Goal: Task Accomplishment & Management: Manage account settings

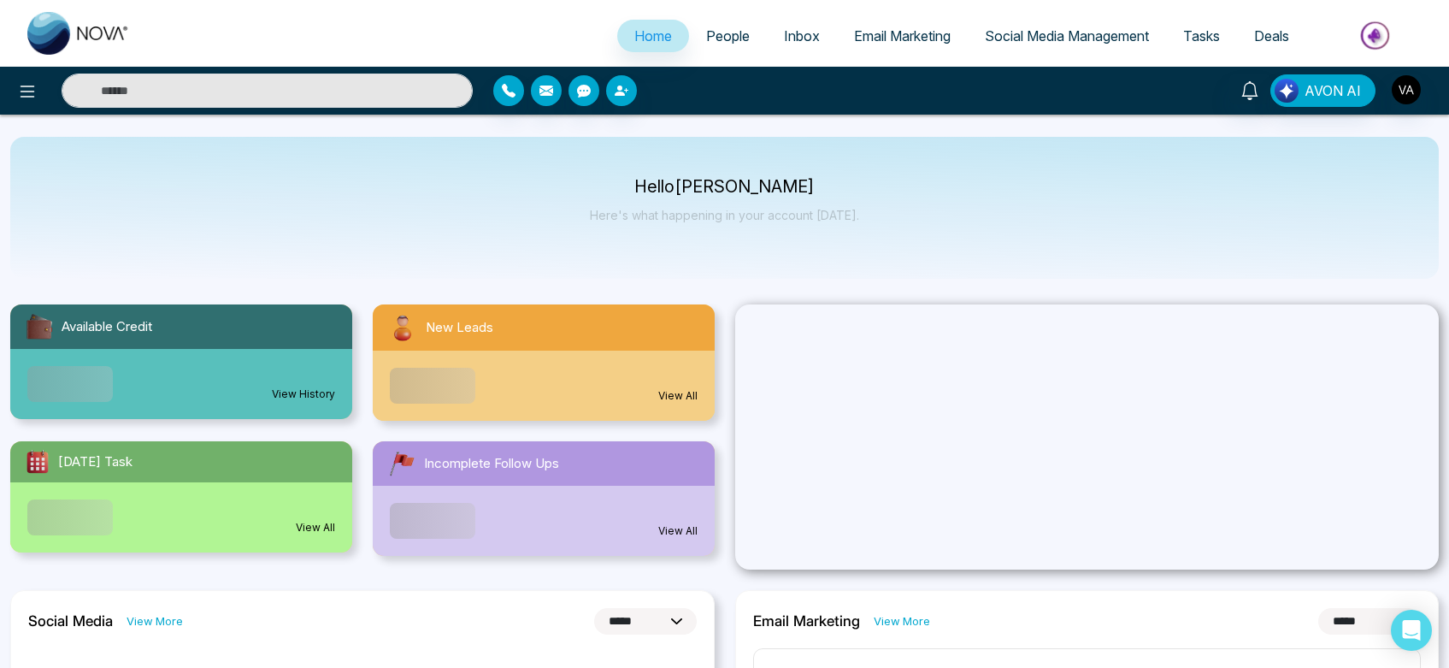
select select "*"
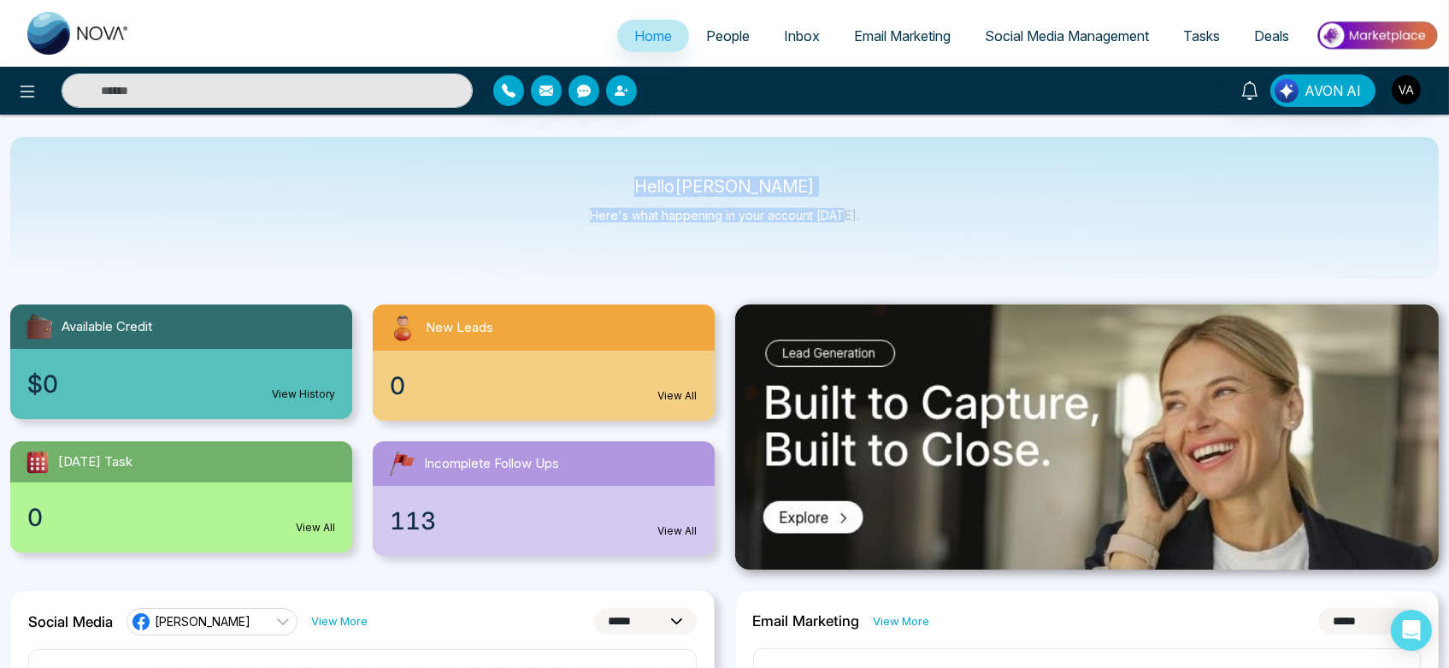
drag, startPoint x: 627, startPoint y: 179, endPoint x: 881, endPoint y: 250, distance: 264.7
click at [881, 250] on div "Hello Vijay Admin Here's what happening in your account today." at bounding box center [724, 208] width 1428 height 142
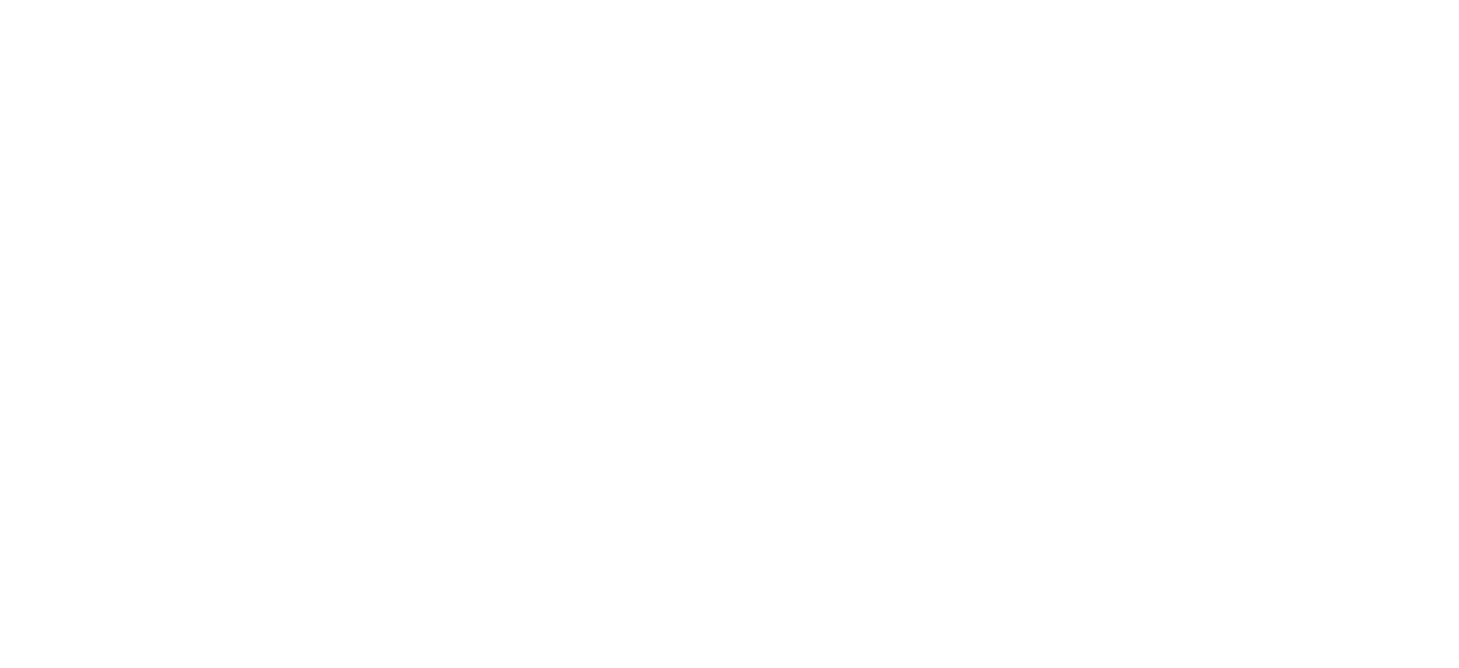
select select "*"
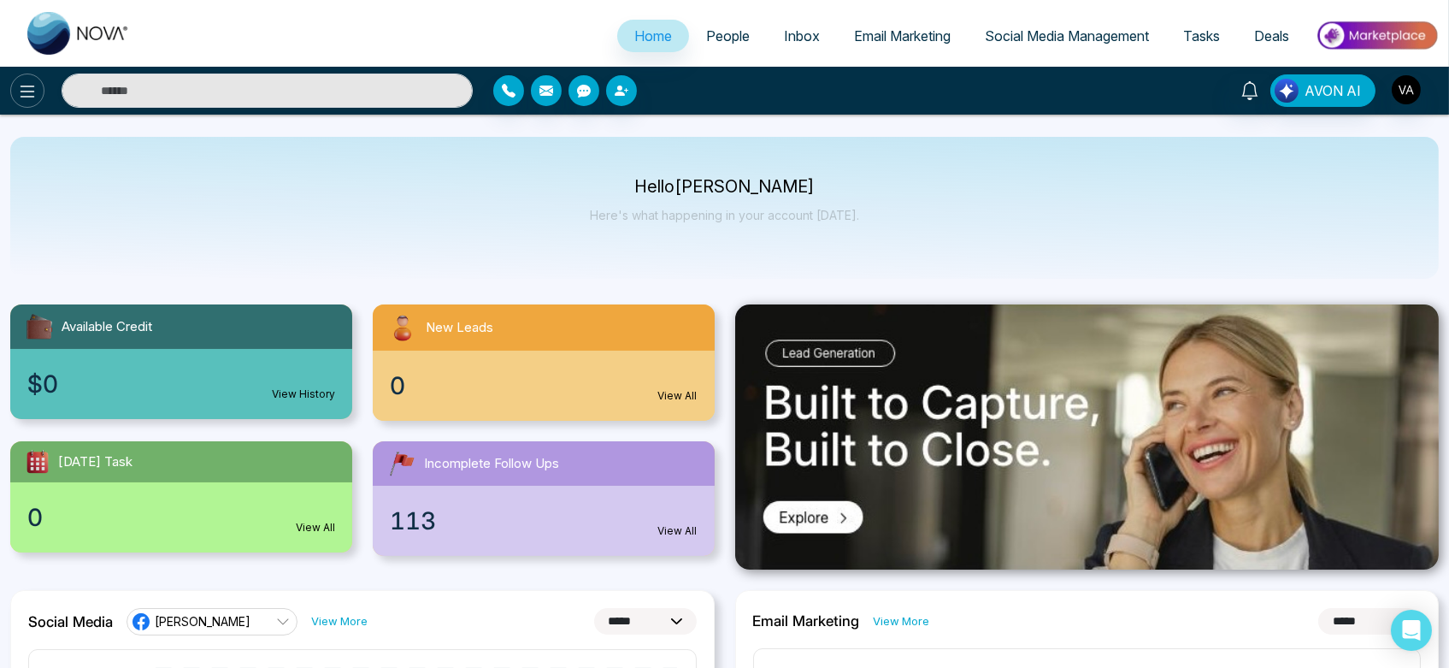
click at [16, 79] on button at bounding box center [27, 91] width 34 height 34
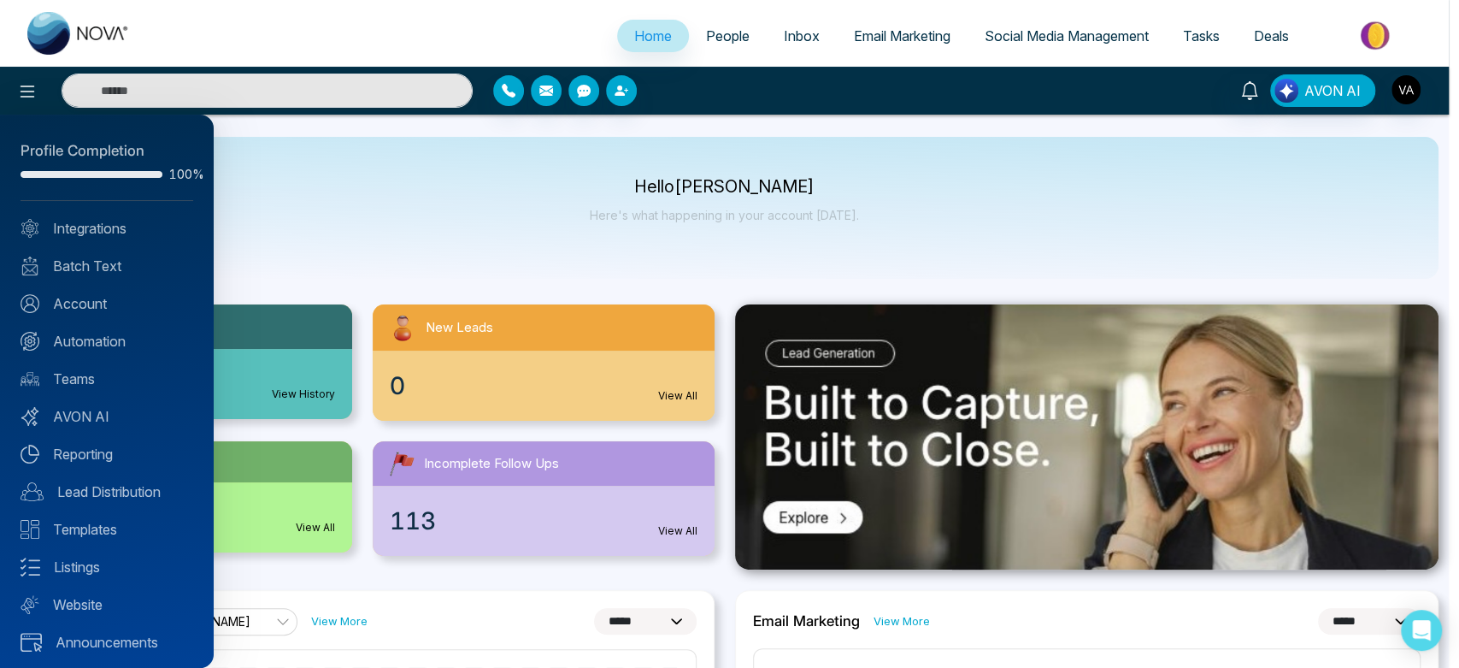
click at [704, 27] on div at bounding box center [729, 334] width 1459 height 668
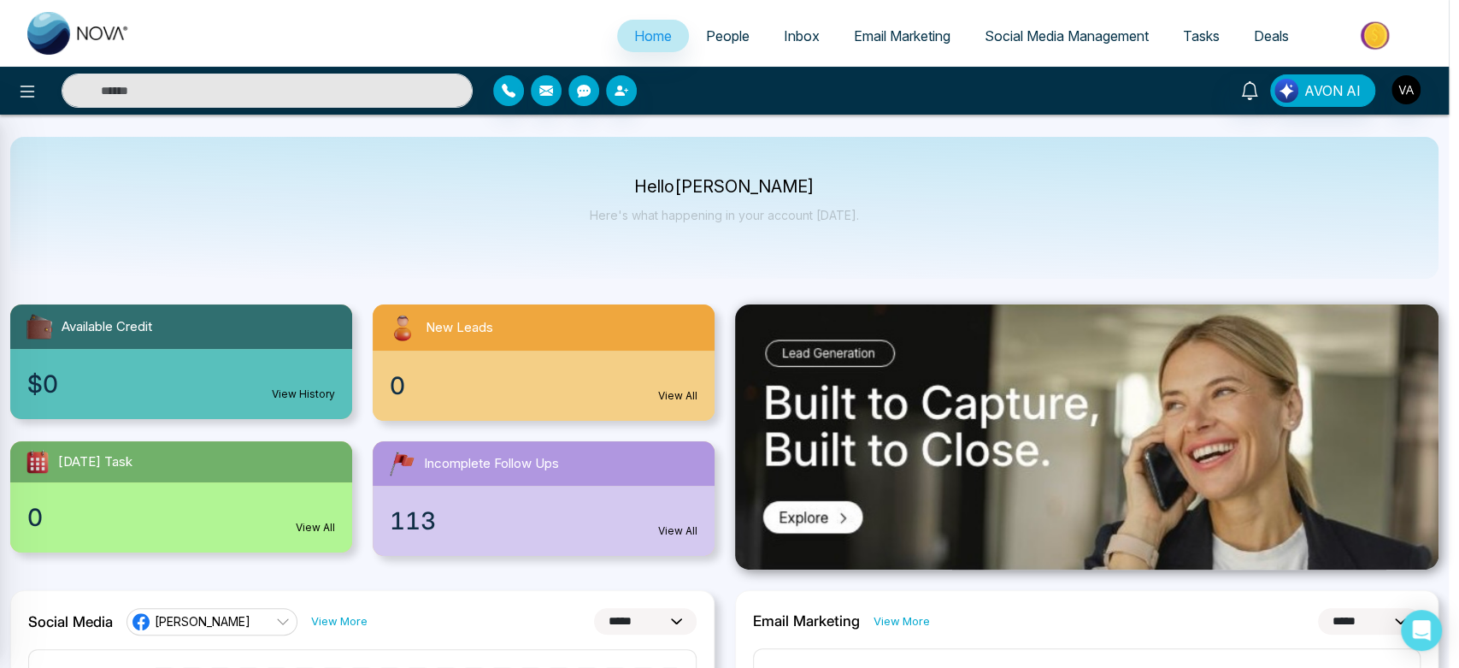
click at [704, 27] on div at bounding box center [729, 334] width 1459 height 668
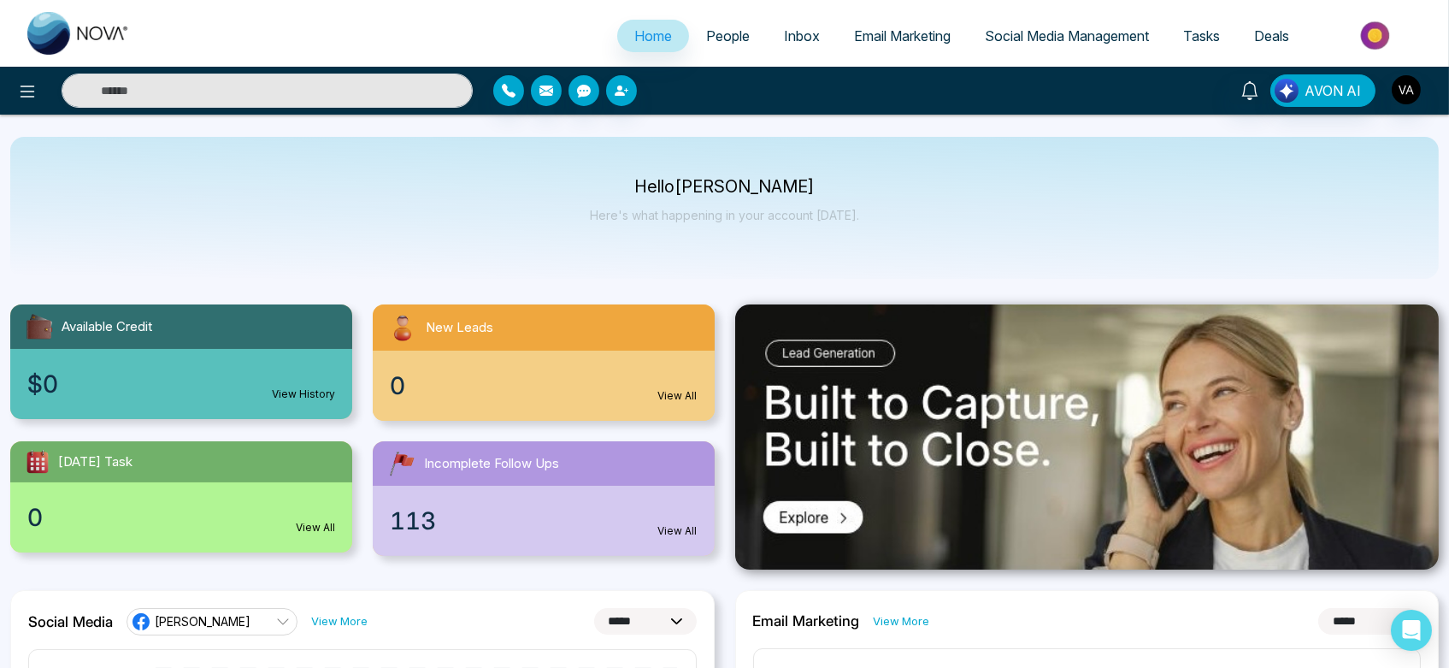
click at [716, 39] on span "People" at bounding box center [728, 35] width 44 height 17
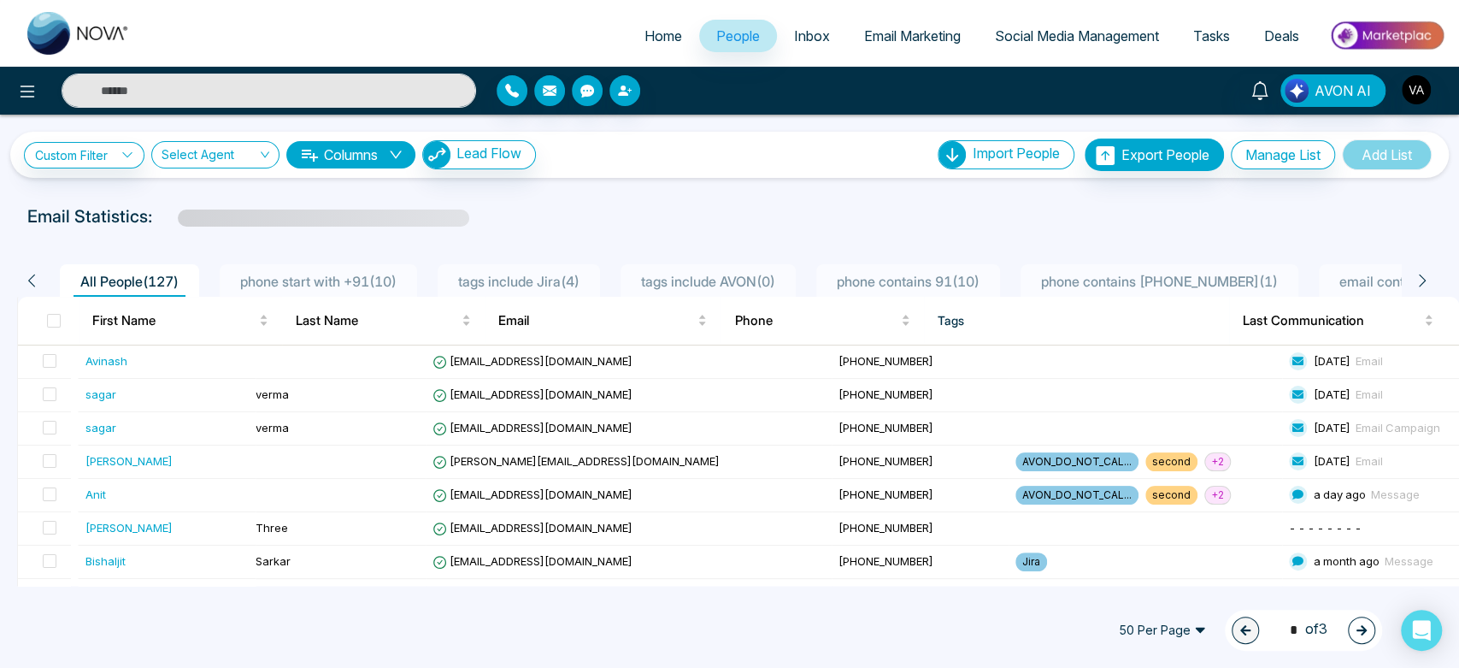
scroll to position [62, 0]
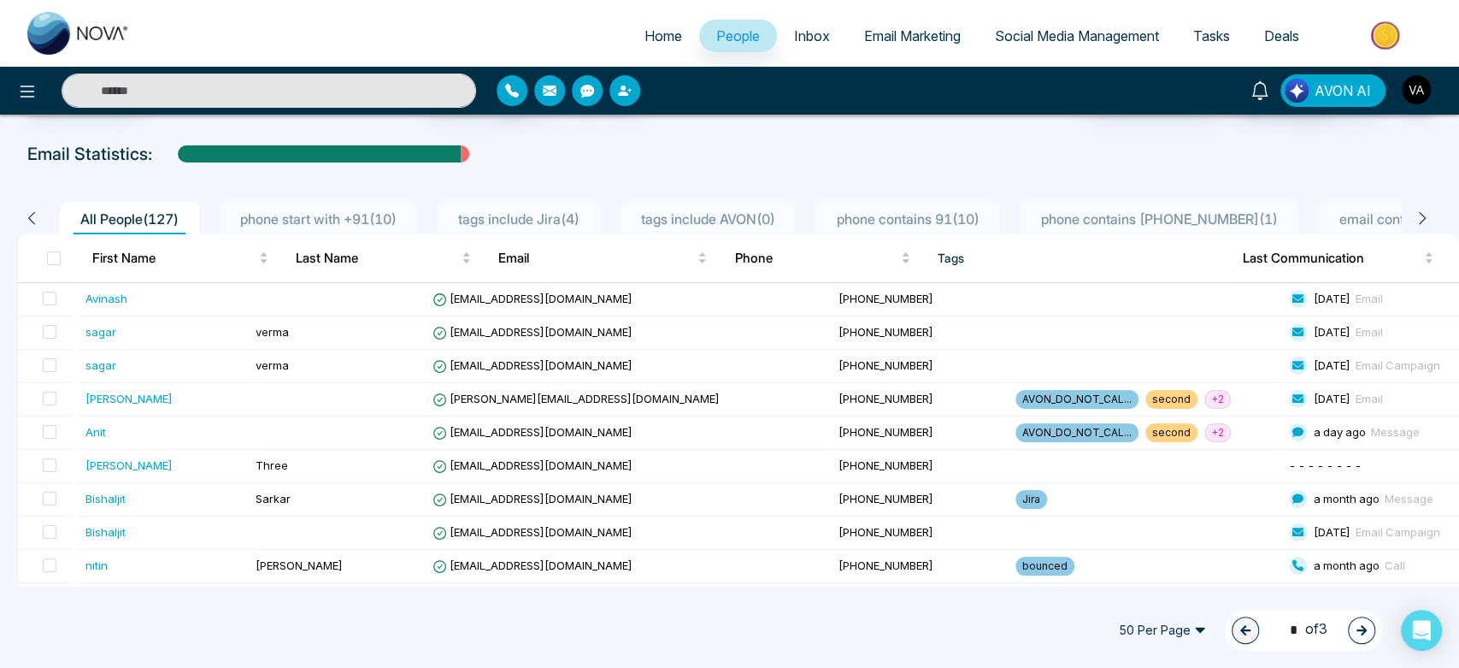
click at [403, 213] on div "phone start with +91 ( 10 )" at bounding box center [318, 219] width 170 height 21
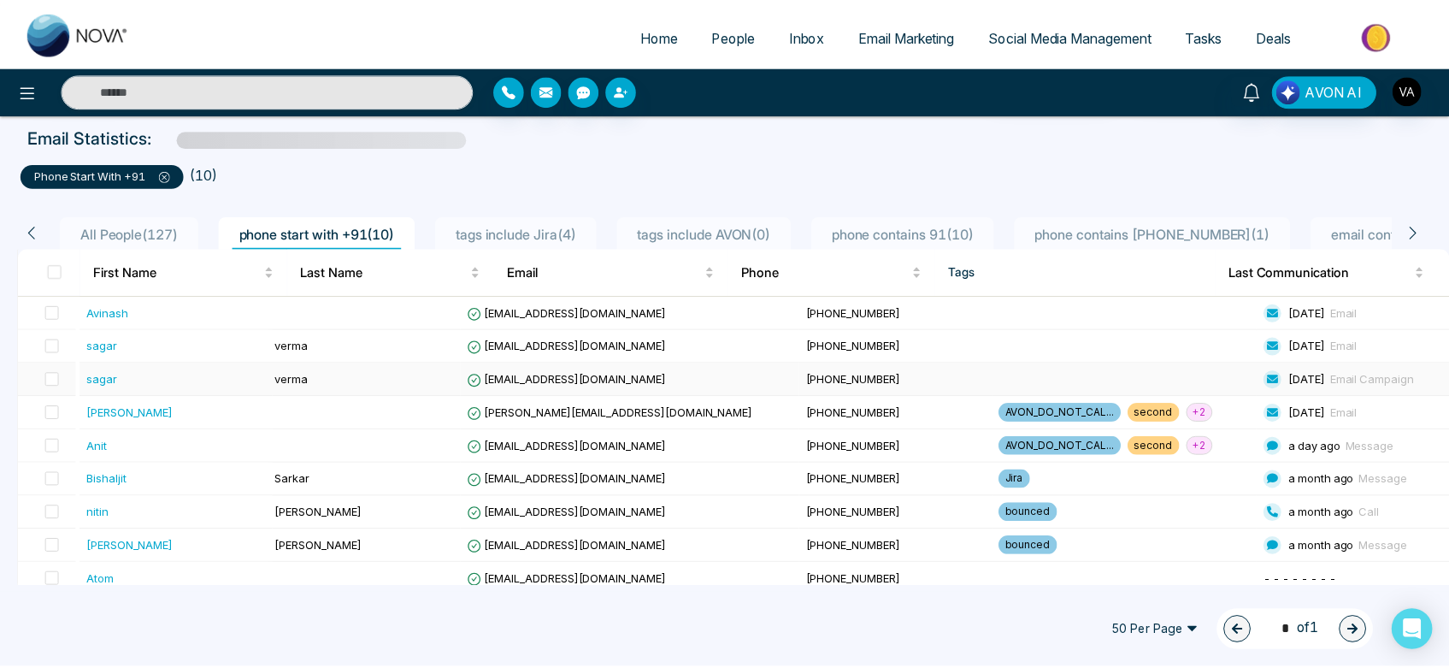
scroll to position [130, 0]
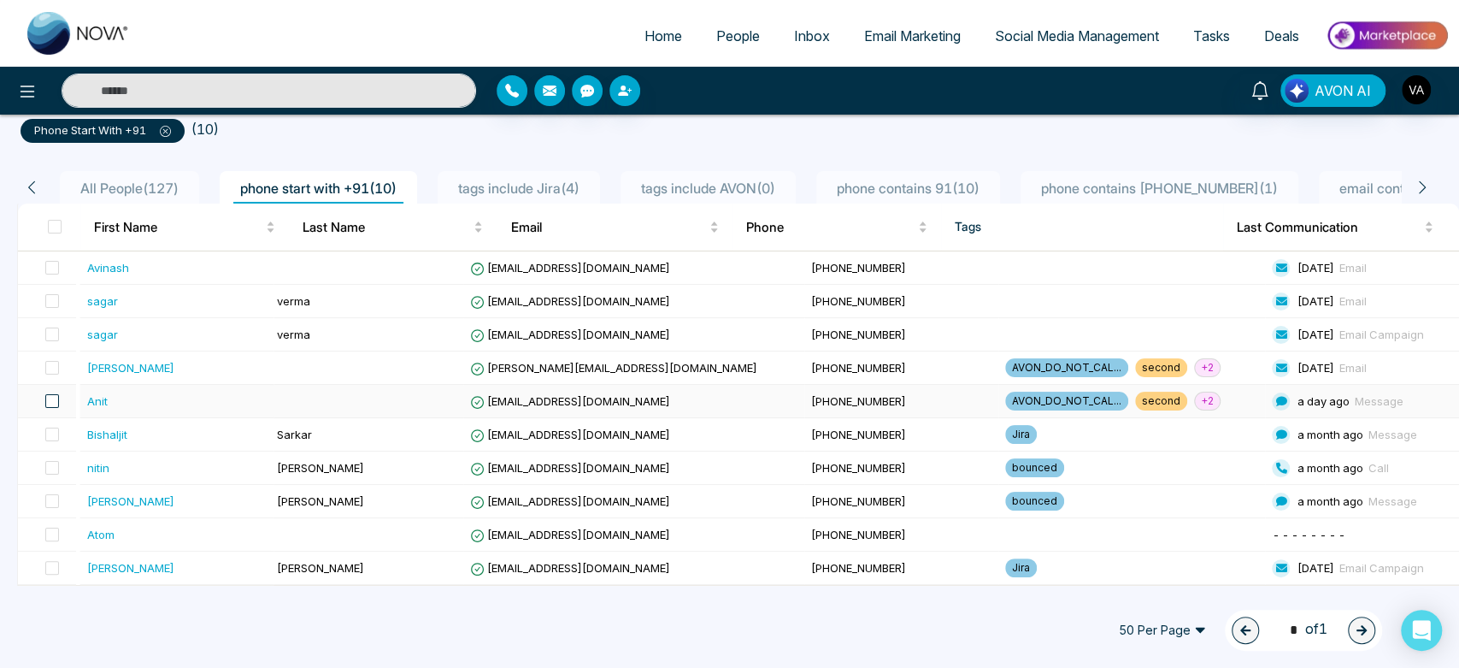
click at [52, 395] on span at bounding box center [52, 401] width 14 height 14
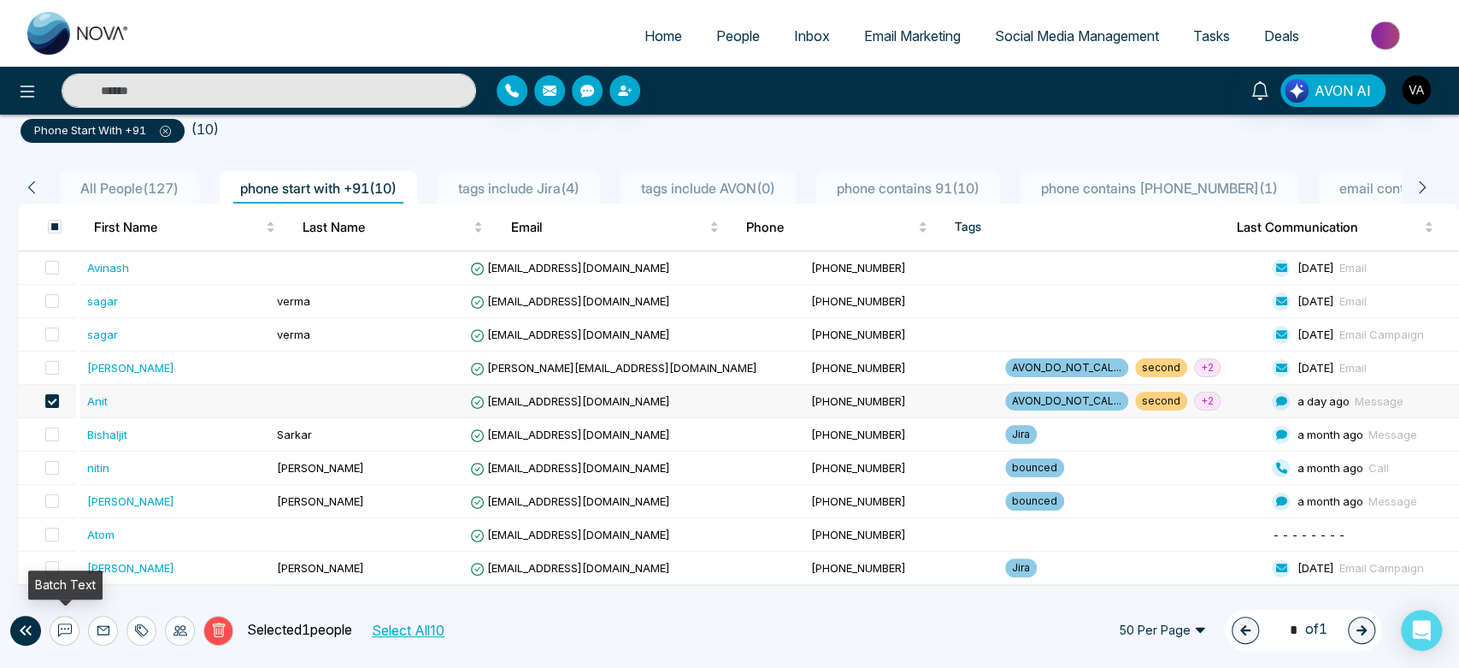
click at [68, 621] on button at bounding box center [65, 630] width 30 height 30
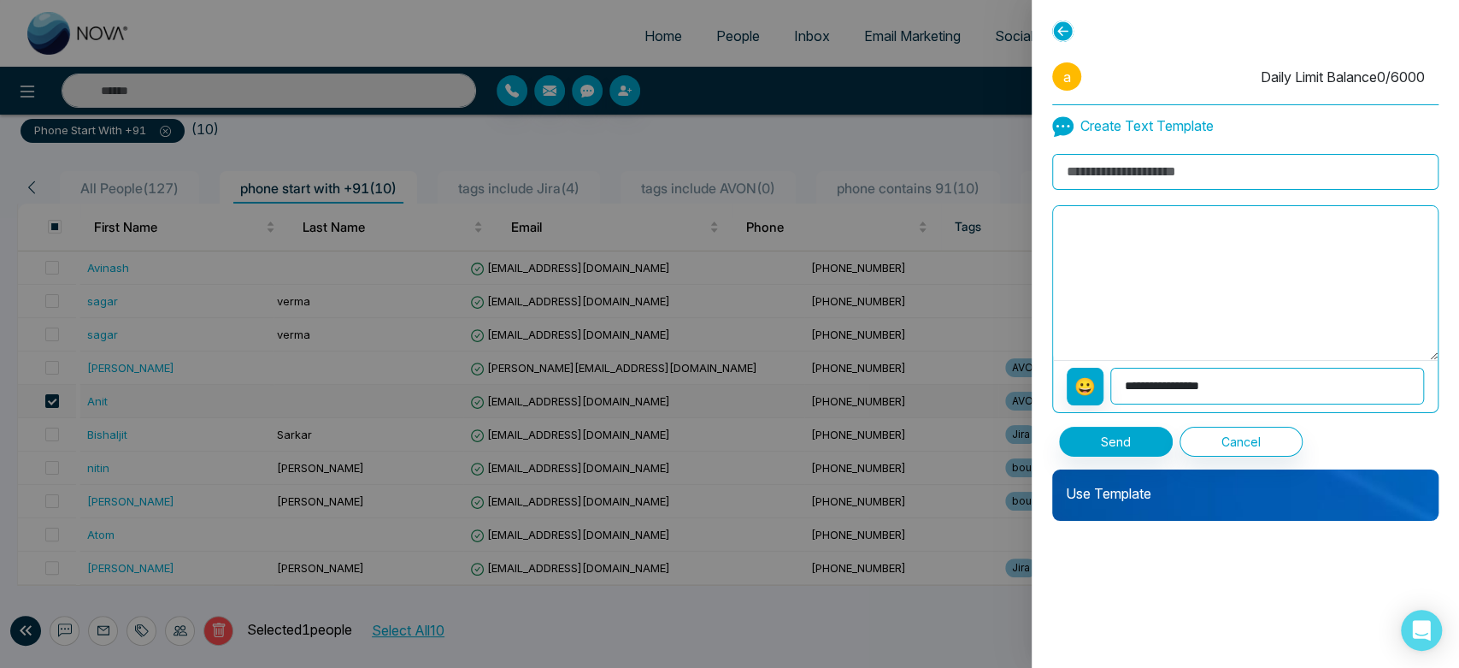
click at [1193, 505] on div "Use Template" at bounding box center [1245, 494] width 386 height 51
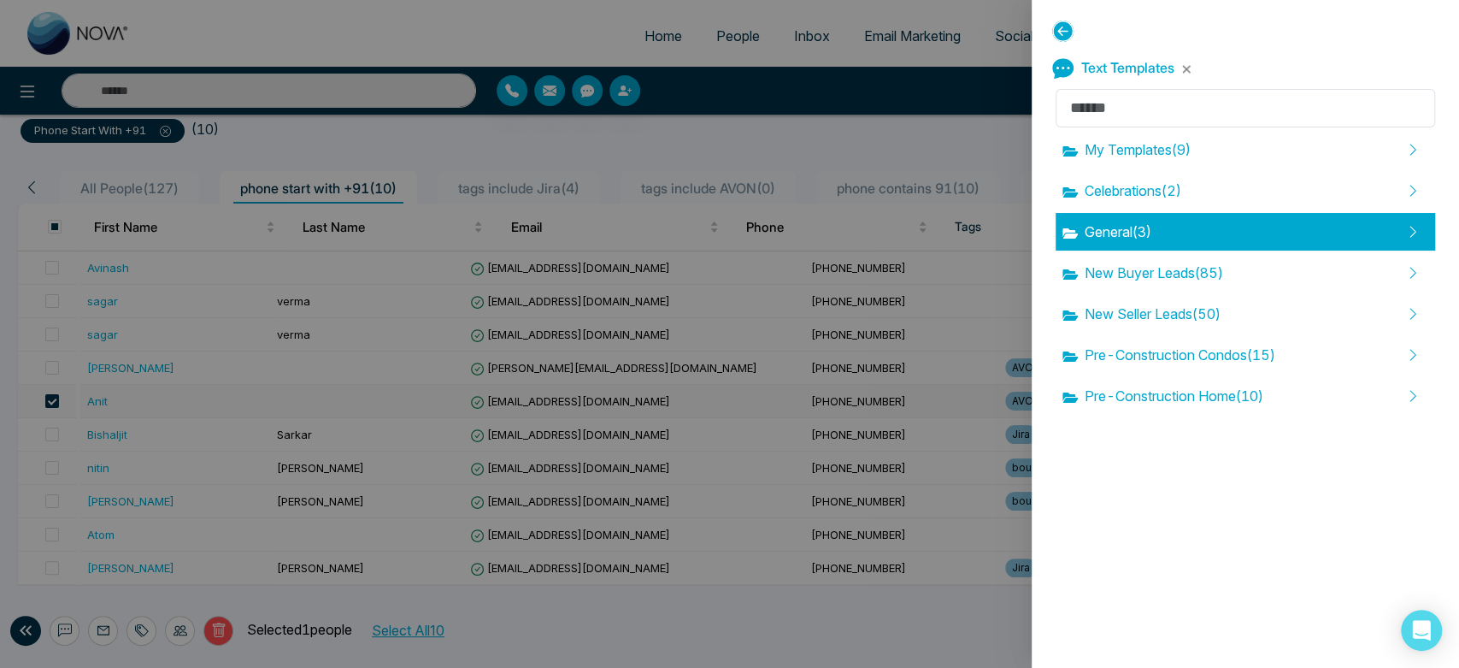
click at [1174, 242] on div "General ( 3 )" at bounding box center [1246, 232] width 380 height 38
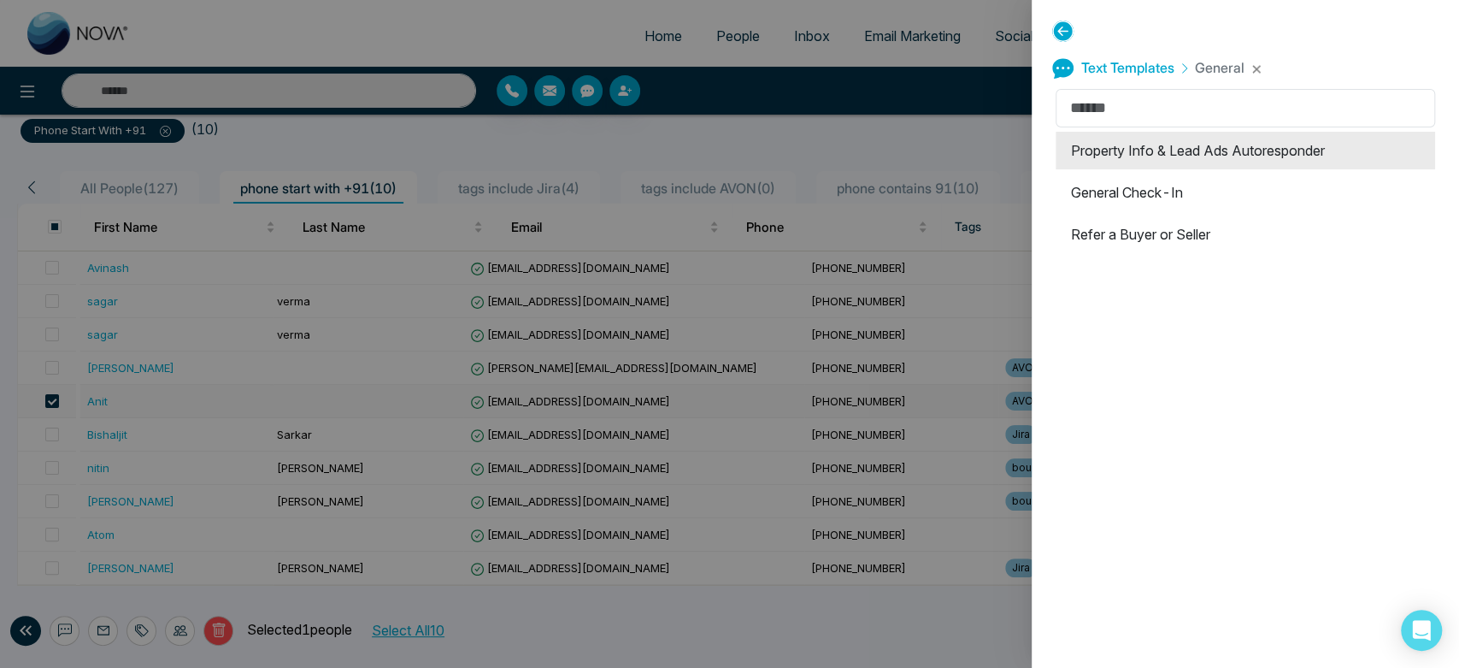
click at [1175, 165] on li "Property Info & Lead Ads Autoresponder" at bounding box center [1246, 151] width 380 height 38
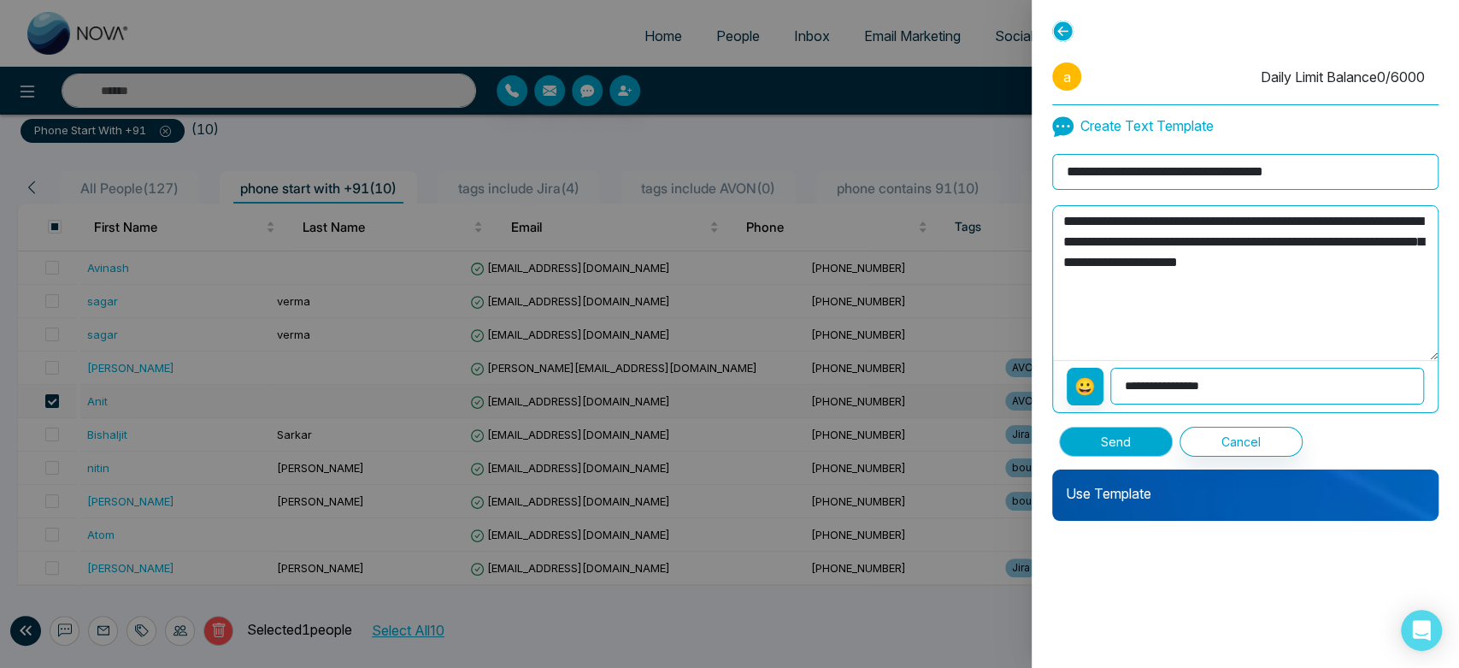
click at [1106, 446] on button "Send" at bounding box center [1116, 442] width 114 height 30
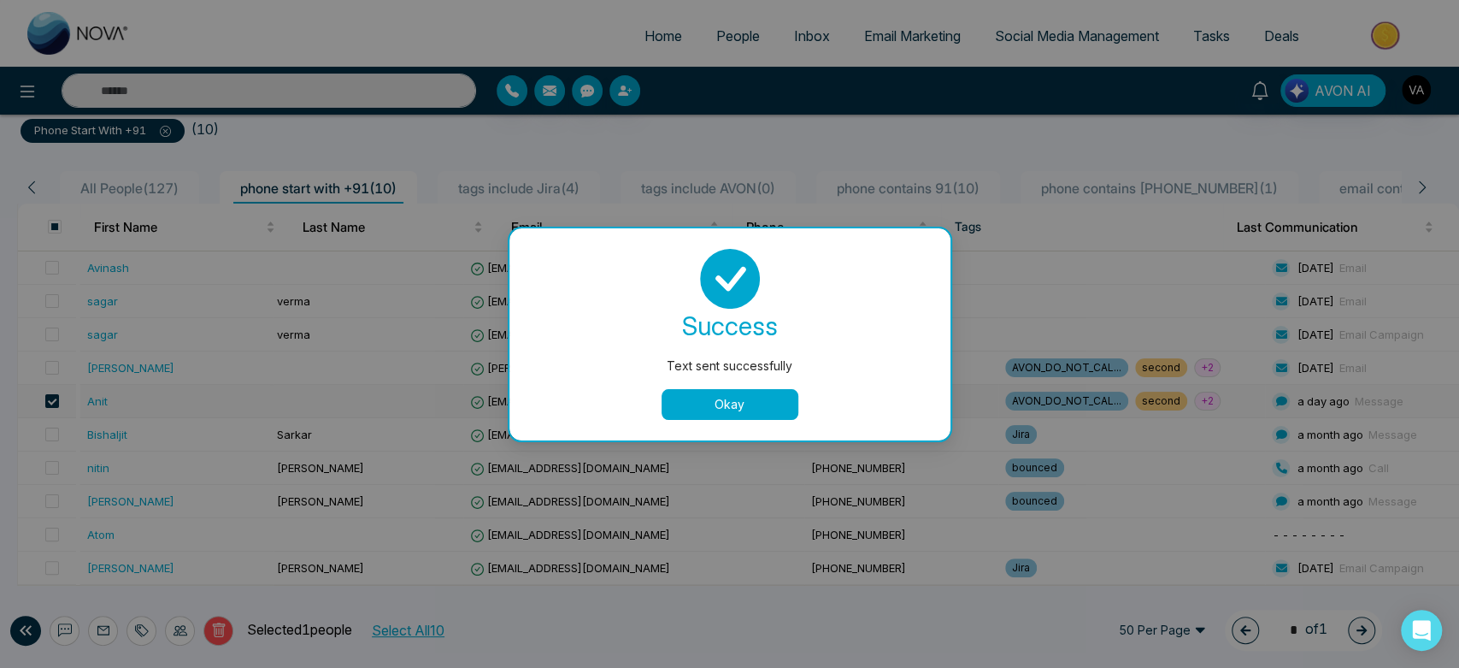
click at [746, 409] on button "Okay" at bounding box center [730, 404] width 137 height 31
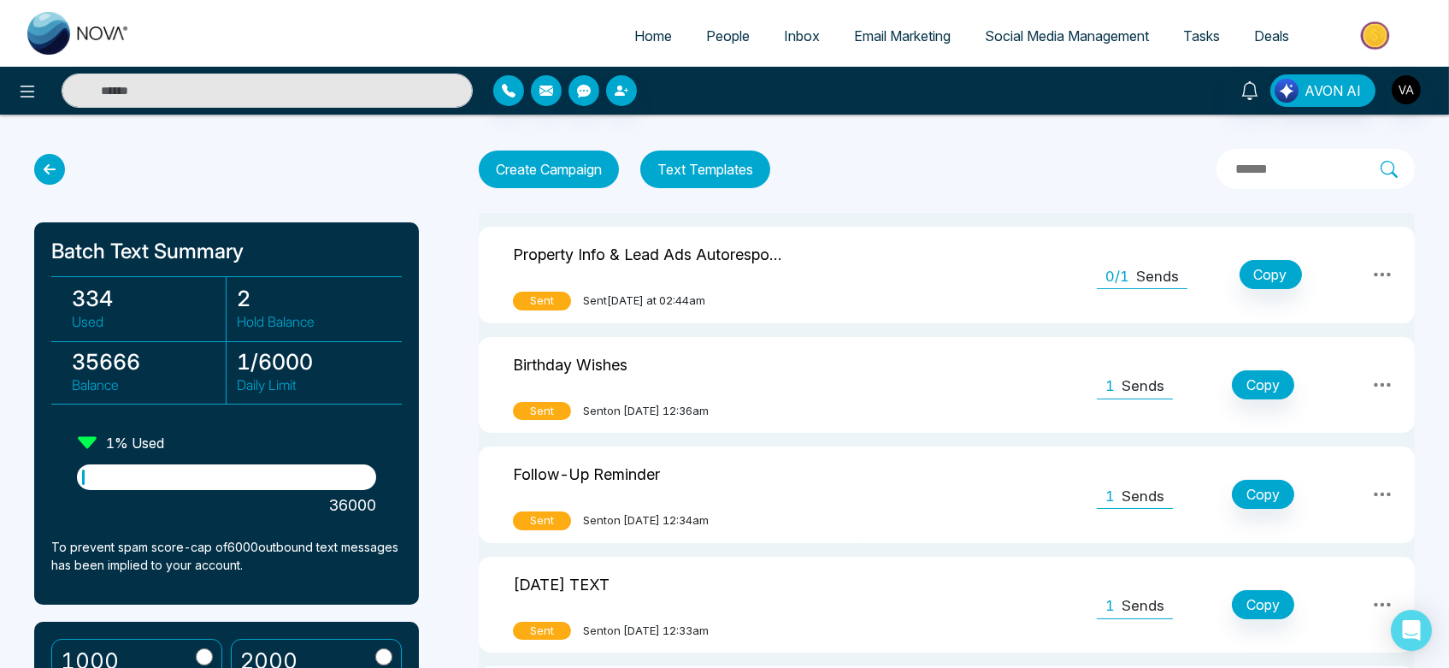
click at [704, 183] on button "Text Templates" at bounding box center [705, 169] width 130 height 38
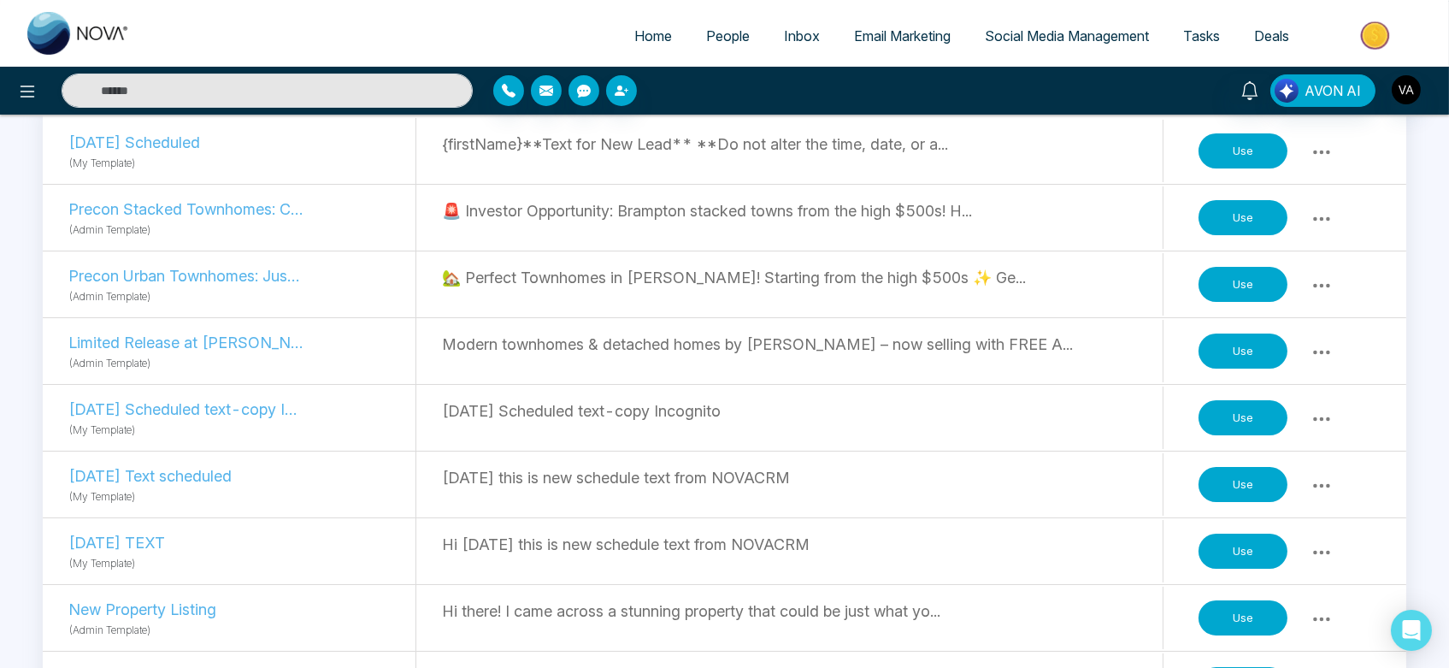
scroll to position [272, 0]
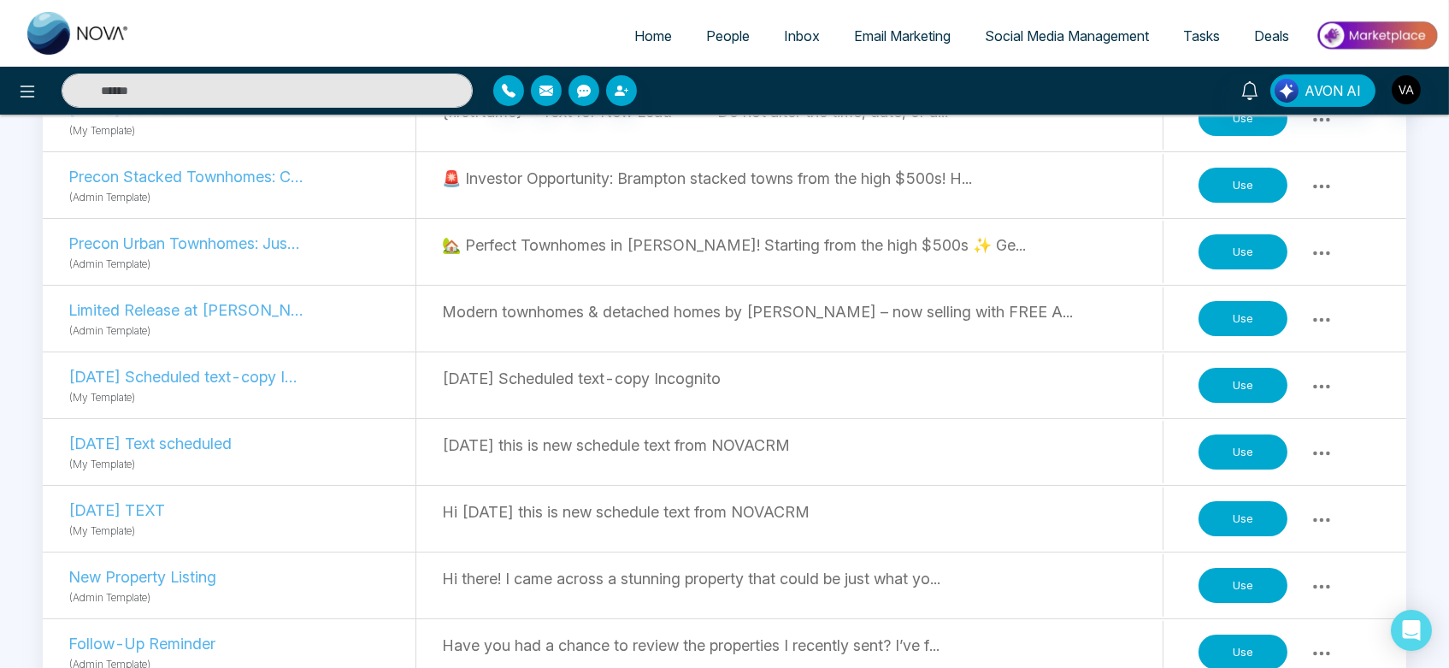
click at [1257, 457] on button "Use" at bounding box center [1243, 452] width 89 height 36
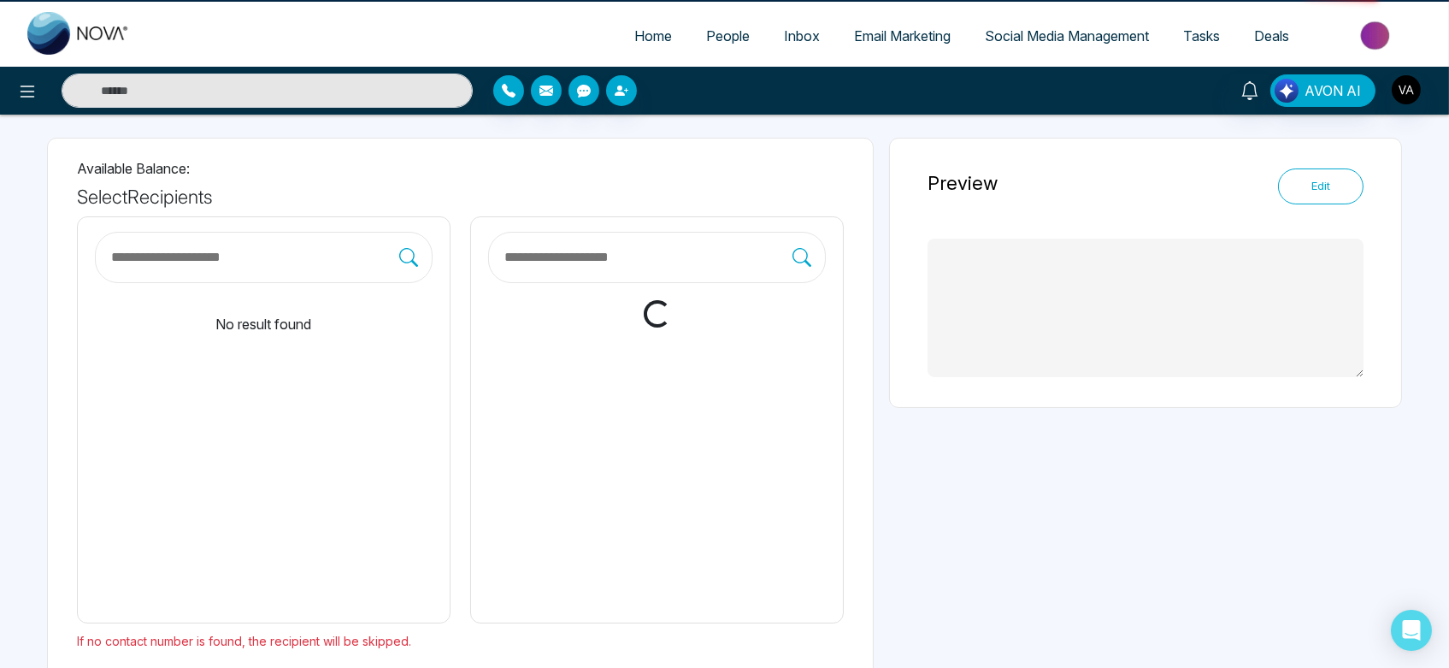
scroll to position [83, 0]
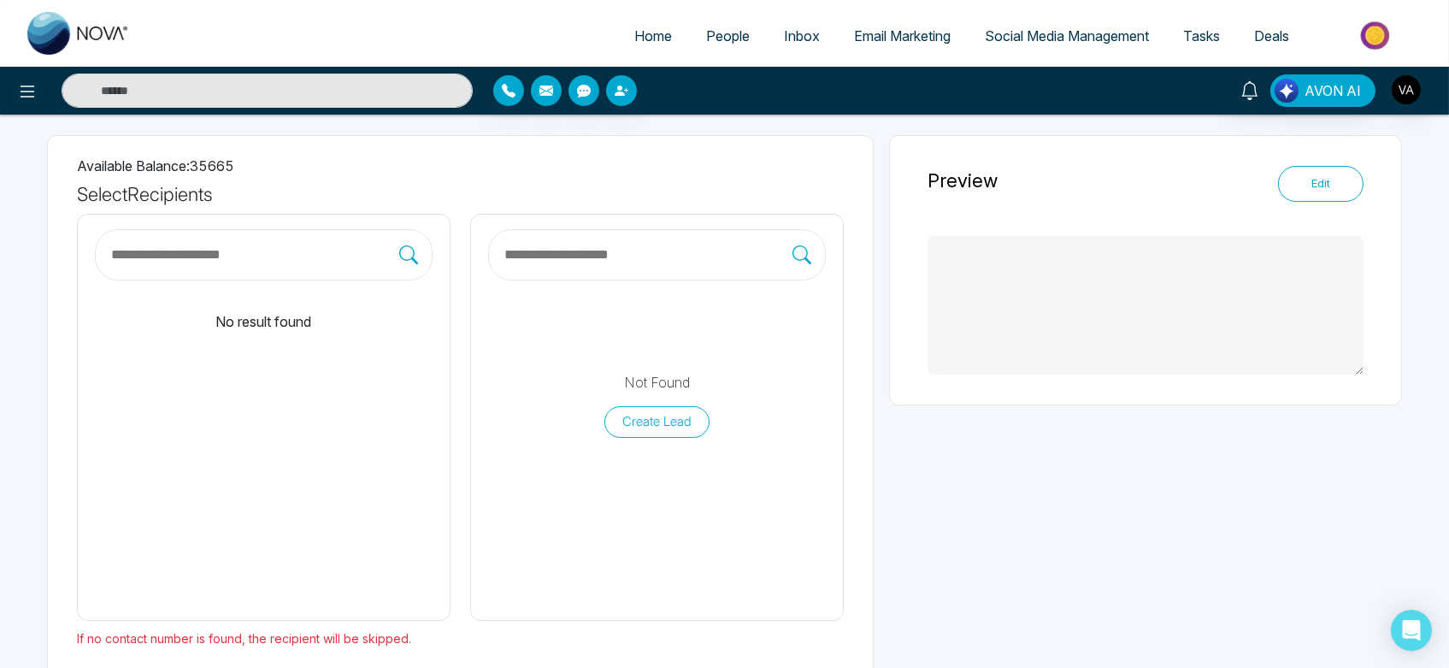
type textarea "**********"
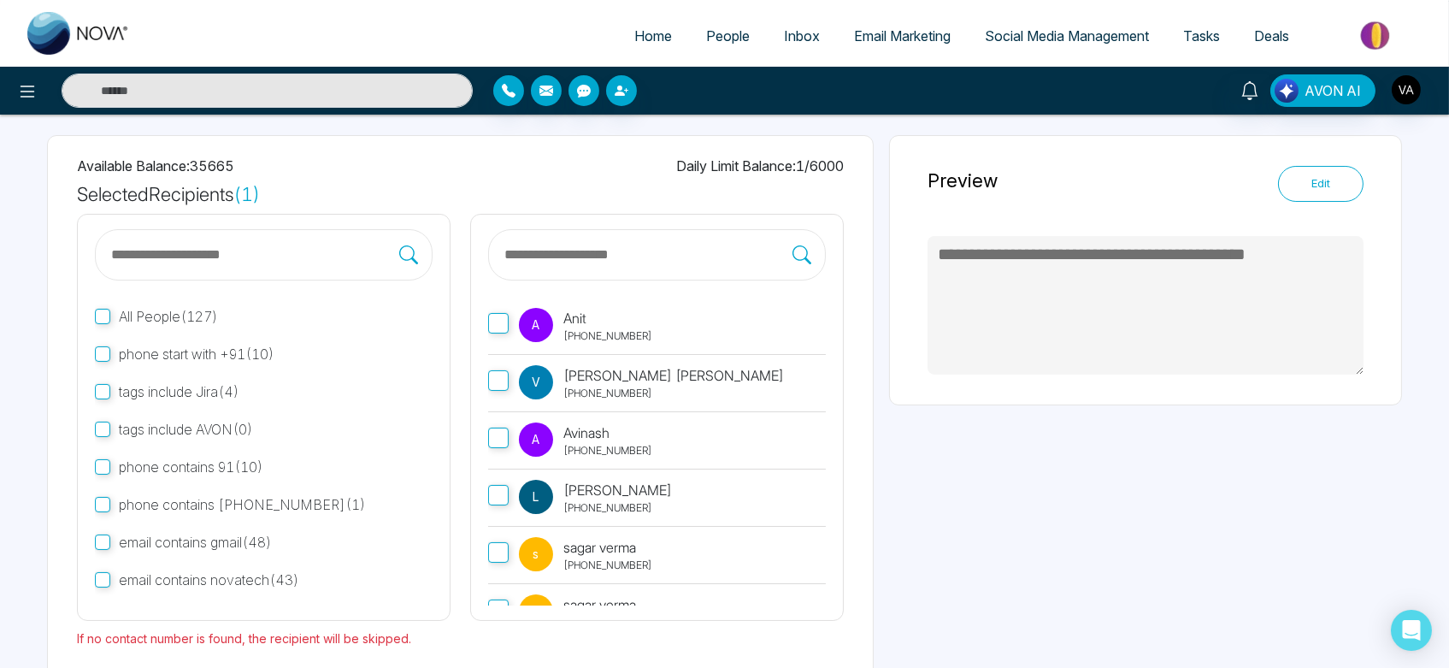
scroll to position [161, 0]
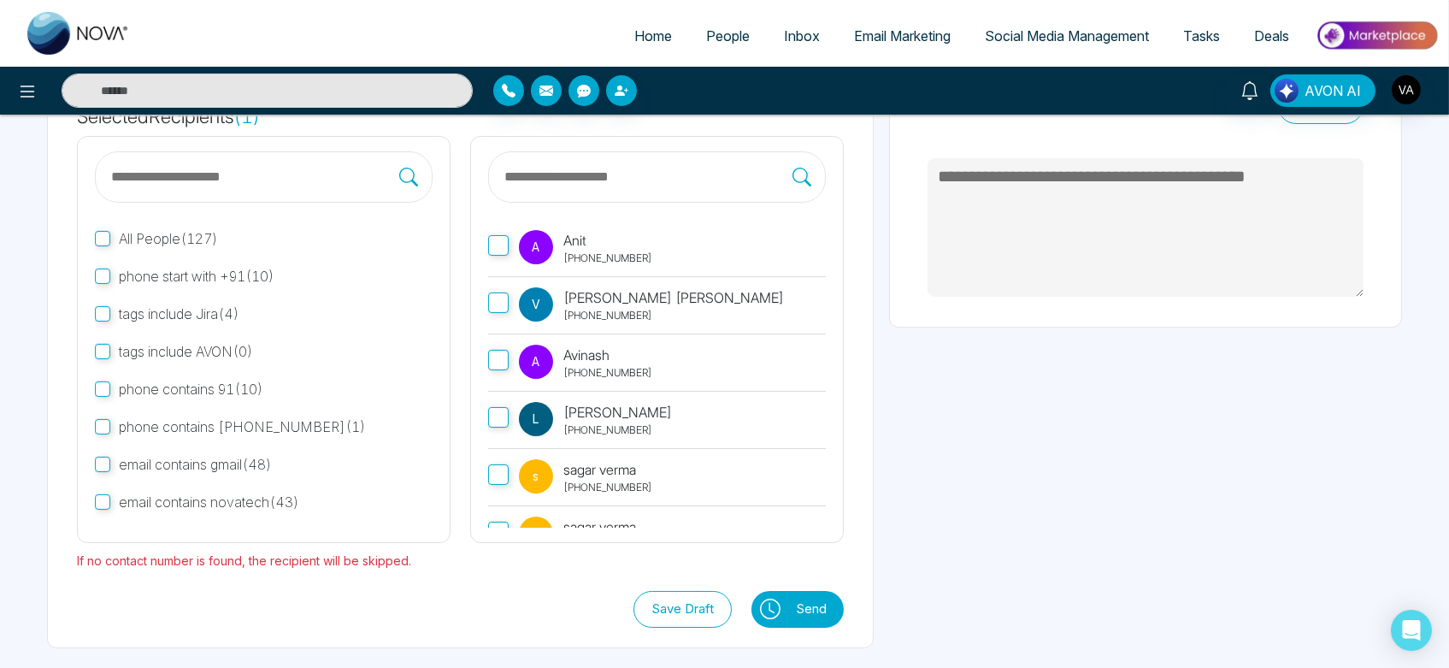
click at [768, 605] on icon at bounding box center [770, 608] width 21 height 21
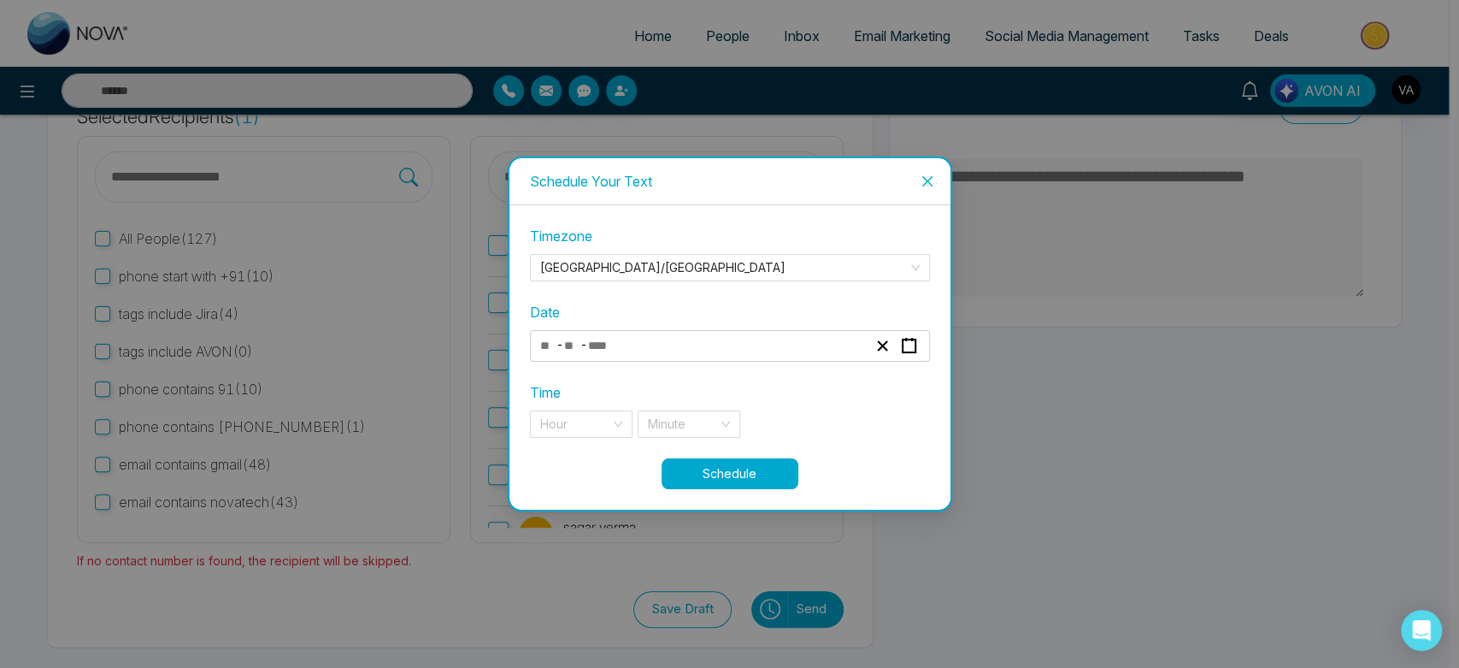
click at [759, 355] on div "- -" at bounding box center [704, 345] width 332 height 23
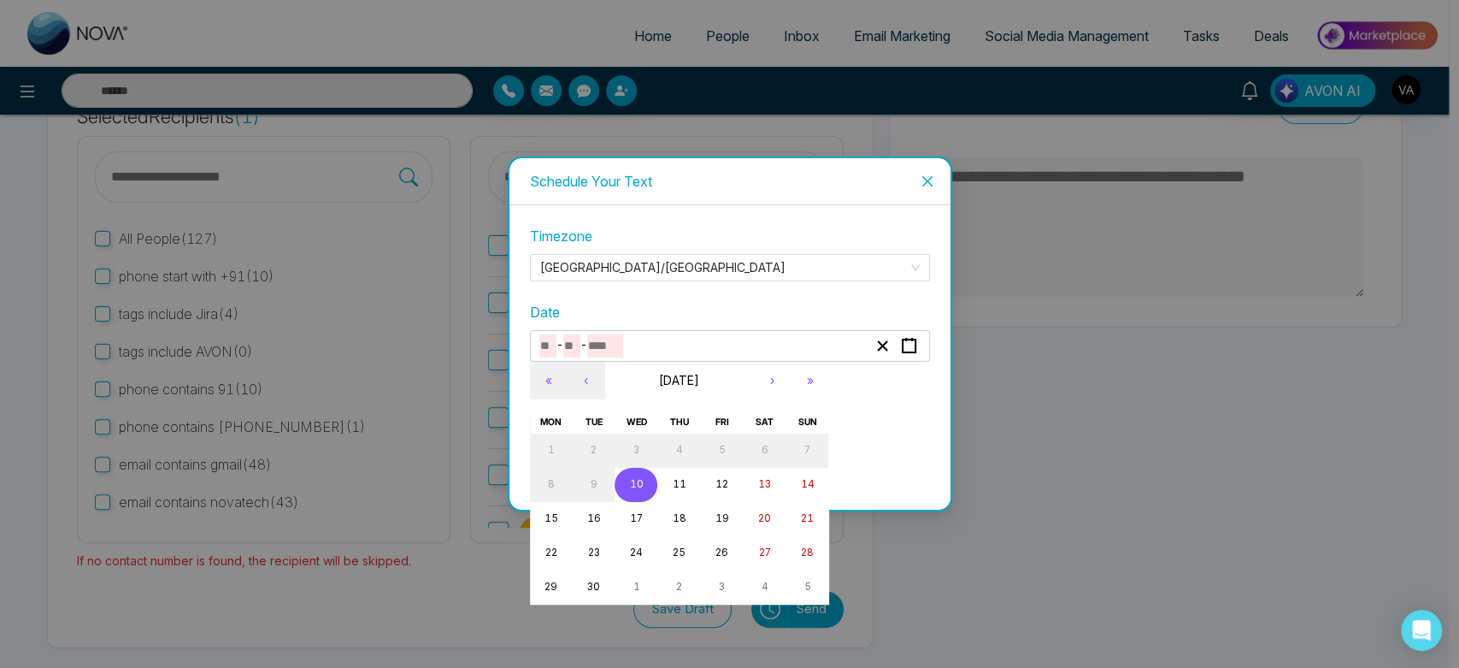
click at [638, 492] on button "10" at bounding box center [636, 485] width 43 height 34
type input "*"
type input "**"
type input "****"
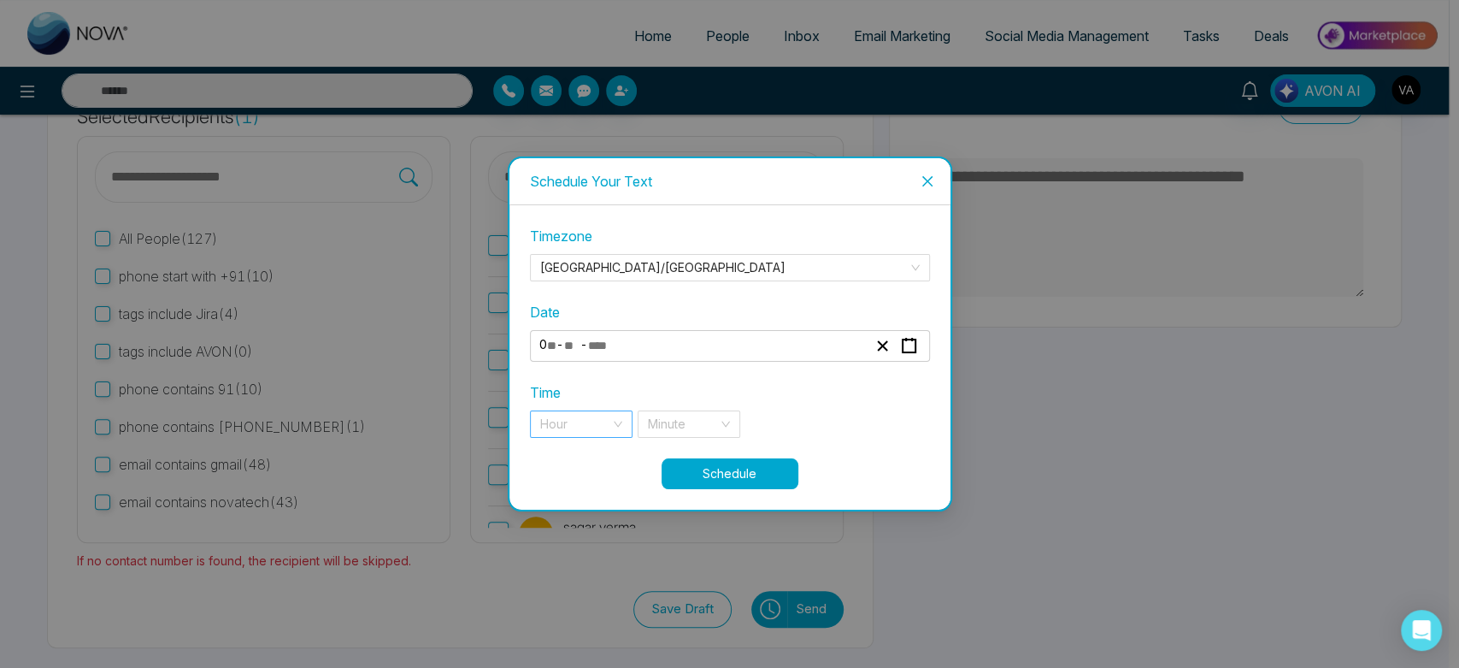
click at [588, 431] on input "search" at bounding box center [575, 424] width 70 height 26
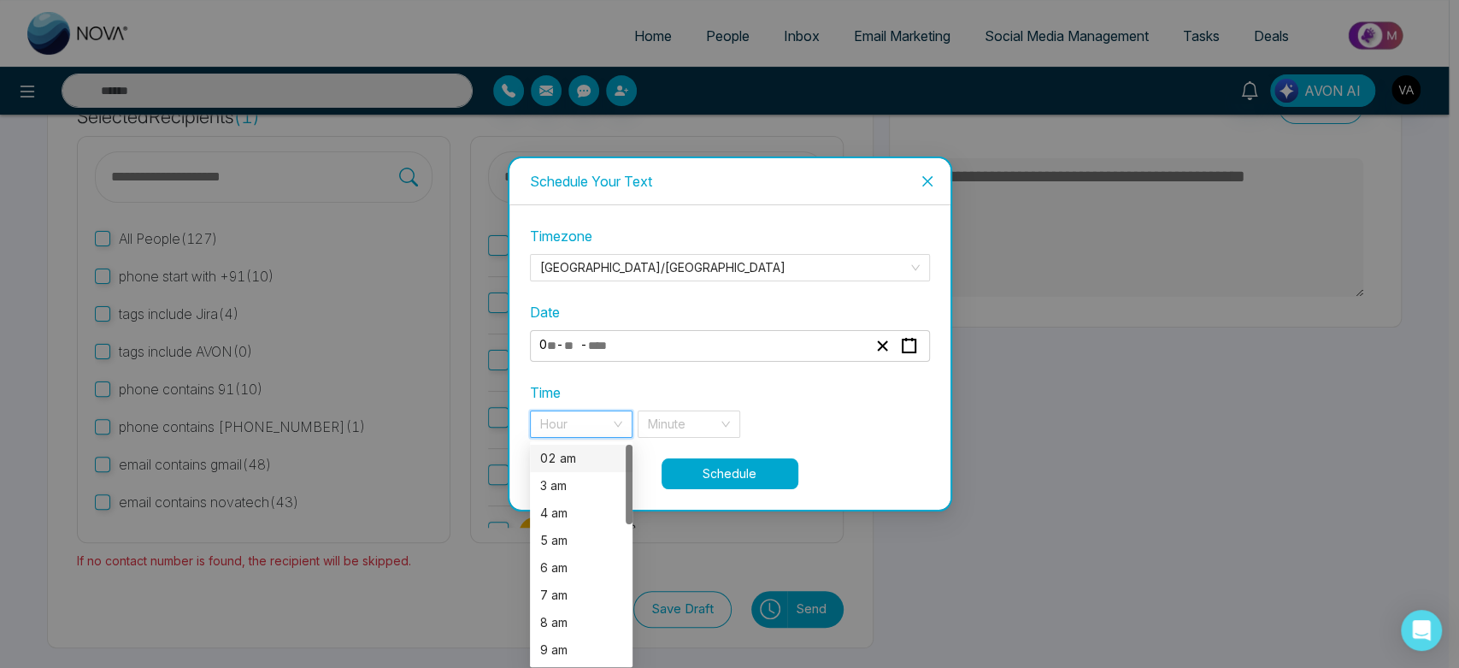
click at [588, 466] on div "02 am" at bounding box center [581, 458] width 82 height 19
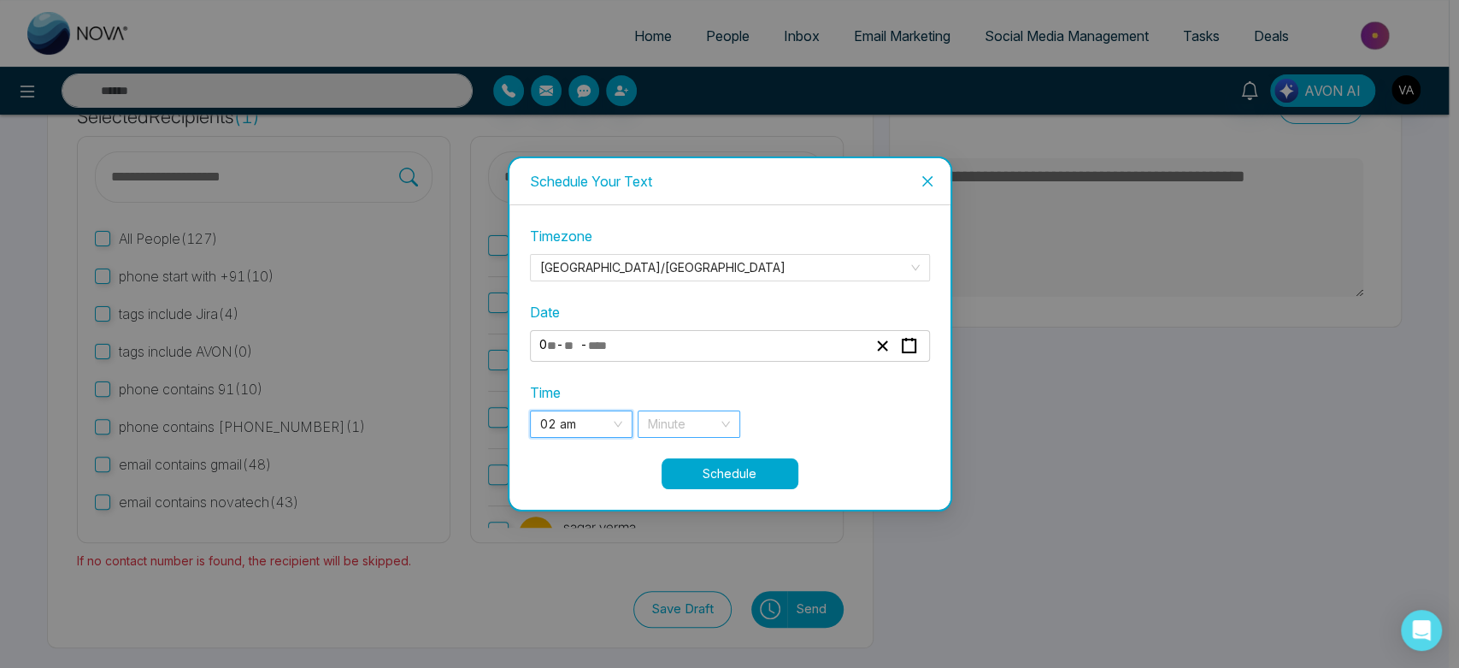
click at [689, 430] on input "search" at bounding box center [683, 424] width 70 height 26
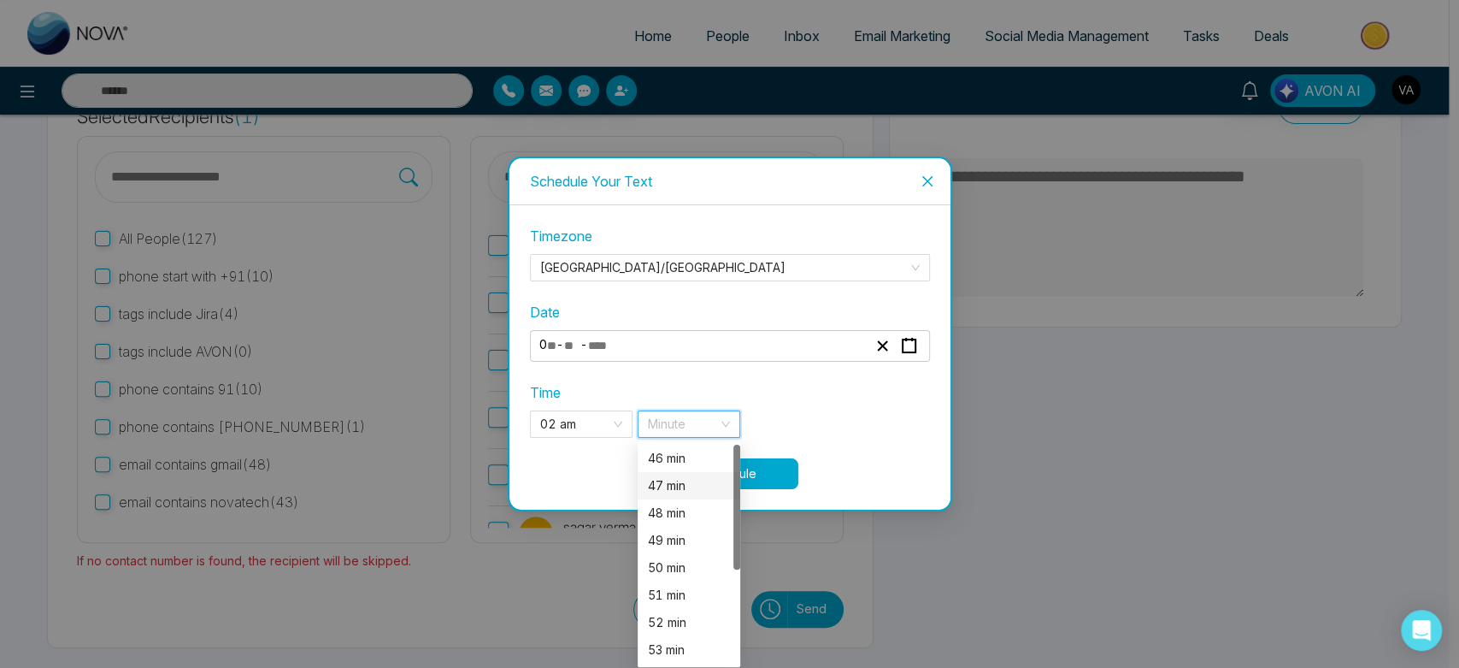
click at [687, 483] on div "47 min" at bounding box center [689, 485] width 82 height 19
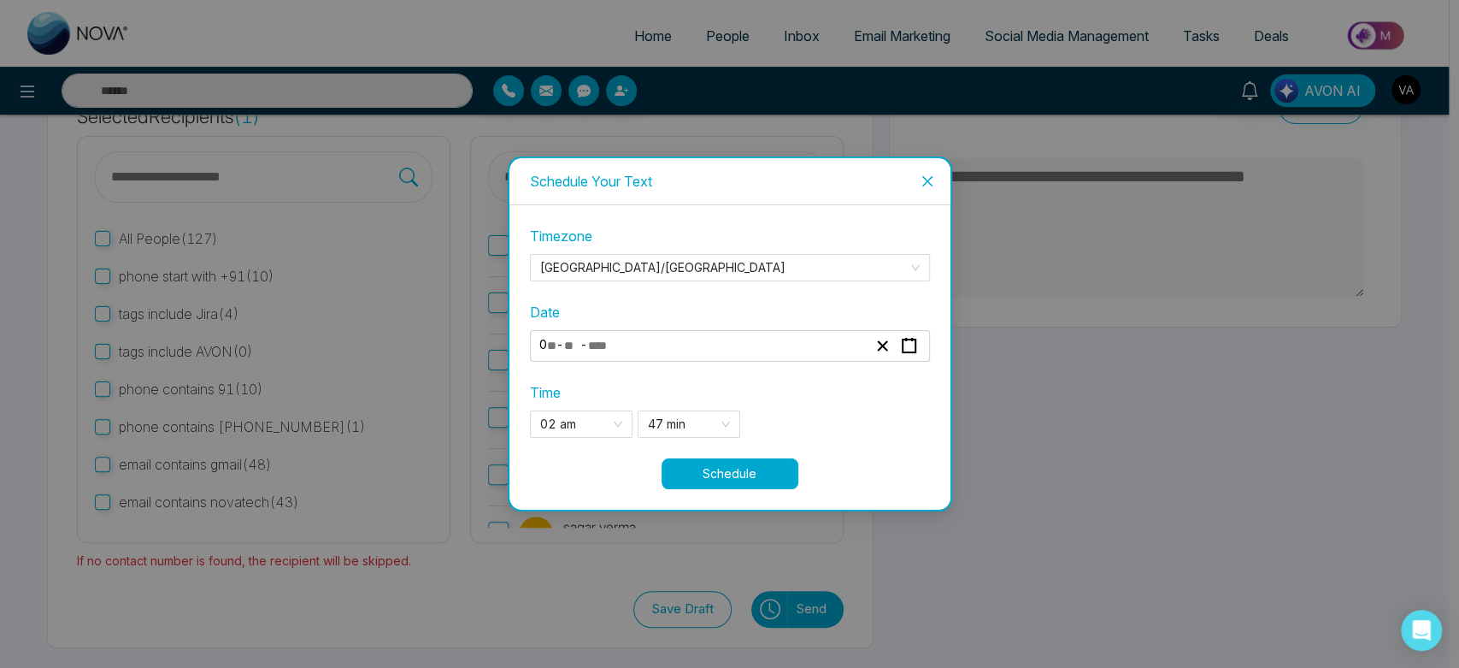
click at [754, 478] on button "Schedule" at bounding box center [730, 473] width 137 height 31
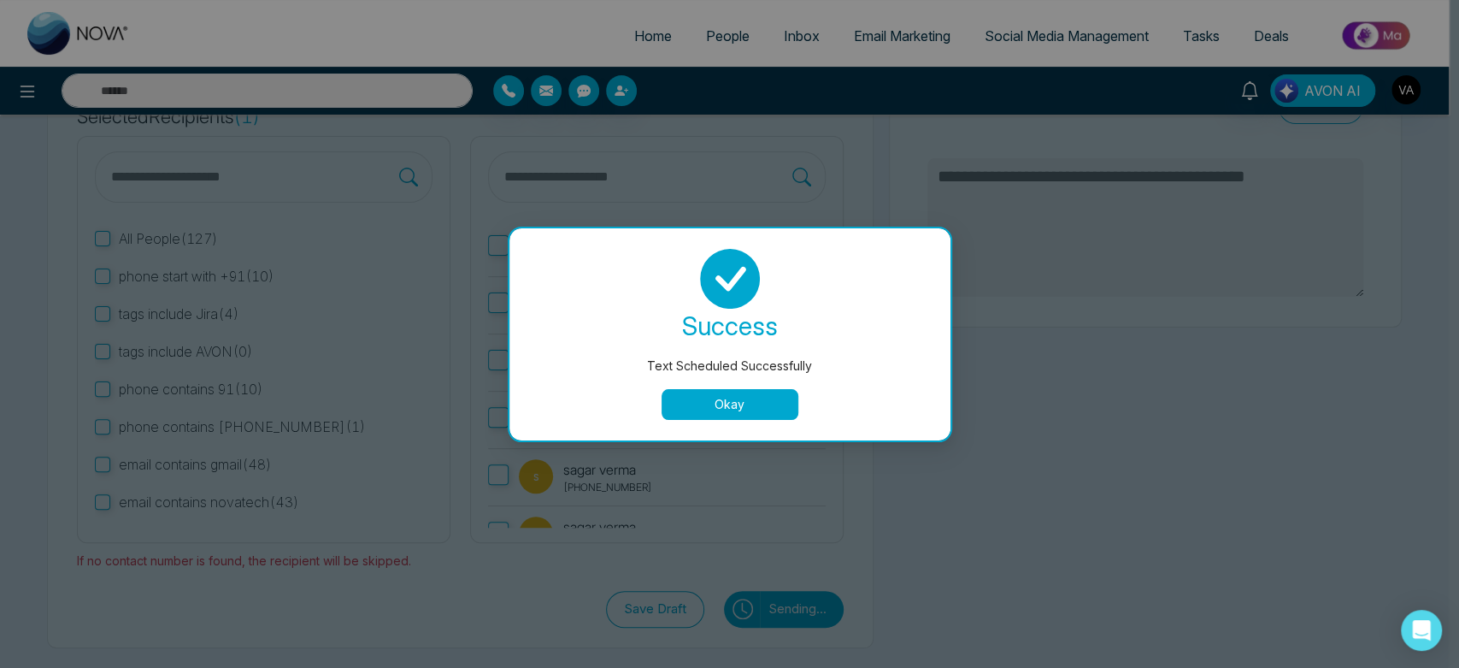
click at [747, 413] on button "Okay" at bounding box center [730, 404] width 137 height 31
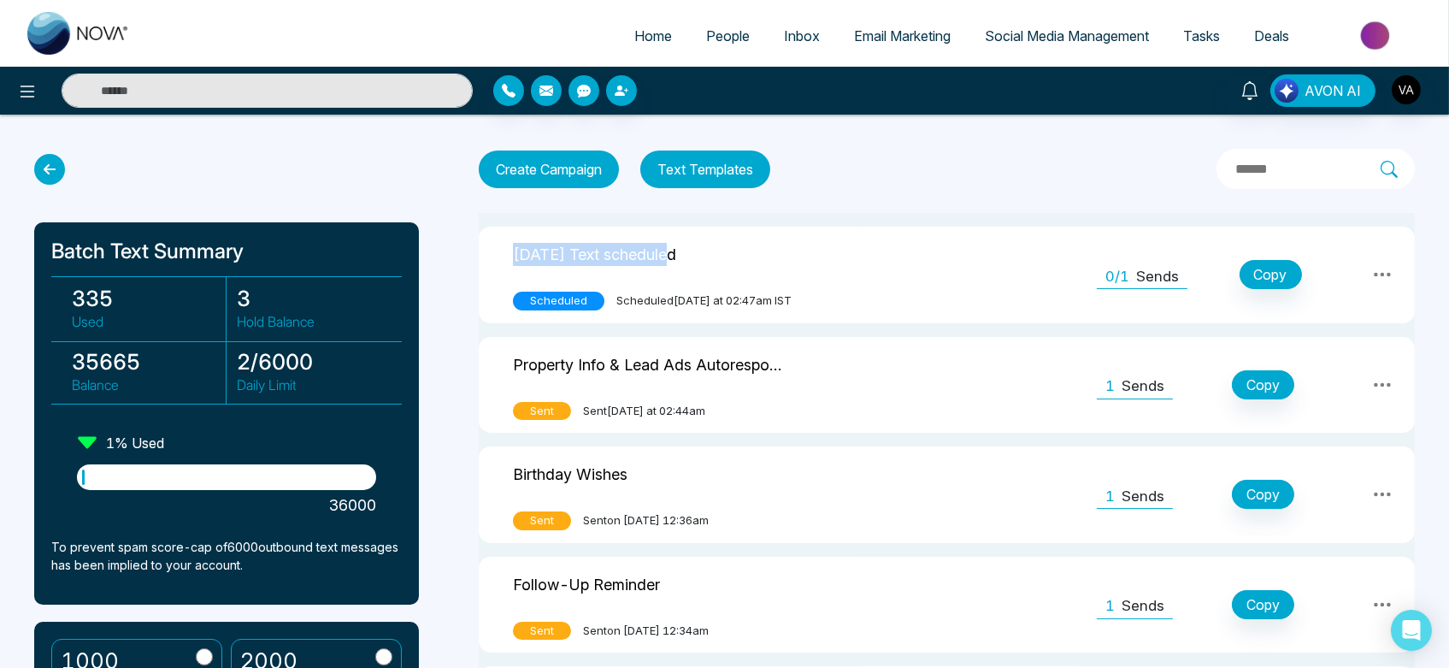
drag, startPoint x: 502, startPoint y: 242, endPoint x: 680, endPoint y: 255, distance: 179.1
click at [680, 255] on td "[DATE] Text scheduled Scheduled Scheduled [DATE] at 02:47am IST" at bounding box center [669, 275] width 380 height 97
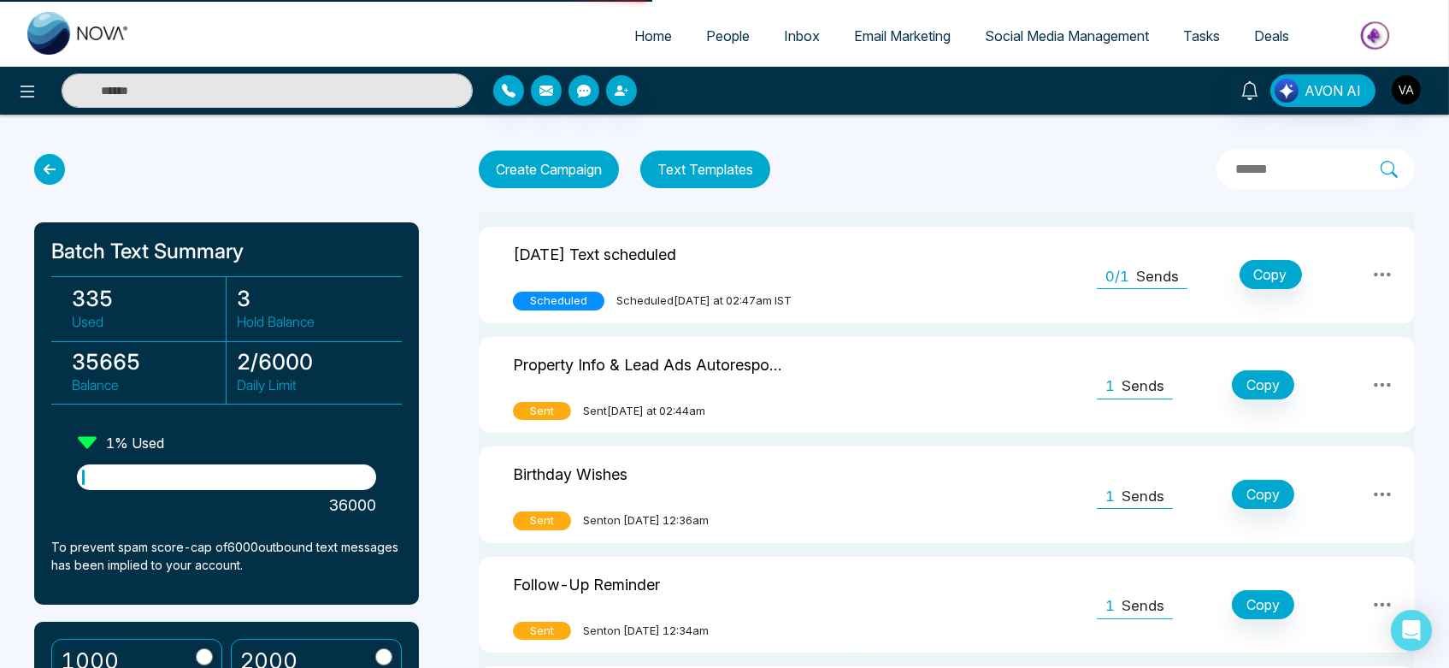
click at [842, 183] on div "Create Campaign Text Templates" at bounding box center [947, 169] width 936 height 40
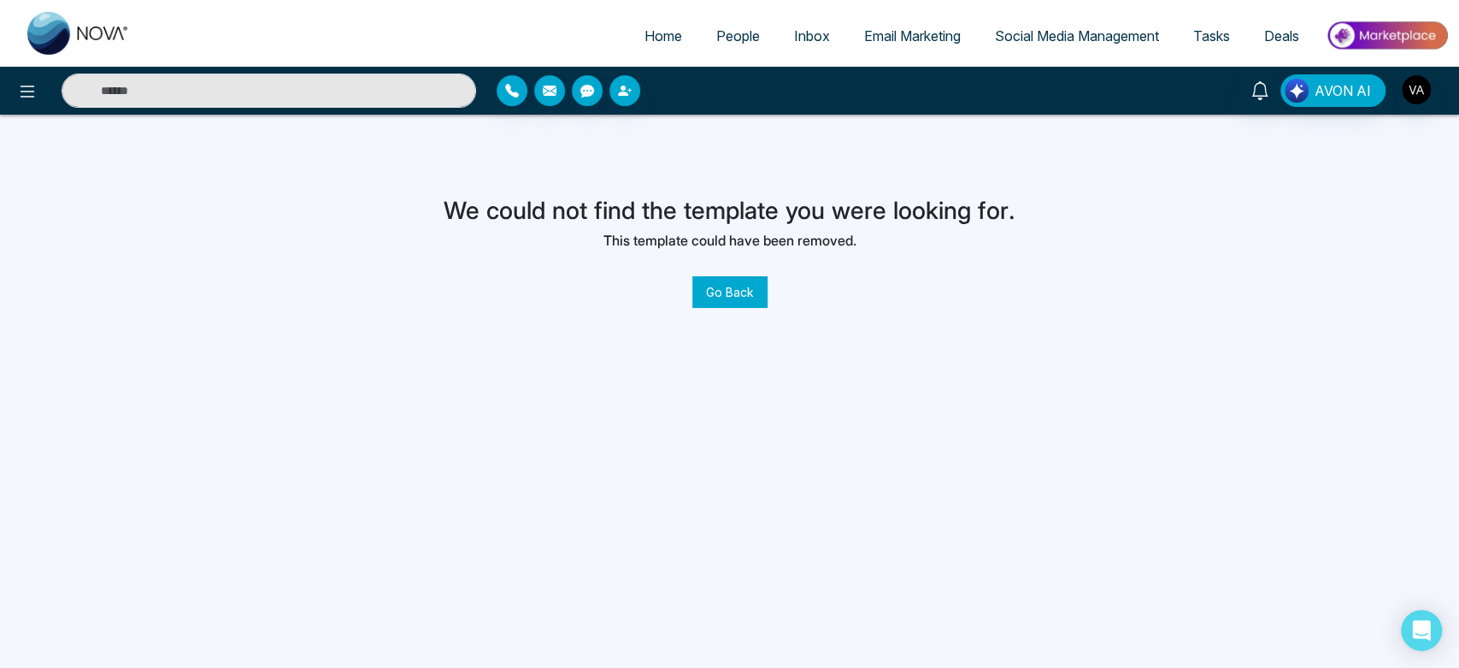
click at [747, 292] on button "Go Back" at bounding box center [729, 292] width 75 height 32
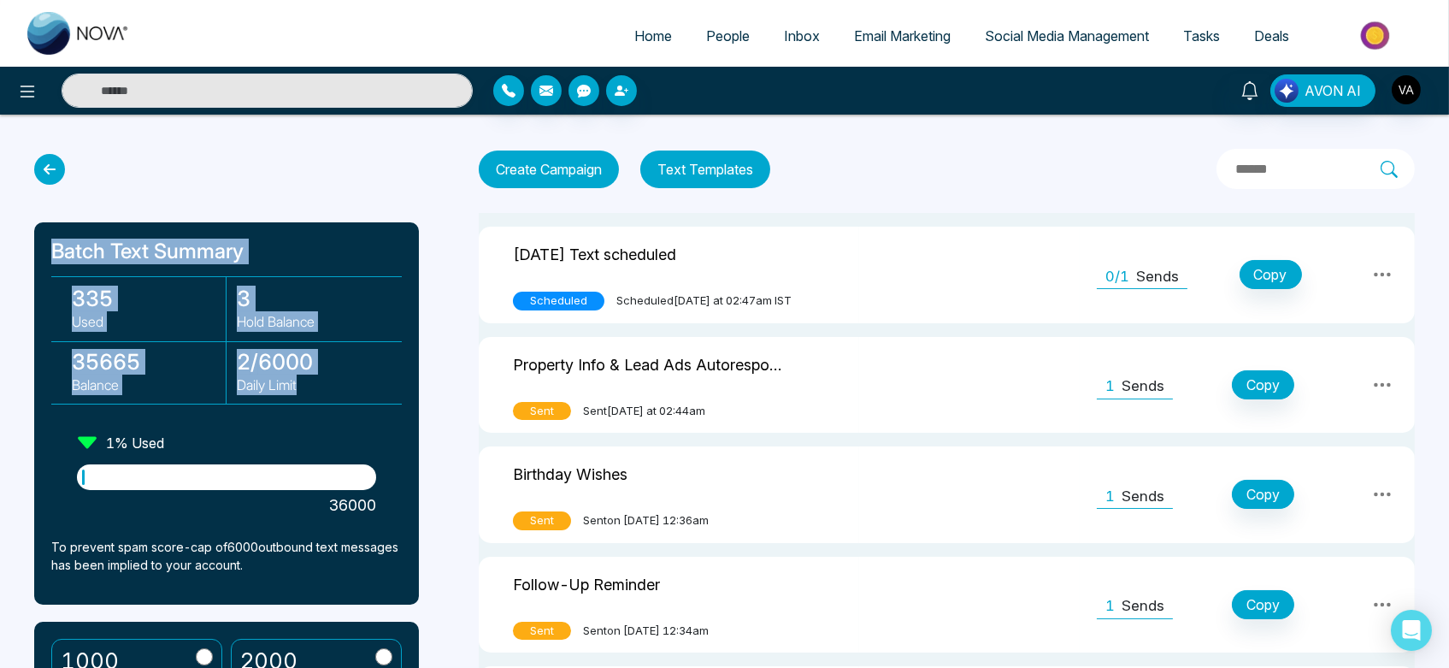
drag, startPoint x: 41, startPoint y: 234, endPoint x: 357, endPoint y: 418, distance: 365.8
click at [357, 418] on div "Batch Text Summary 335 Used 3 Hold Balance 35665 Balance 2 / 6000 Daily Limit 1…" at bounding box center [226, 413] width 385 height 382
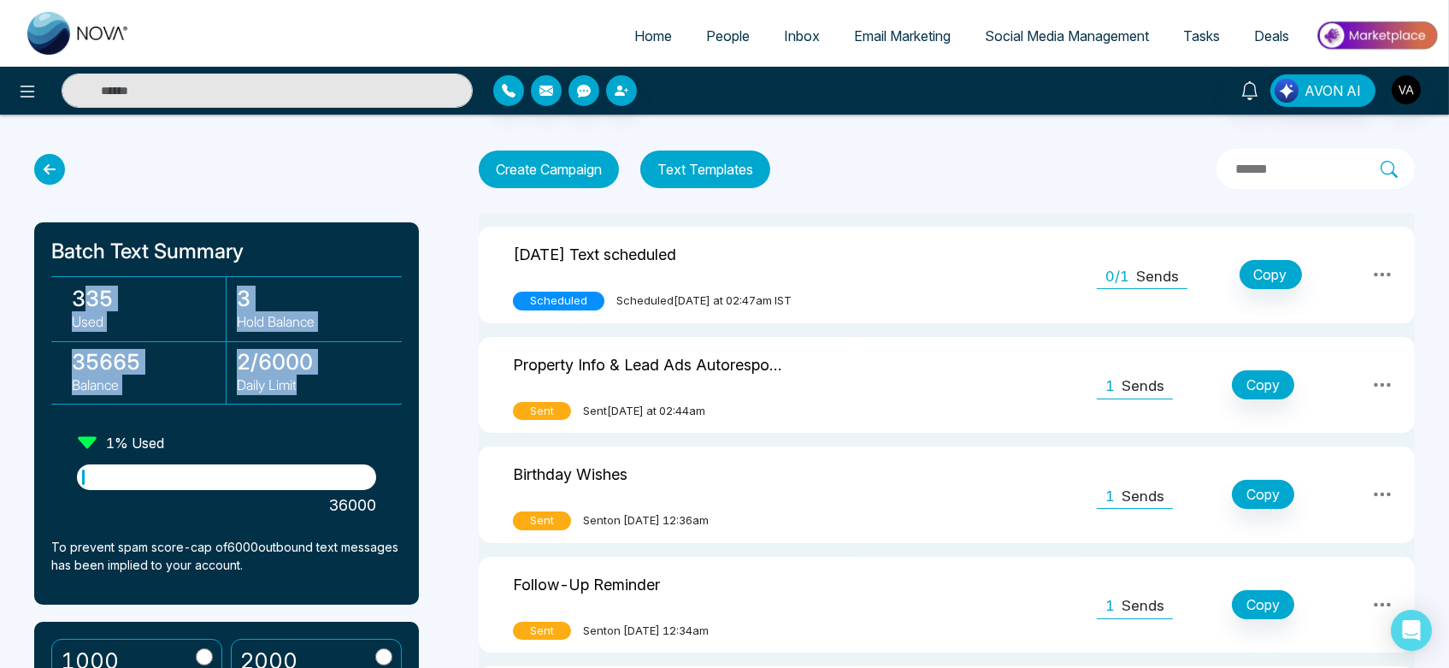
drag, startPoint x: 316, startPoint y: 374, endPoint x: 79, endPoint y: 272, distance: 258.8
click at [79, 272] on div "Batch Text Summary 335 Used 3 Hold Balance 35665 Balance 2 / 6000 Daily Limit 1…" at bounding box center [226, 413] width 385 height 382
click at [183, 286] on h3 "335" at bounding box center [149, 299] width 154 height 26
drag, startPoint x: 50, startPoint y: 254, endPoint x: 333, endPoint y: 387, distance: 313.6
click at [333, 387] on div "Batch Text Summary 335 Used 3 Hold Balance 35665 Balance 2 / 6000 Daily Limit 1…" at bounding box center [226, 413] width 385 height 382
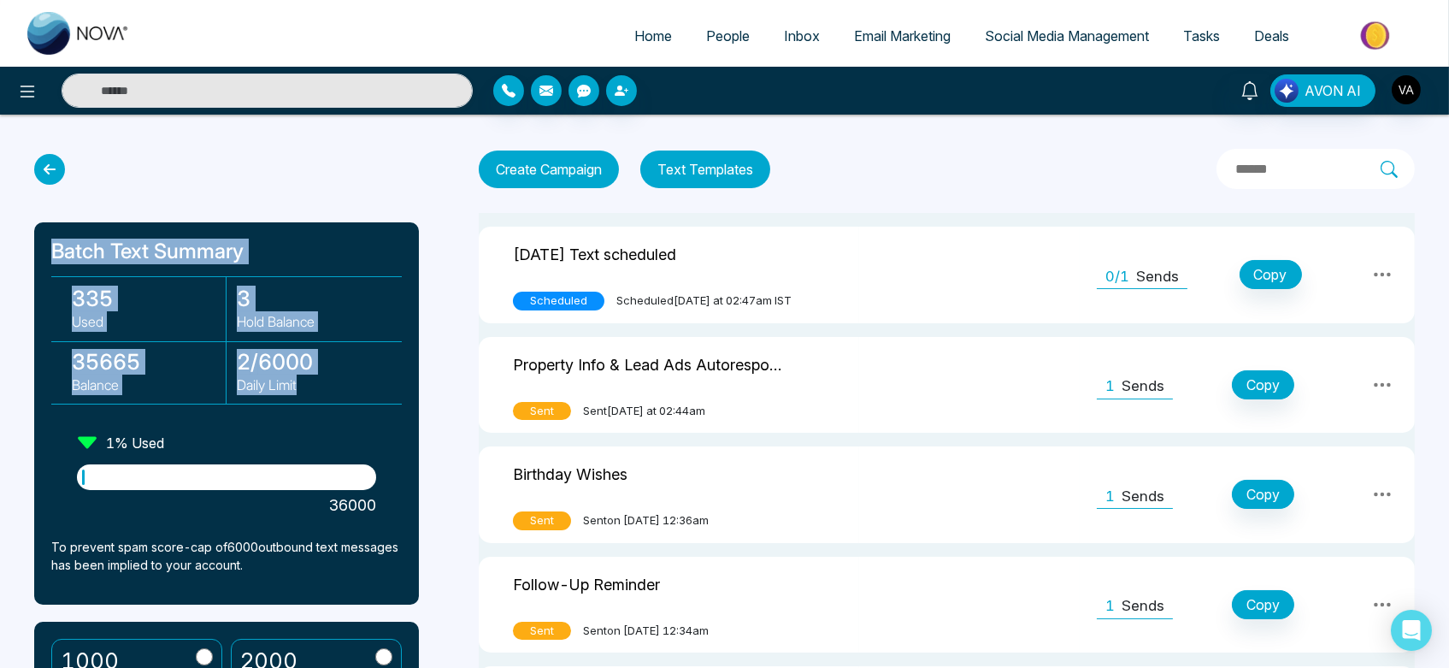
click at [333, 387] on p "Daily Limit" at bounding box center [314, 384] width 155 height 21
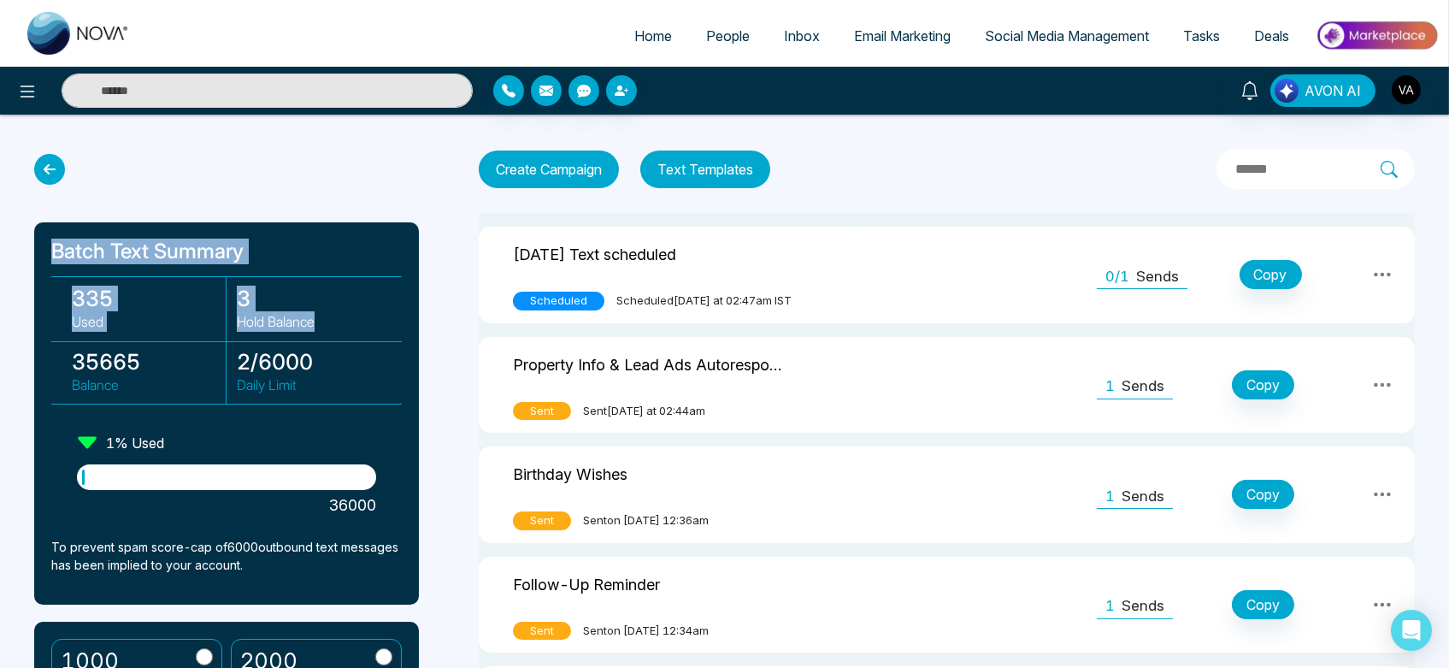
drag, startPoint x: 56, startPoint y: 254, endPoint x: 369, endPoint y: 381, distance: 338.6
click at [369, 381] on div "Batch Text Summary 335 Used 3 Hold Balance 35665 Balance 2 / 6000 Daily Limit 1…" at bounding box center [226, 413] width 385 height 382
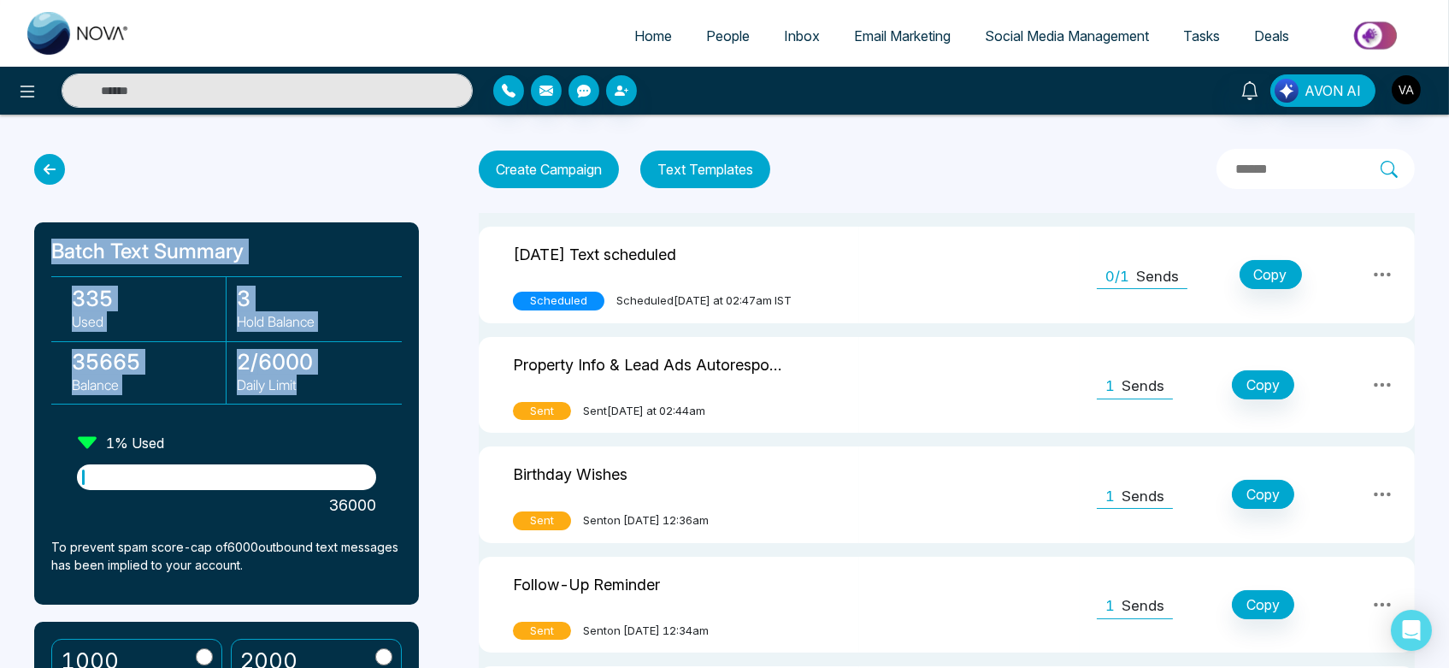
click at [369, 381] on p "Daily Limit" at bounding box center [314, 384] width 155 height 21
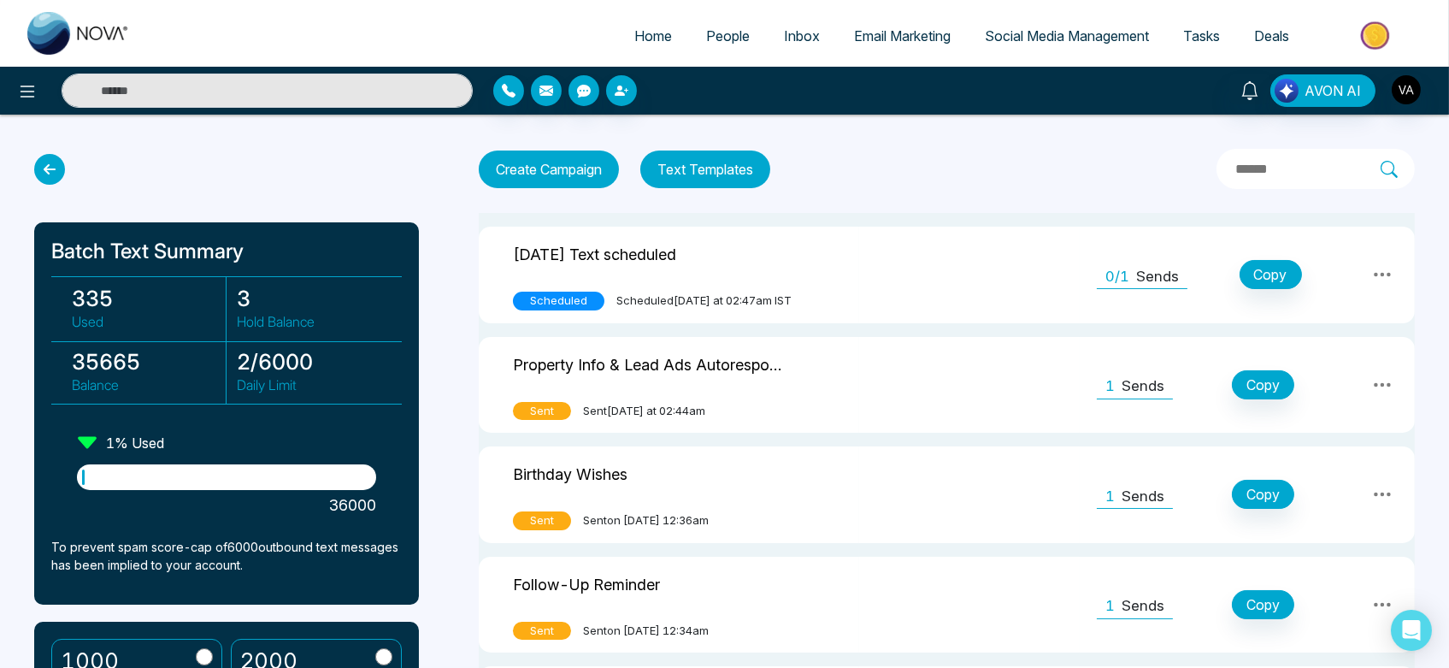
click at [725, 163] on button "Text Templates" at bounding box center [705, 169] width 130 height 38
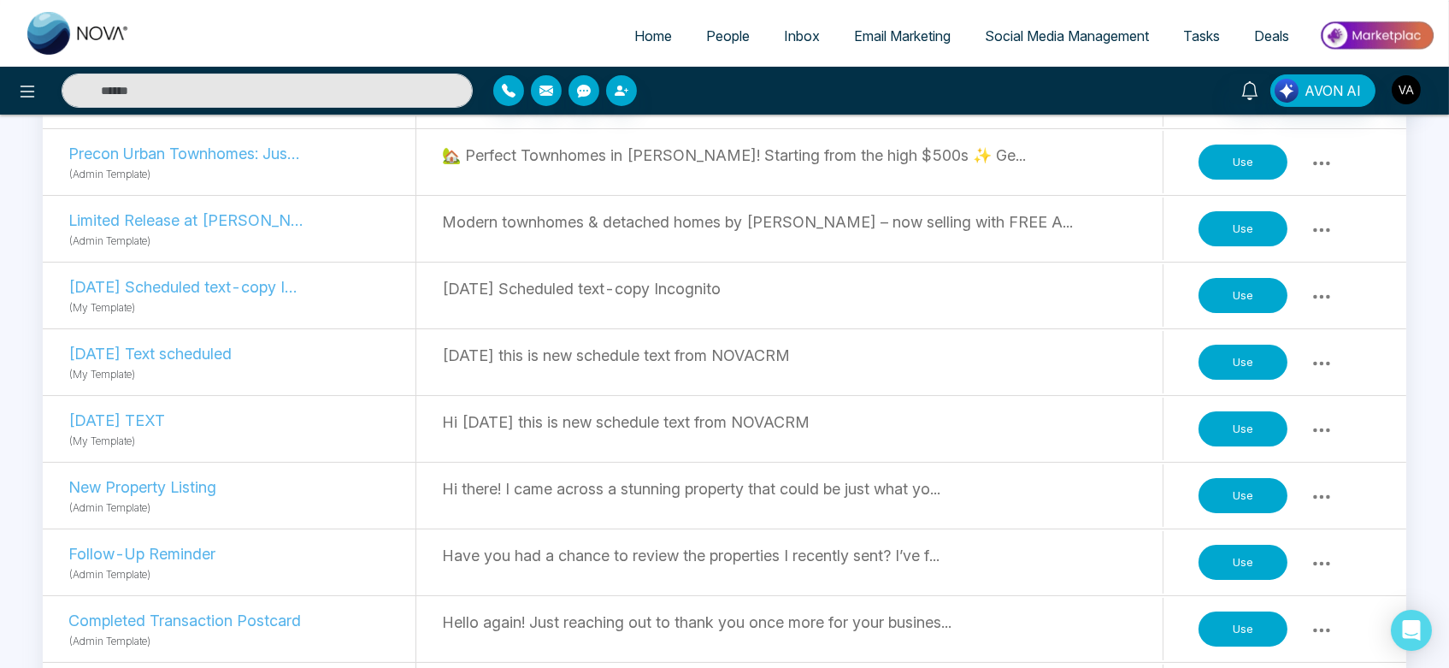
scroll to position [470, 0]
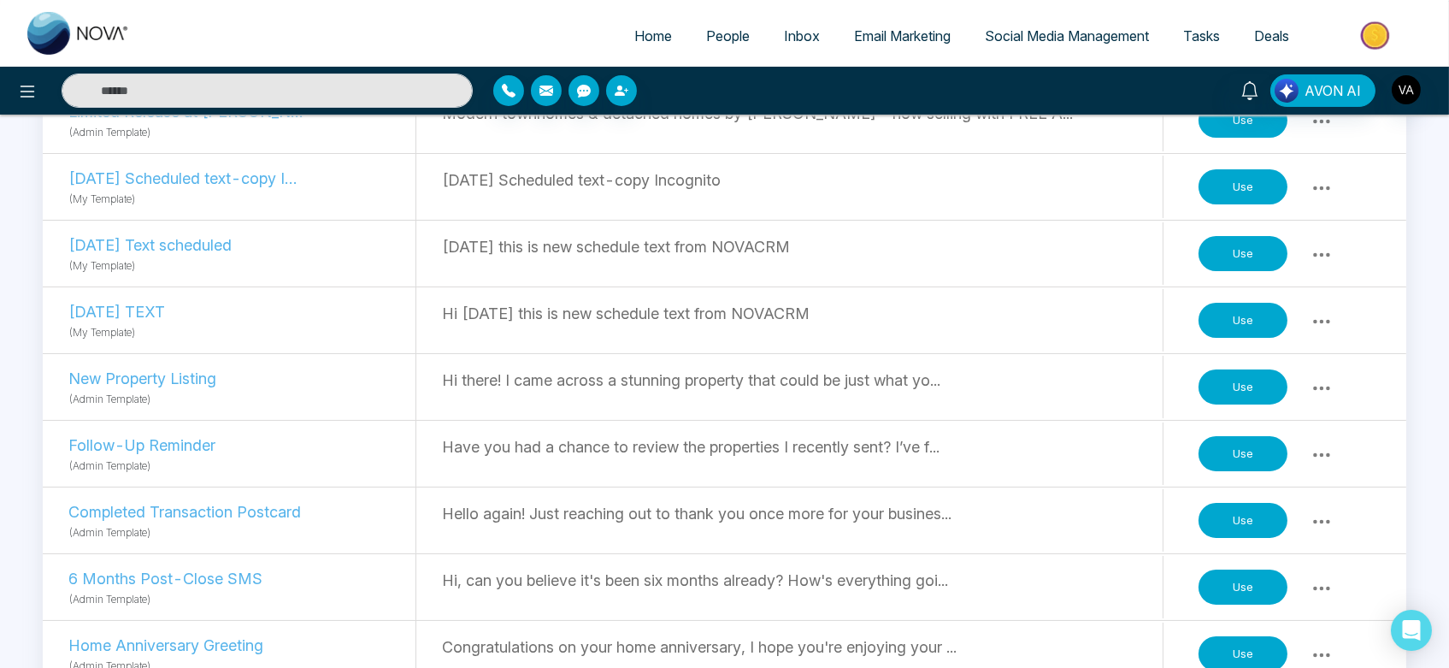
click at [1233, 385] on button "Use" at bounding box center [1243, 387] width 89 height 36
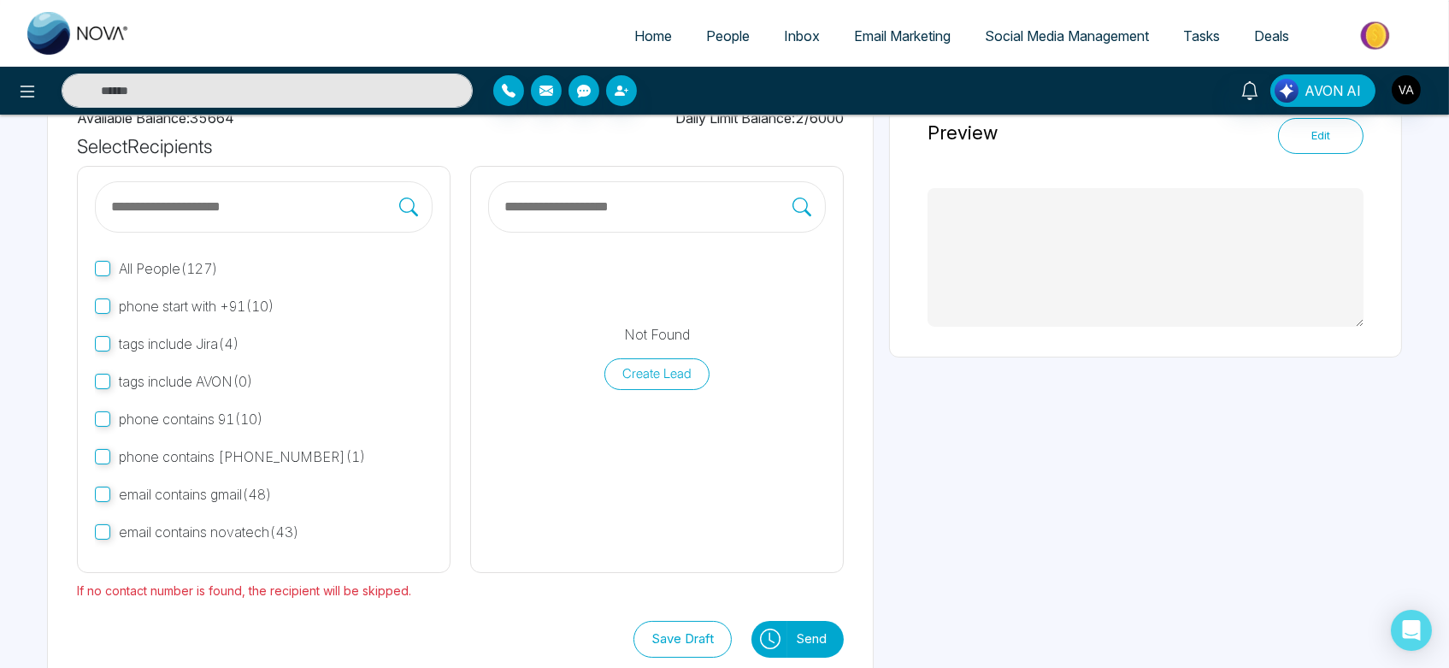
type textarea "**********"
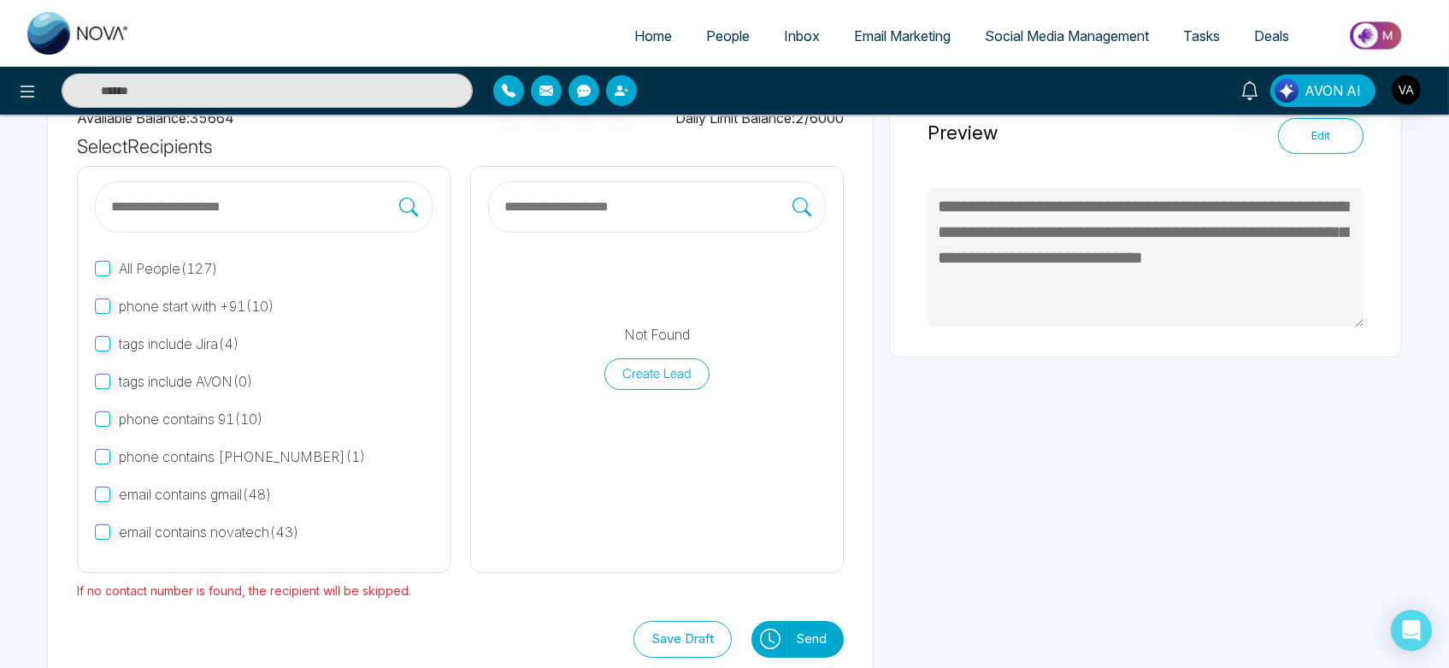
scroll to position [133, 0]
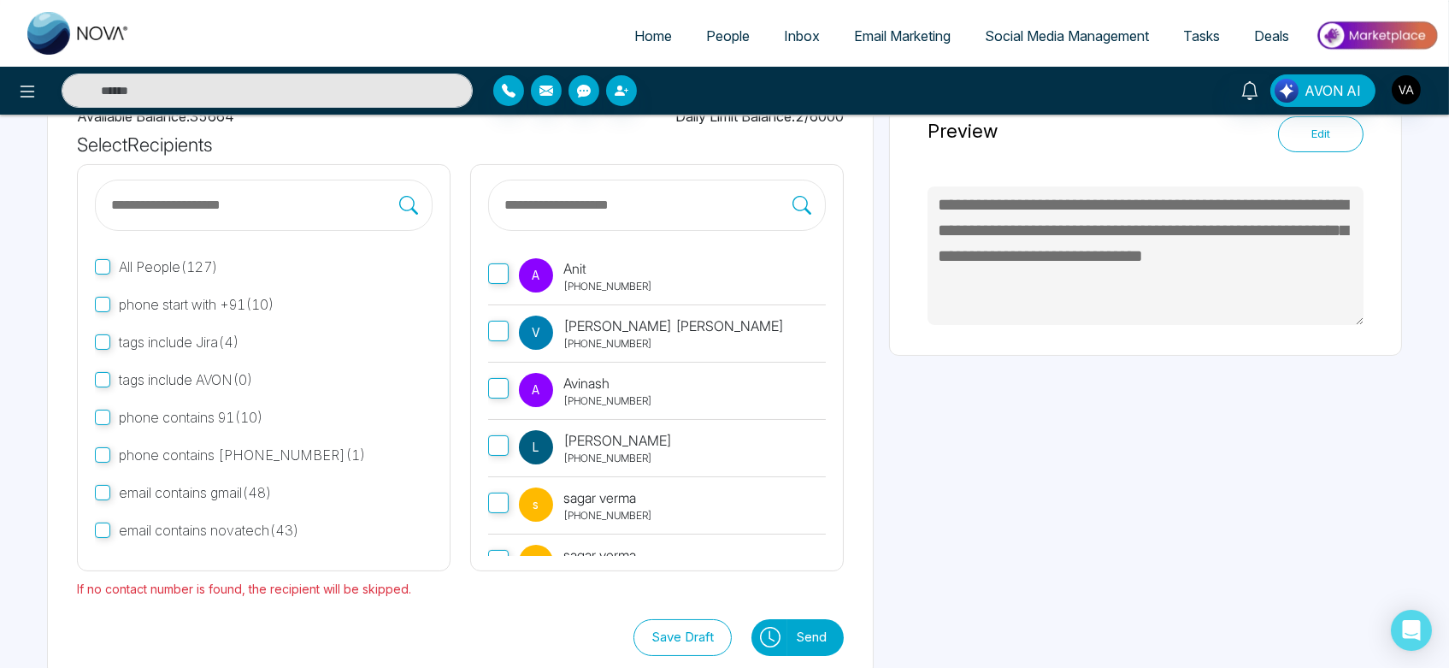
click at [498, 278] on div "A Anit [PHONE_NUMBER] V [PERSON_NAME] [PHONE_NUMBER] A Avinash [PHONE_NUMBER] […" at bounding box center [657, 367] width 374 height 407
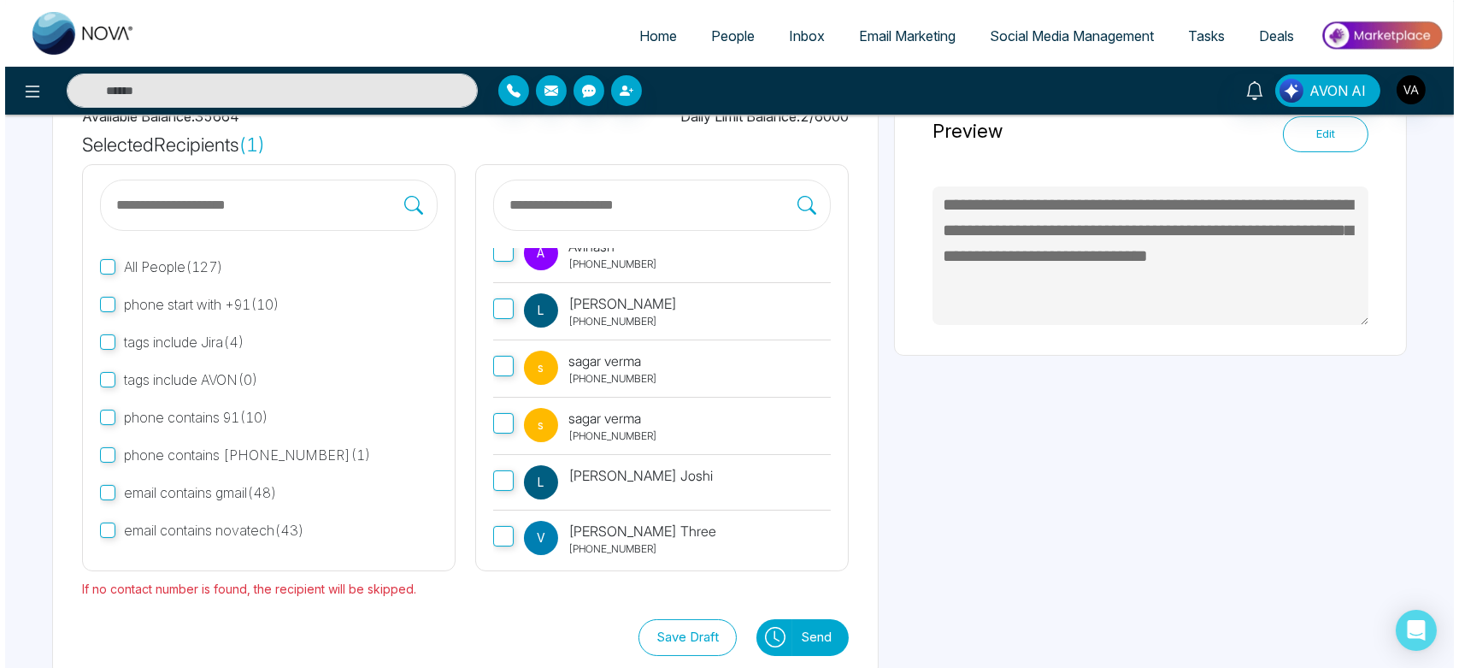
scroll to position [137, 0]
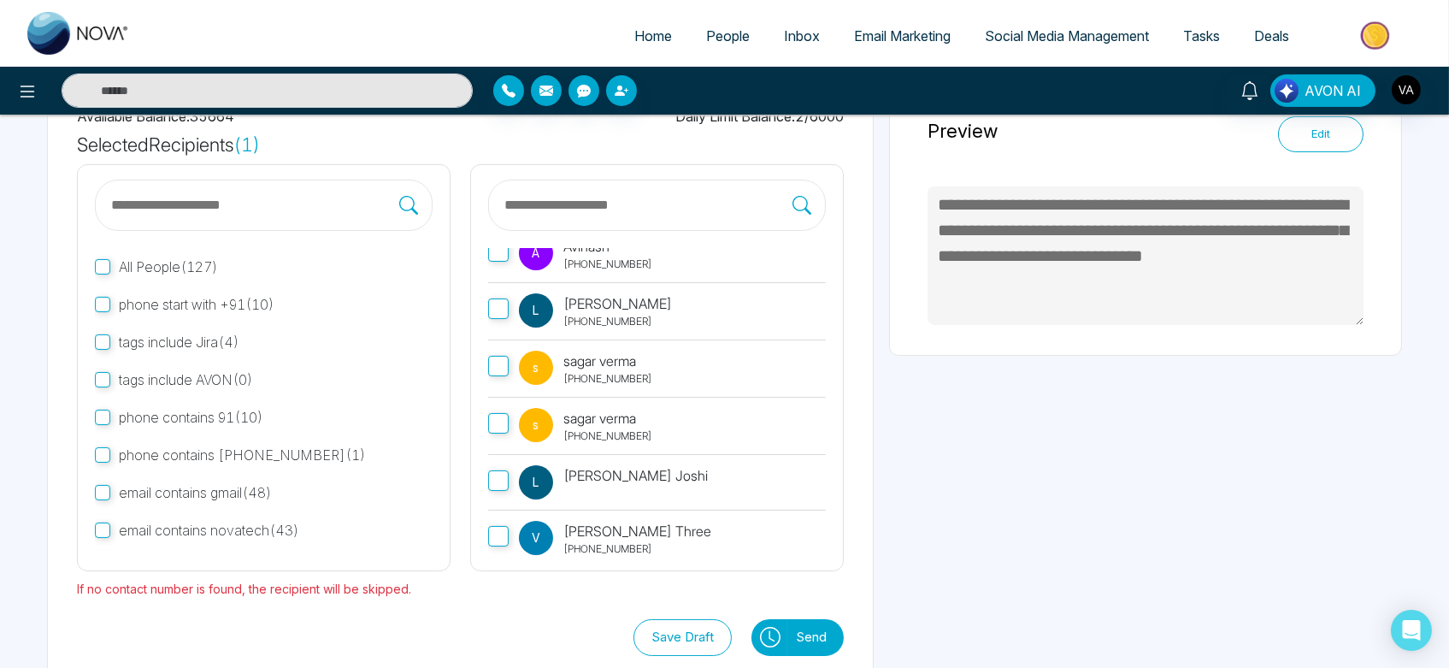
click at [825, 647] on button "Send" at bounding box center [815, 637] width 56 height 37
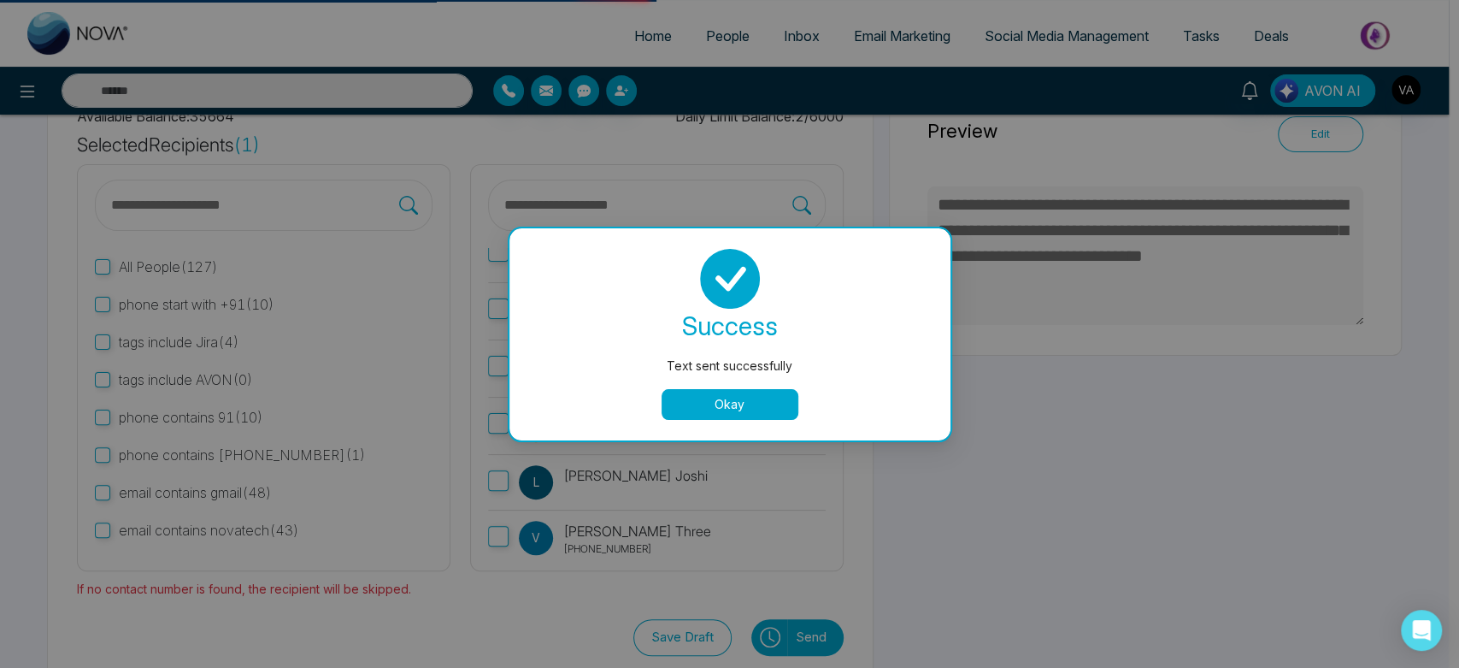
click at [711, 417] on button "Okay" at bounding box center [730, 404] width 137 height 31
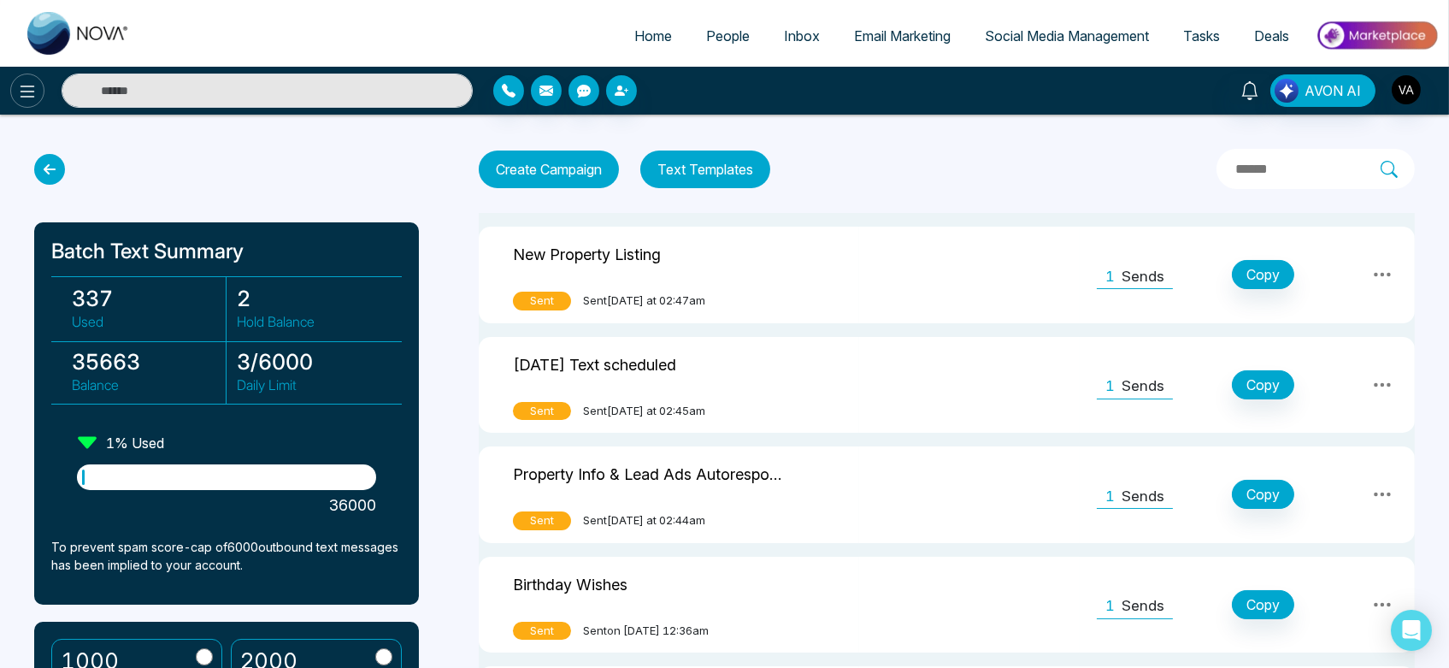
click at [25, 75] on button at bounding box center [27, 91] width 34 height 34
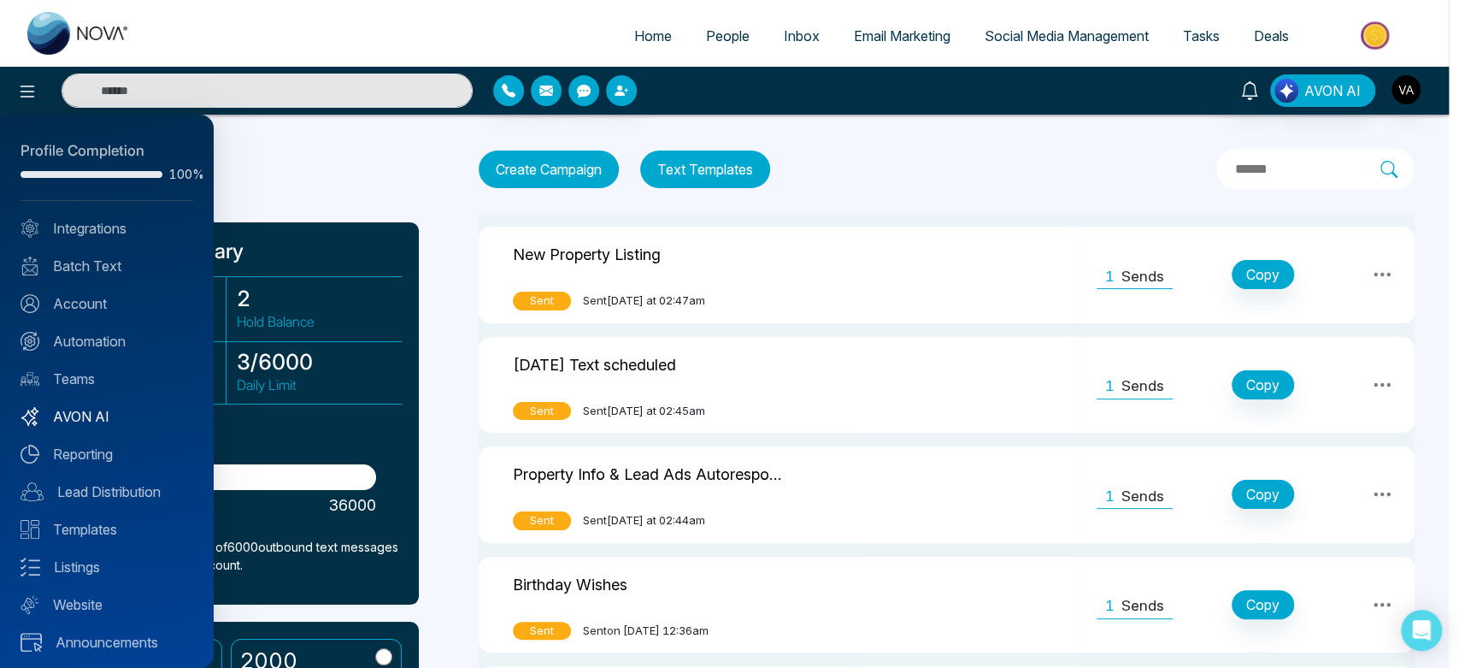
click at [93, 421] on link "AVON AI" at bounding box center [107, 416] width 173 height 21
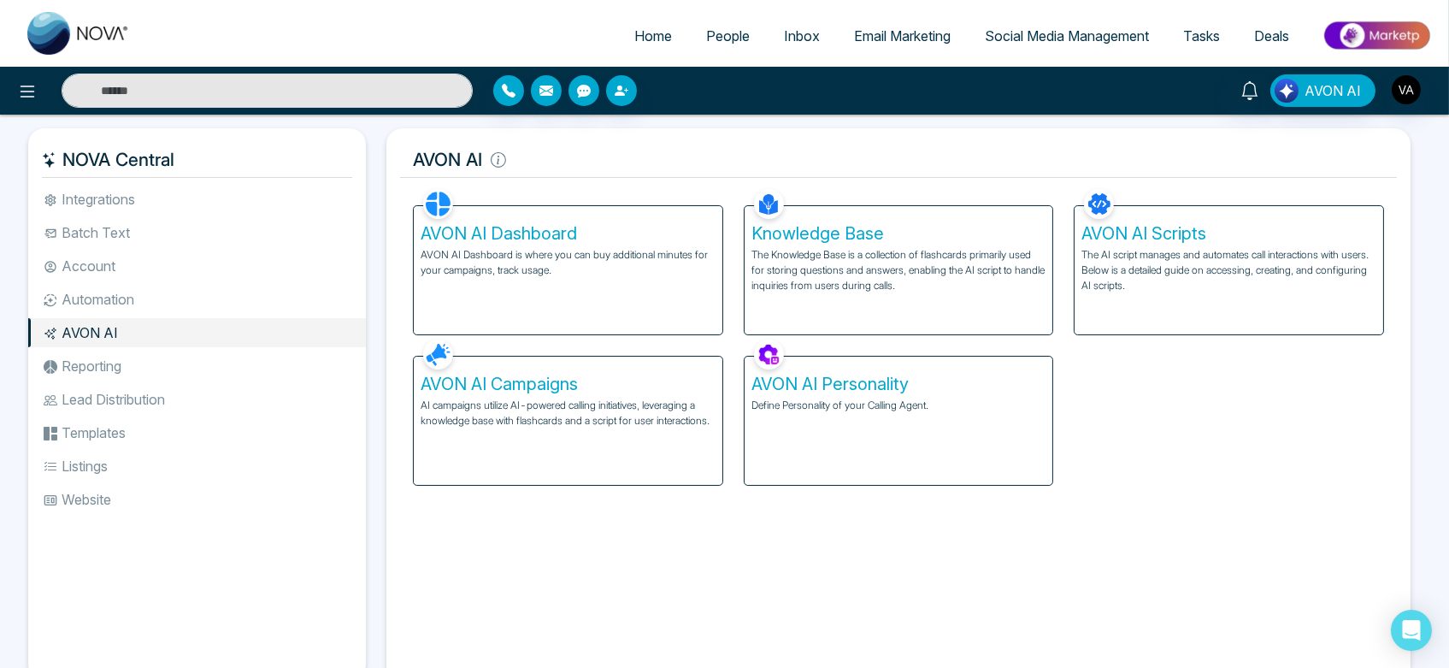
click at [572, 474] on div "AVON AI Campaigns AI campaigns utilize AI-powered calling initiatives, leveragi…" at bounding box center [568, 420] width 309 height 128
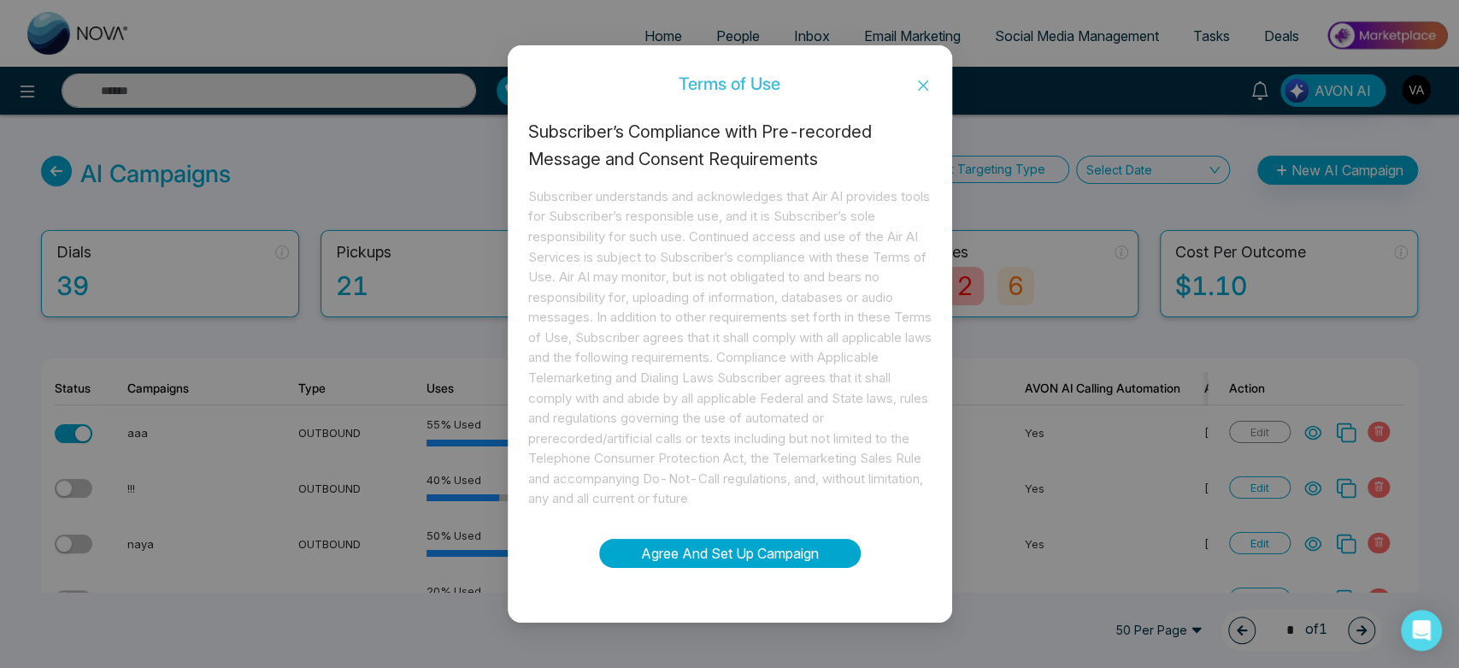
click at [786, 558] on button "Agree And Set Up Campaign" at bounding box center [730, 553] width 262 height 29
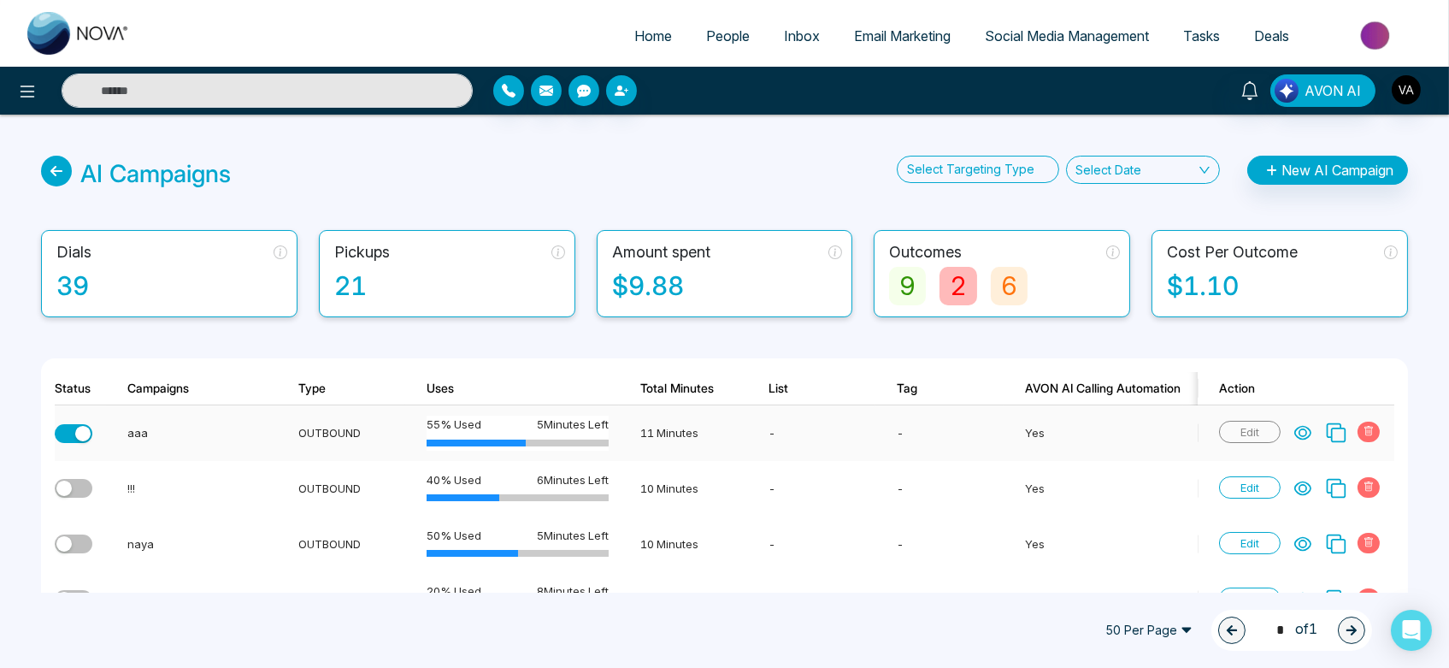
click at [71, 436] on button "button" at bounding box center [74, 433] width 38 height 19
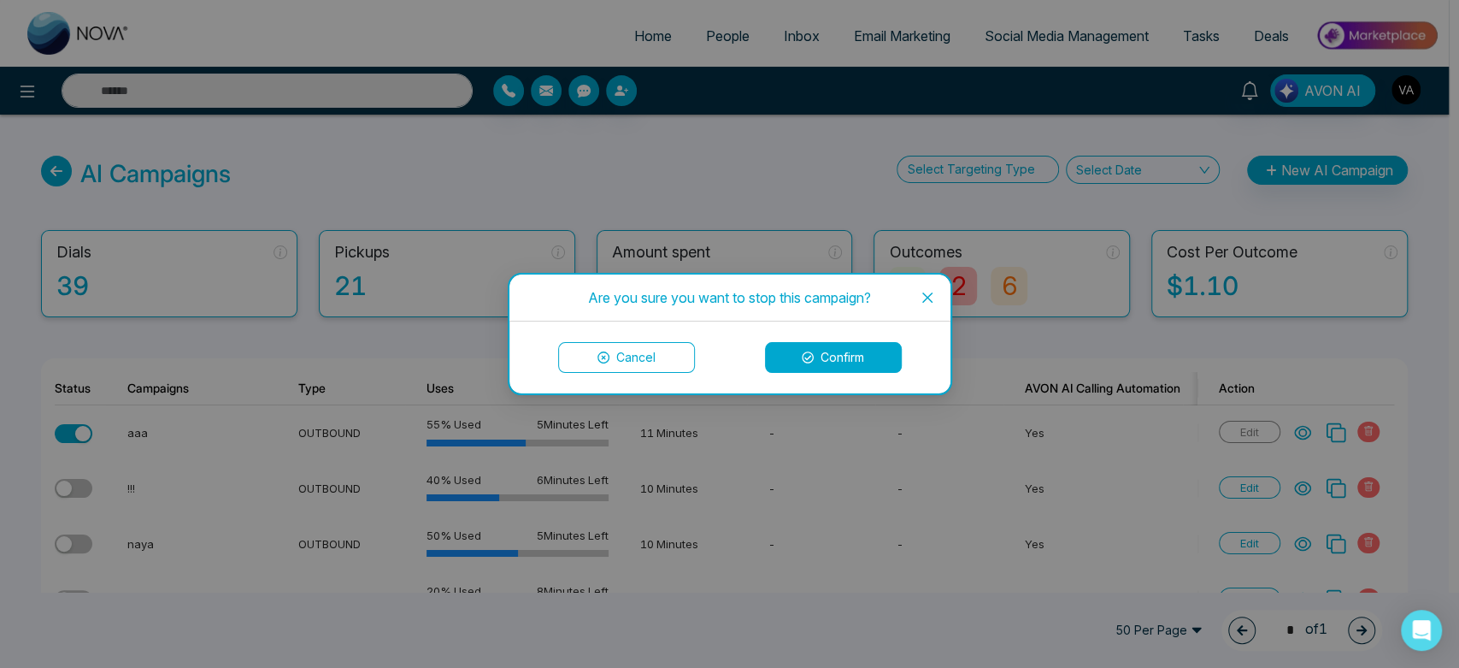
click at [828, 367] on button "Confirm" at bounding box center [833, 357] width 137 height 31
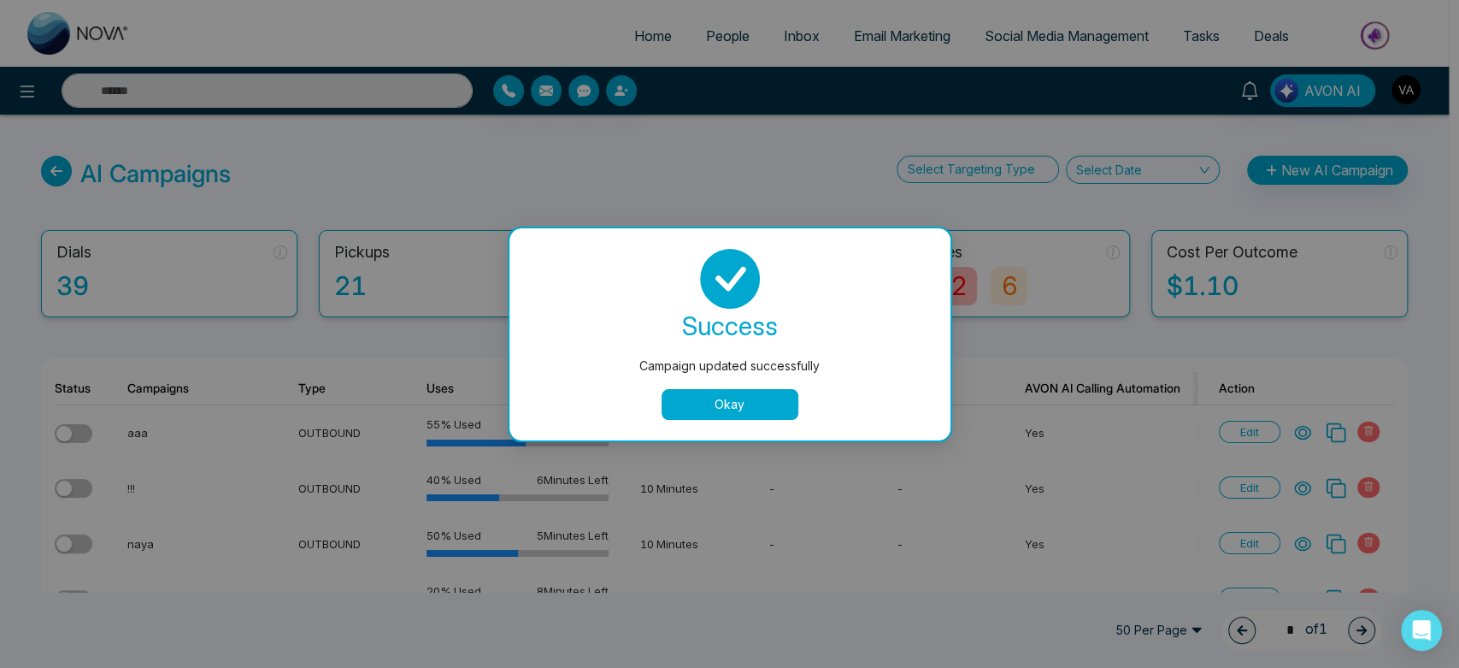
click at [713, 421] on div "success Campaign updated successfully Okay" at bounding box center [729, 334] width 441 height 212
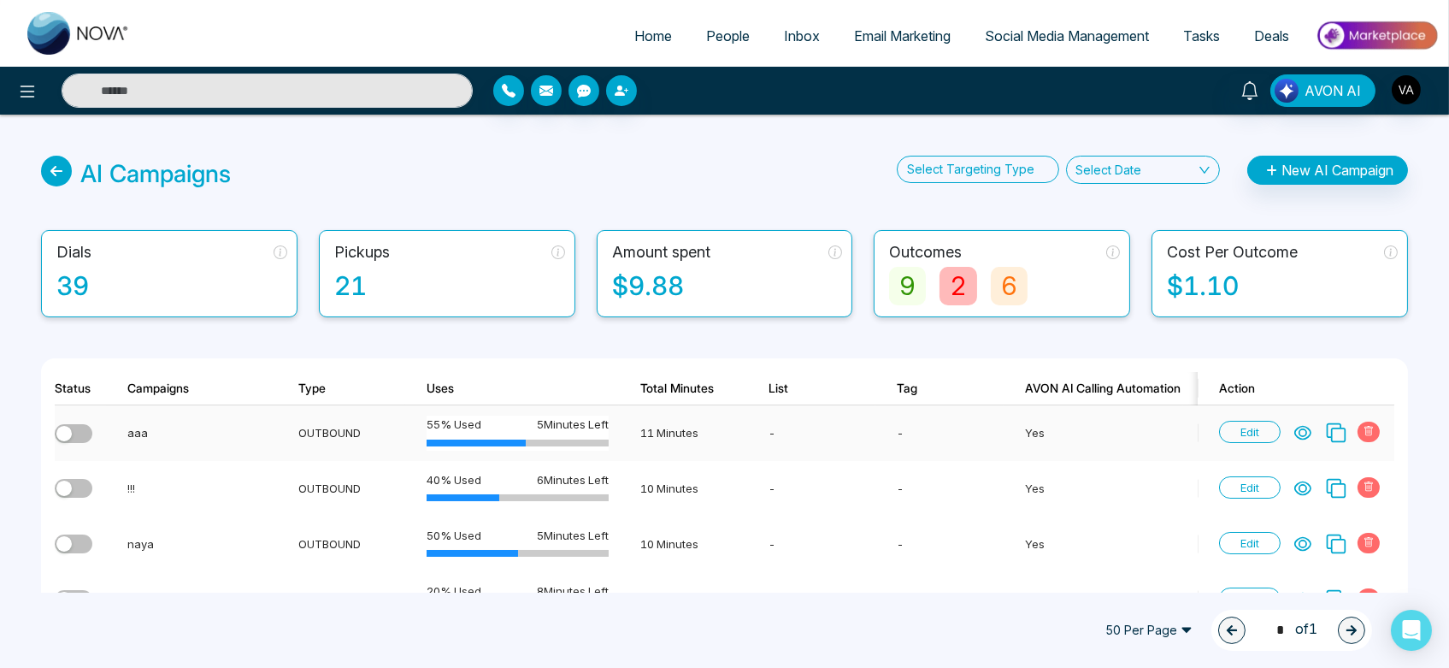
click at [738, 409] on td "11 Minutes" at bounding box center [683, 433] width 128 height 56
click at [1345, 171] on button "New AI Campaign" at bounding box center [1327, 170] width 161 height 29
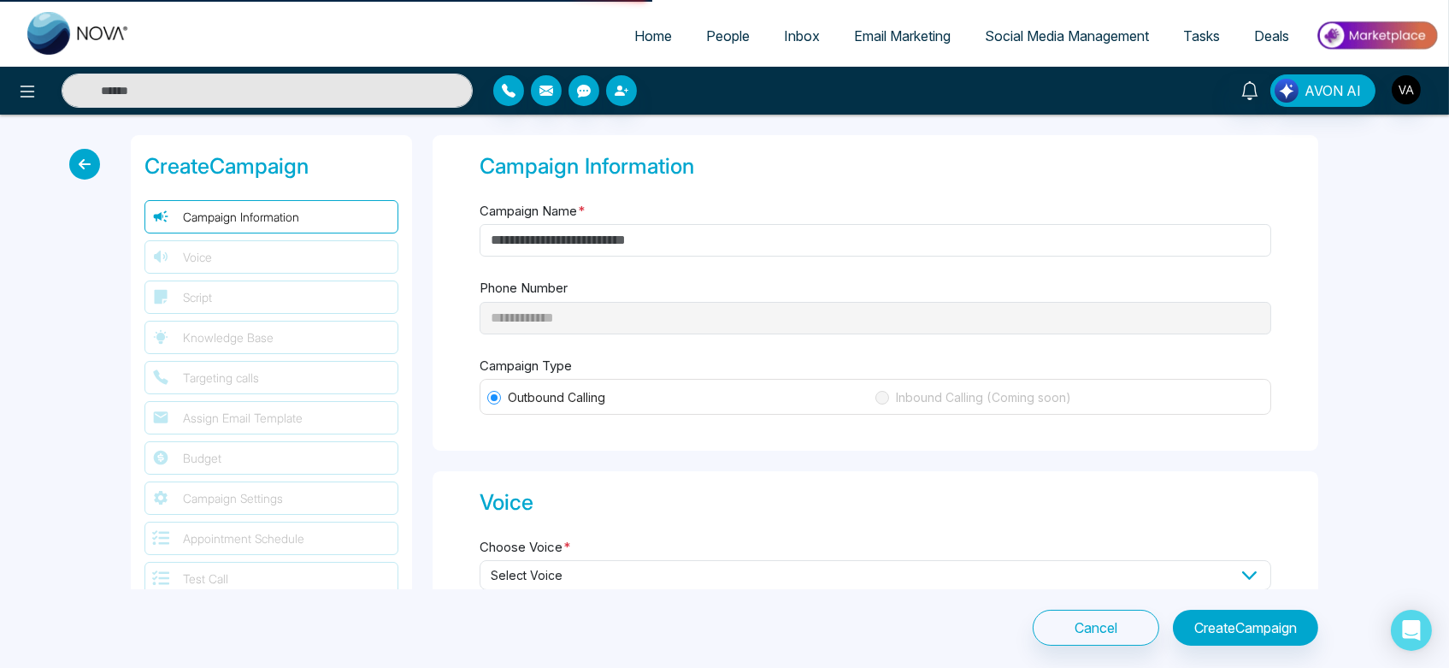
type input "**********"
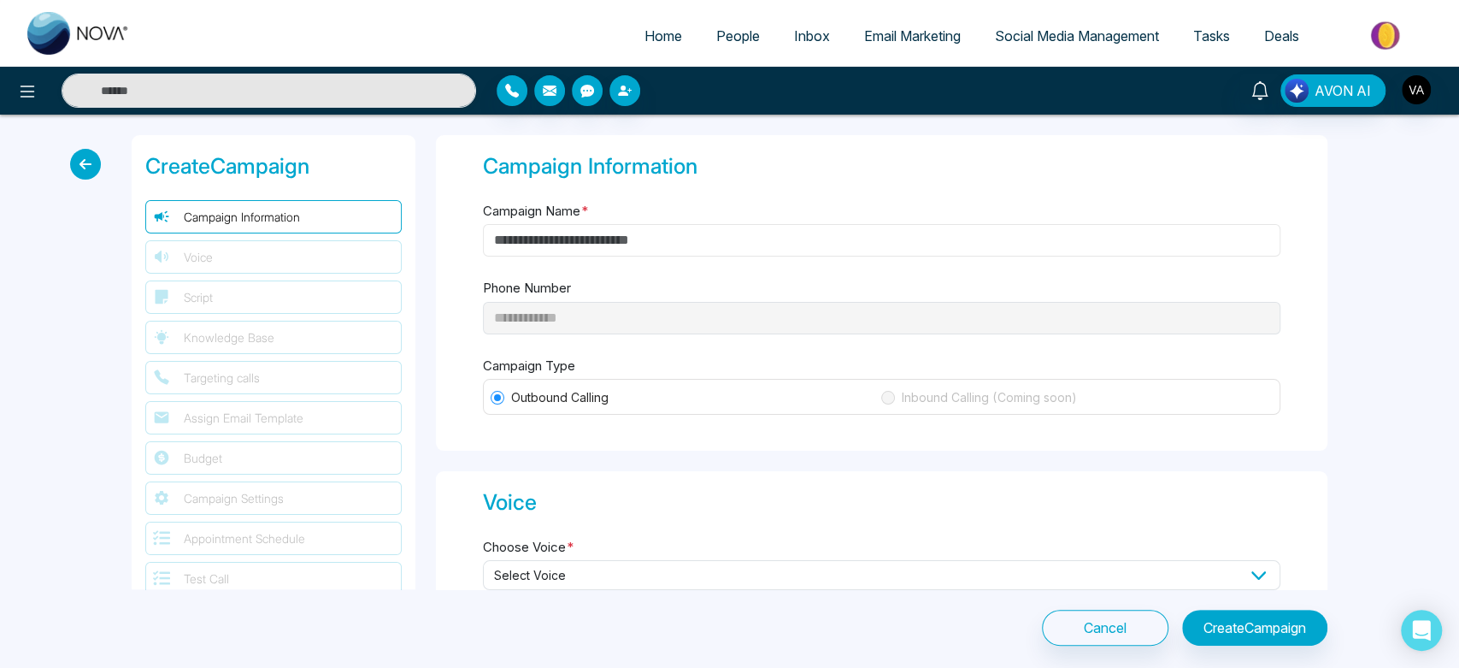
click at [678, 239] on input "Campaign Name *" at bounding box center [882, 240] width 798 height 32
click at [562, 239] on input "Campaign Name *" at bounding box center [882, 240] width 798 height 32
type input "*"
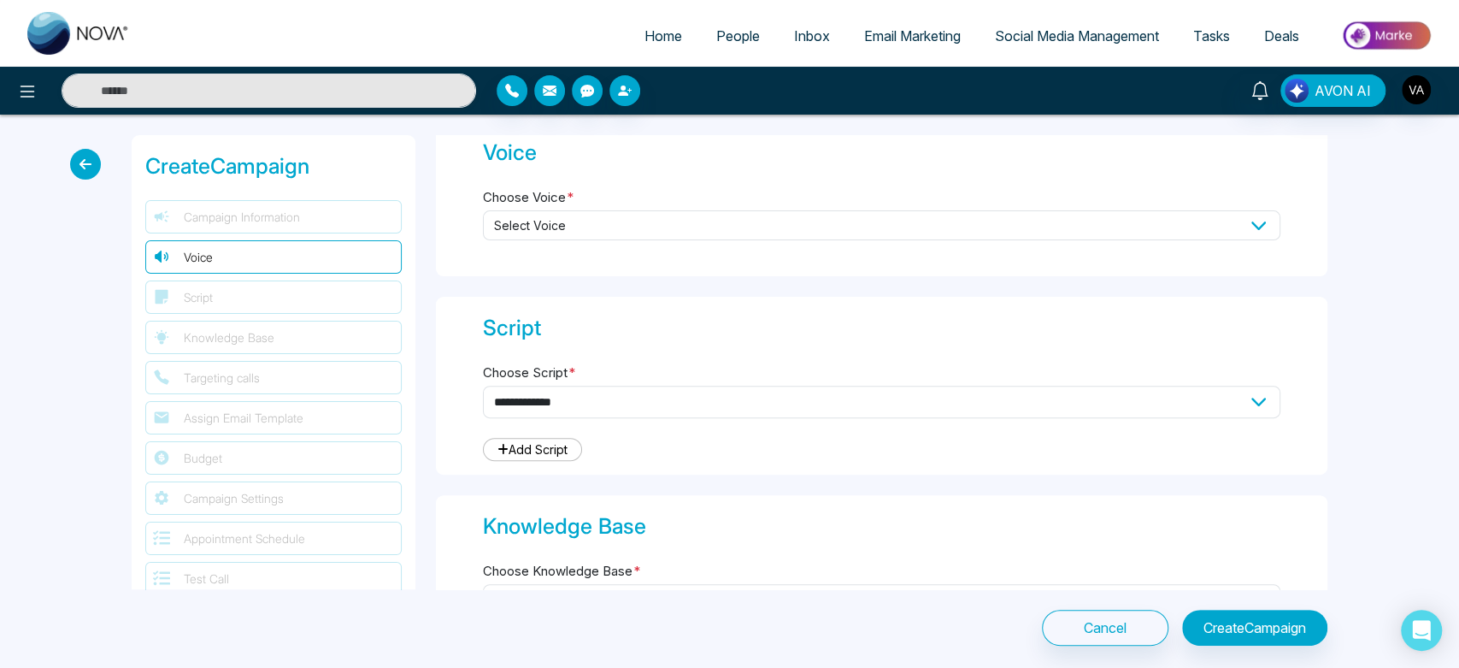
scroll to position [351, 0]
type input "***"
click at [697, 221] on span "Select Voice" at bounding box center [882, 224] width 798 height 30
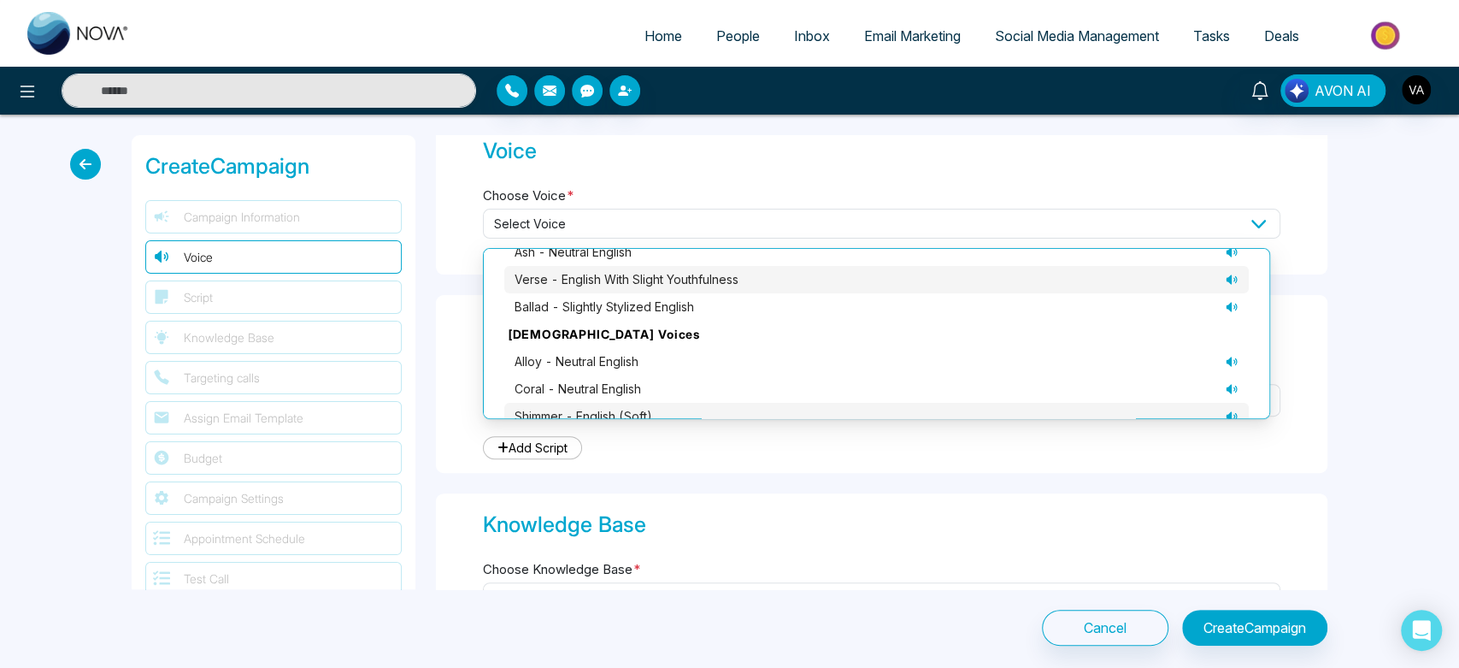
scroll to position [98, 0]
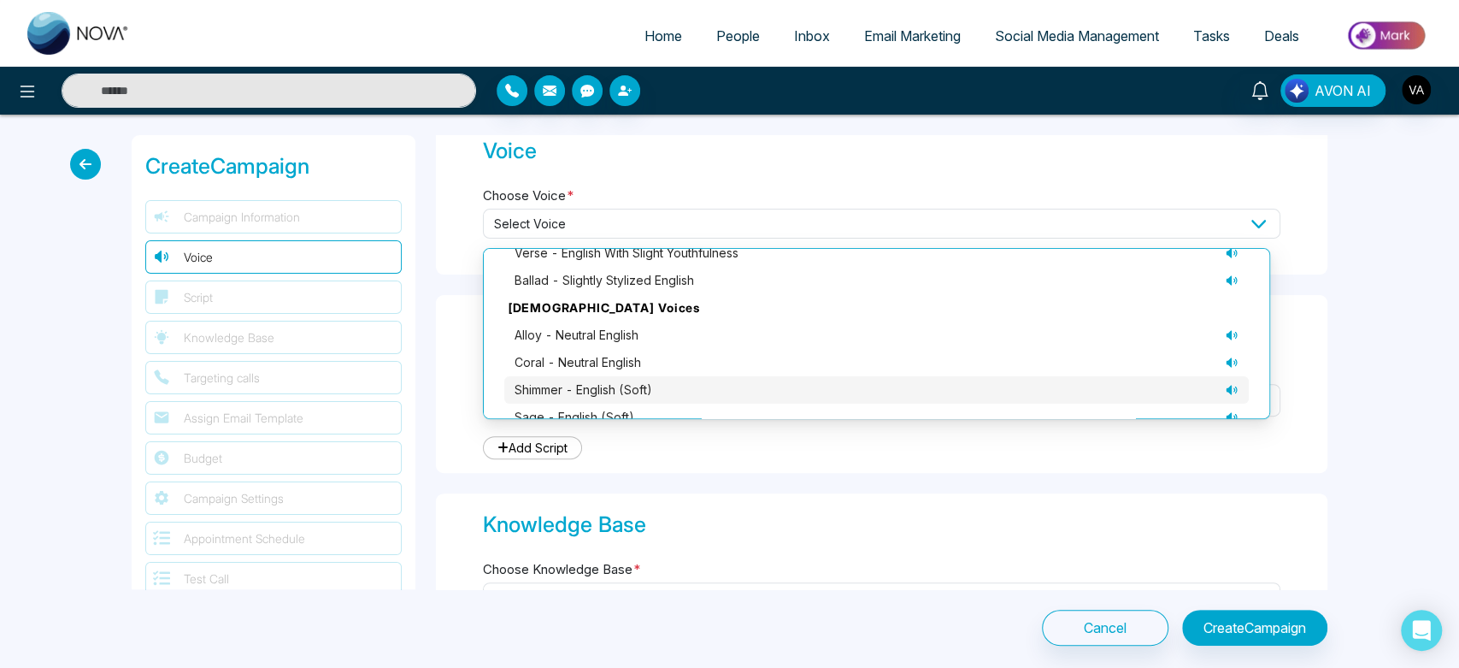
click at [640, 381] on span "shimmer - English (soft)" at bounding box center [584, 389] width 138 height 19
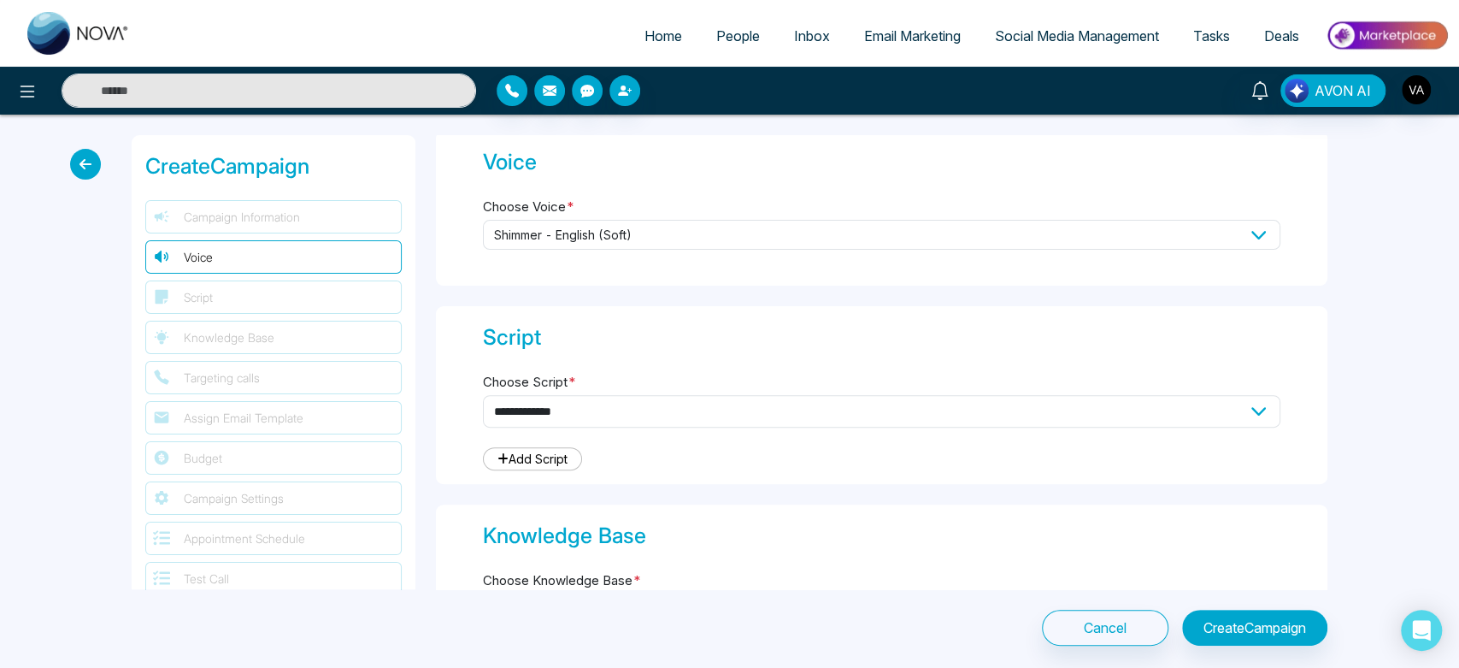
scroll to position [328, 0]
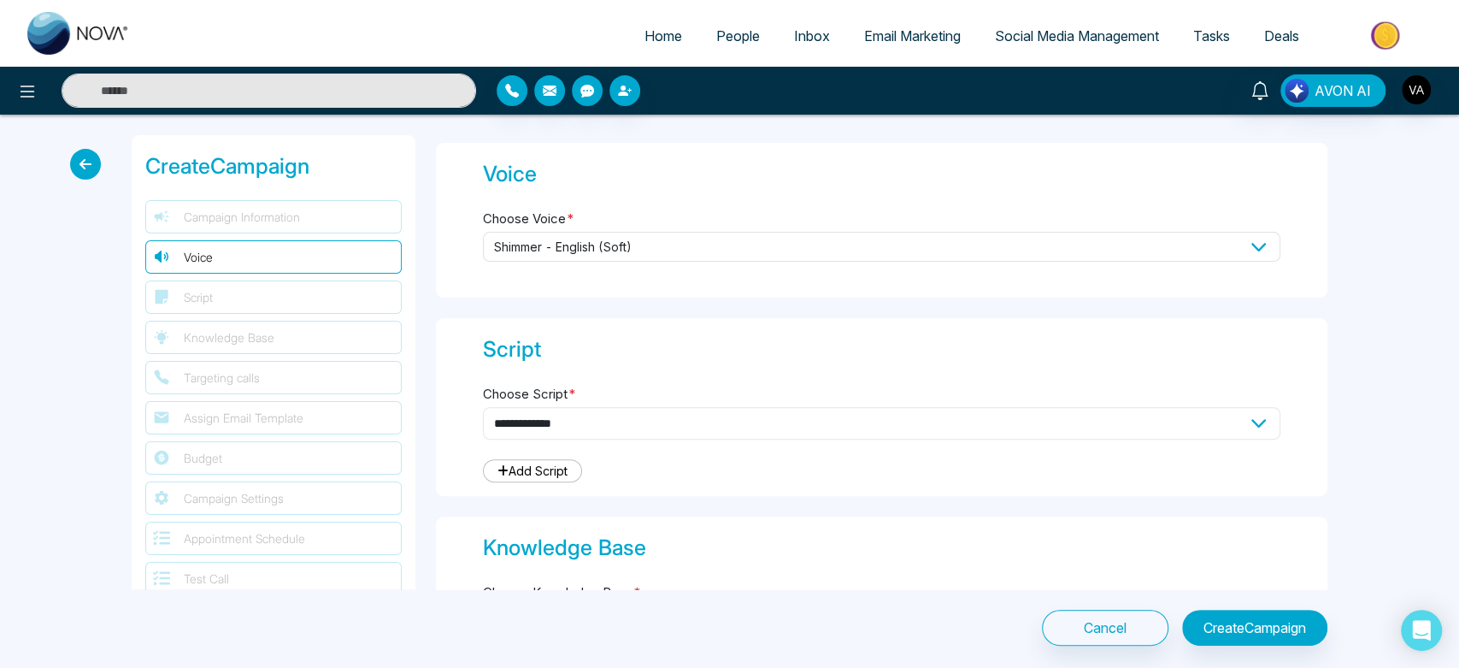
click at [604, 435] on select "**********" at bounding box center [882, 423] width 798 height 32
click at [660, 416] on select "**********" at bounding box center [882, 423] width 798 height 32
select select "***"
click at [483, 407] on select "**********" at bounding box center [882, 423] width 798 height 32
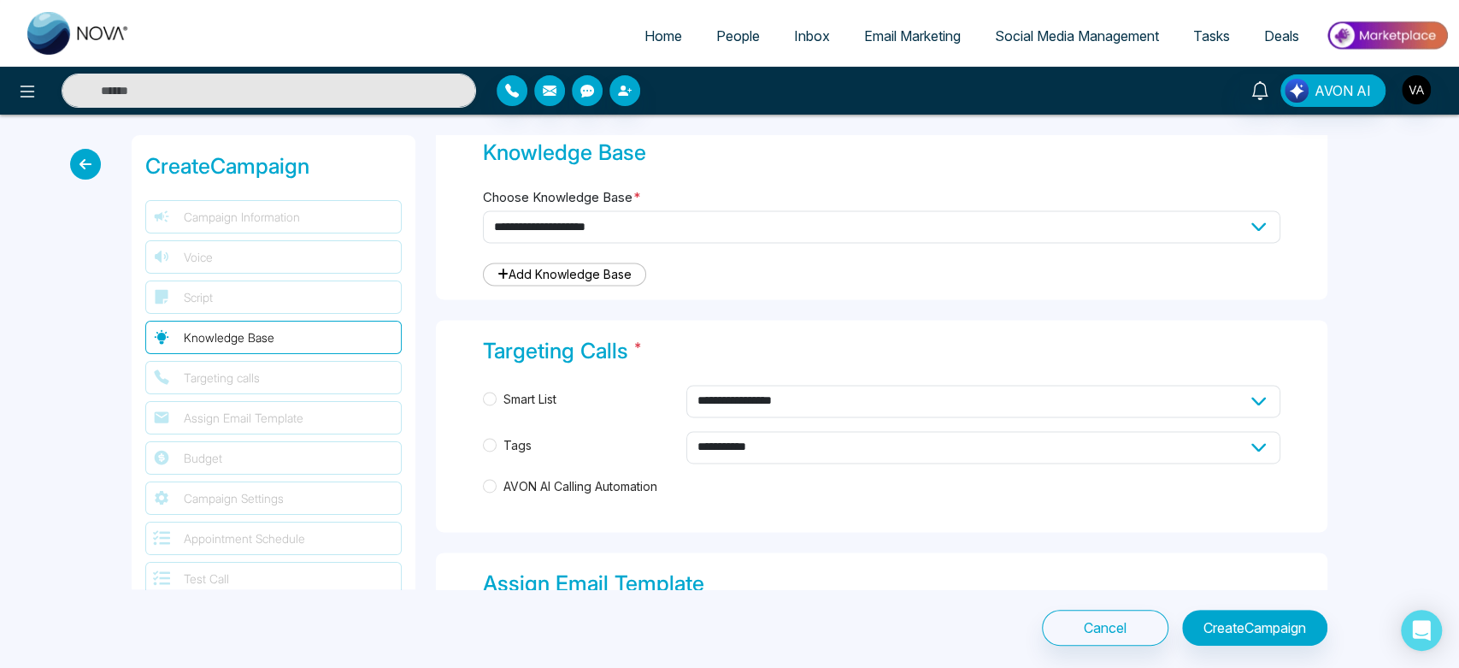
scroll to position [1657, 0]
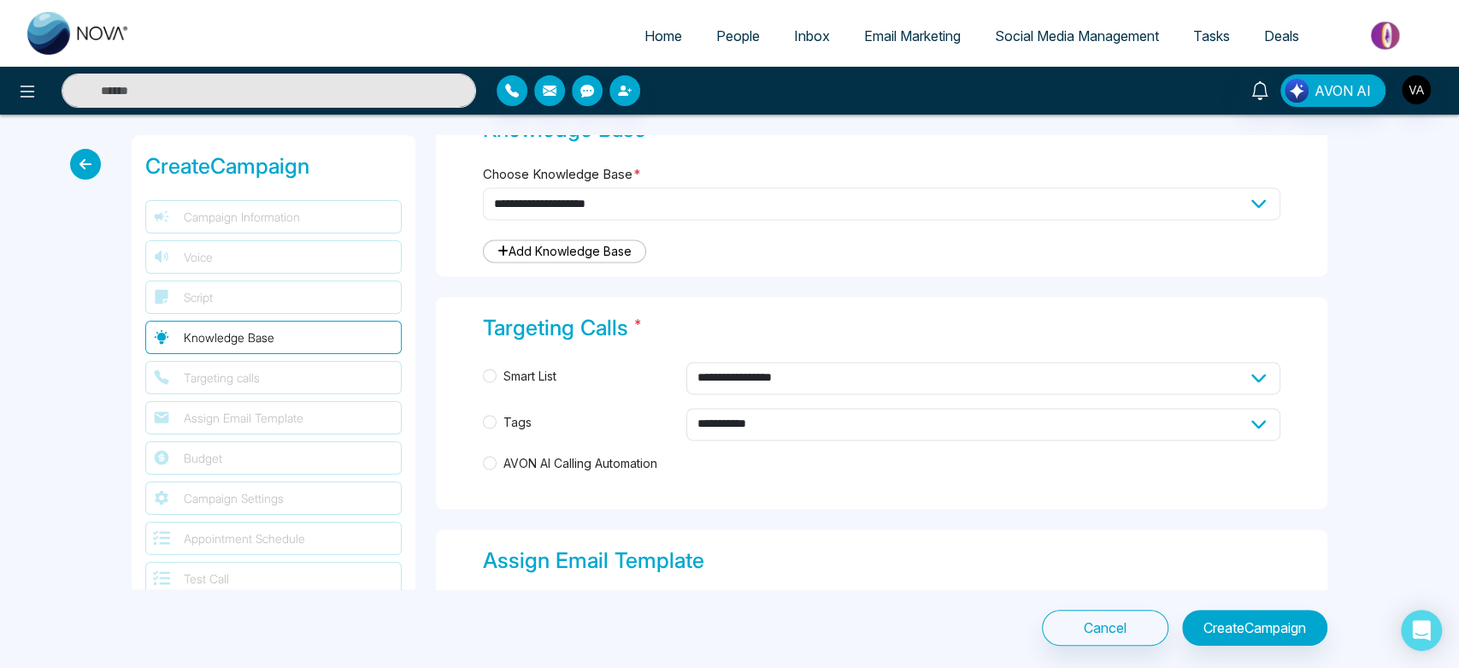
click at [630, 187] on select "**********" at bounding box center [882, 203] width 798 height 32
click at [633, 197] on select "**********" at bounding box center [882, 203] width 798 height 32
click at [792, 201] on select "**********" at bounding box center [882, 203] width 798 height 32
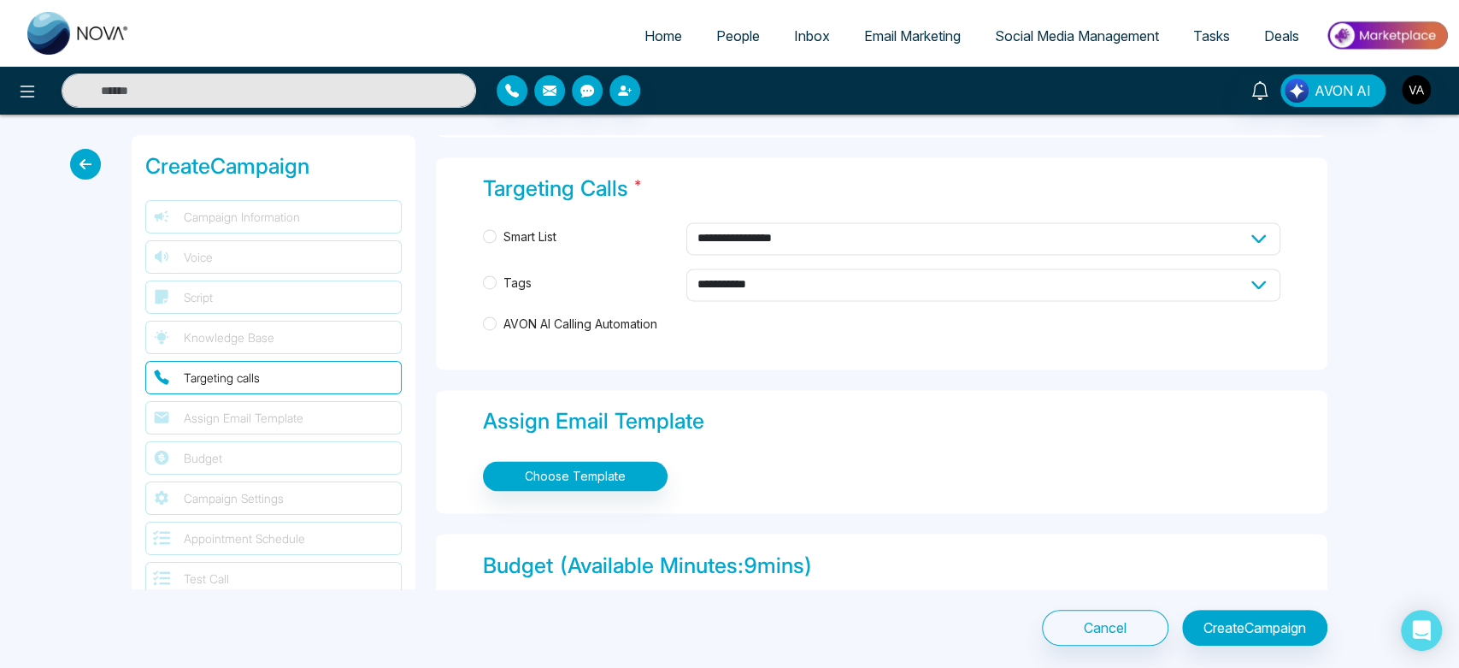
scroll to position [1797, 0]
click at [517, 331] on span "AVON AI Calling Automation" at bounding box center [581, 323] width 168 height 19
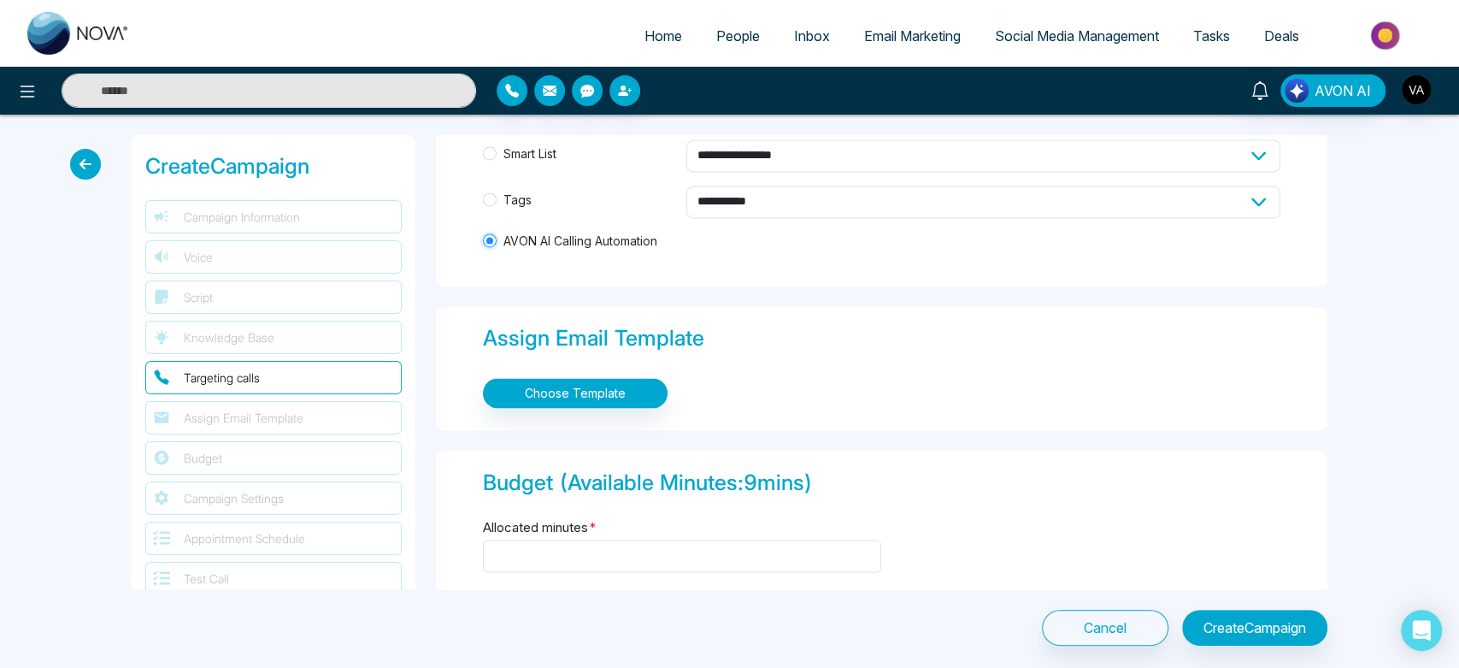
scroll to position [1922, 0]
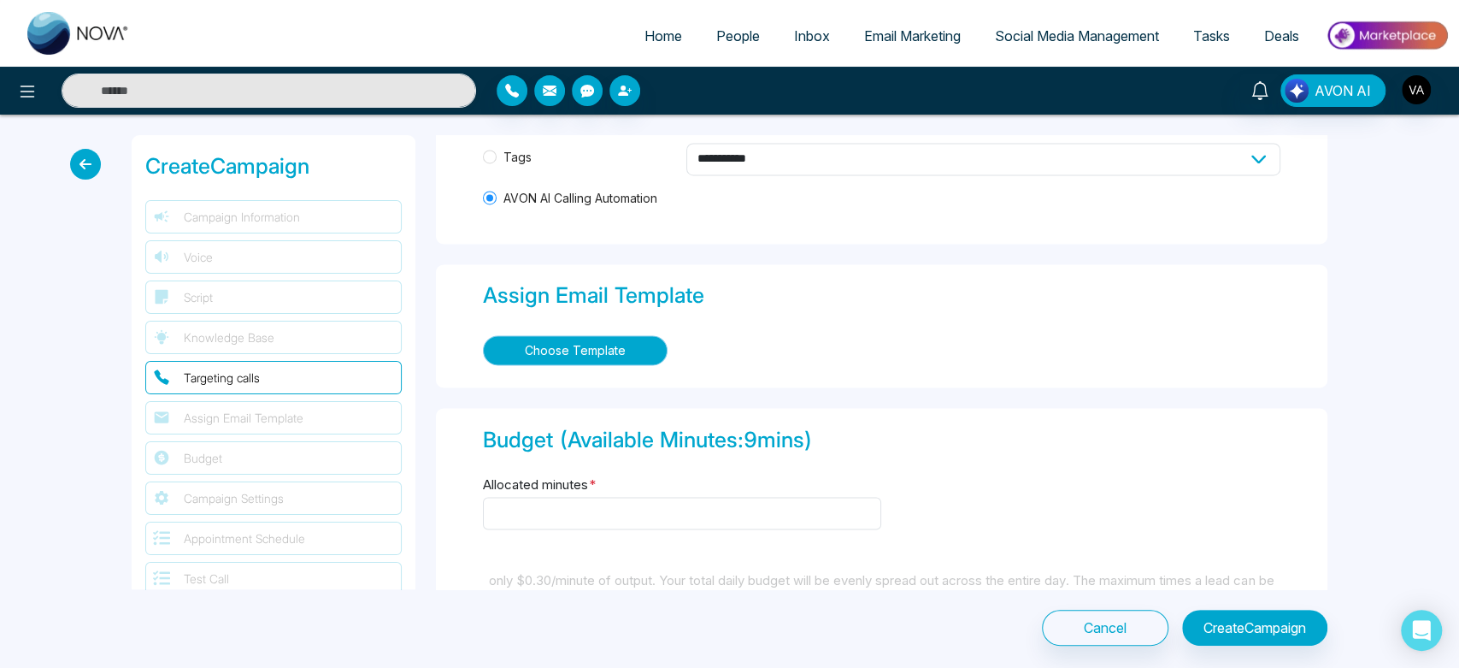
click at [591, 348] on button "Choose Template" at bounding box center [575, 350] width 185 height 30
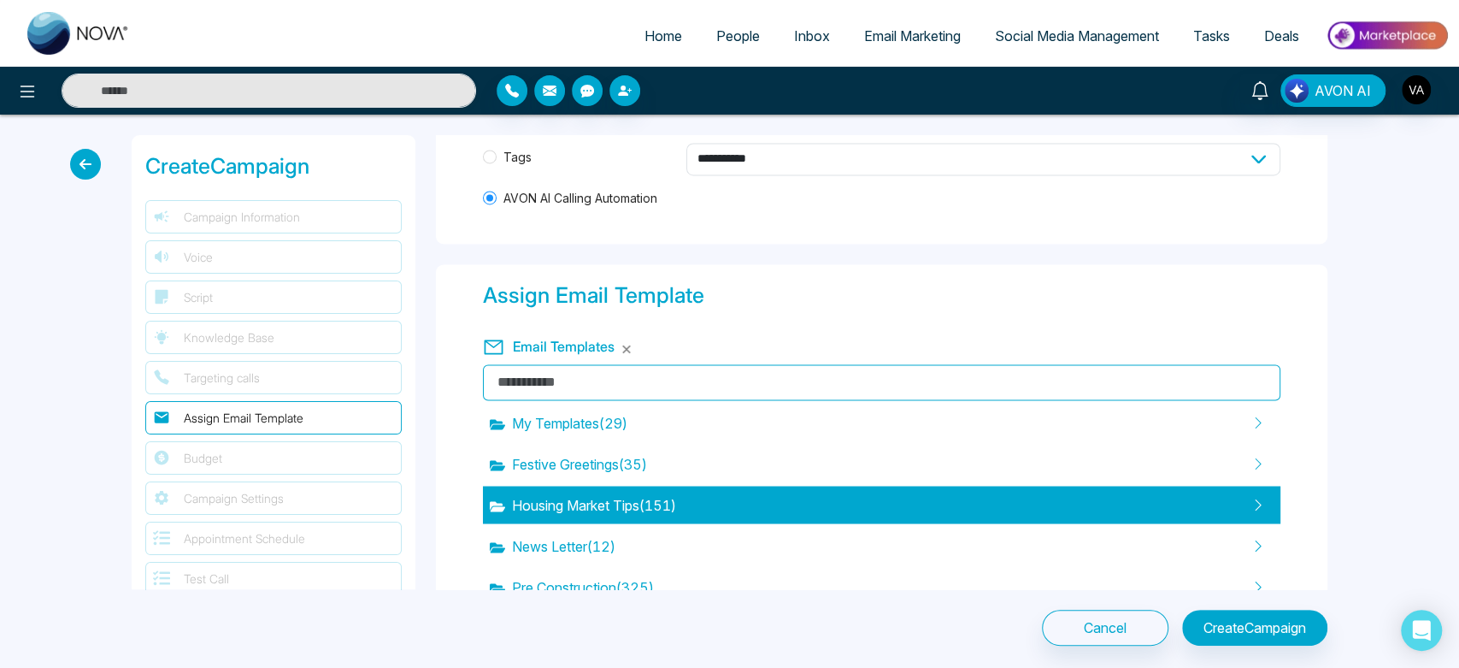
scroll to position [1987, 0]
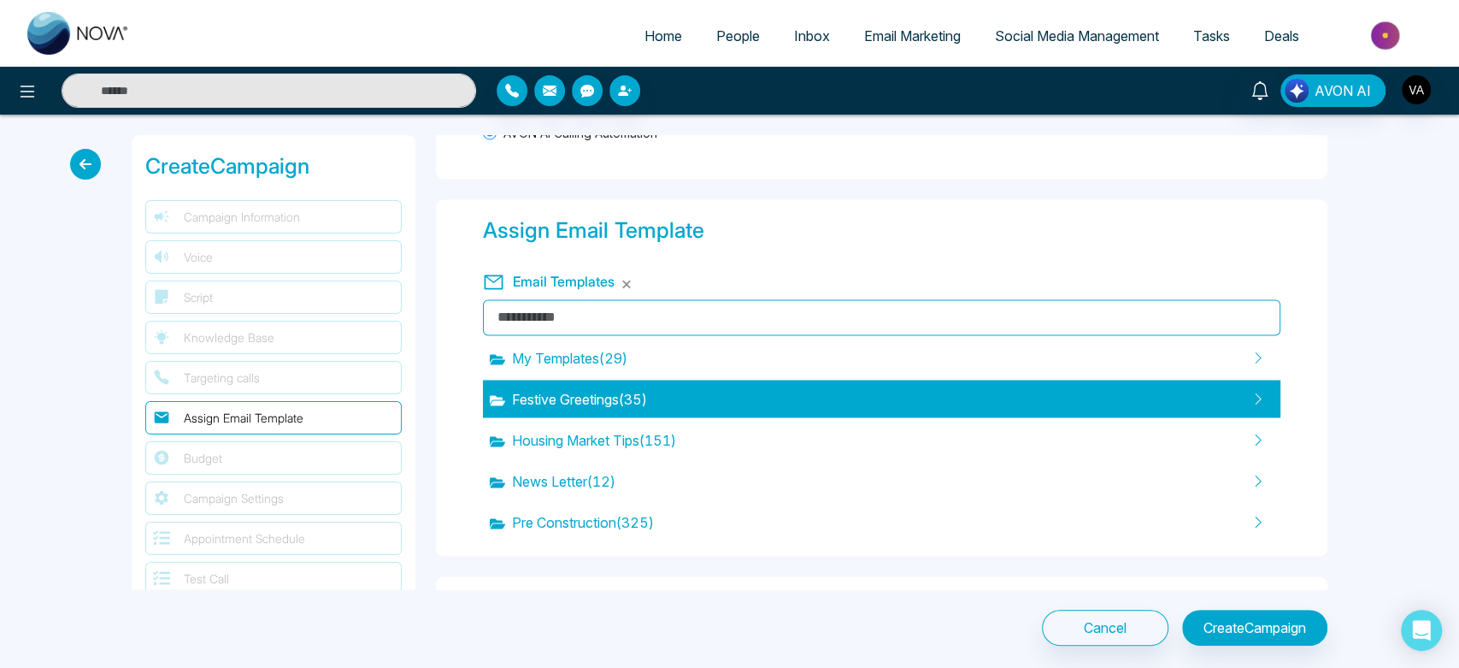
click at [578, 390] on span "Festive Greetings ( 35 )" at bounding box center [568, 398] width 157 height 21
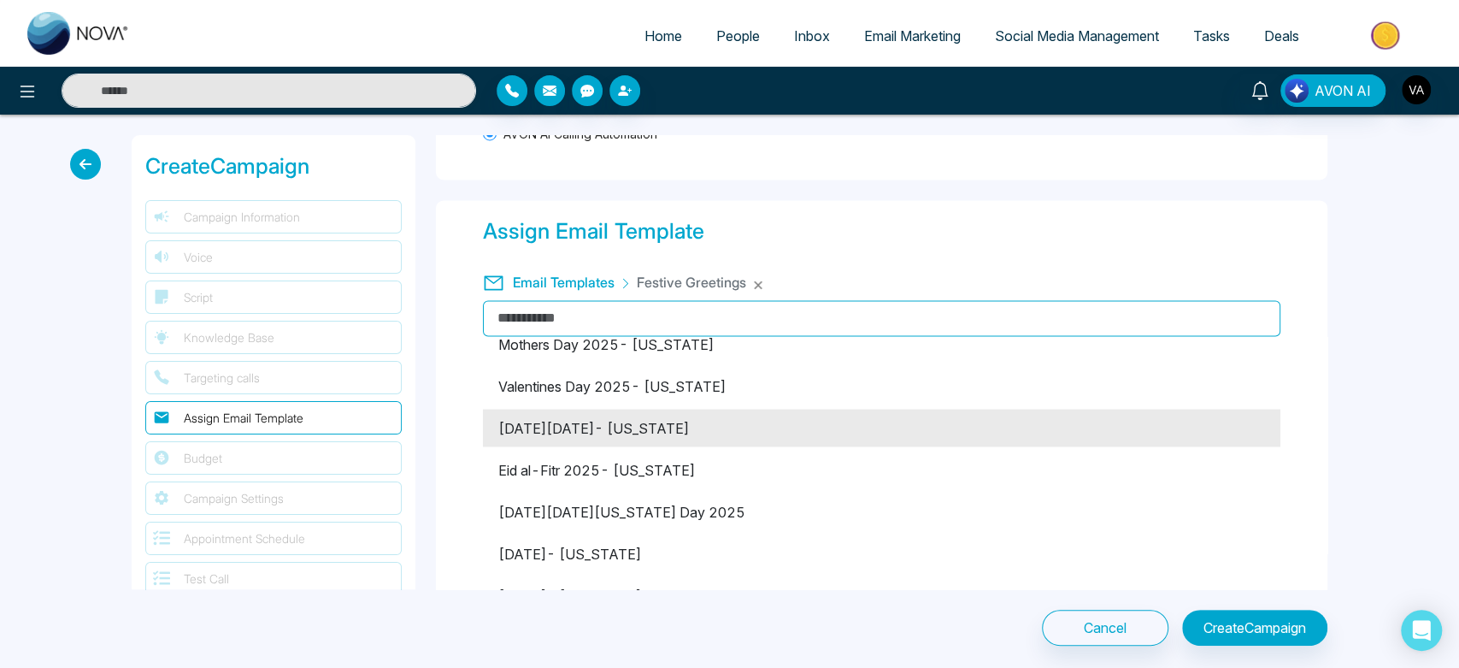
scroll to position [144, 0]
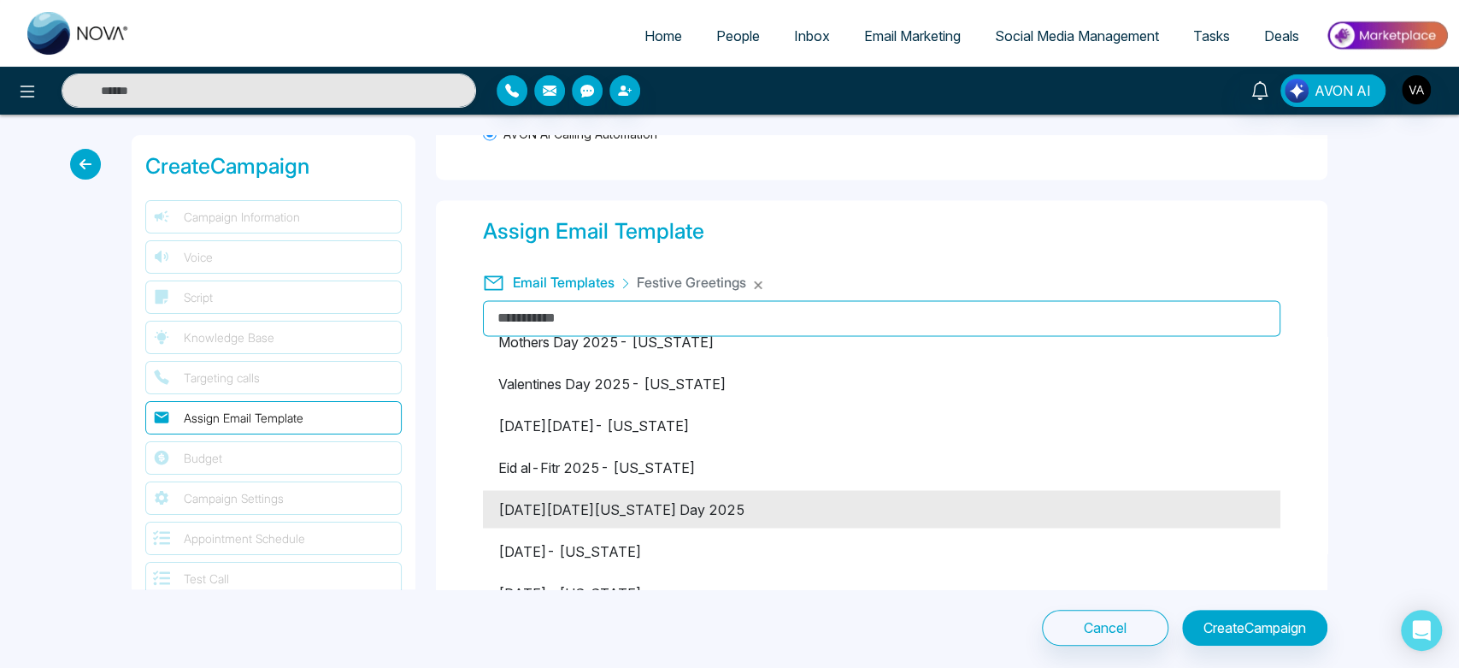
click at [624, 523] on li "[DATE][DATE][US_STATE] Day 2025" at bounding box center [882, 509] width 798 height 38
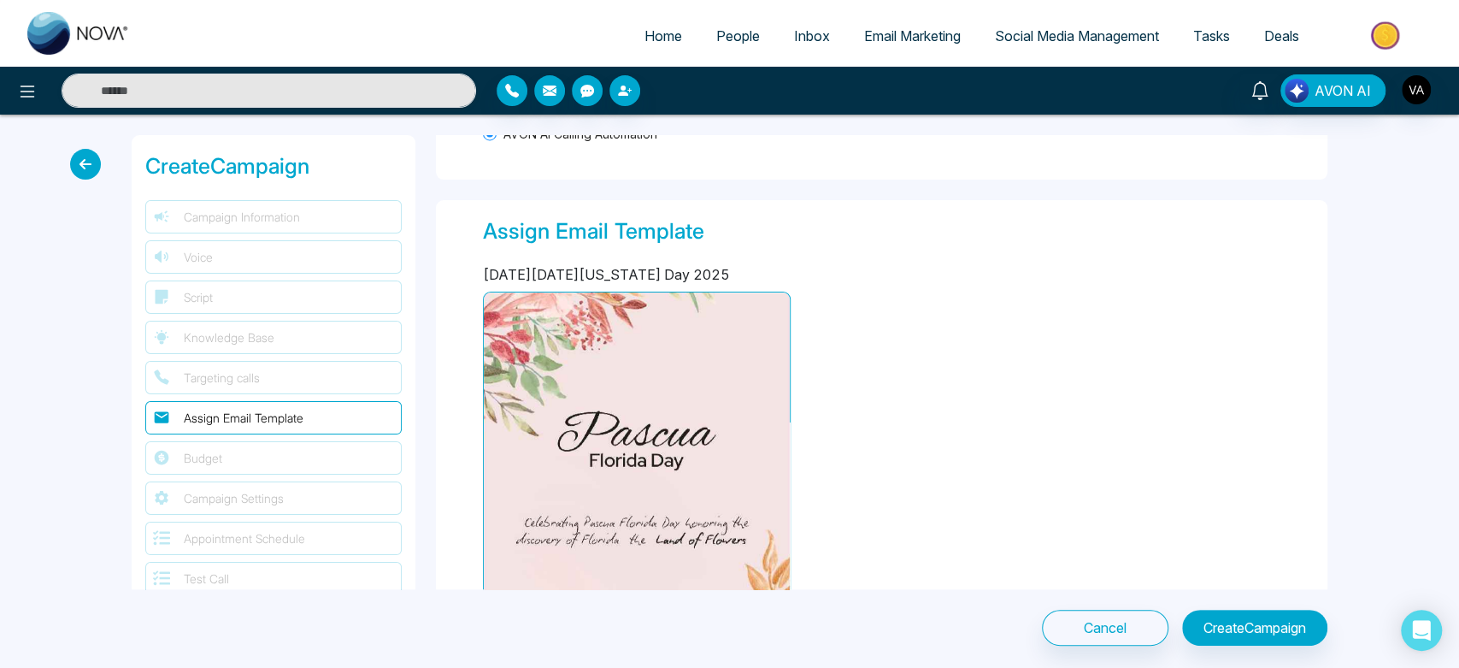
click at [466, 476] on div "Assign Email Template [DATE][DATE][US_STATE] Day 2025 Change Template Remove Te…" at bounding box center [882, 436] width 892 height 473
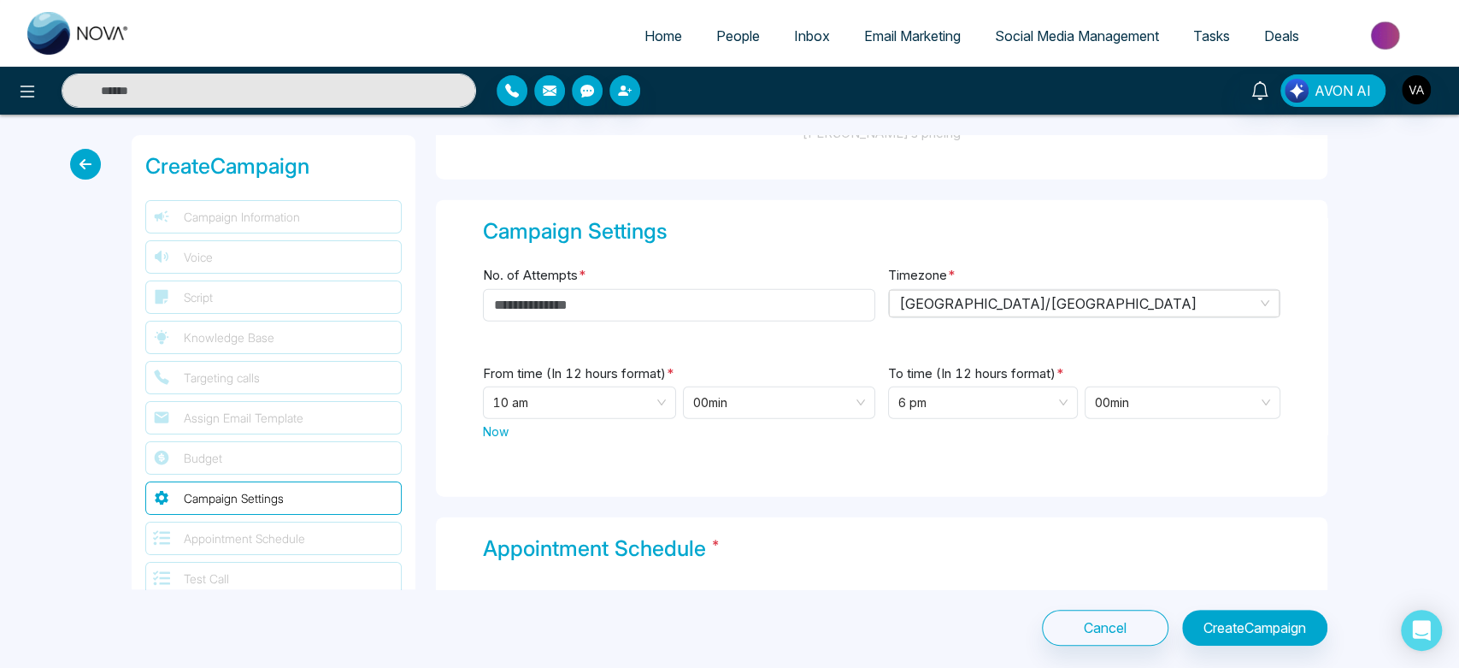
scroll to position [2717, 0]
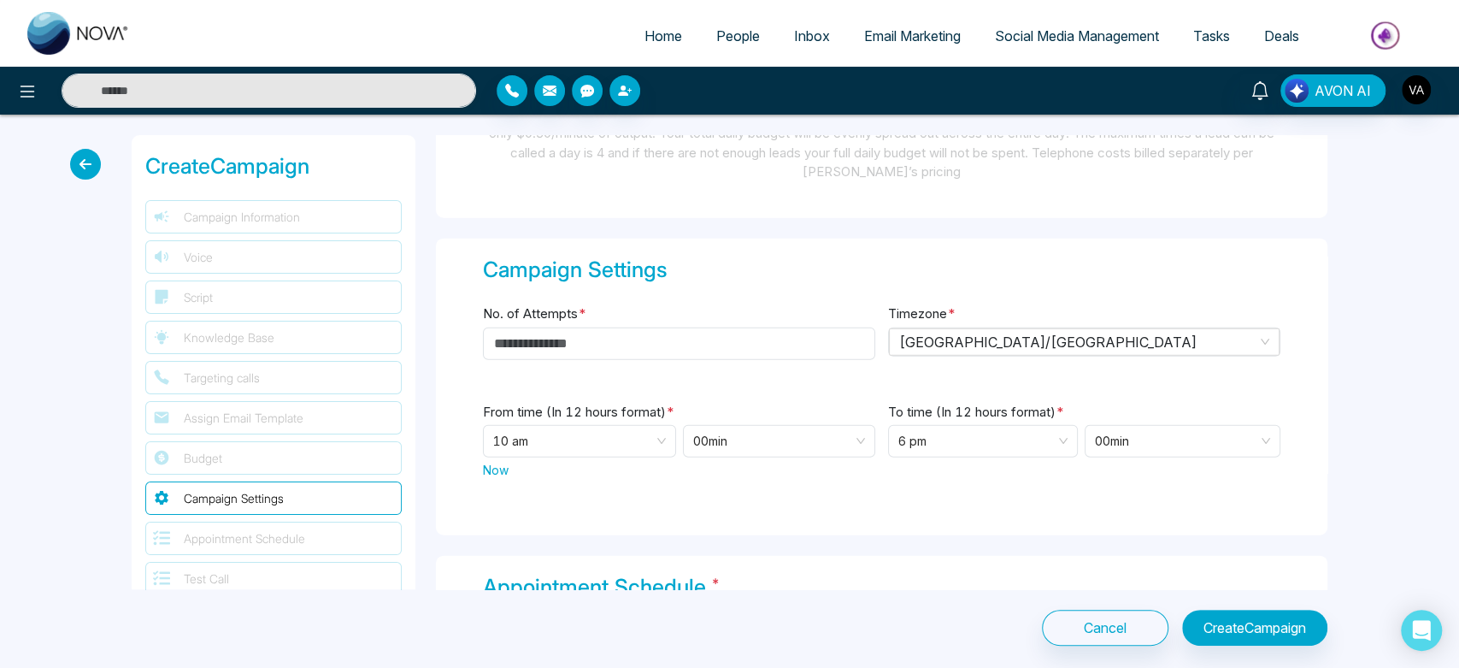
click at [734, 322] on div "No. of Attempts *" at bounding box center [679, 342] width 392 height 78
click at [642, 346] on input "No. of Attempts *" at bounding box center [679, 343] width 392 height 32
type input "*"
click at [502, 462] on span "Now" at bounding box center [496, 470] width 26 height 18
click at [951, 439] on span "6 pm" at bounding box center [982, 441] width 169 height 31
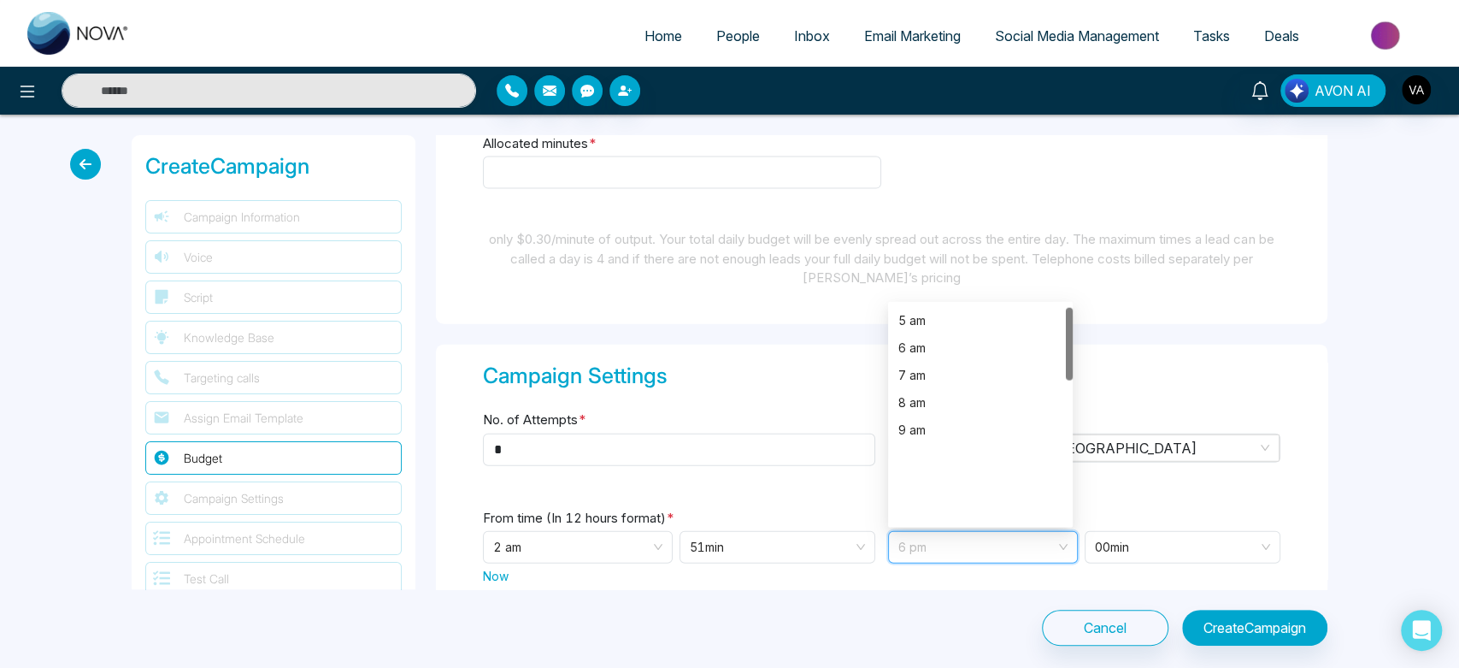
scroll to position [0, 0]
click at [945, 415] on div "4 am" at bounding box center [980, 428] width 185 height 27
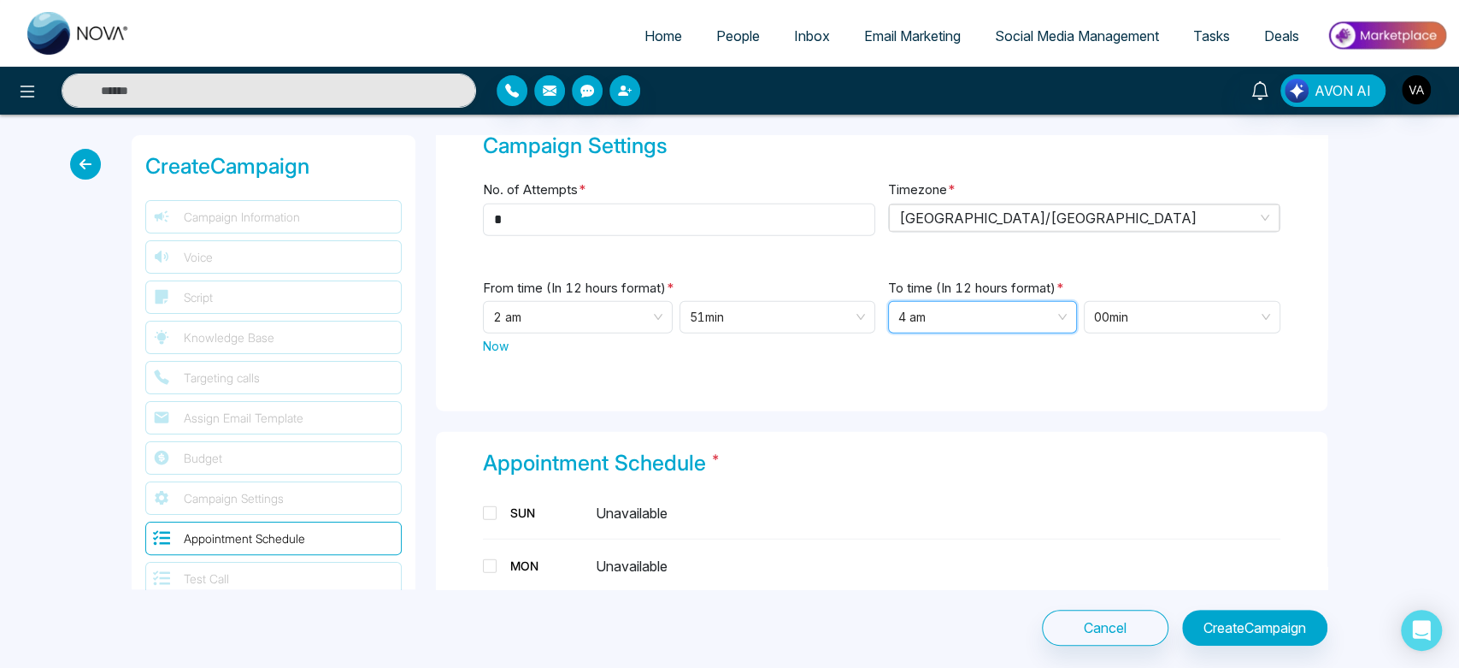
scroll to position [3148, 0]
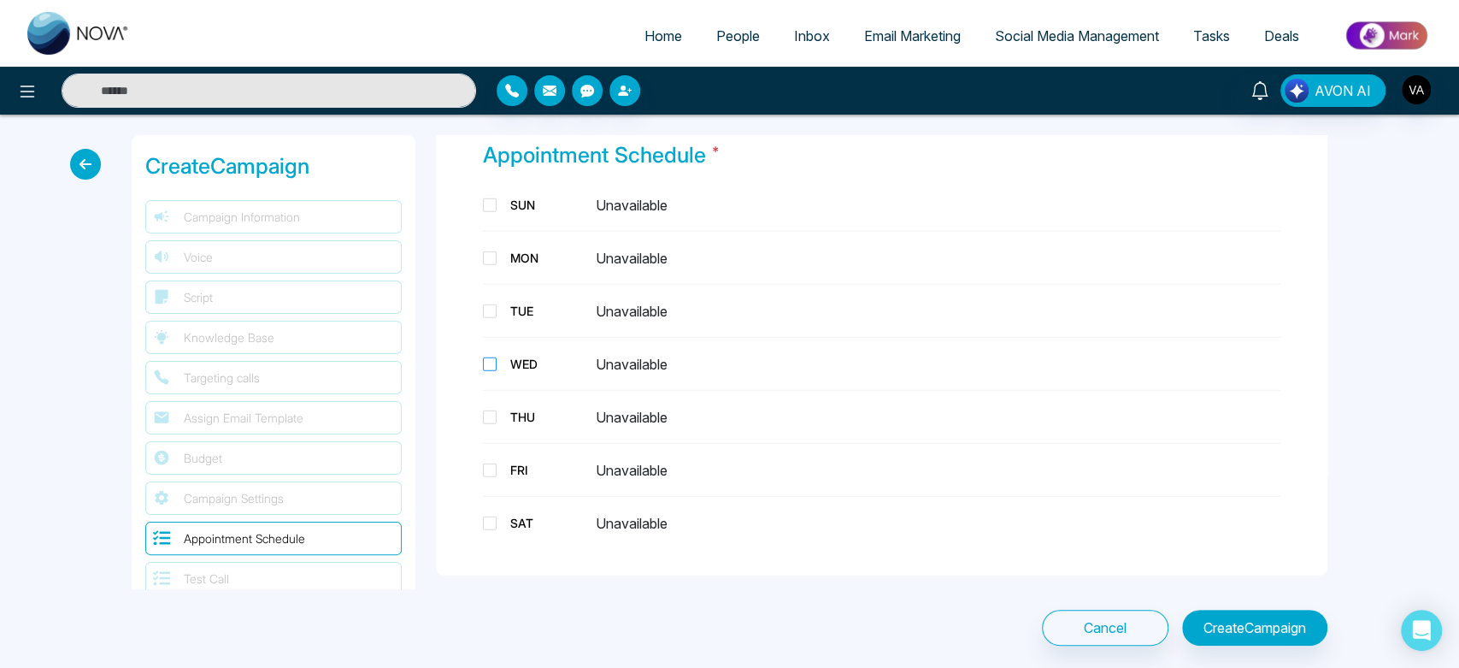
click at [523, 363] on div "WED" at bounding box center [546, 364] width 85 height 18
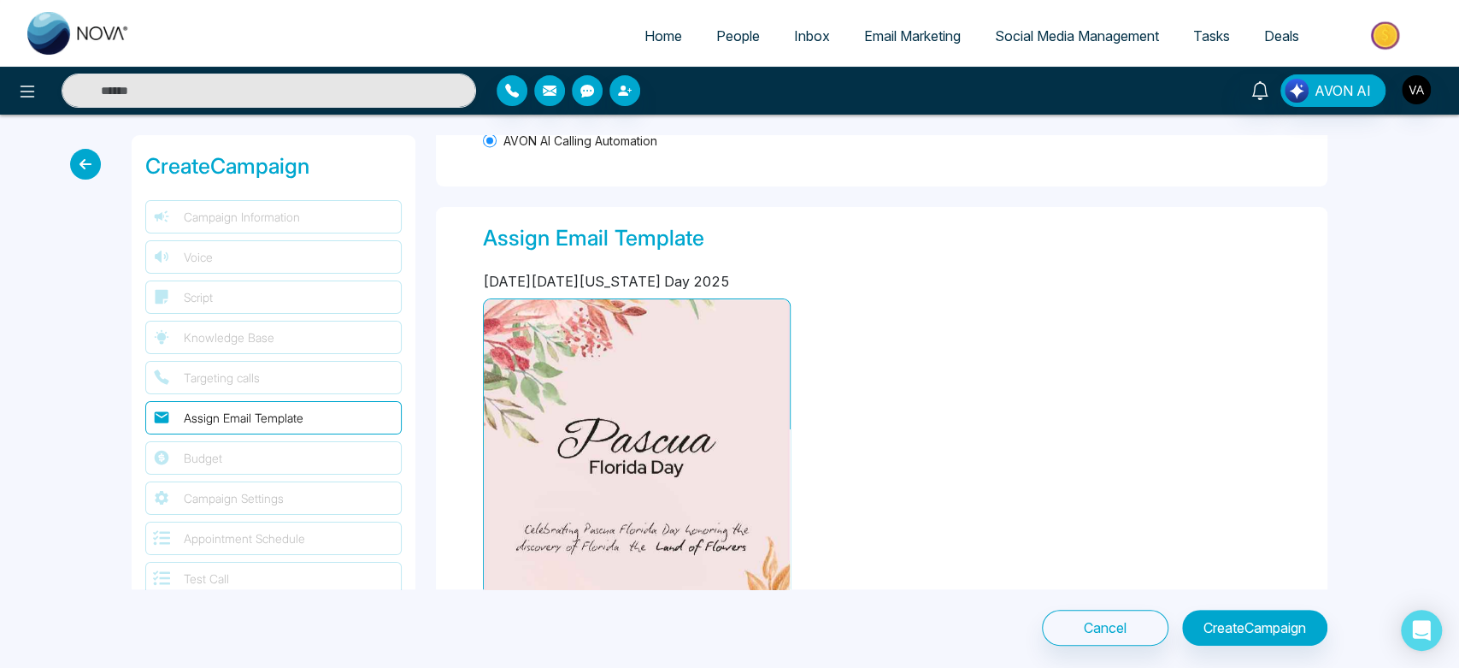
scroll to position [1981, 0]
click at [1249, 624] on button "Create Campaign" at bounding box center [1254, 628] width 145 height 36
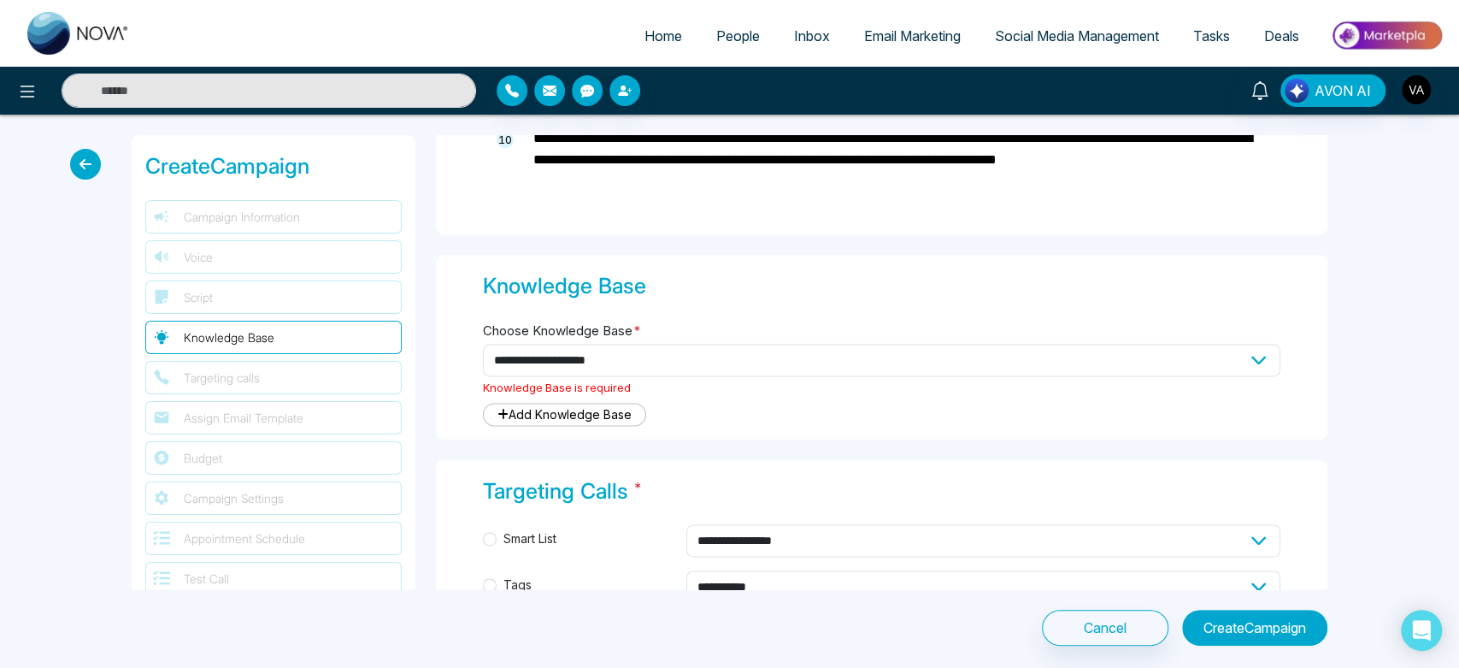
scroll to position [1480, 0]
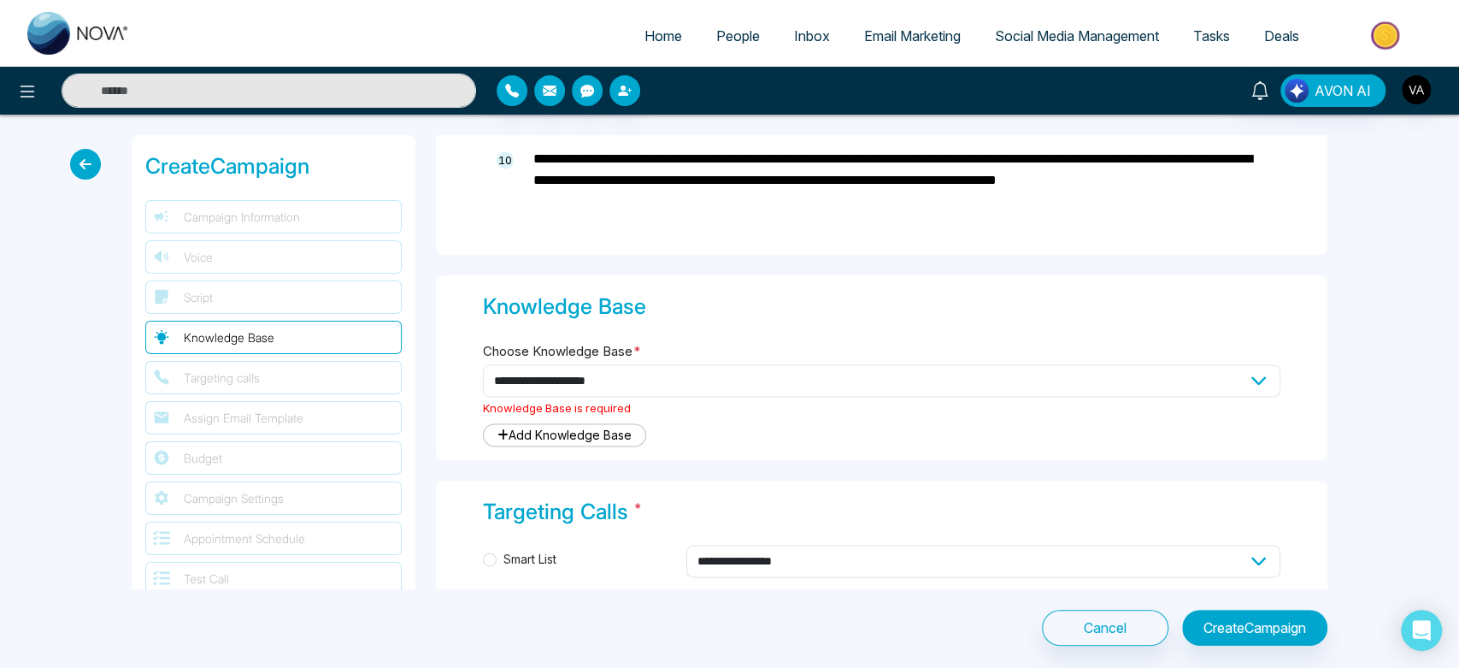
click at [729, 374] on select "**********" at bounding box center [882, 380] width 798 height 32
select select "***"
click at [483, 364] on select "**********" at bounding box center [882, 380] width 798 height 32
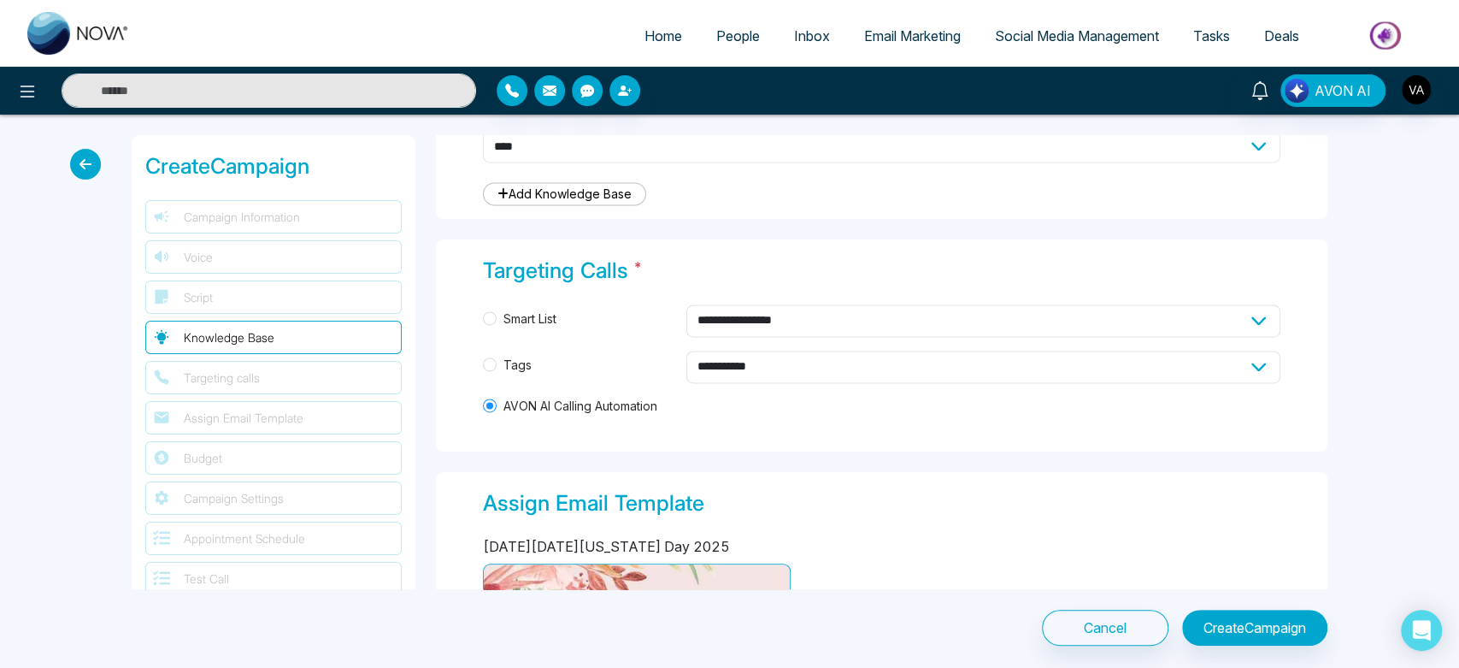
scroll to position [1733, 0]
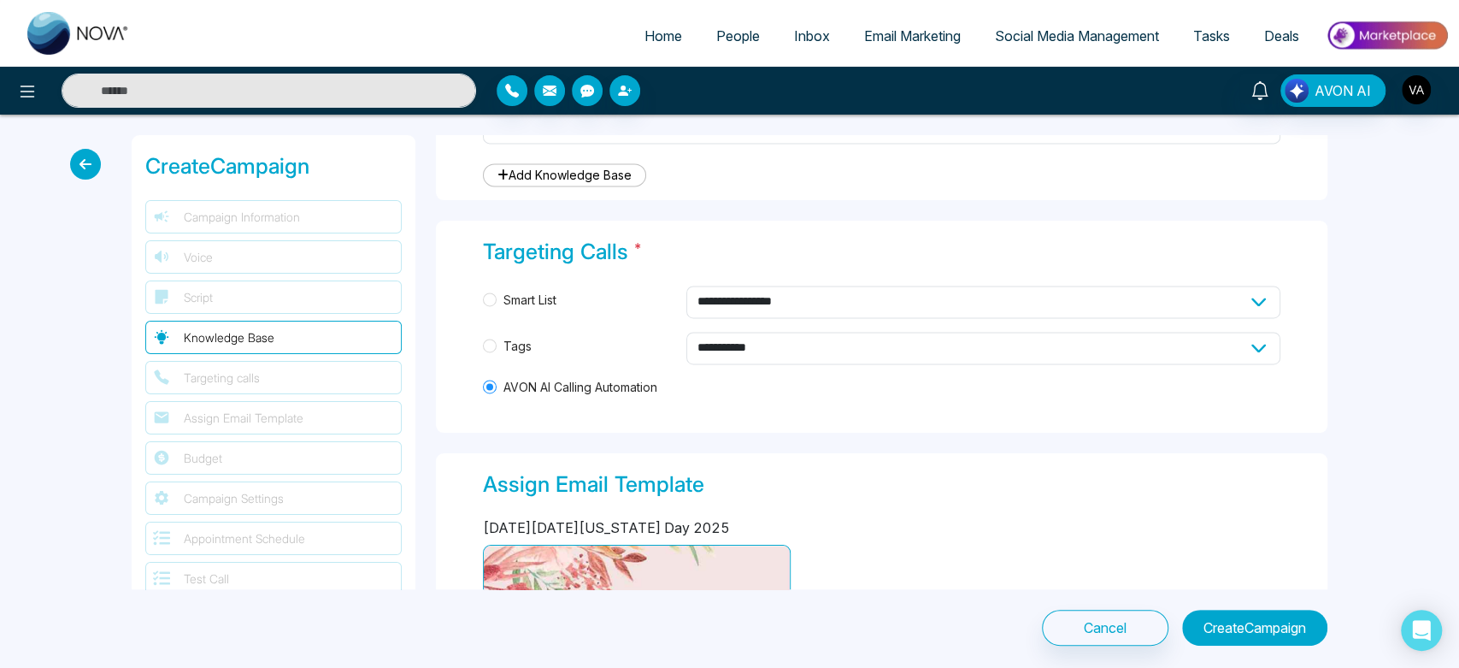
click at [1275, 621] on button "Create Campaign" at bounding box center [1254, 628] width 145 height 36
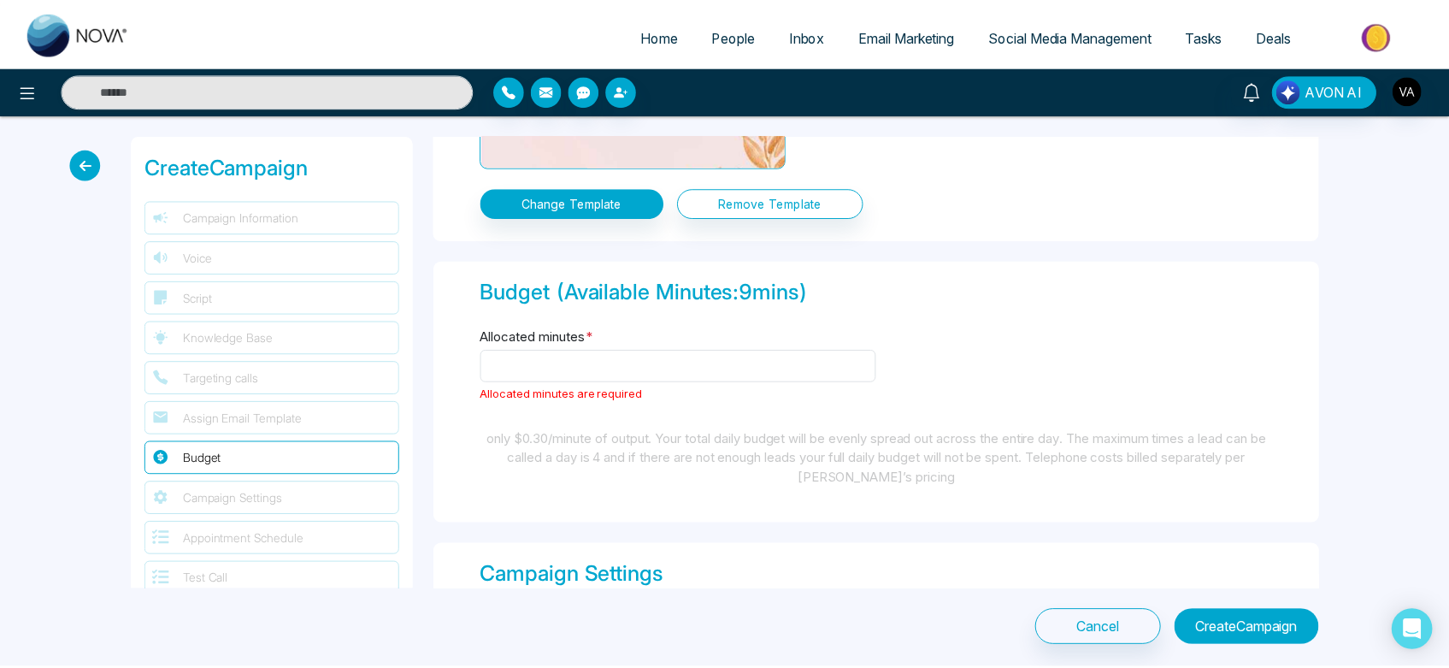
scroll to position [2420, 0]
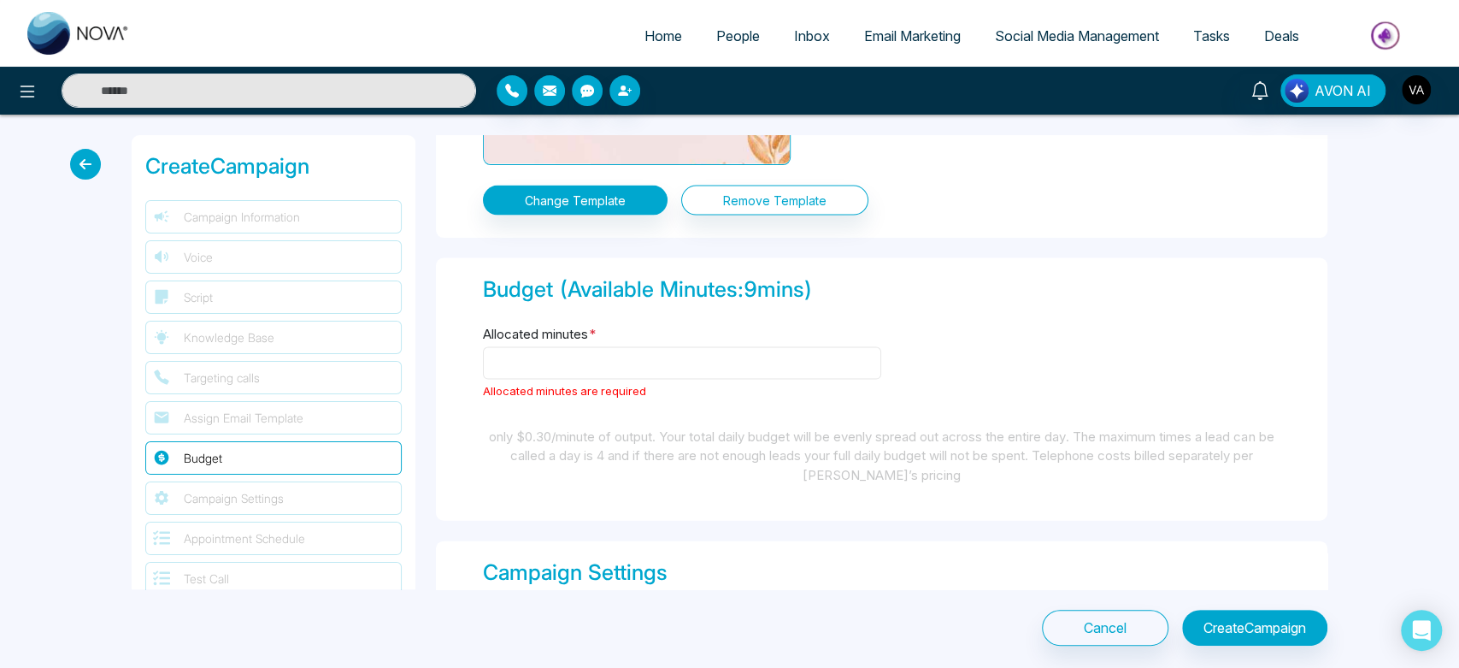
click at [646, 359] on input "Allocated minutes *" at bounding box center [682, 363] width 398 height 32
type input "*"
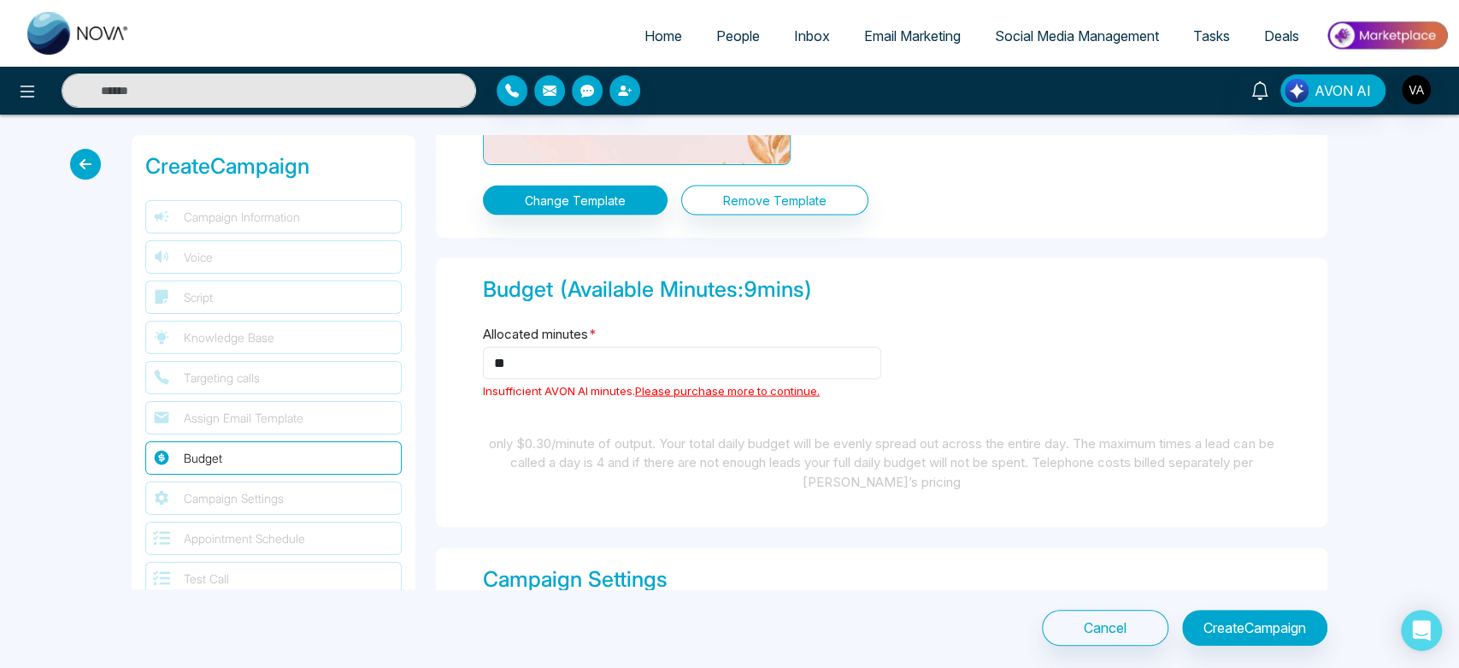
type input "*"
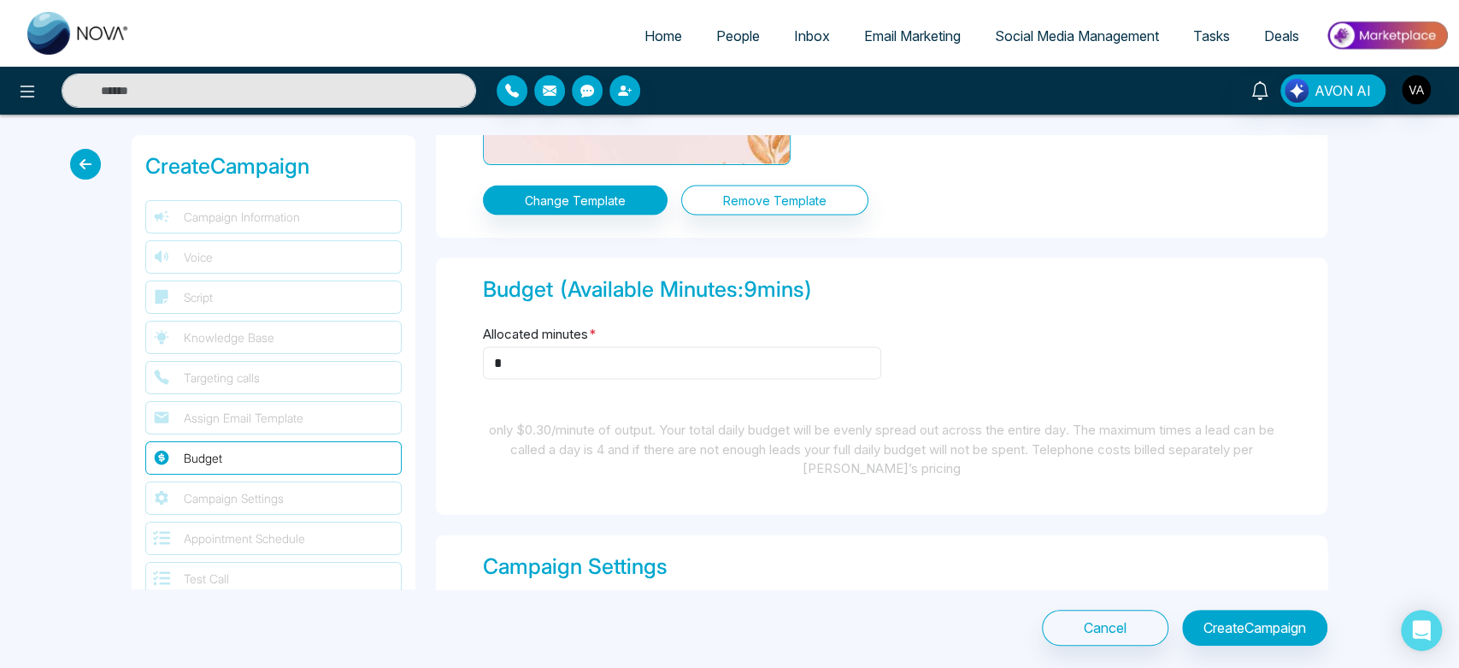
type input "*"
click at [1263, 621] on button "Create Campaign" at bounding box center [1254, 628] width 145 height 36
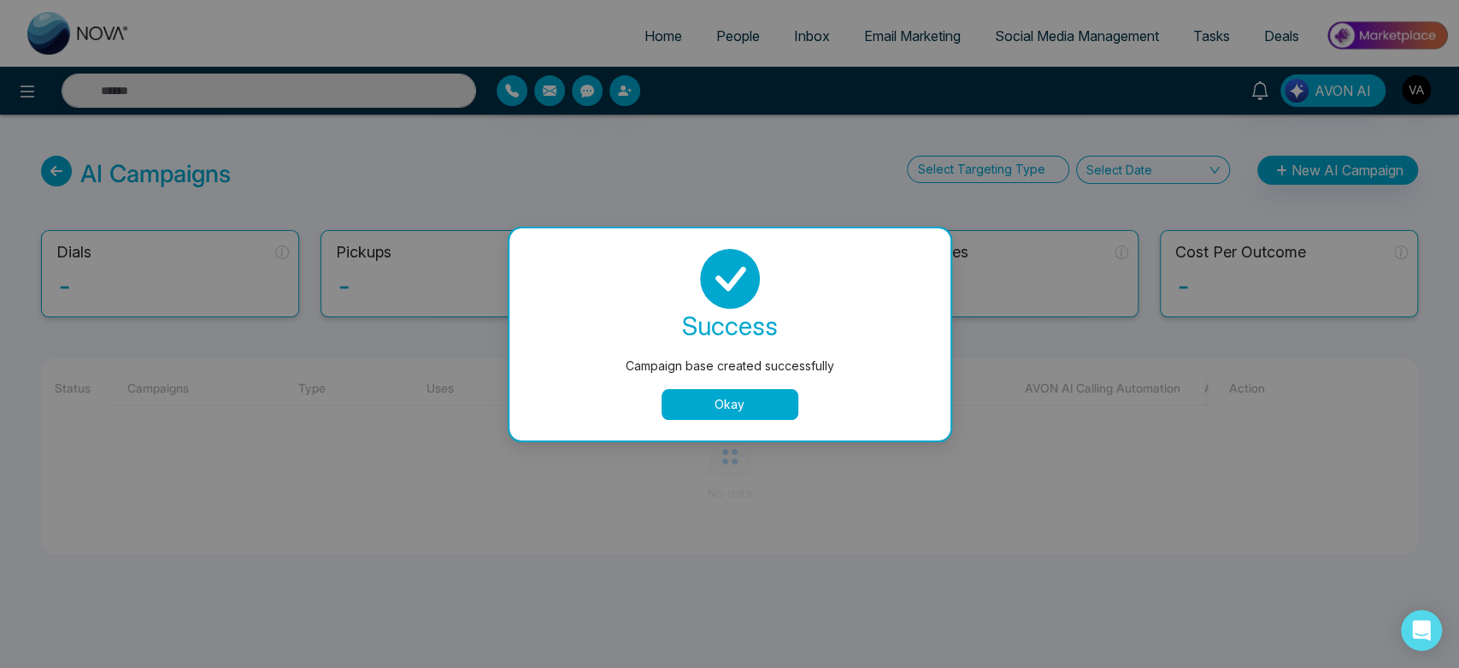
click at [724, 406] on button "Okay" at bounding box center [730, 404] width 137 height 31
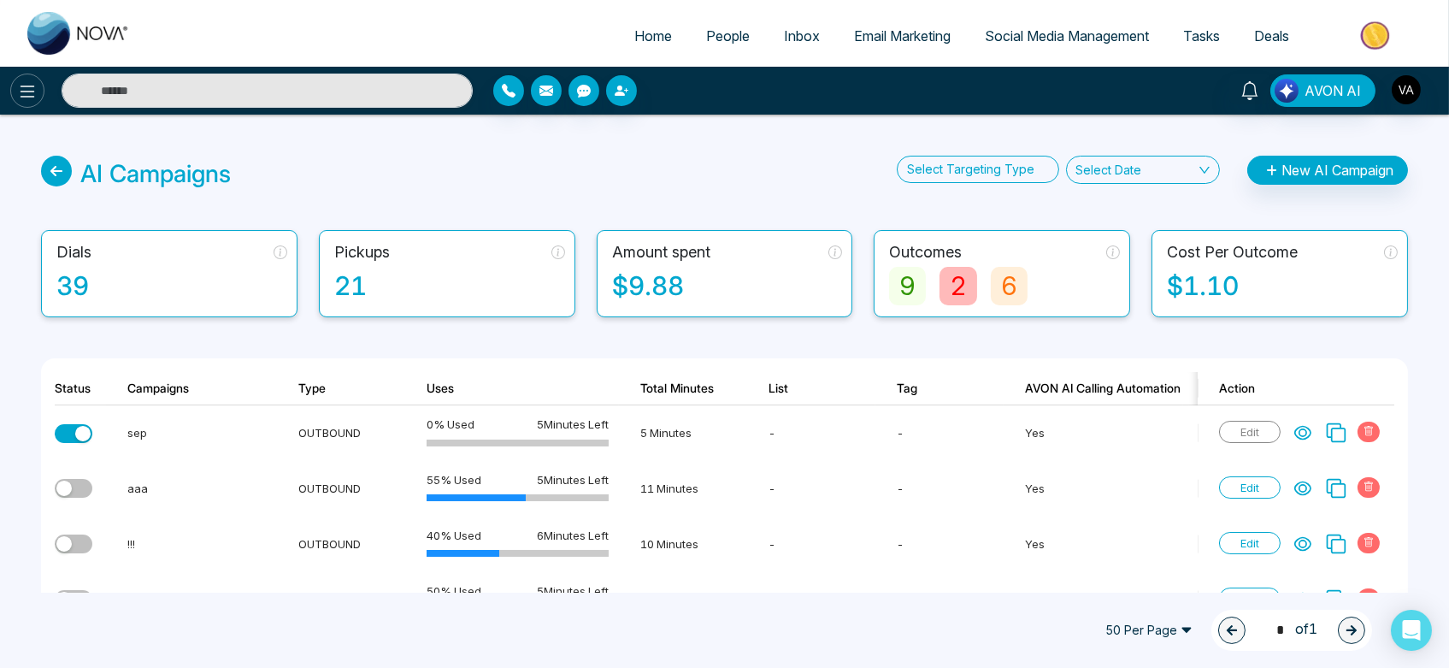
click at [30, 93] on icon at bounding box center [27, 91] width 21 height 21
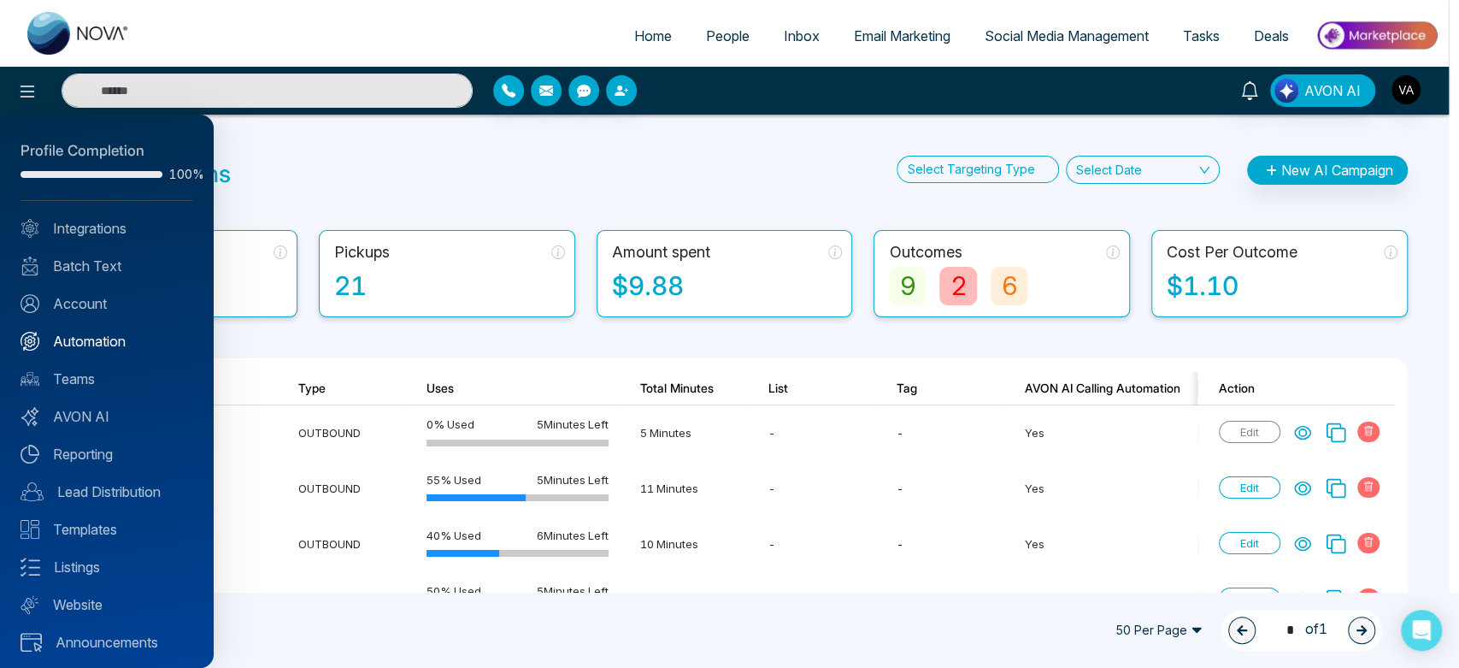
click at [121, 337] on link "Automation" at bounding box center [107, 341] width 173 height 21
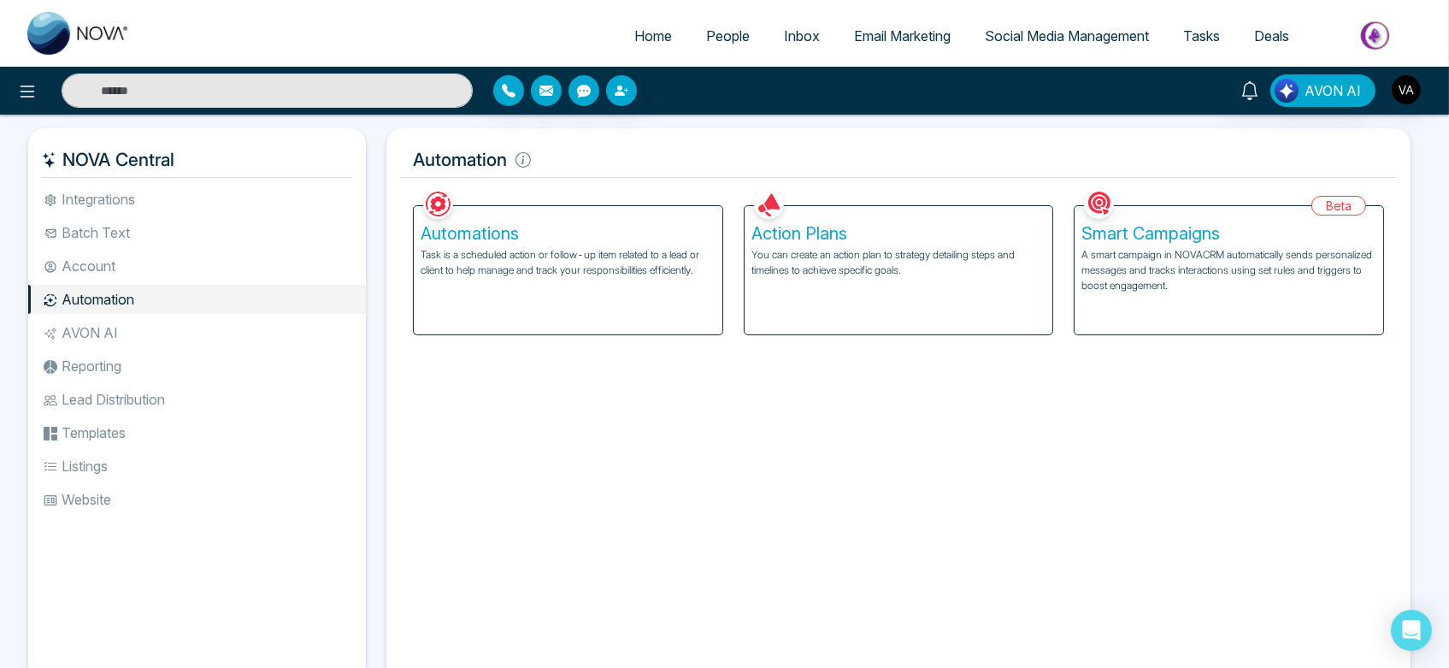
click at [781, 299] on div "Action Plans You can create an action plan to strategy detailing steps and time…" at bounding box center [899, 270] width 309 height 128
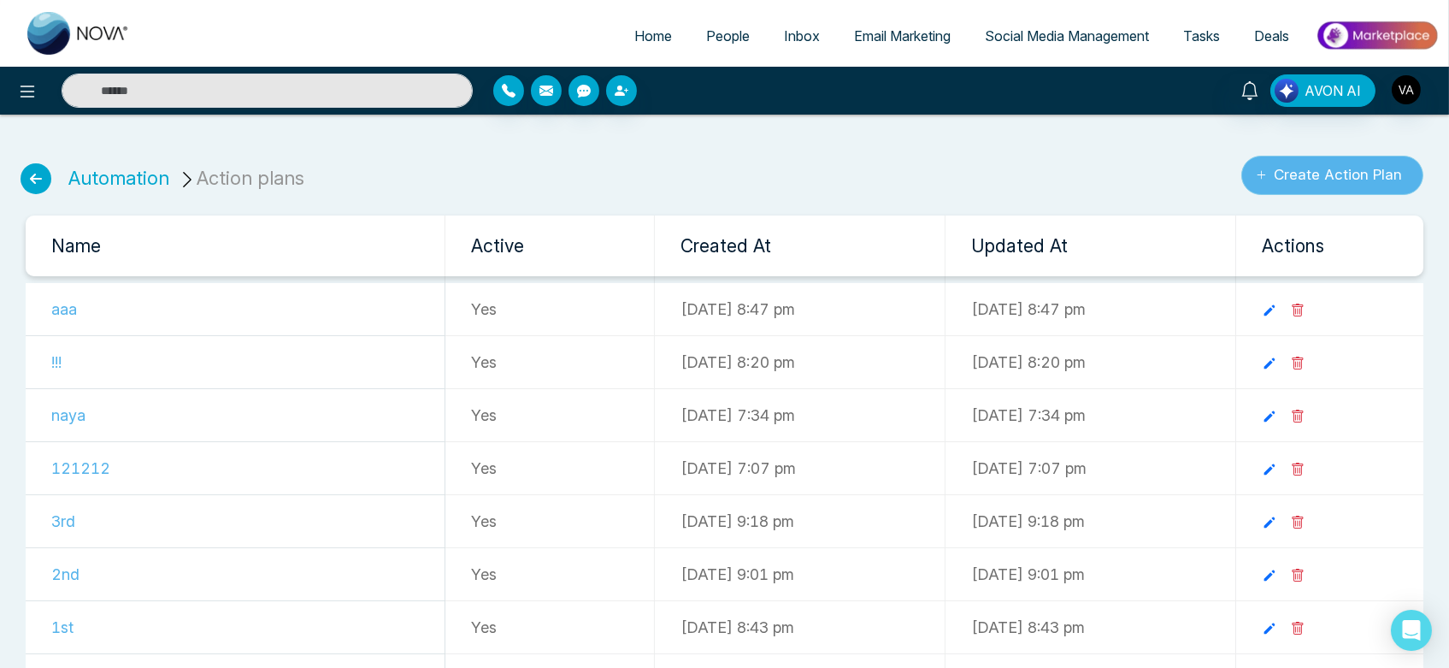
click at [1291, 186] on button "Create Action Plan" at bounding box center [1332, 175] width 182 height 39
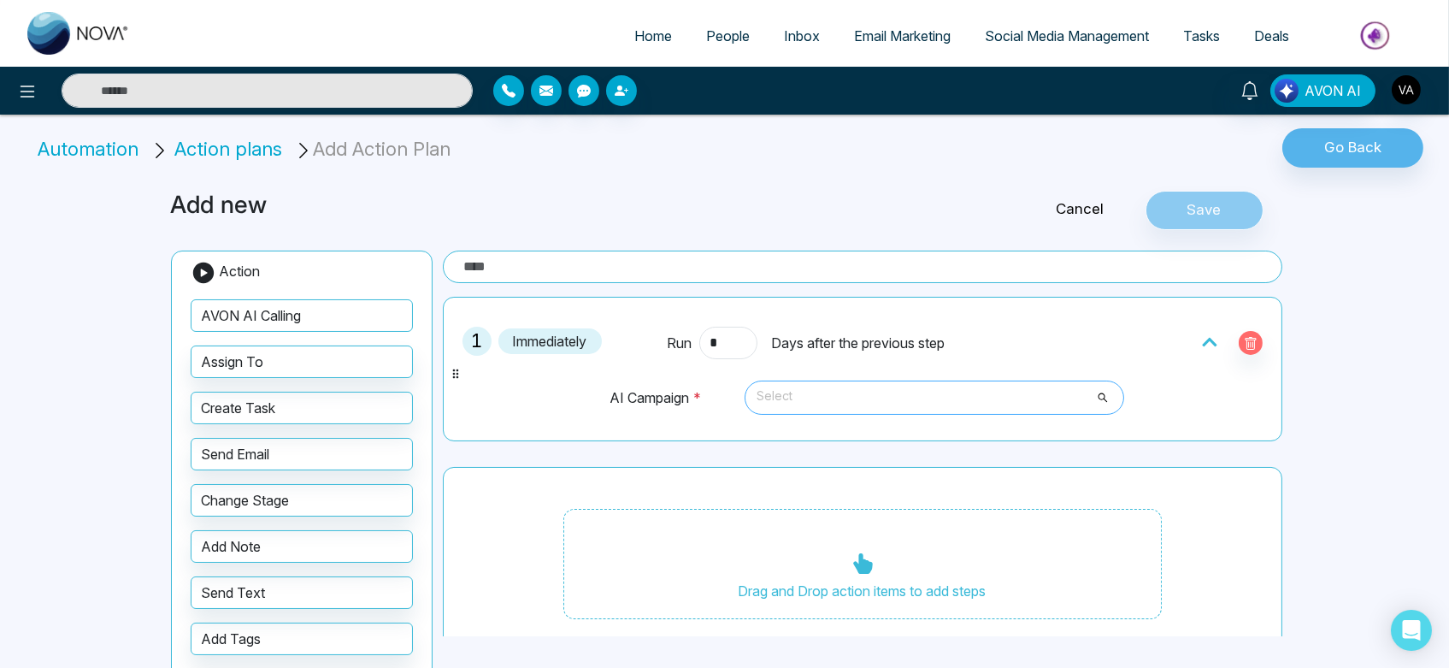
click at [860, 403] on span "Select" at bounding box center [935, 397] width 356 height 29
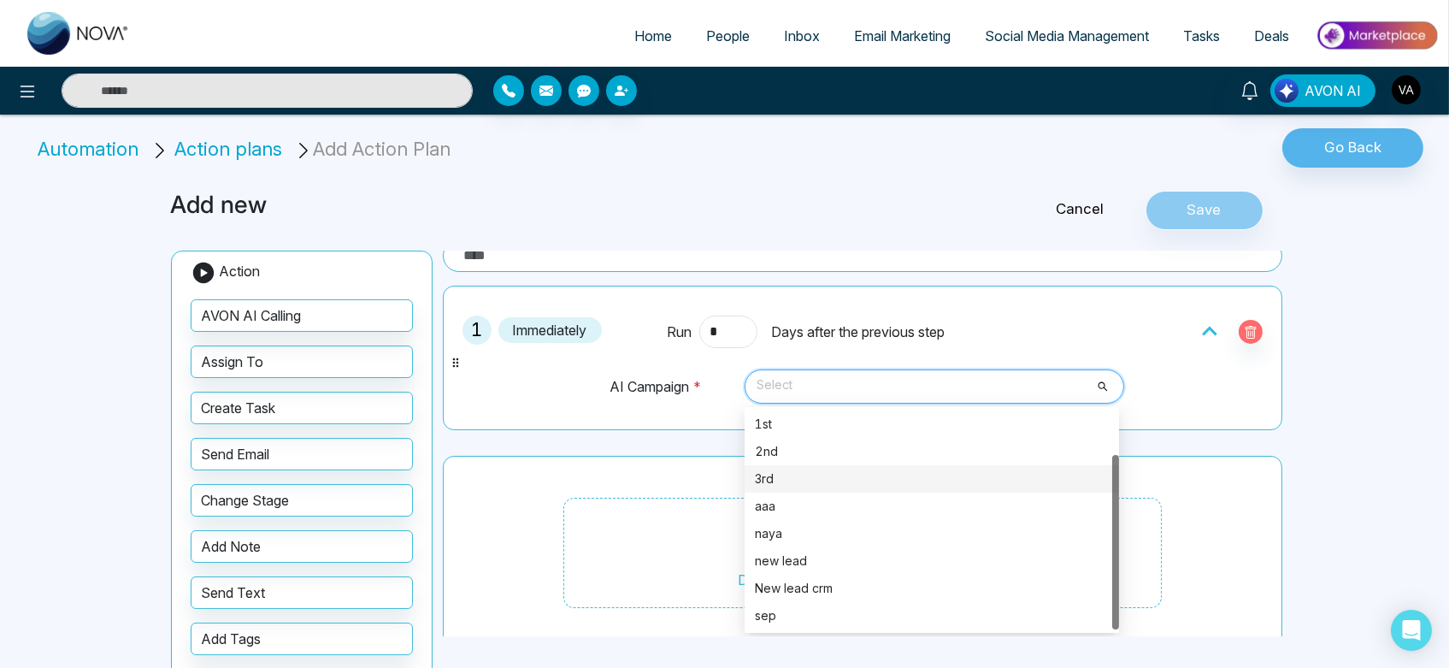
scroll to position [14, 0]
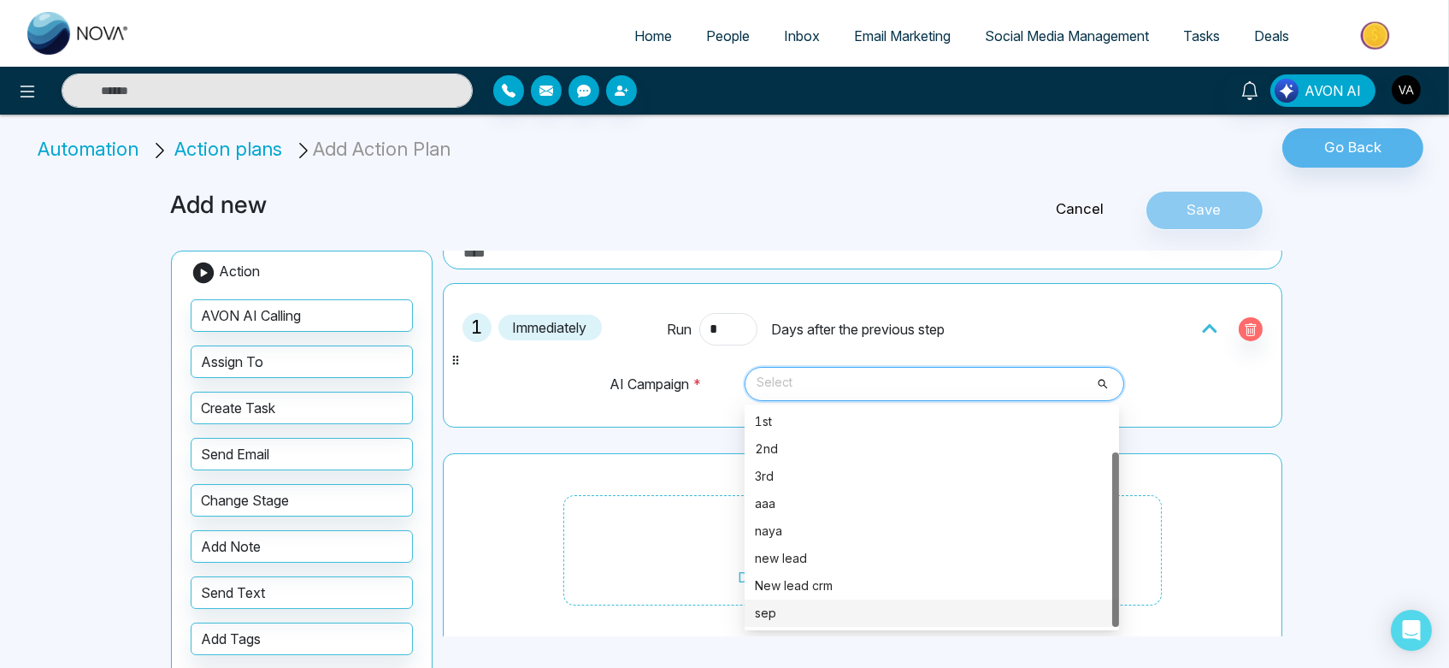
click at [811, 618] on div "sep" at bounding box center [932, 613] width 354 height 19
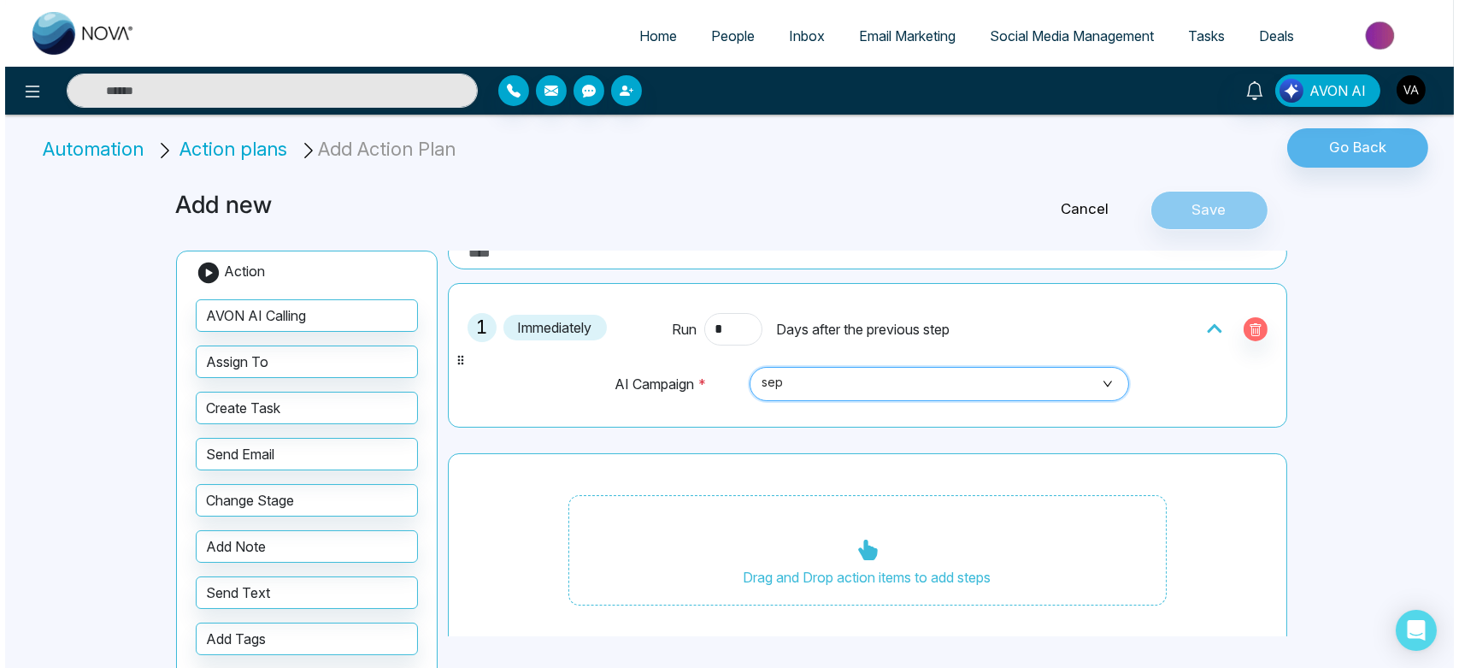
scroll to position [0, 0]
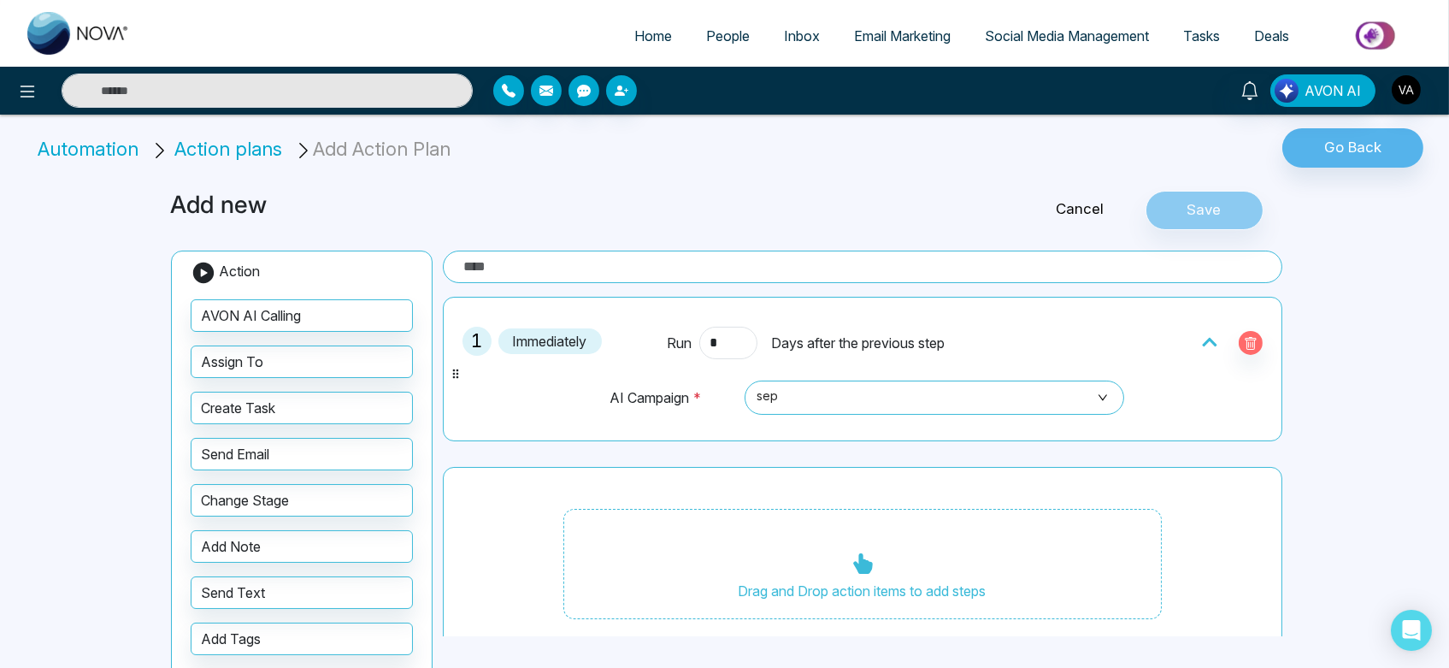
click at [760, 251] on input "text" at bounding box center [862, 266] width 839 height 32
type input "****"
click at [1232, 191] on button "Save" at bounding box center [1205, 210] width 118 height 39
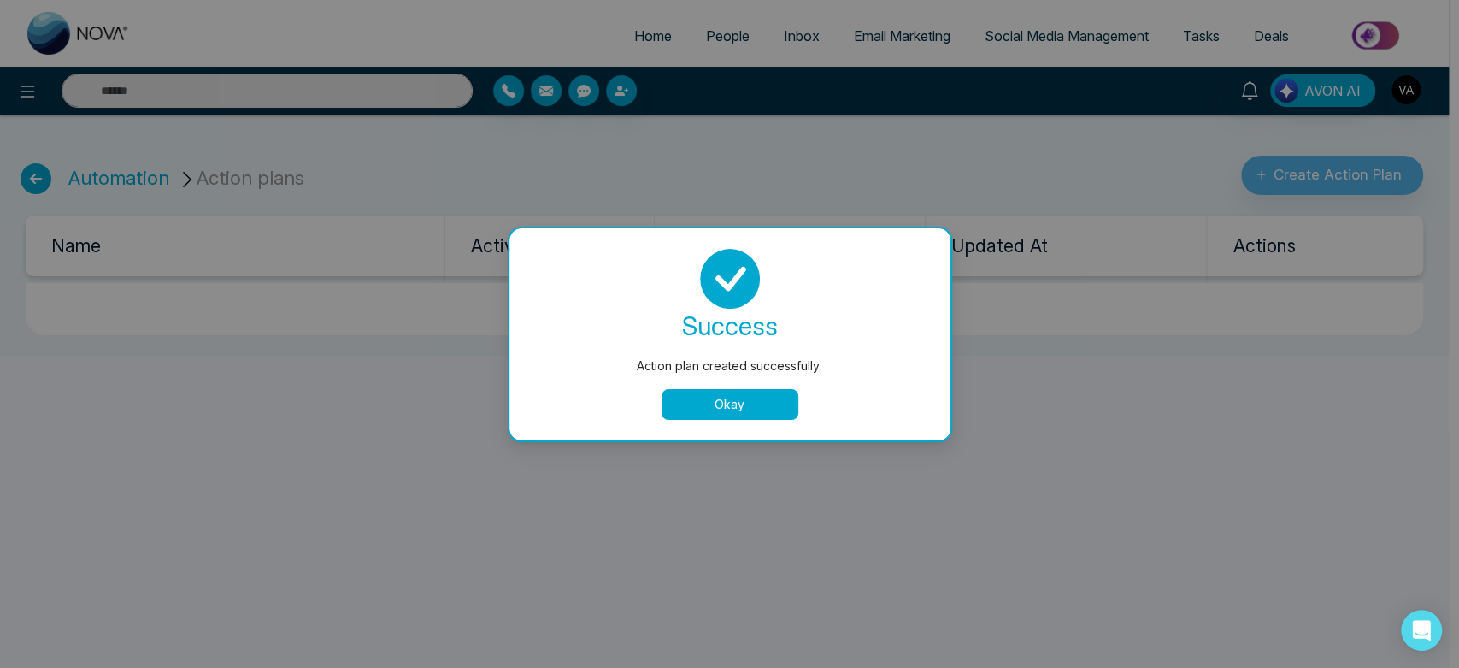
click at [710, 414] on button "Okay" at bounding box center [730, 404] width 137 height 31
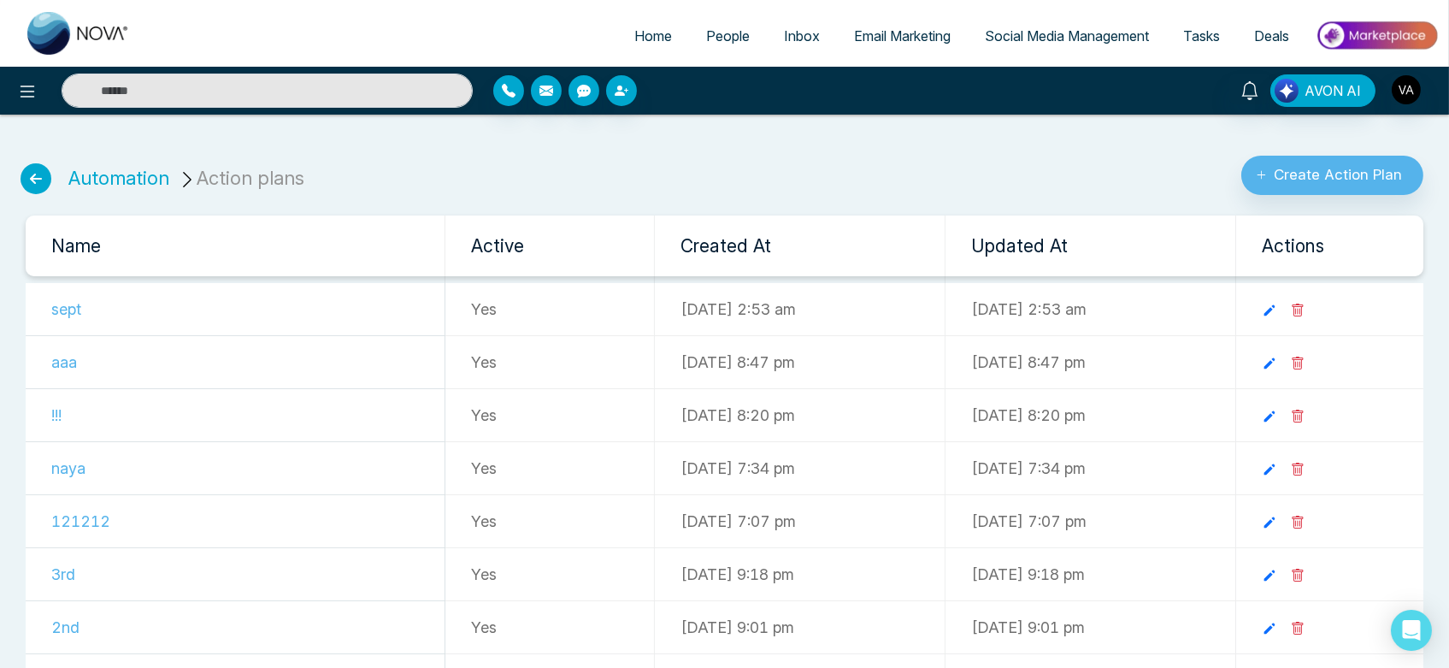
click at [130, 190] on li "Automation" at bounding box center [118, 178] width 101 height 28
click at [133, 187] on link "Automation" at bounding box center [118, 178] width 101 height 22
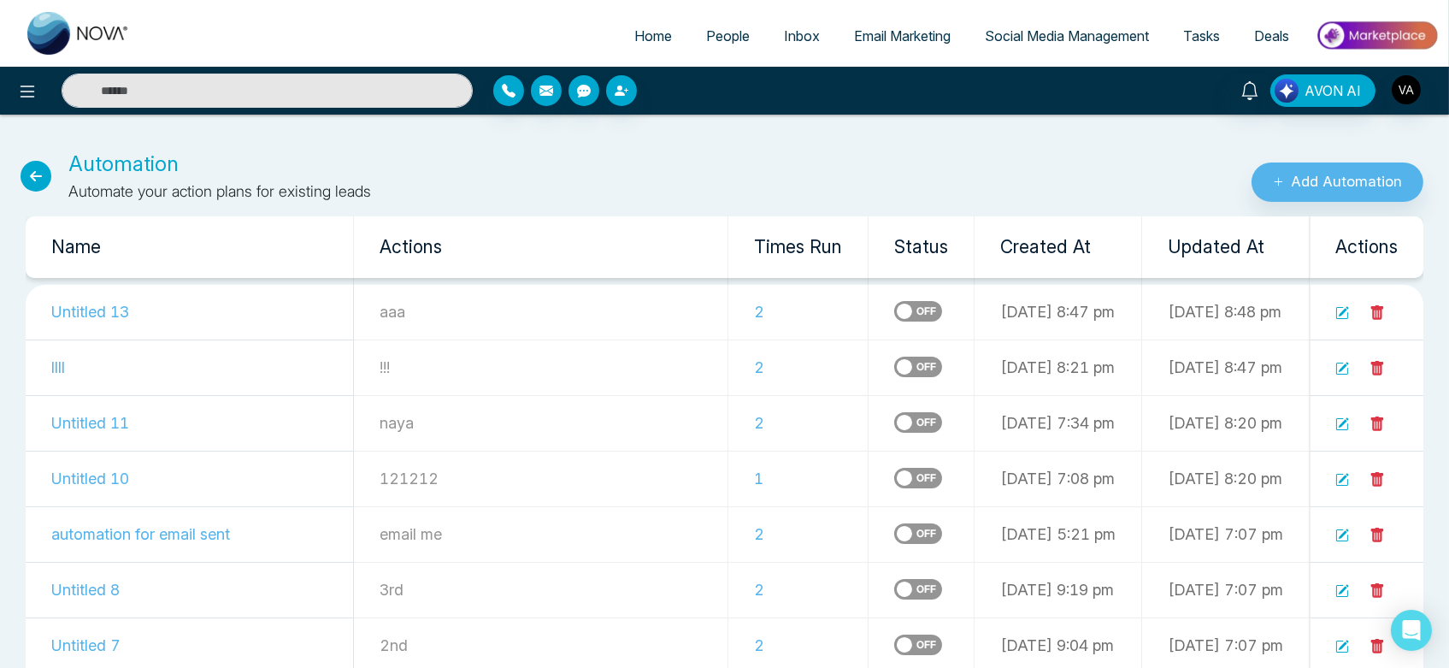
click at [894, 308] on label at bounding box center [918, 311] width 48 height 21
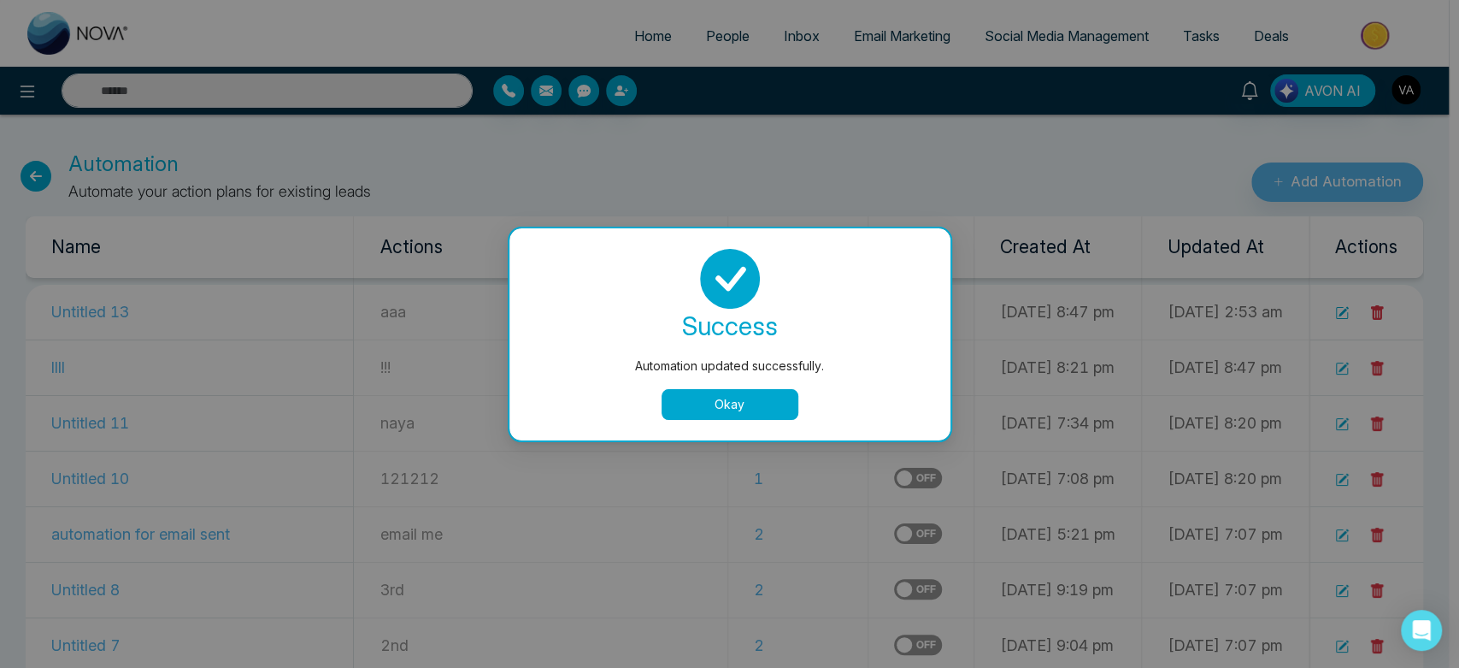
click at [765, 407] on button "Okay" at bounding box center [730, 404] width 137 height 31
click at [1363, 174] on button "Add Automation" at bounding box center [1338, 181] width 172 height 39
click at [792, 395] on tr "Untitled 11 naya 2 [DATE] 7:34 pm [DATE] 8:20 pm" at bounding box center [725, 423] width 1398 height 56
click at [869, 395] on td at bounding box center [922, 423] width 106 height 56
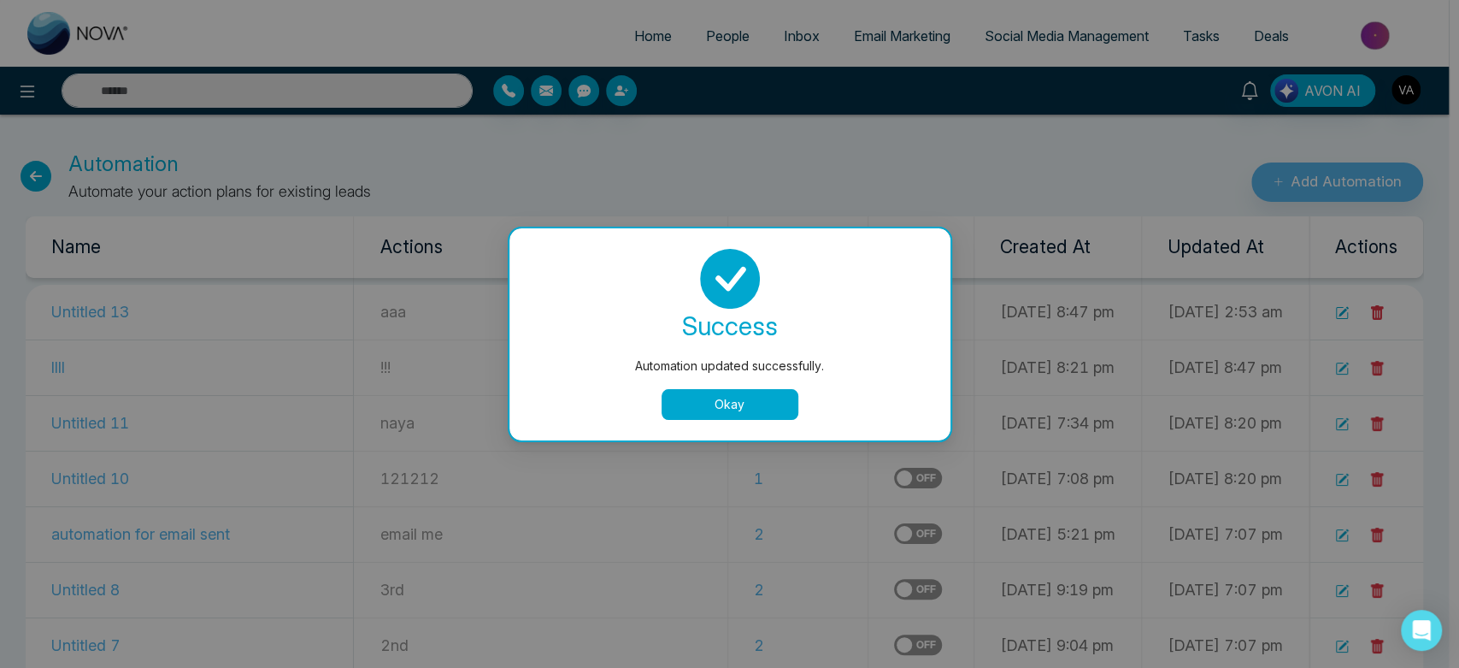
click at [869, 395] on td at bounding box center [922, 423] width 106 height 56
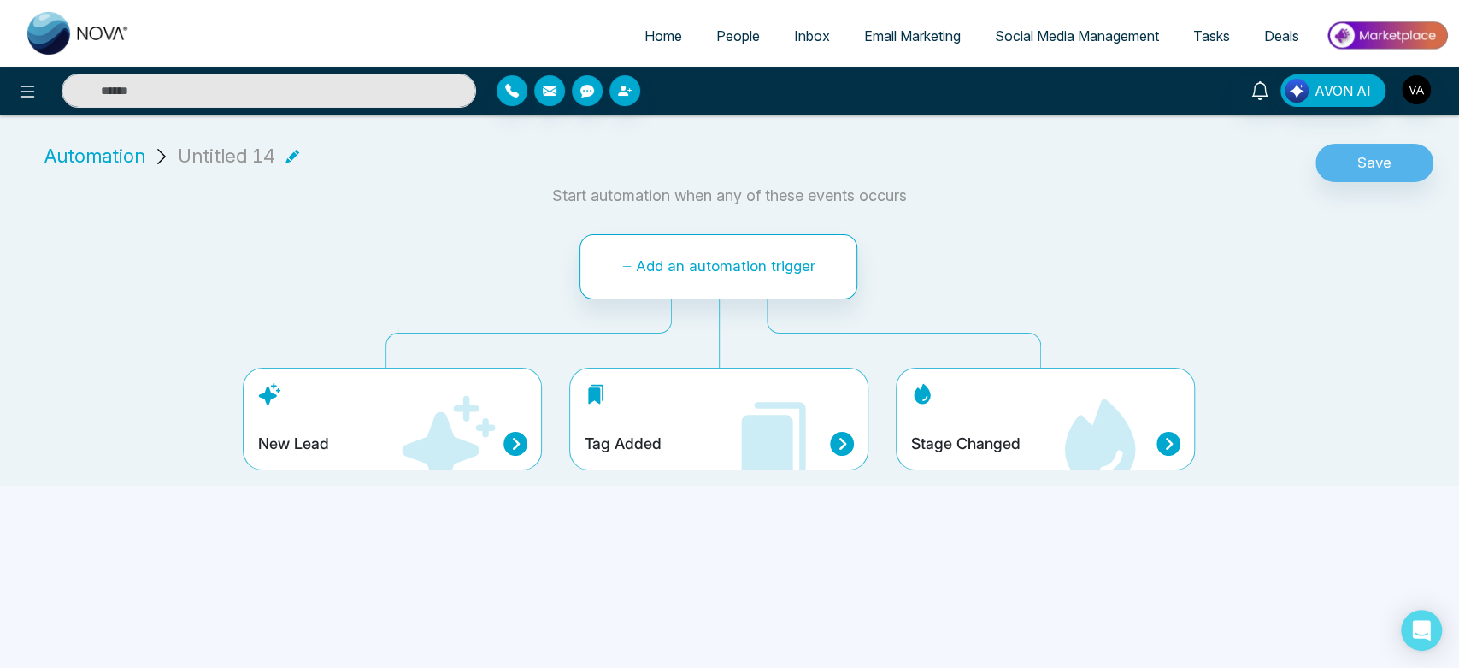
click at [969, 448] on h4 "Stage Changed" at bounding box center [964, 443] width 109 height 19
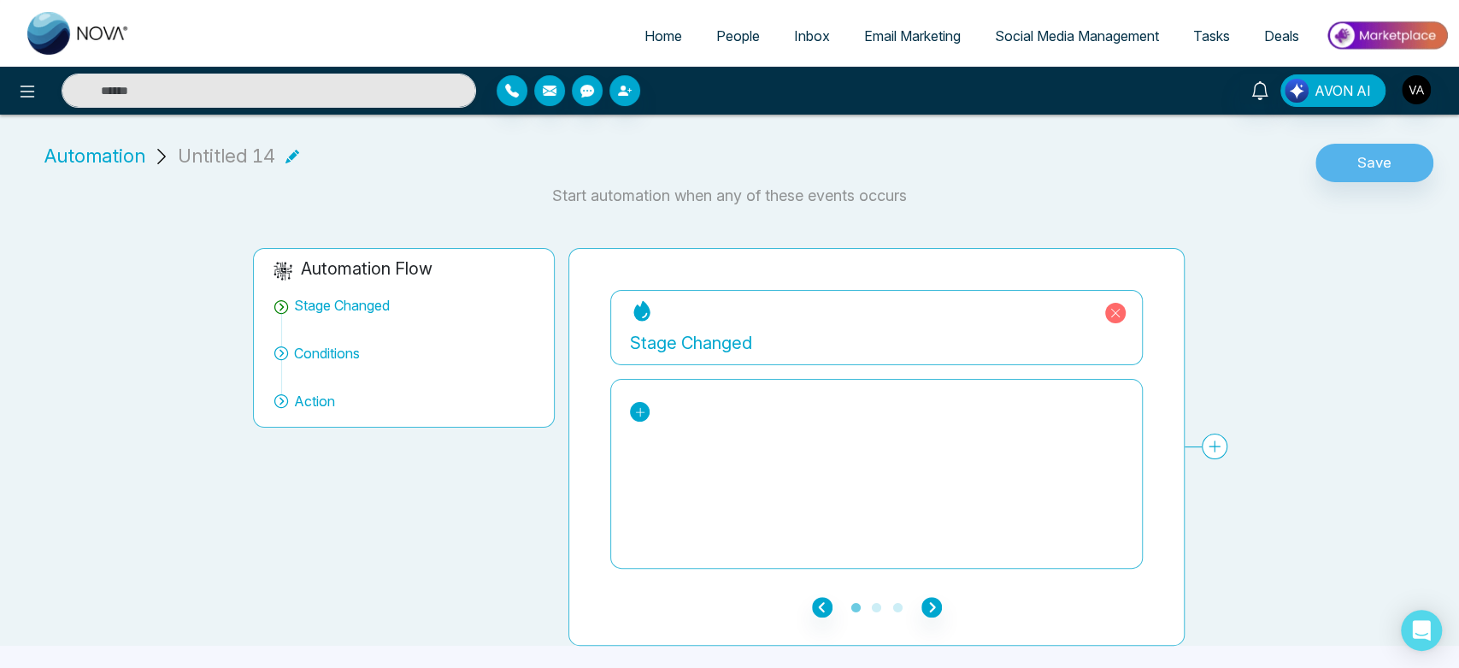
click at [636, 415] on icon at bounding box center [640, 412] width 12 height 12
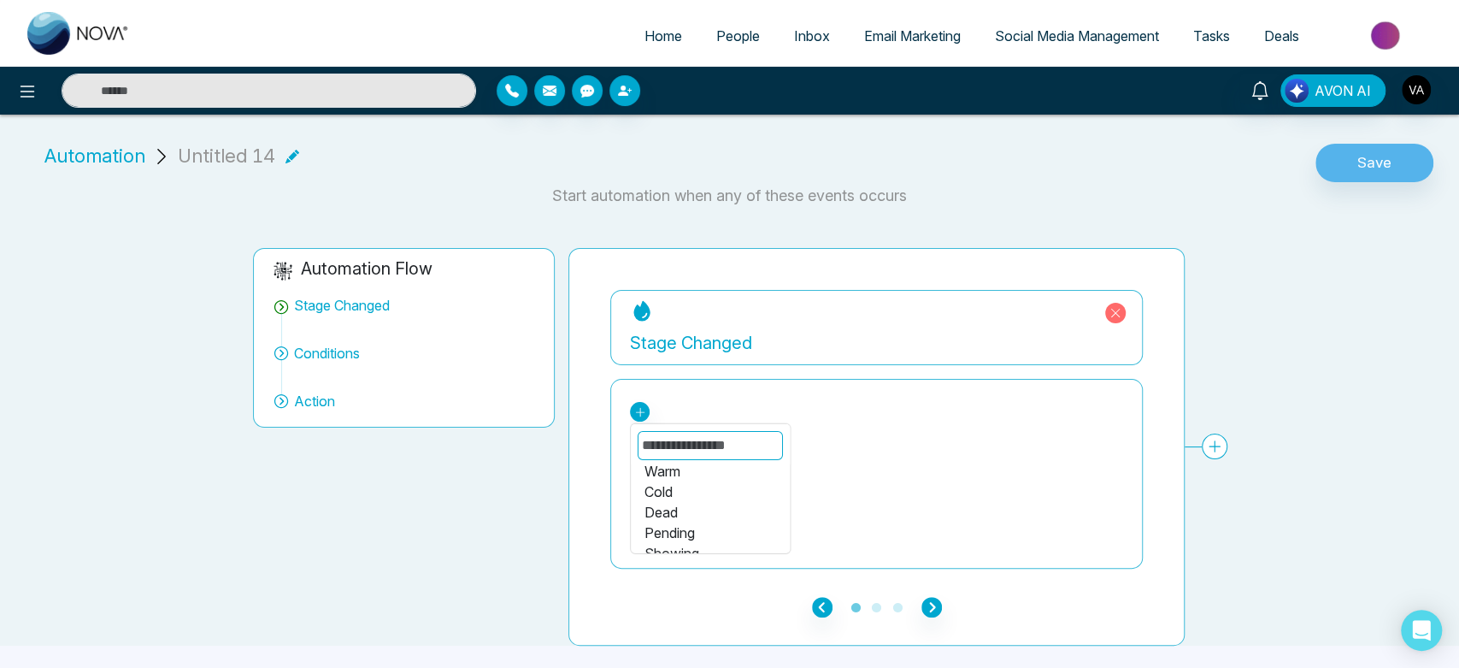
click at [696, 525] on div "Pending" at bounding box center [711, 532] width 132 height 21
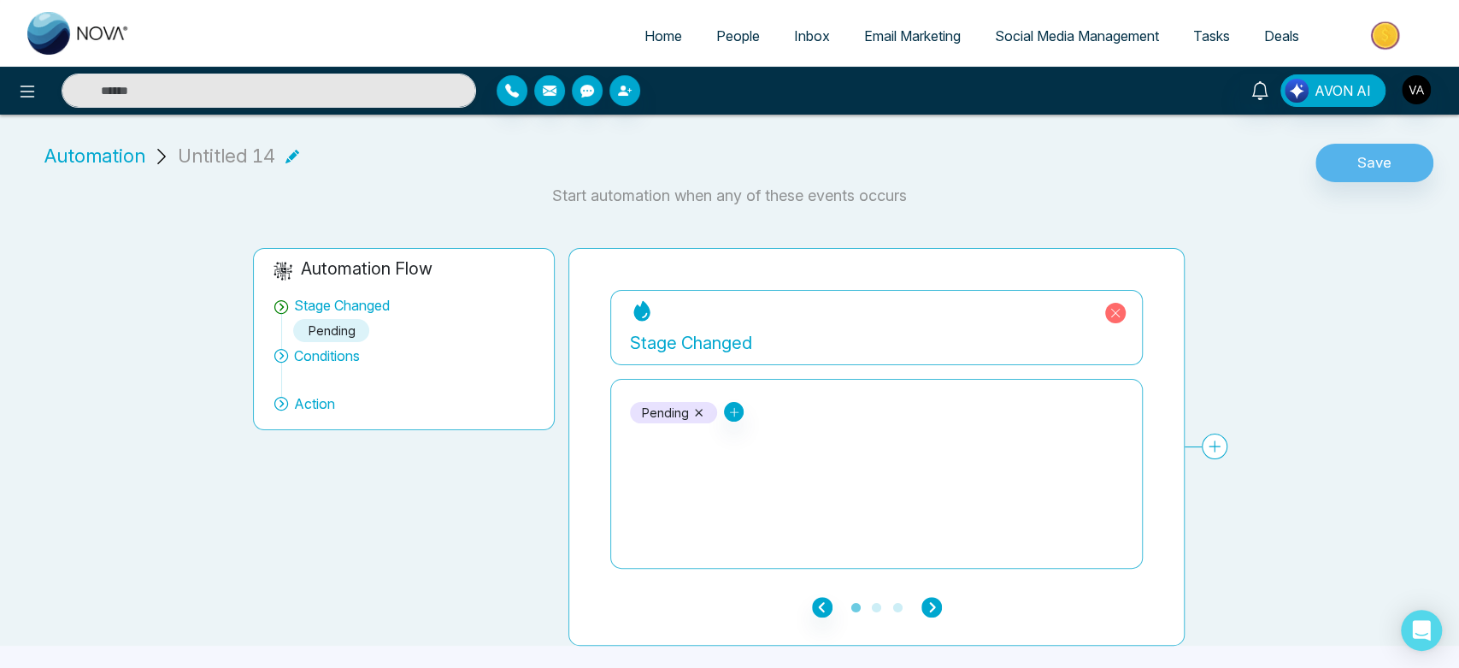
click at [925, 610] on icon "button" at bounding box center [932, 607] width 21 height 21
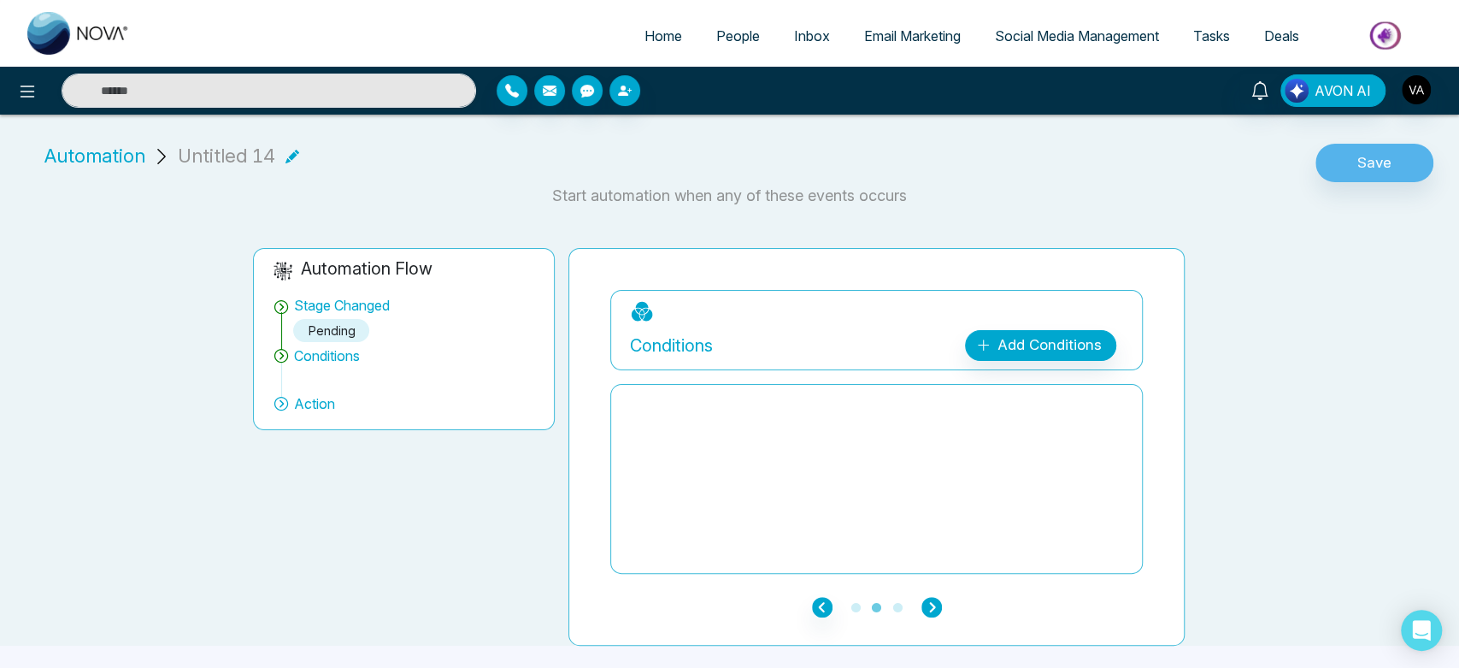
click at [925, 610] on icon "button" at bounding box center [932, 607] width 21 height 21
click at [932, 600] on icon "button" at bounding box center [932, 607] width 21 height 21
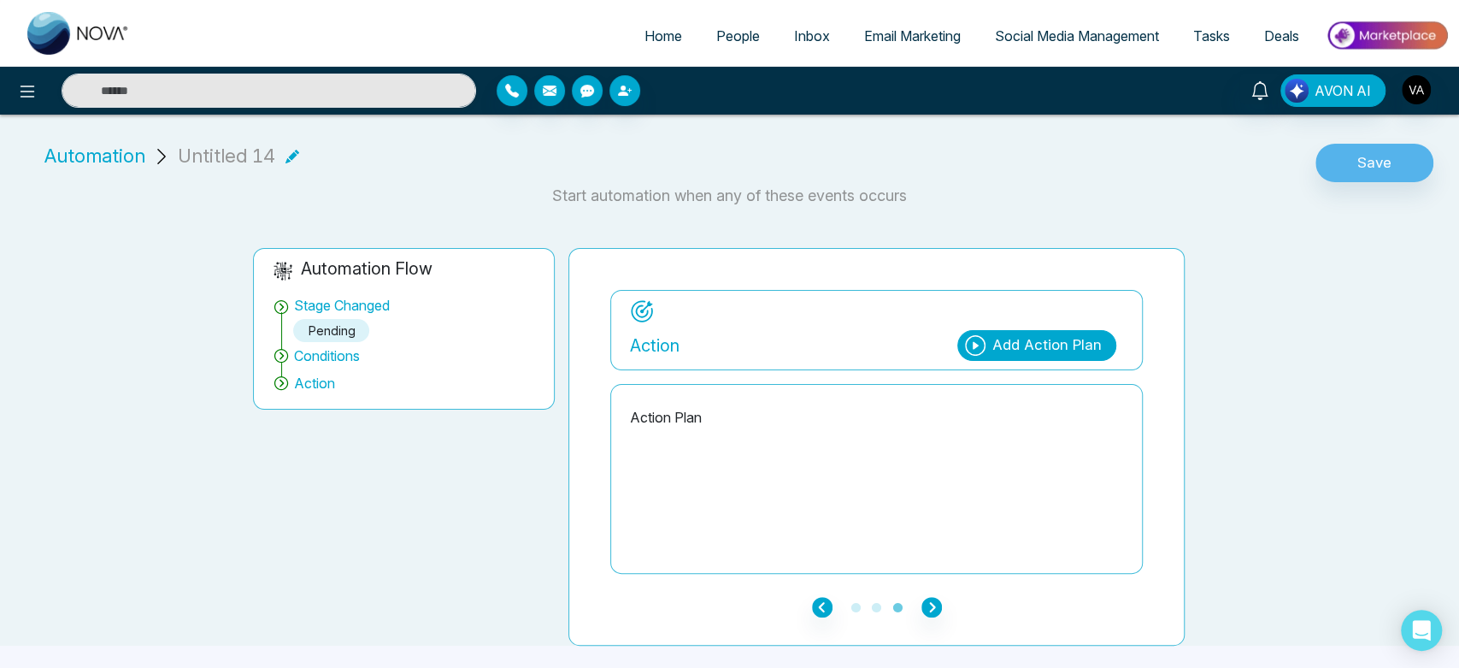
click at [1069, 334] on div "Add Action Plan" at bounding box center [1046, 345] width 109 height 22
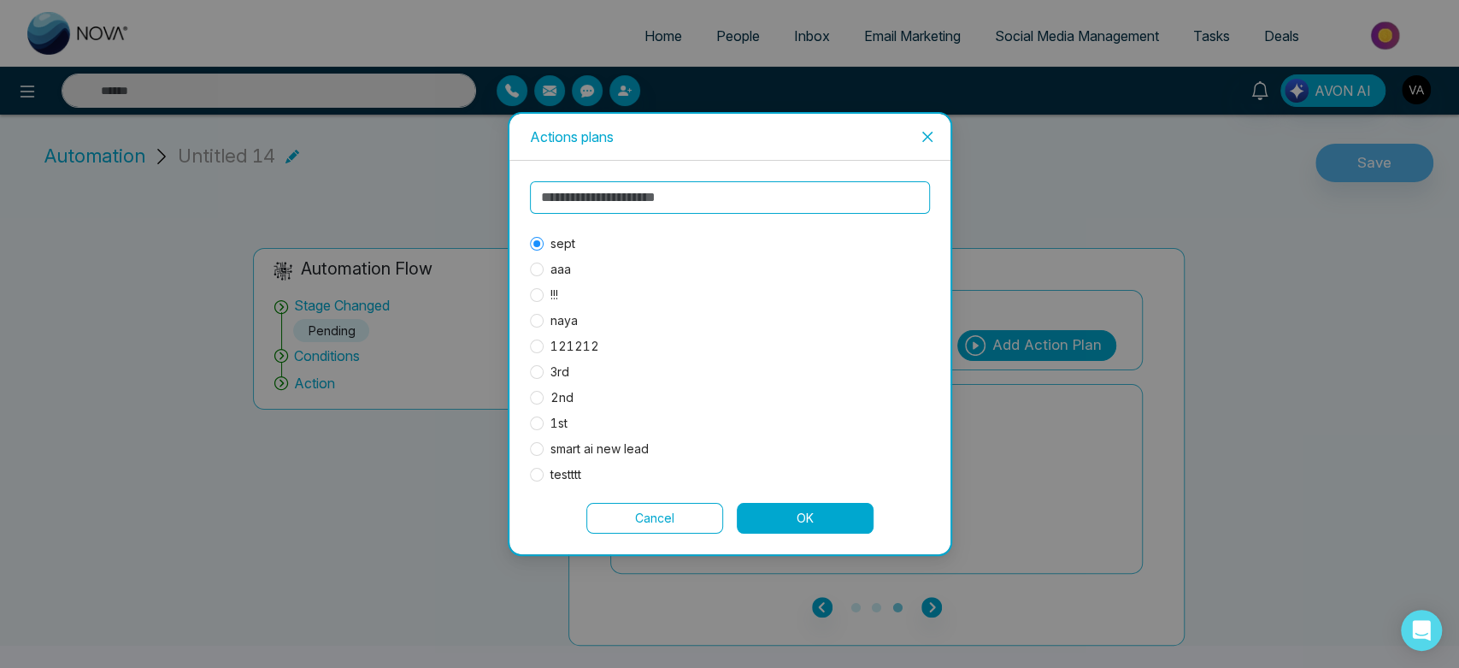
click at [827, 525] on button "OK" at bounding box center [805, 518] width 137 height 31
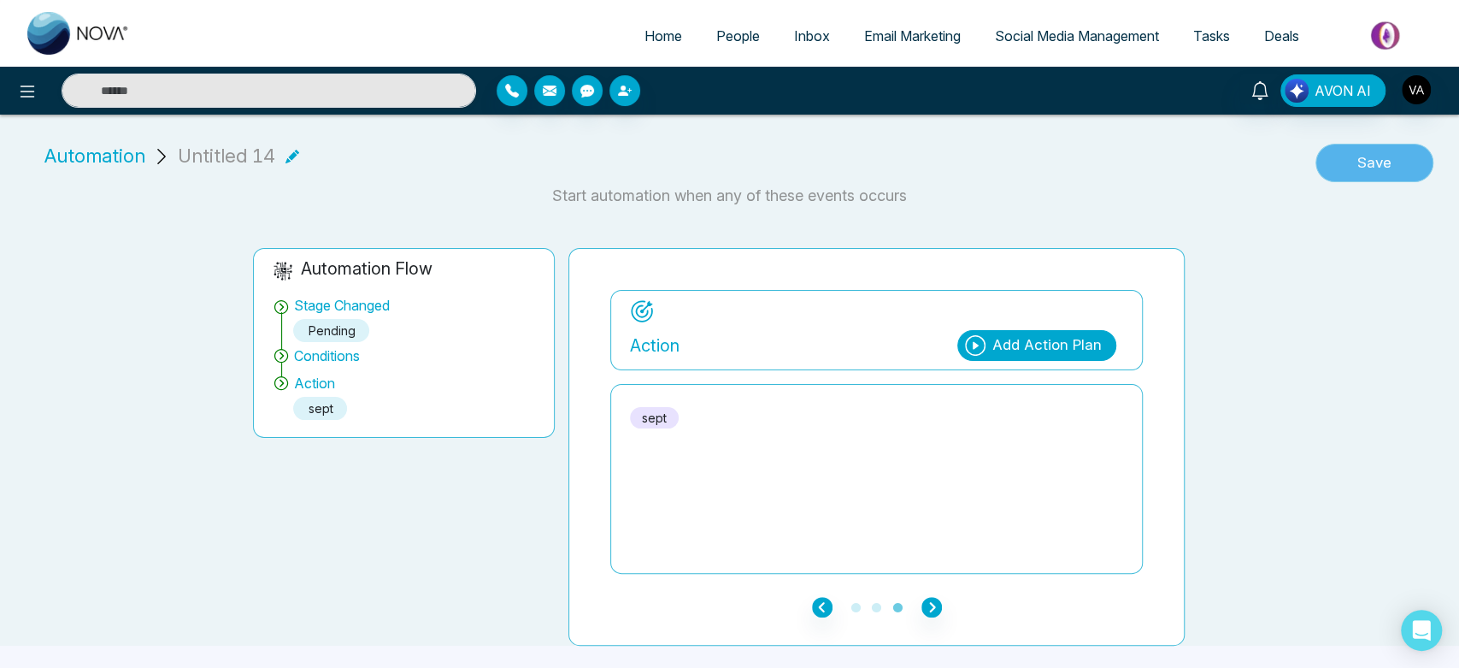
click at [1342, 168] on button "Save" at bounding box center [1375, 163] width 118 height 39
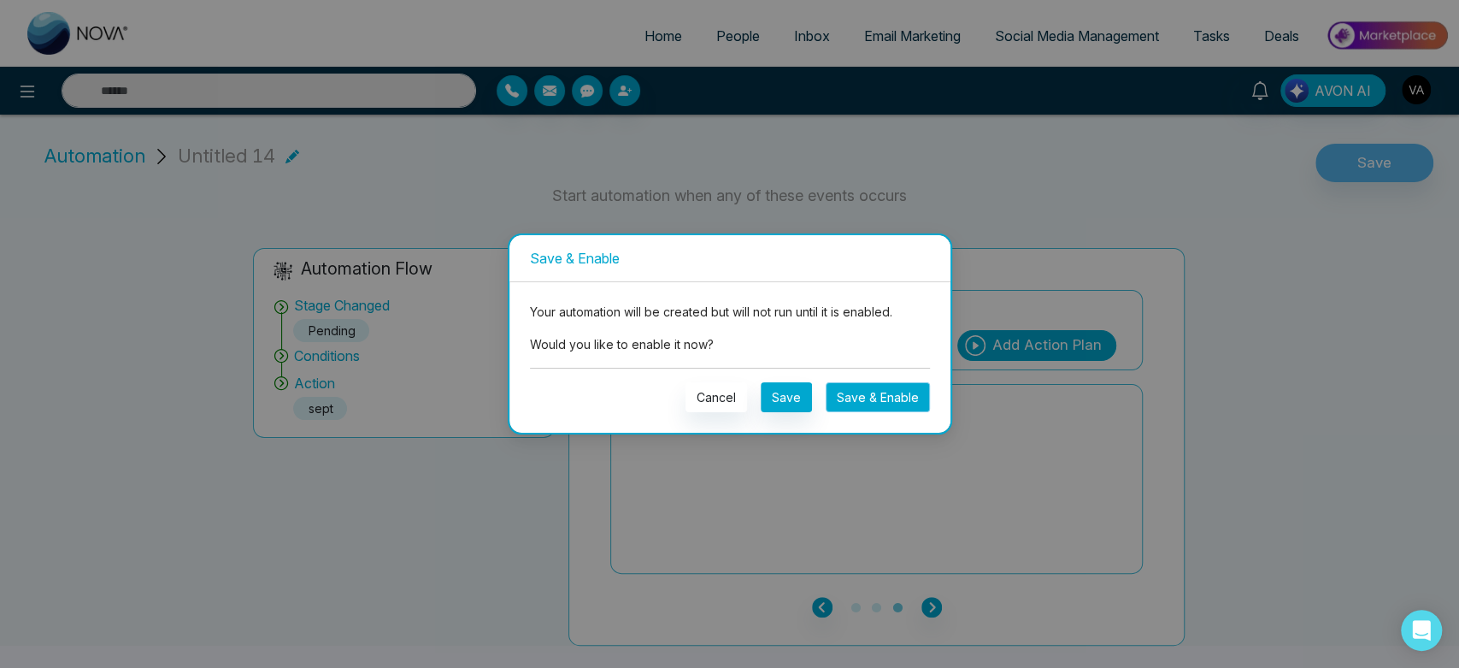
click at [869, 388] on button "Save & Enable" at bounding box center [878, 397] width 104 height 30
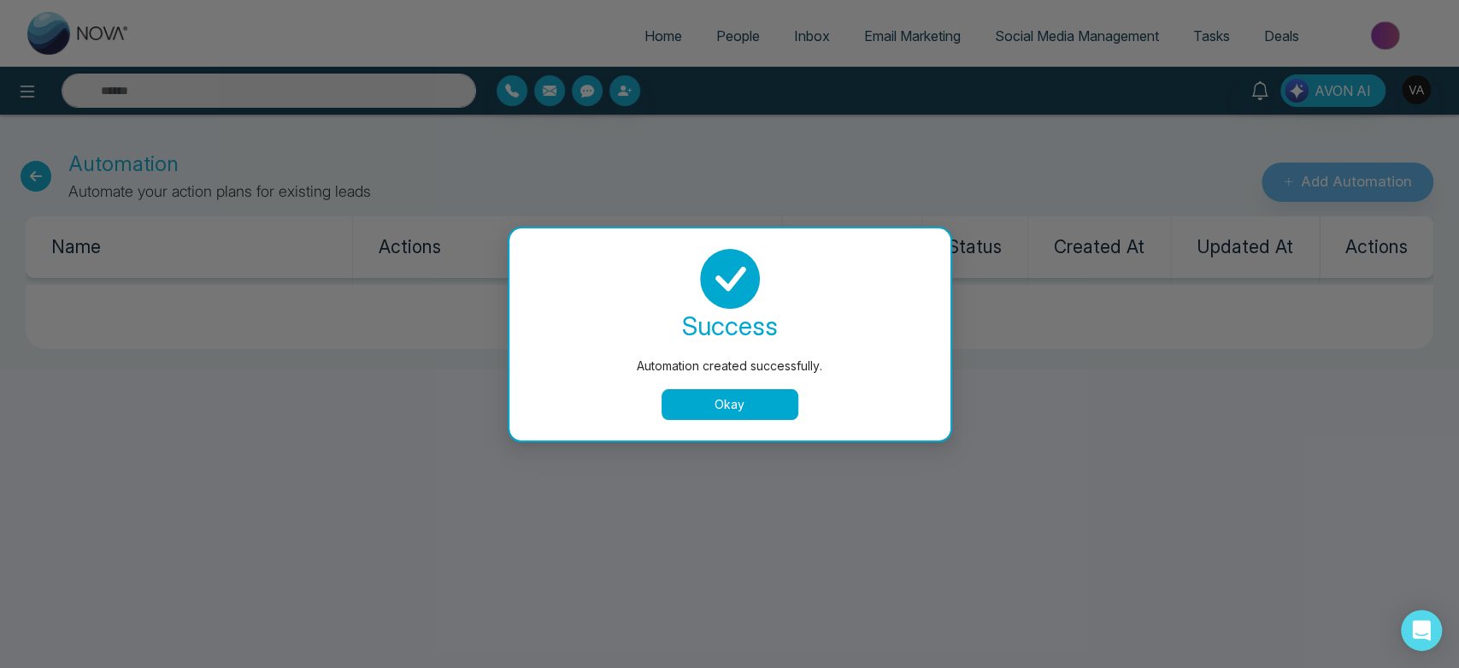
click at [710, 413] on button "Okay" at bounding box center [730, 404] width 137 height 31
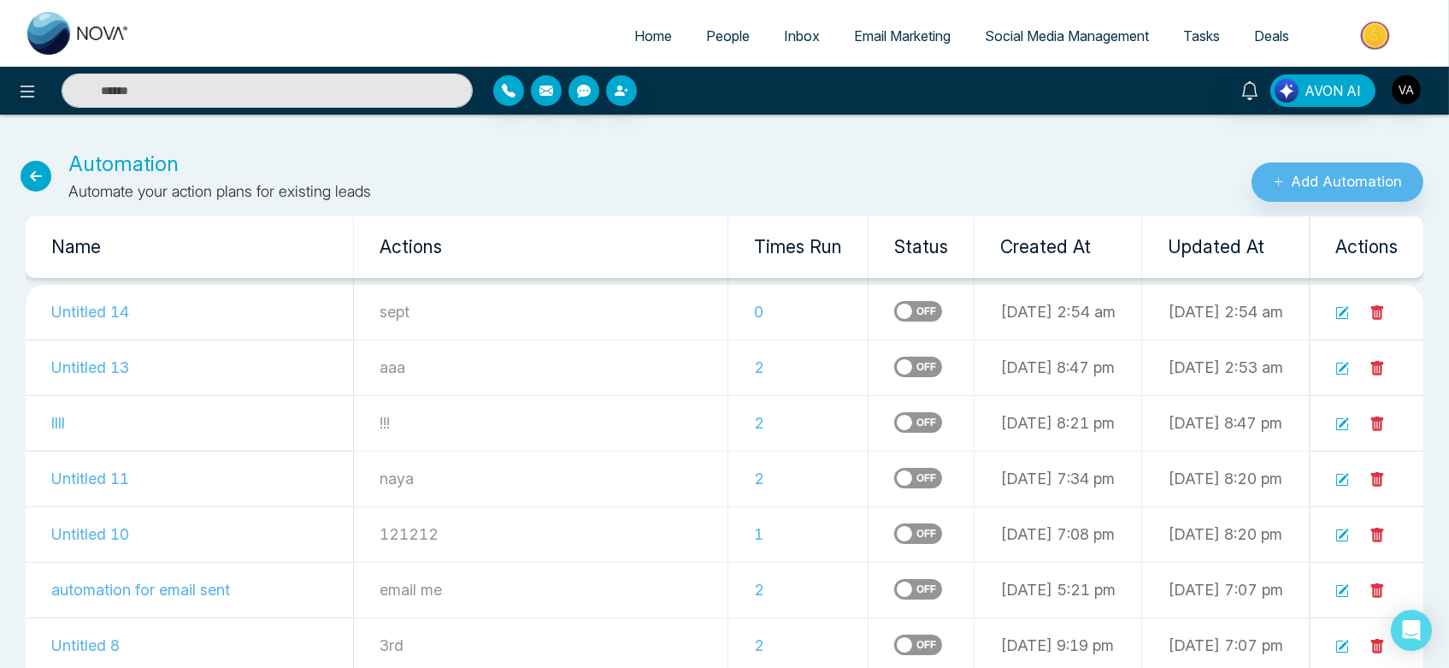
click at [722, 50] on link "People" at bounding box center [728, 36] width 78 height 32
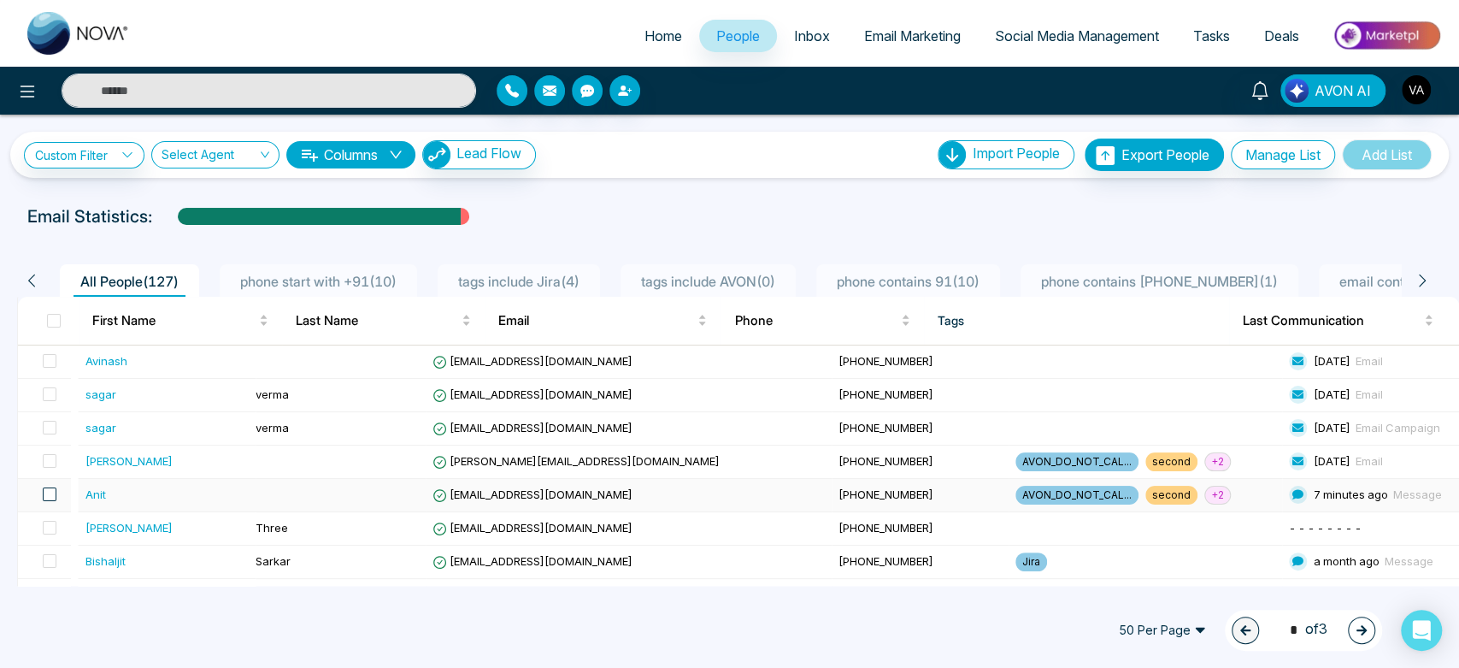
click at [49, 492] on span at bounding box center [50, 494] width 14 height 14
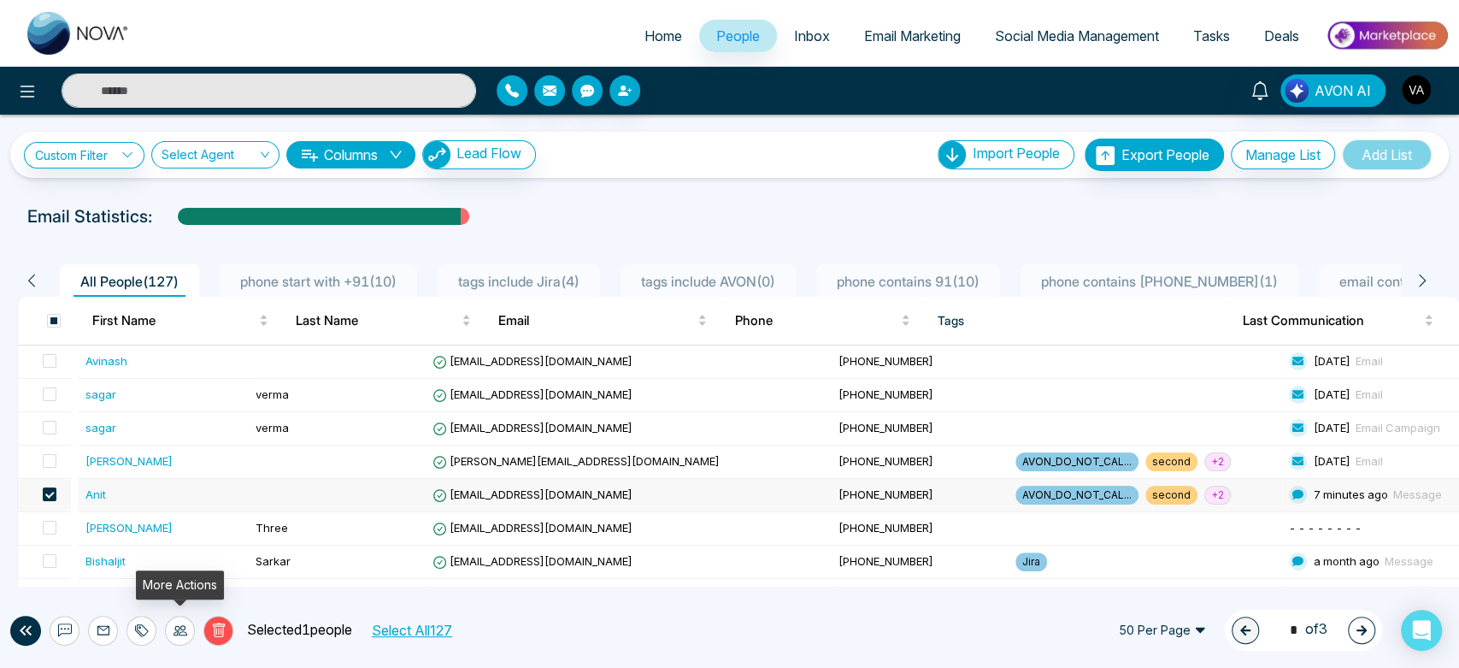
click at [180, 627] on icon at bounding box center [181, 630] width 14 height 10
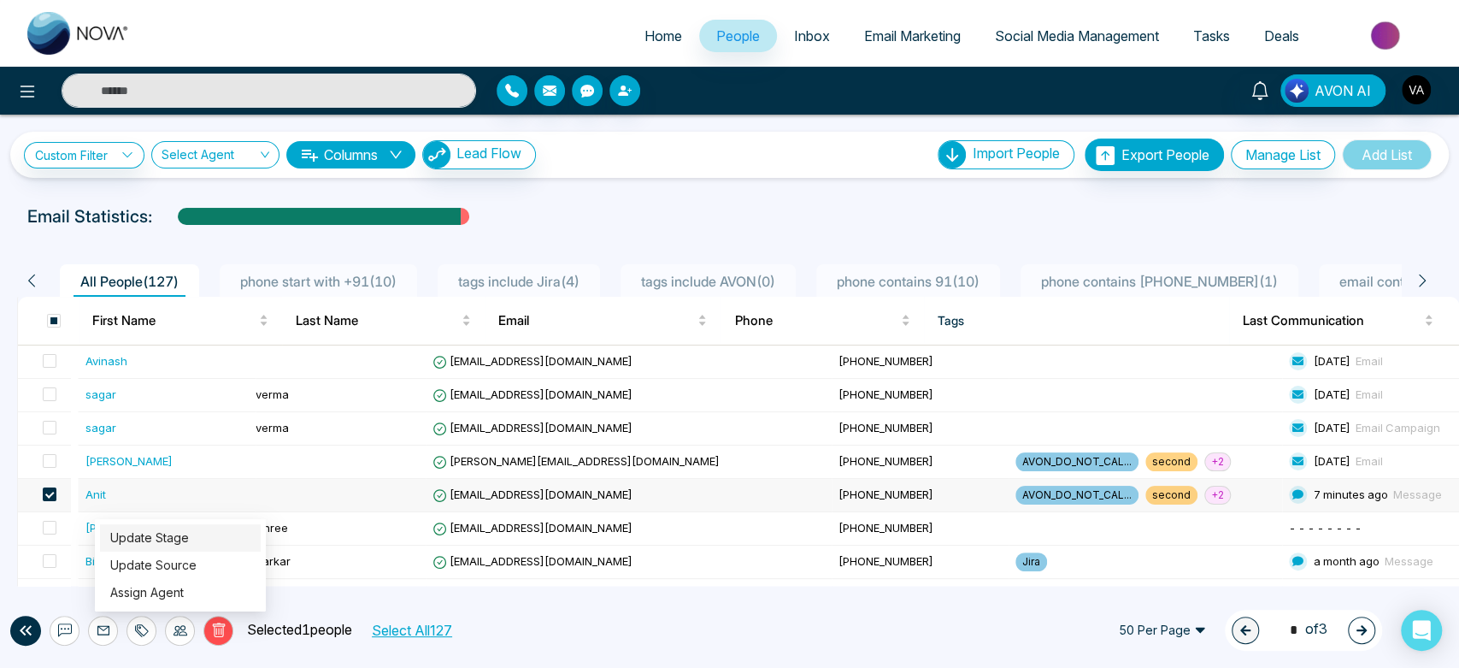
click at [189, 543] on link "Update Stage" at bounding box center [149, 537] width 79 height 15
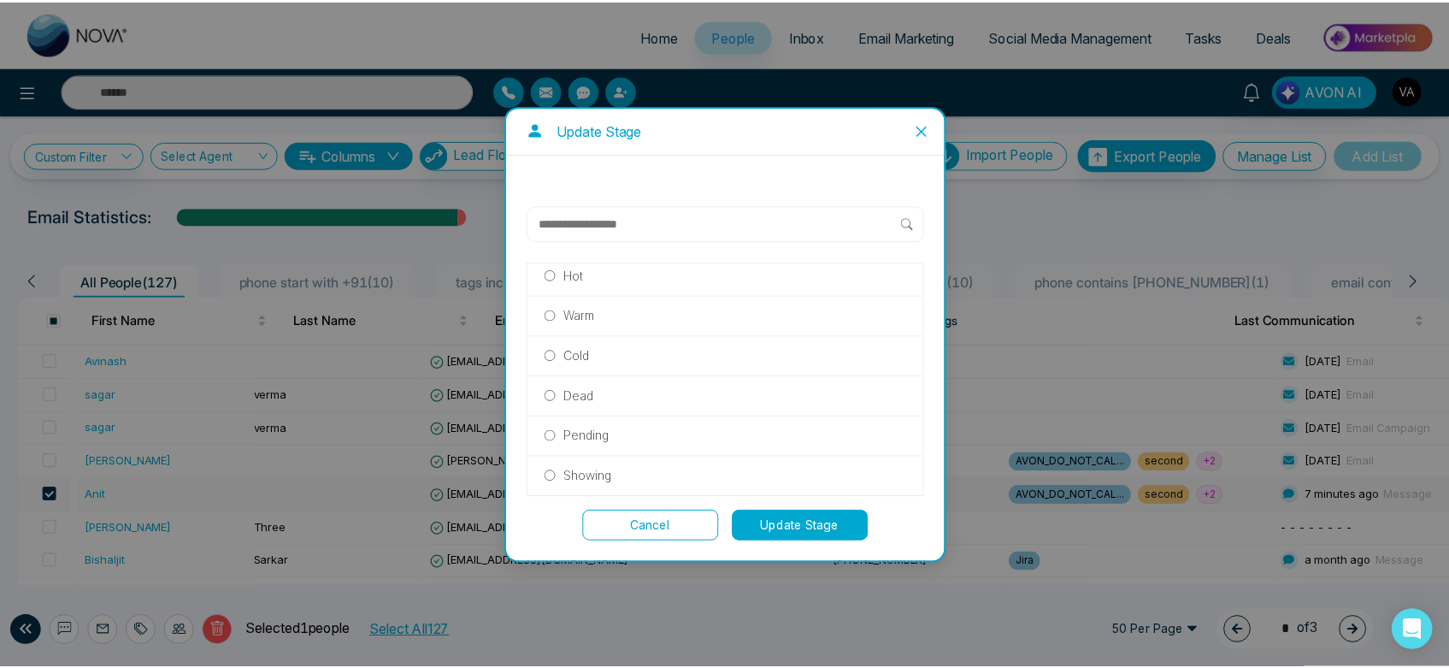
scroll to position [330, 0]
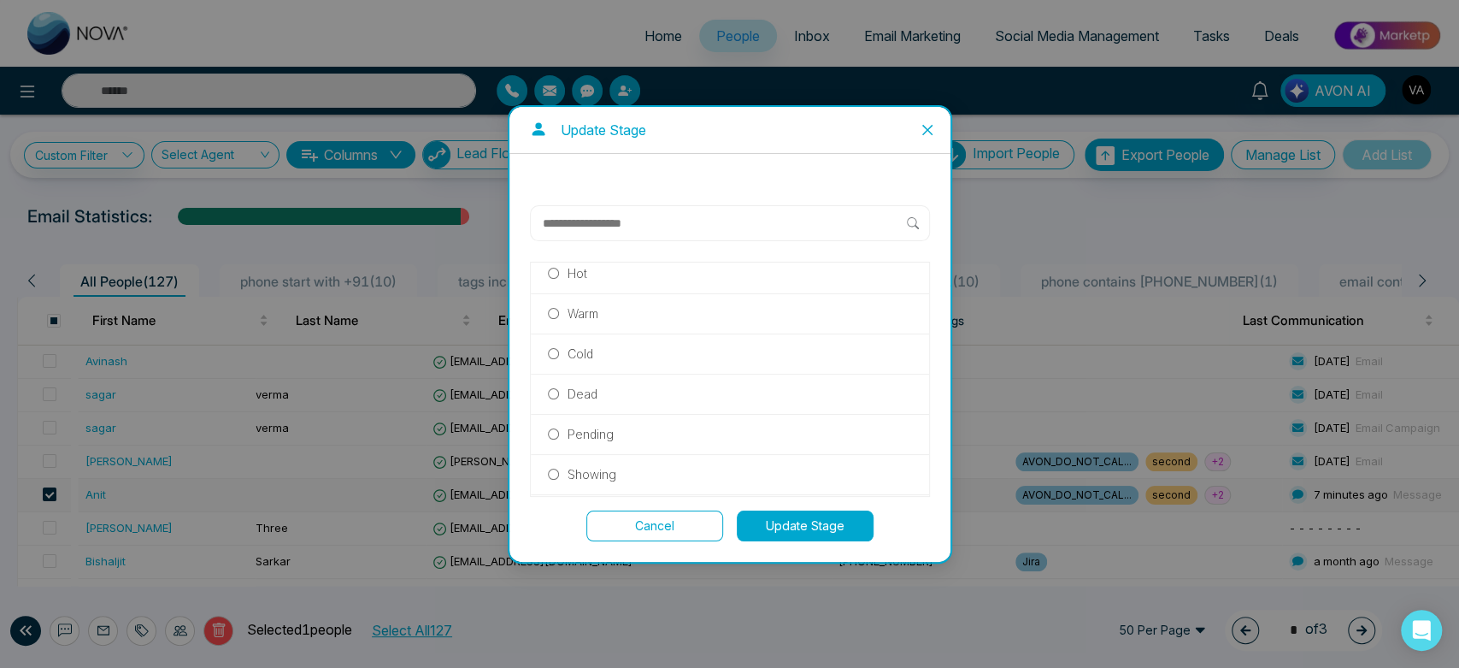
click at [610, 428] on p "Pending" at bounding box center [591, 434] width 46 height 19
click at [810, 519] on button "Update Stage" at bounding box center [805, 525] width 137 height 31
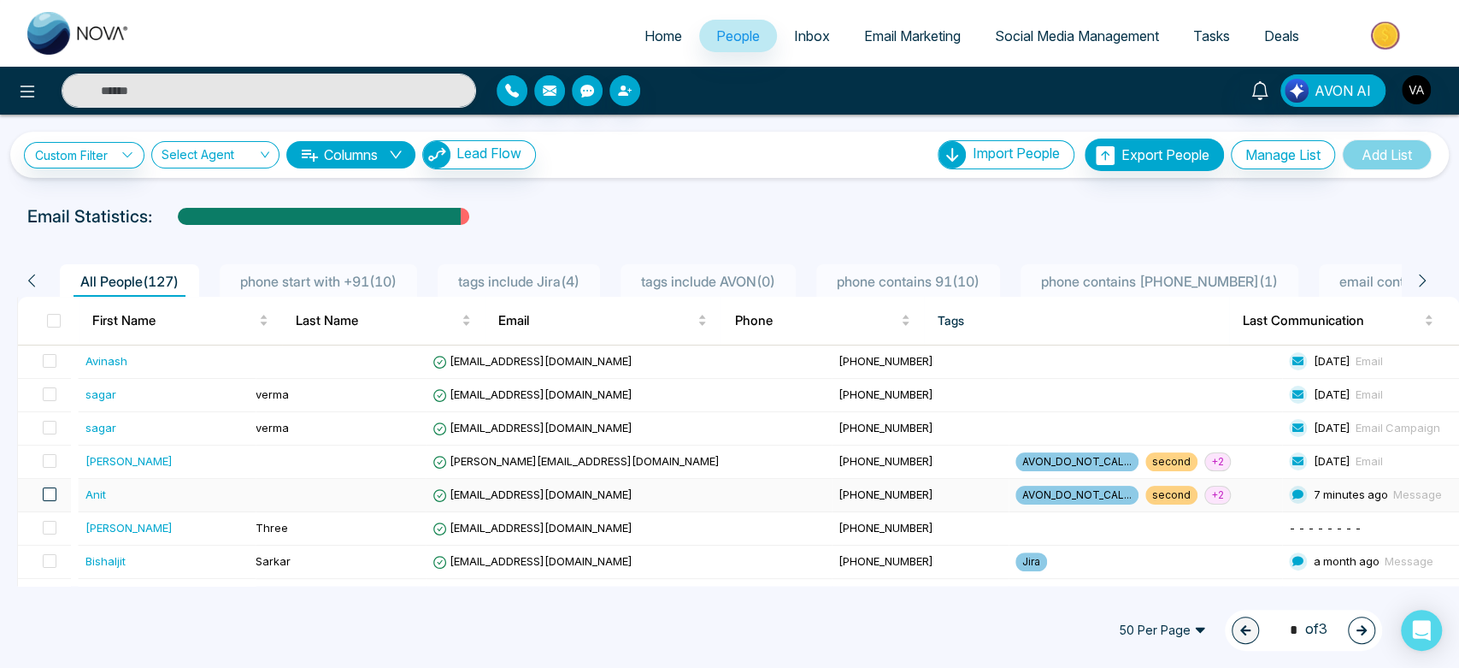
click at [55, 498] on span at bounding box center [50, 494] width 14 height 14
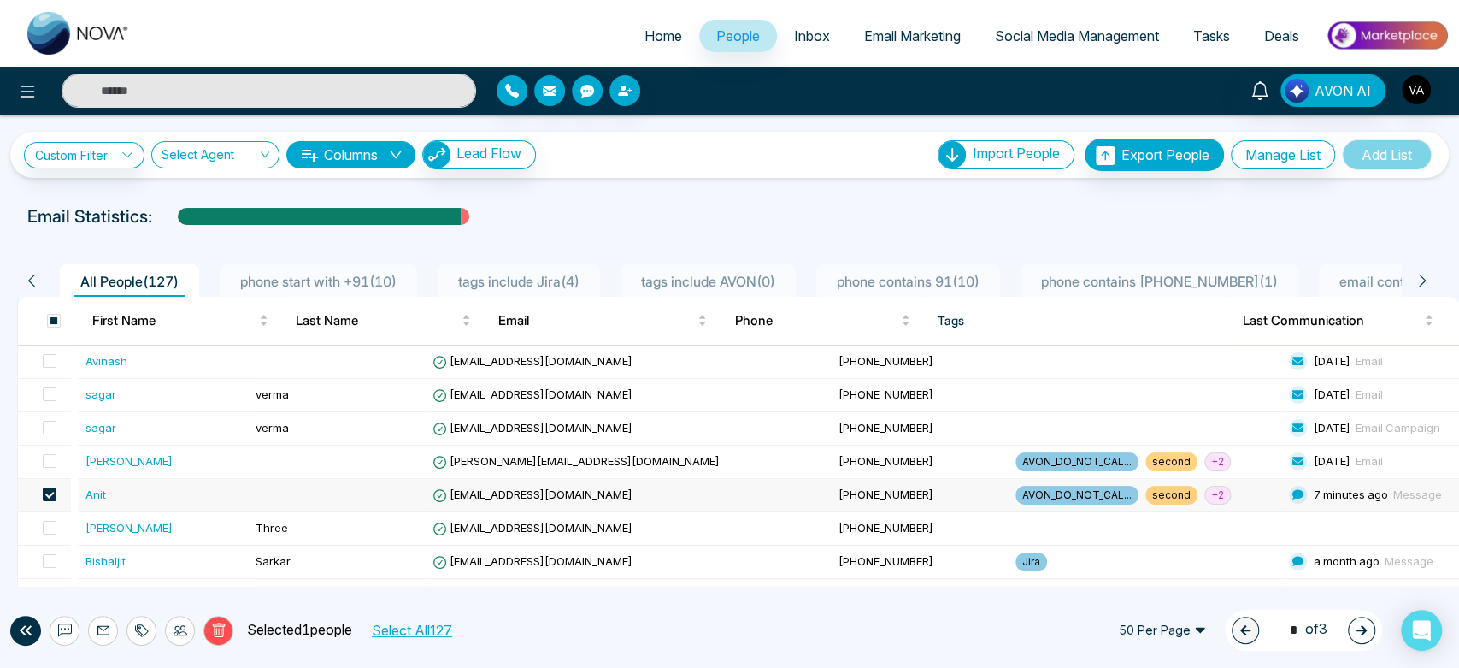
click at [194, 510] on td "Anit" at bounding box center [167, 495] width 177 height 33
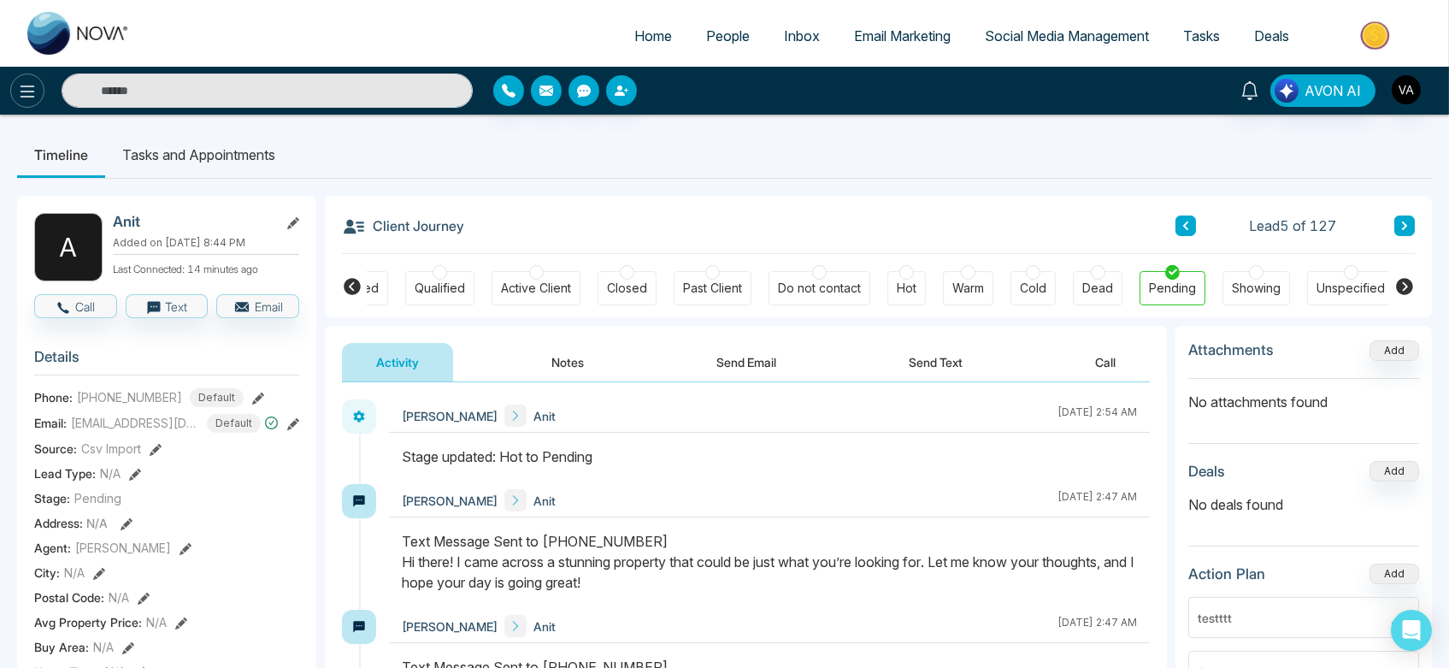
click at [21, 101] on button at bounding box center [27, 91] width 34 height 34
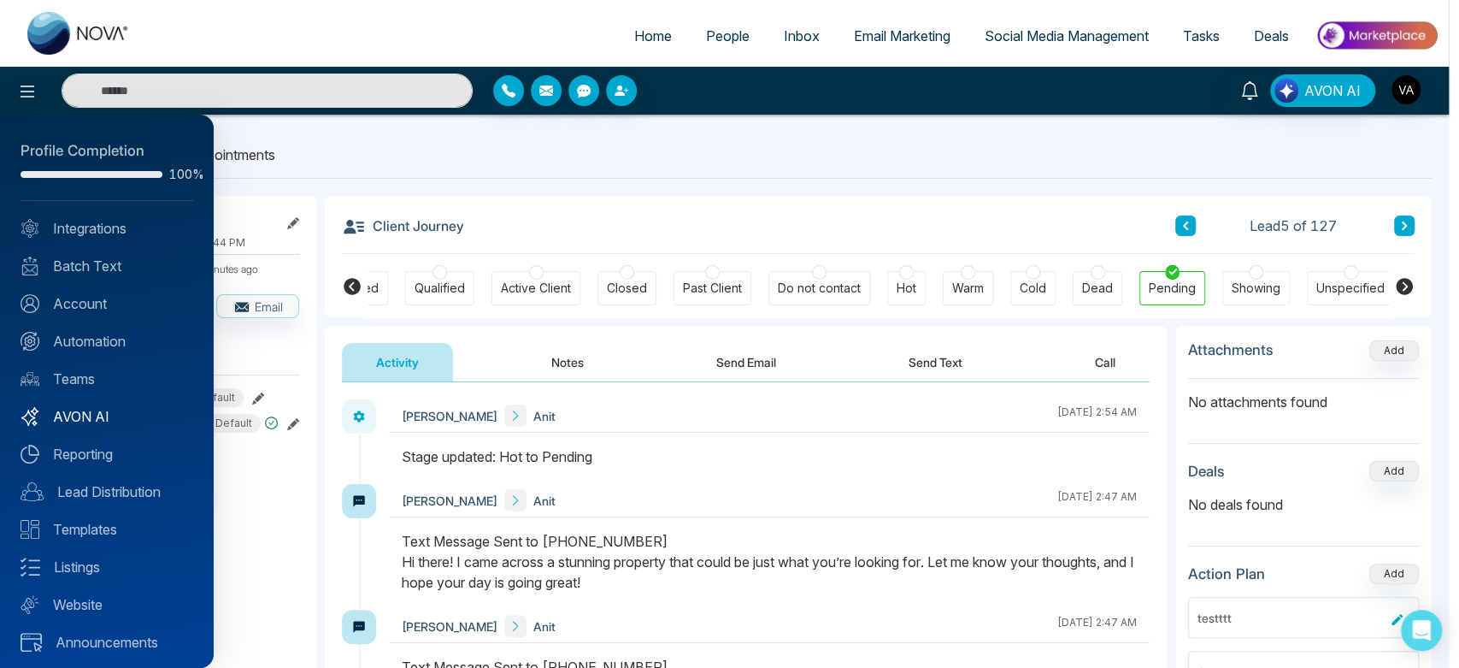
click at [91, 414] on link "AVON AI" at bounding box center [107, 416] width 173 height 21
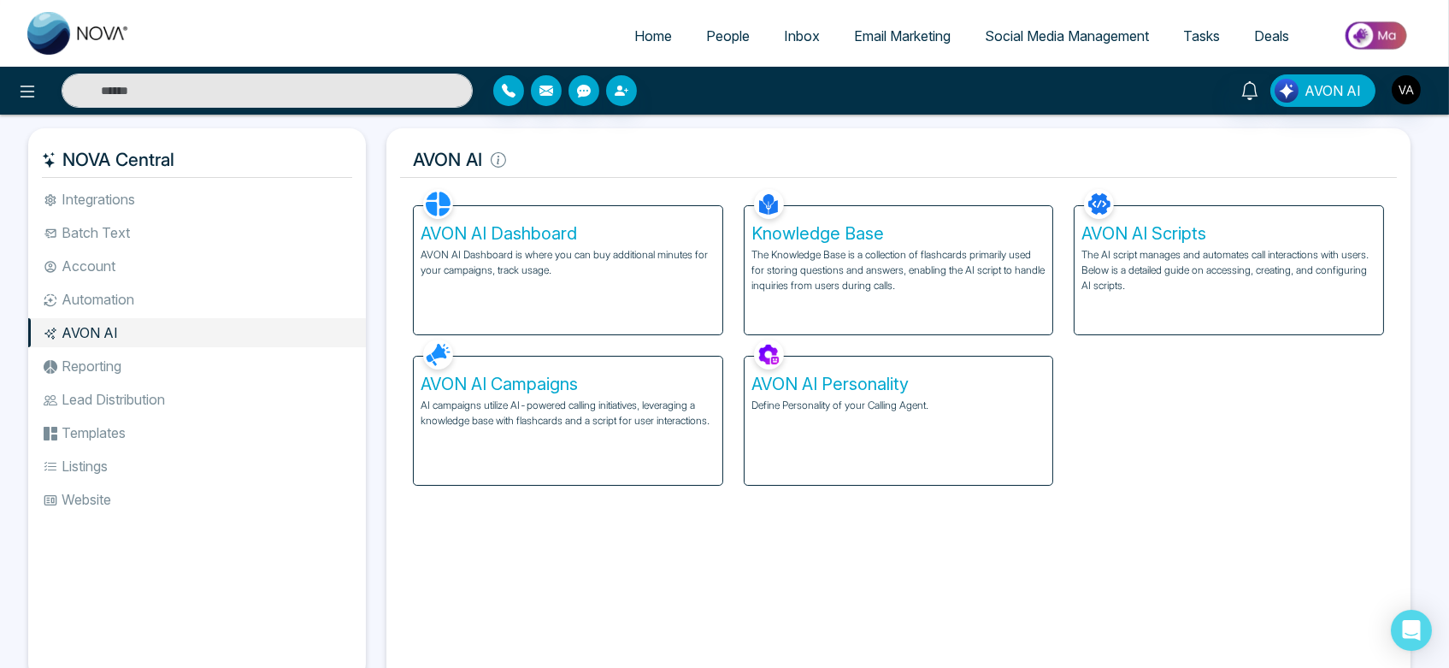
click at [608, 449] on div "AVON AI Campaigns AI campaigns utilize AI-powered calling initiatives, leveragi…" at bounding box center [568, 420] width 309 height 128
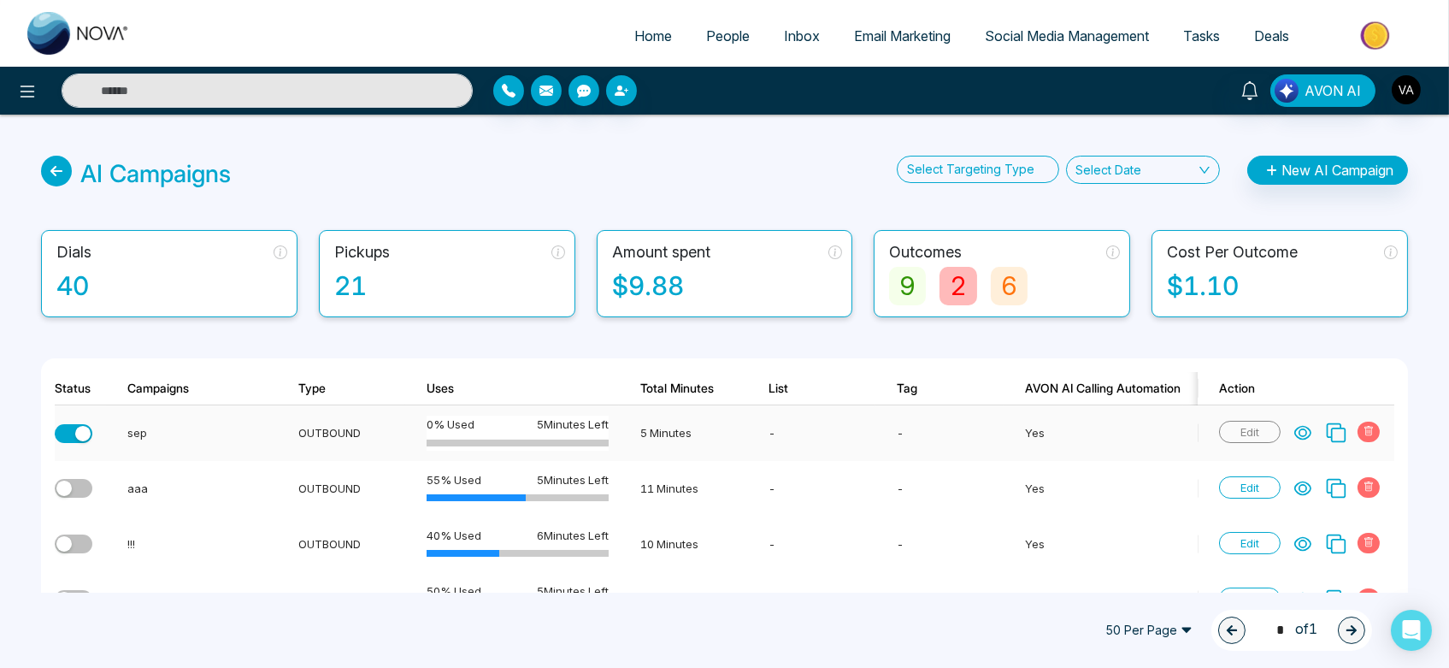
click at [1304, 432] on icon at bounding box center [1302, 432] width 17 height 17
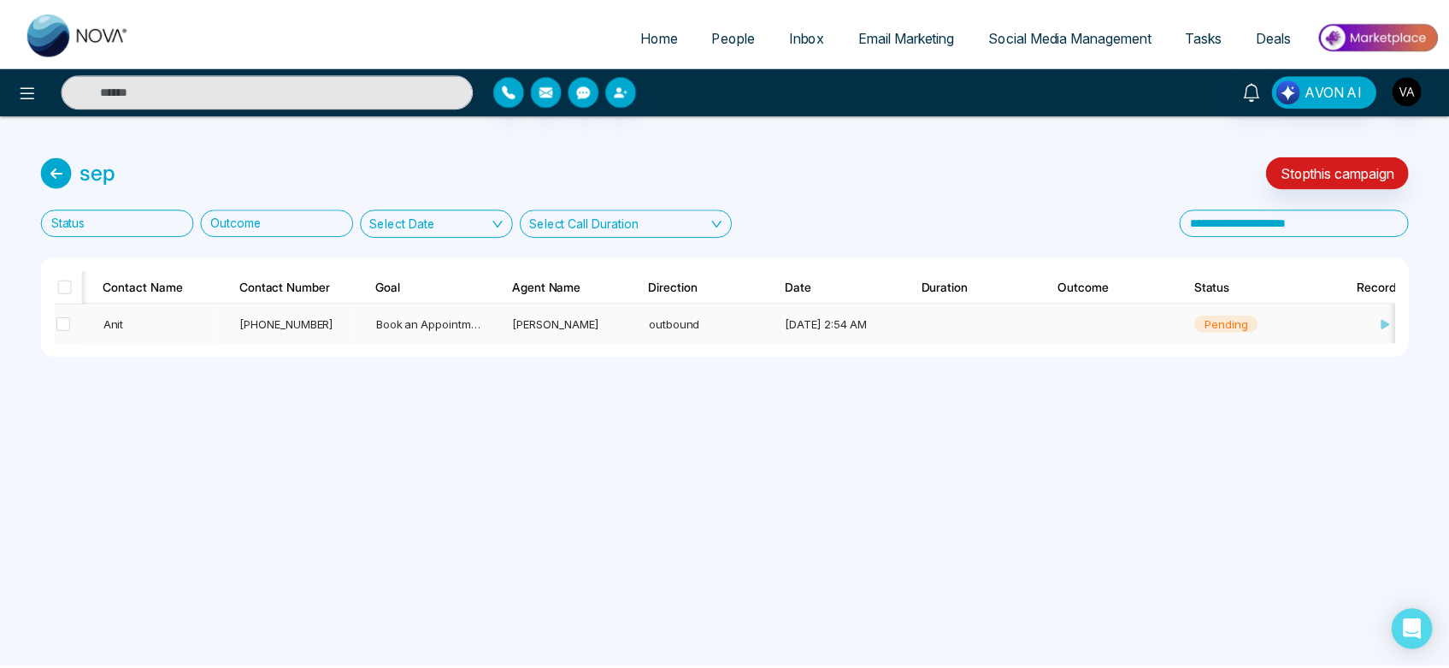
scroll to position [0, 326]
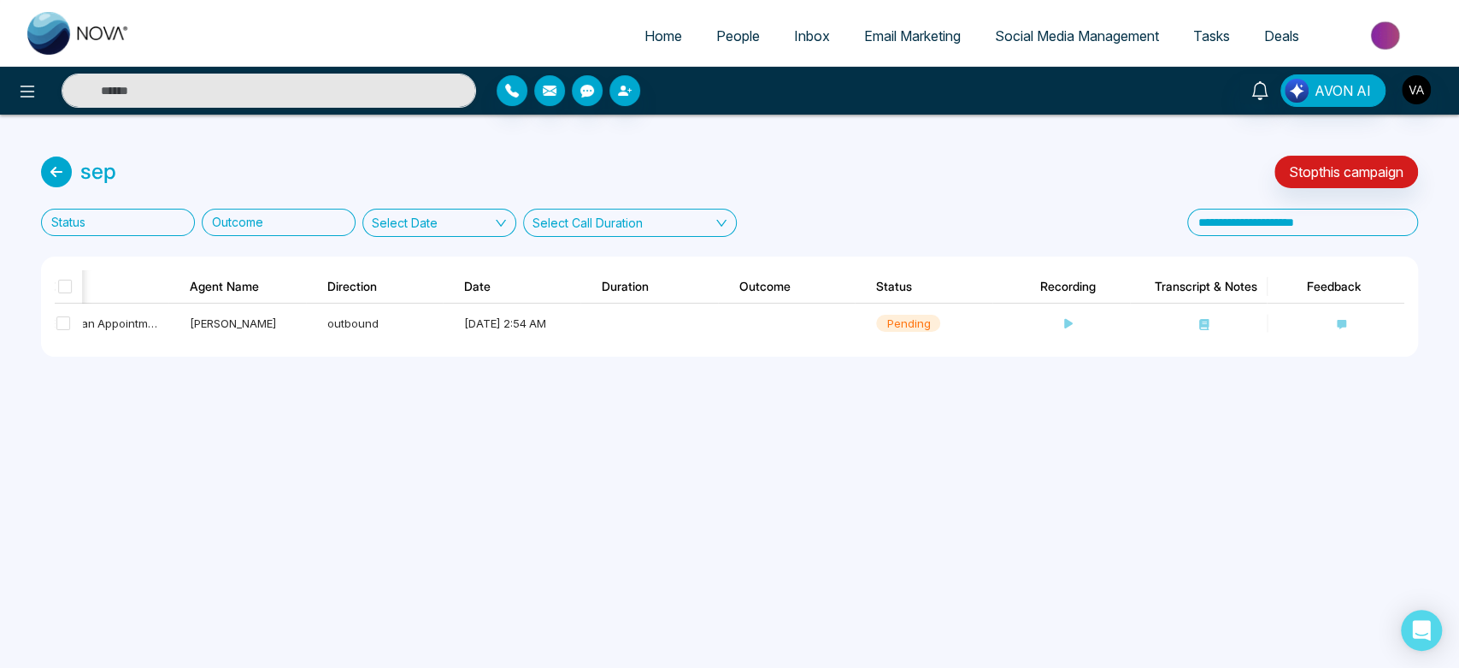
click at [909, 27] on link "Email Marketing" at bounding box center [912, 36] width 131 height 32
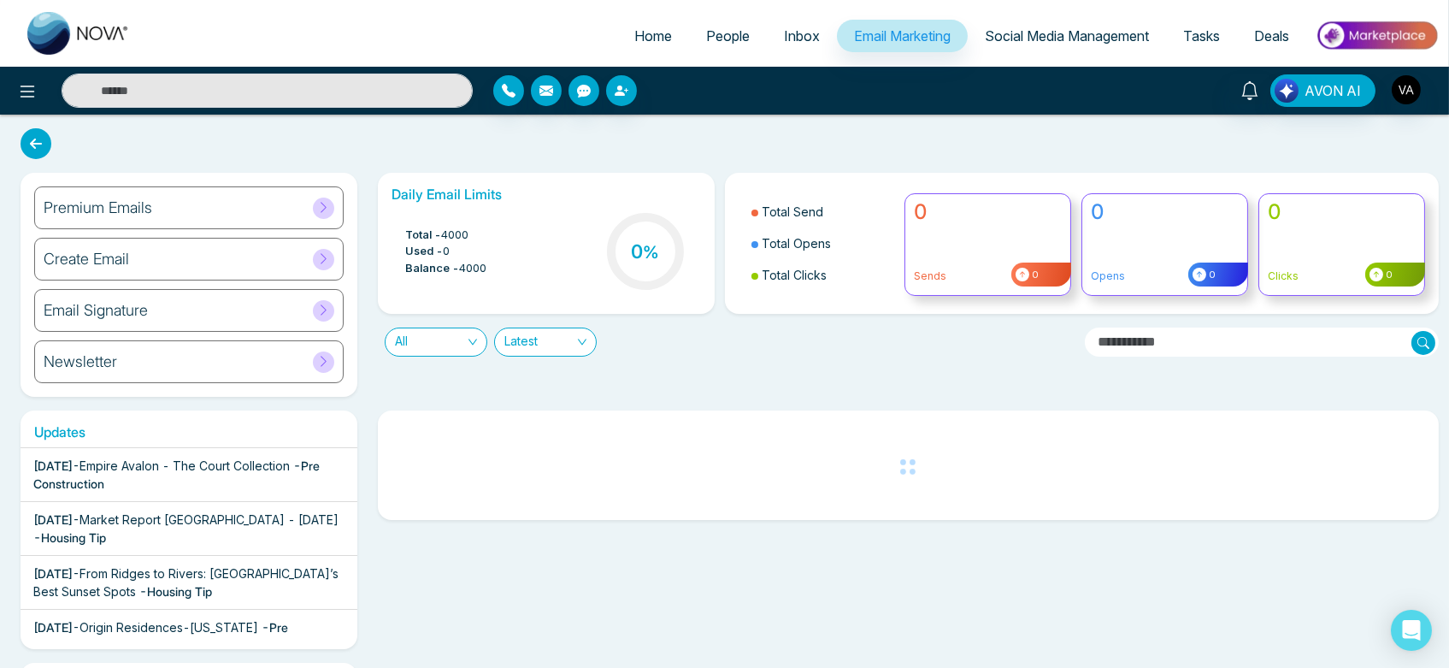
click at [178, 210] on div "Premium Emails" at bounding box center [188, 207] width 309 height 43
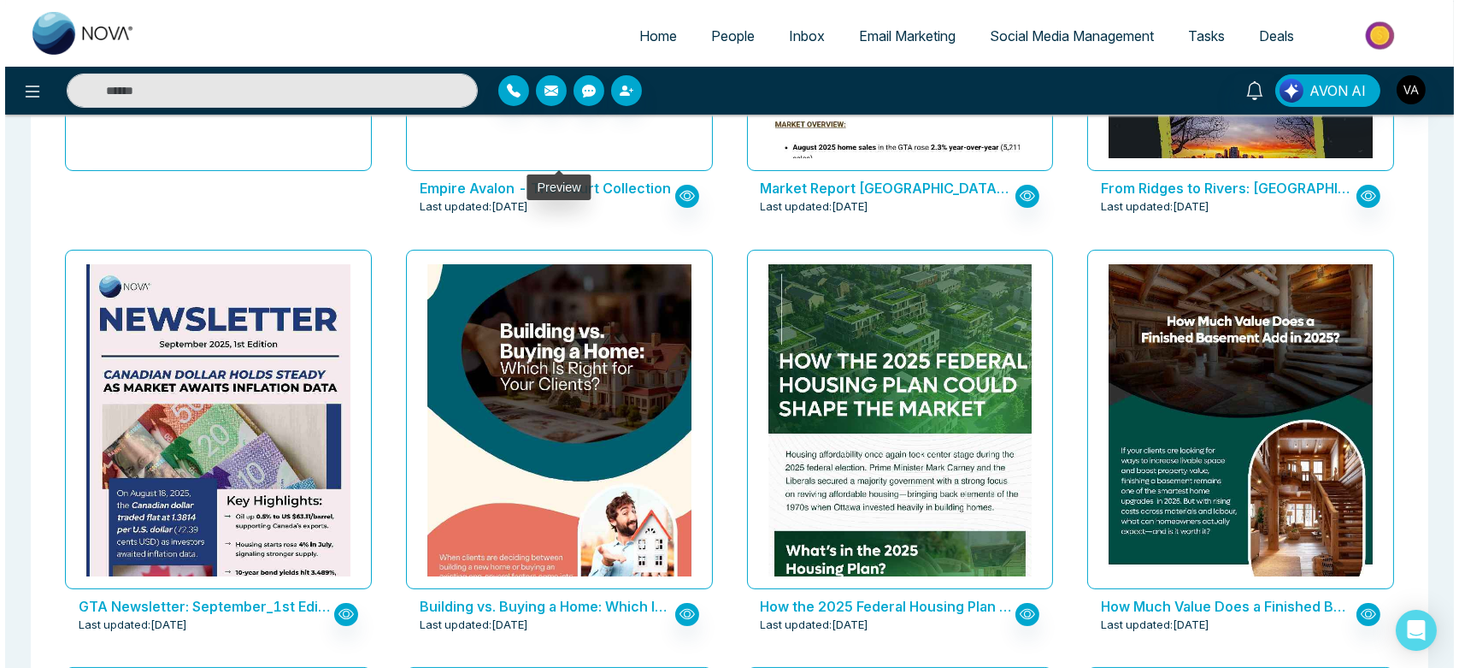
scroll to position [649, 0]
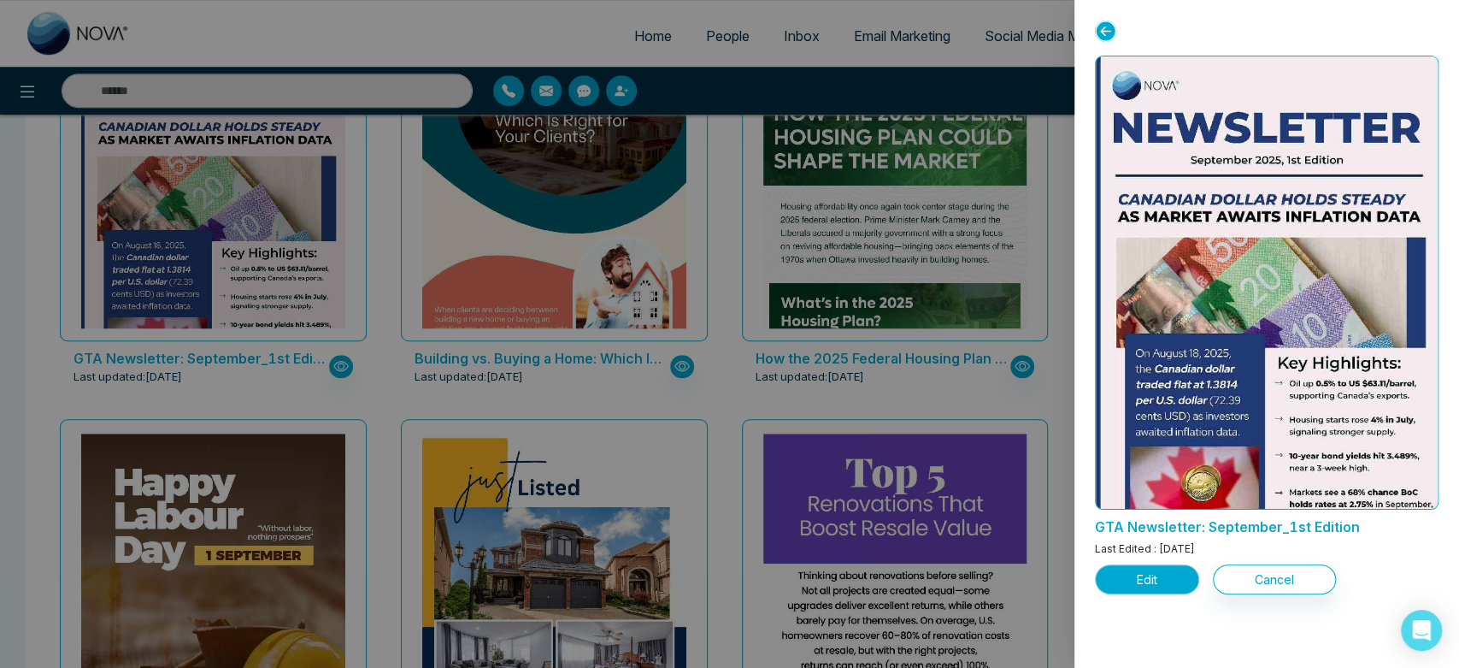
click at [1161, 567] on button "Edit" at bounding box center [1147, 579] width 104 height 30
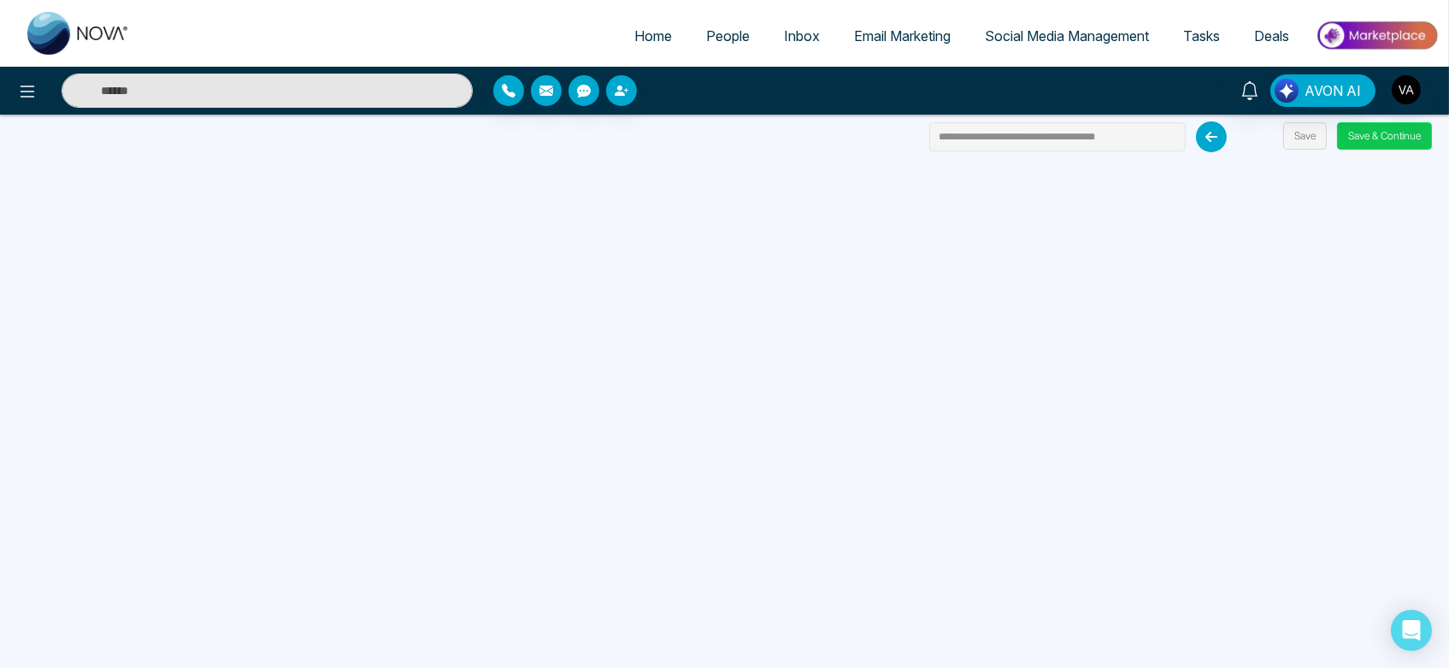
click at [1395, 144] on button "Save & Continue" at bounding box center [1384, 135] width 95 height 27
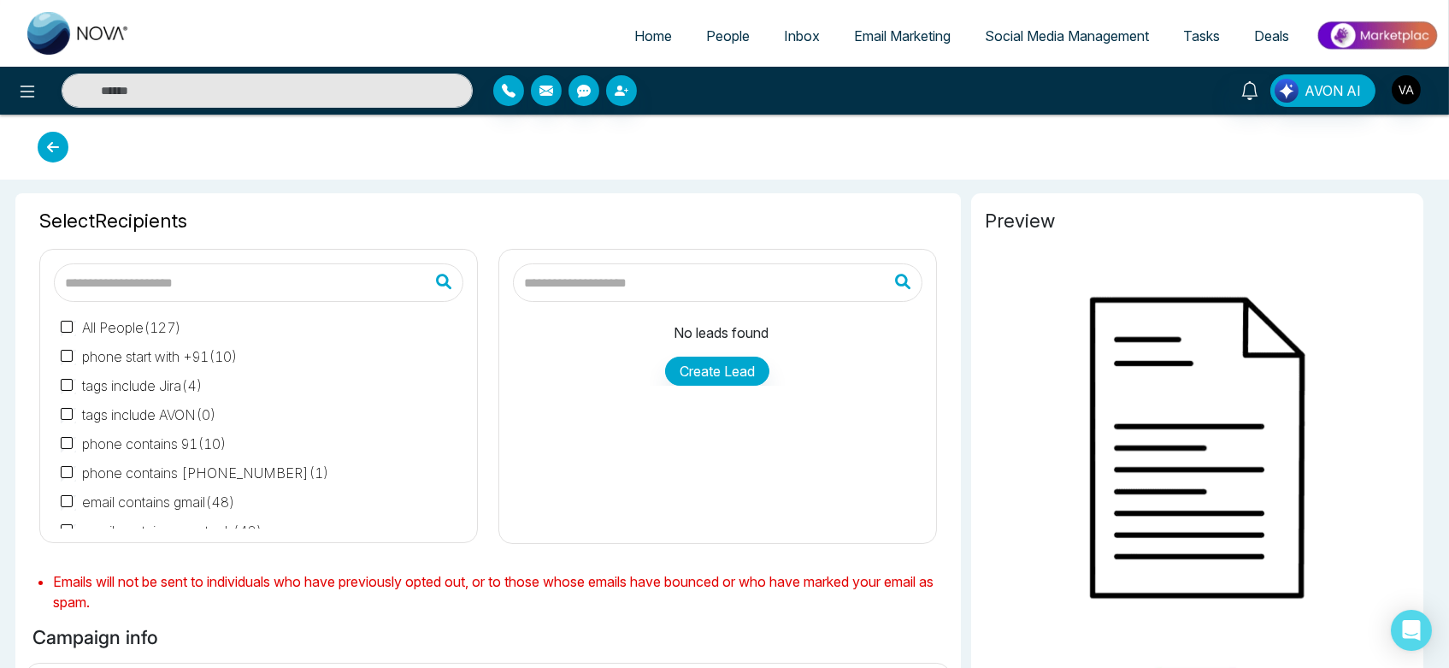
scroll to position [63, 0]
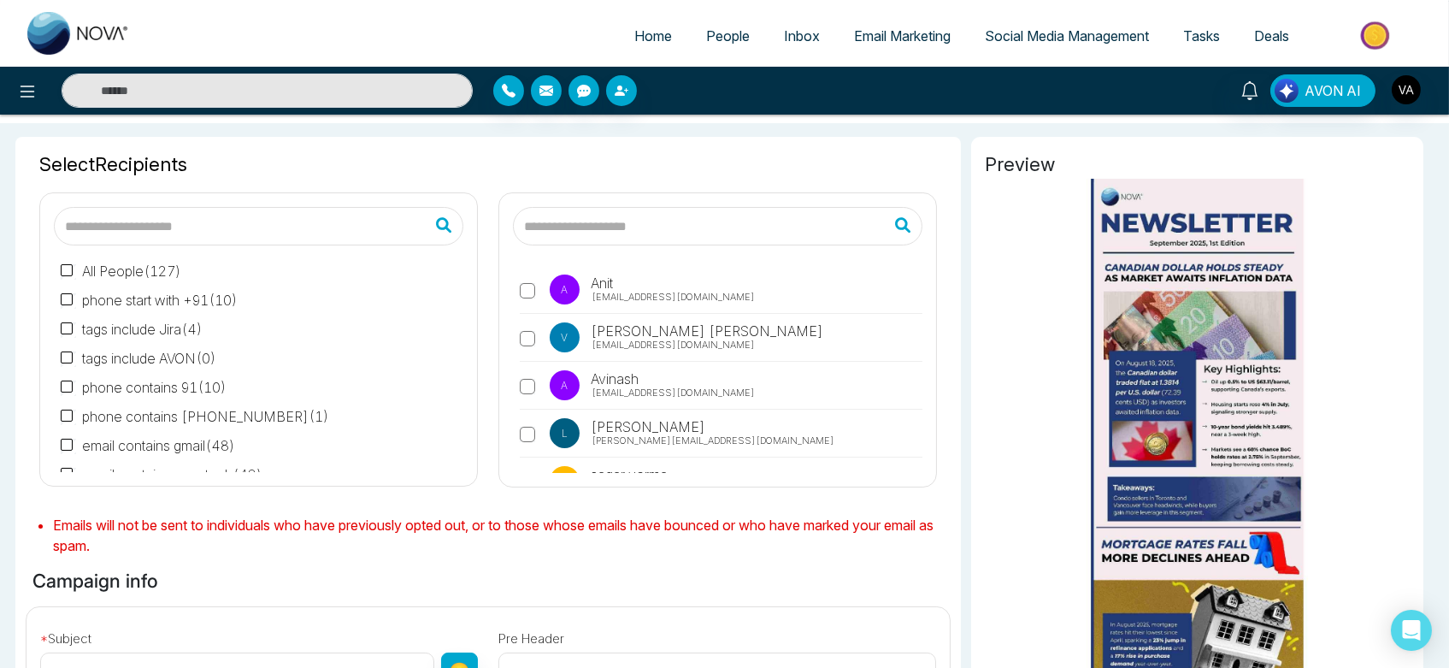
type input "**********"
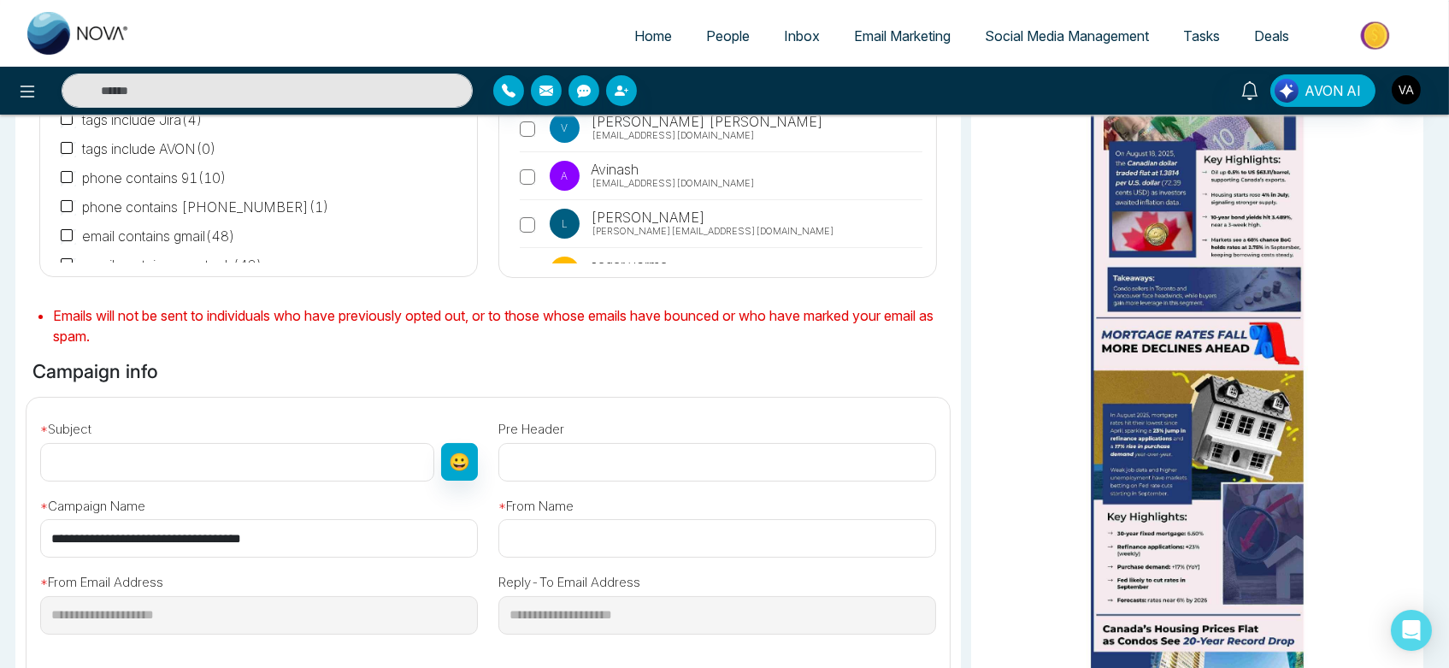
scroll to position [274, 0]
drag, startPoint x: 321, startPoint y: 545, endPoint x: 13, endPoint y: 531, distance: 308.9
click at [13, 531] on div "Selected Recipients ( 1 ) All People ( 127 ) phone start with +91 ( 10 ) tags i…" at bounding box center [724, 413] width 1449 height 1001
click at [155, 462] on input "text" at bounding box center [237, 461] width 394 height 38
paste input "**********"
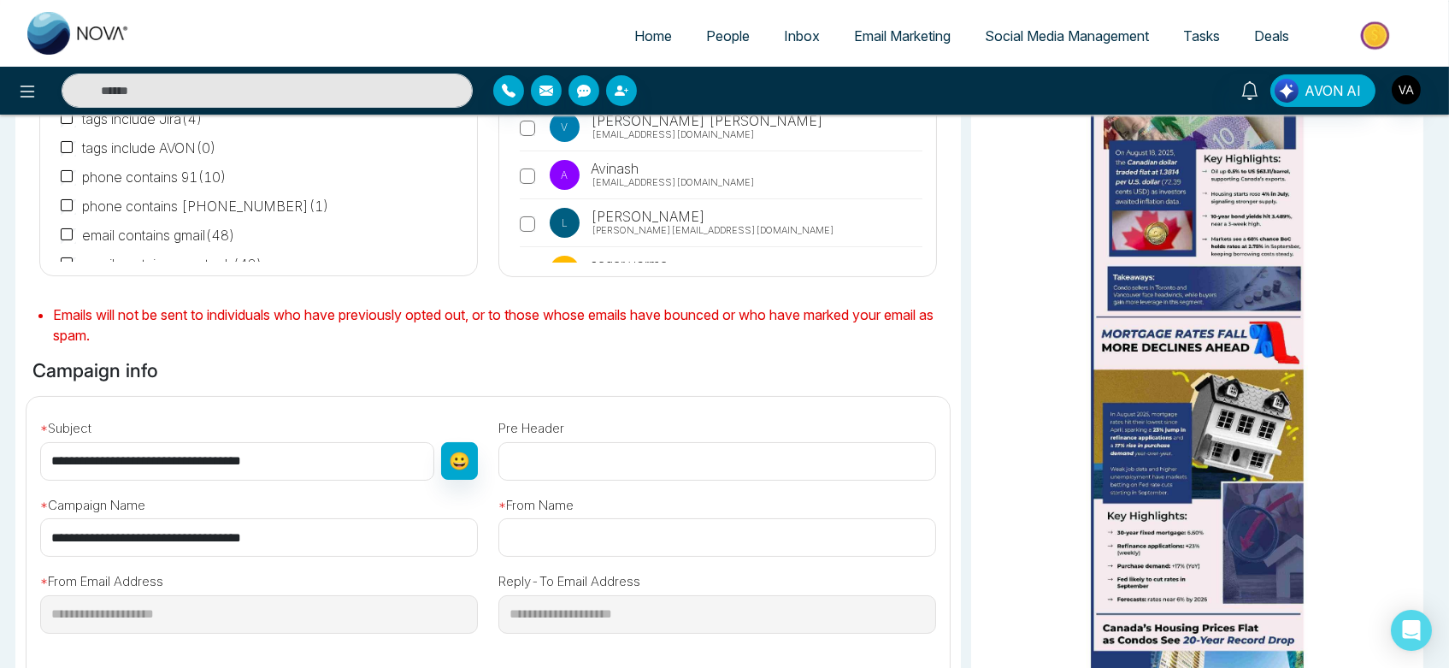
type input "**********"
click at [588, 532] on input "text" at bounding box center [717, 537] width 438 height 38
type input "*"
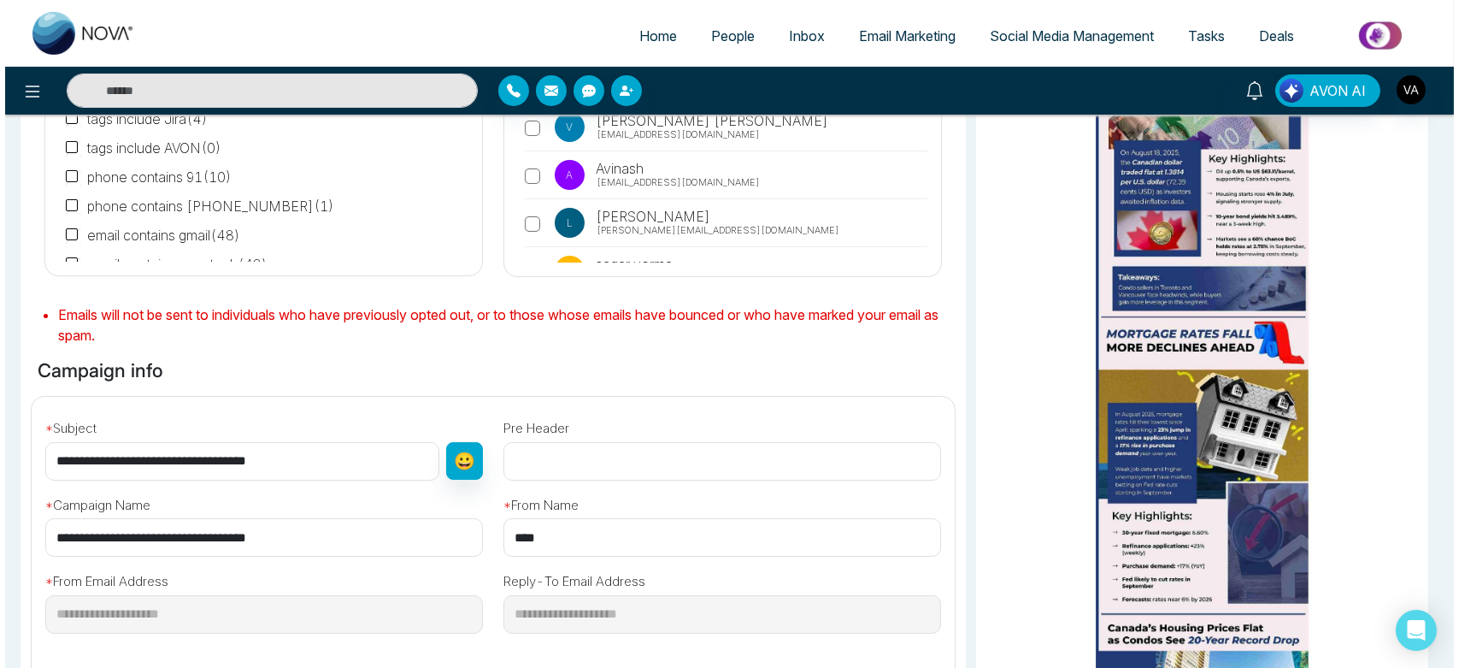
scroll to position [518, 0]
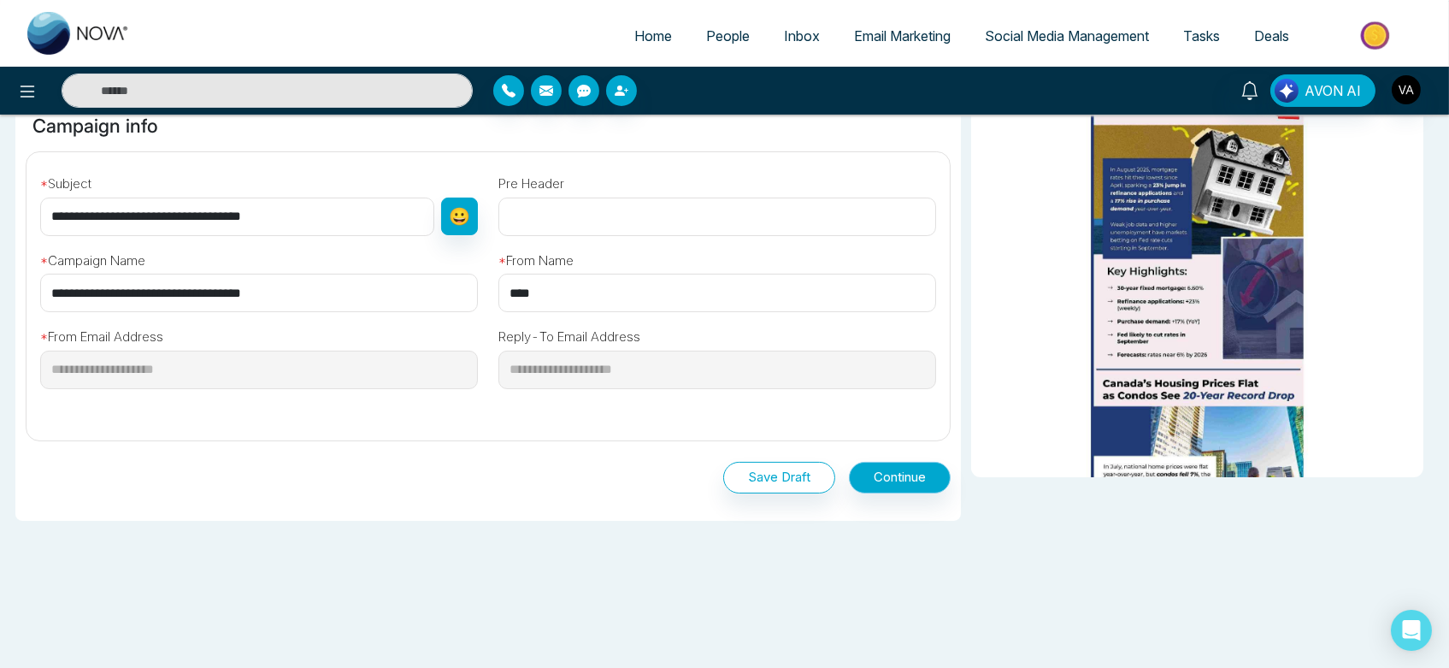
type input "****"
click at [881, 462] on button "Continue" at bounding box center [900, 478] width 102 height 32
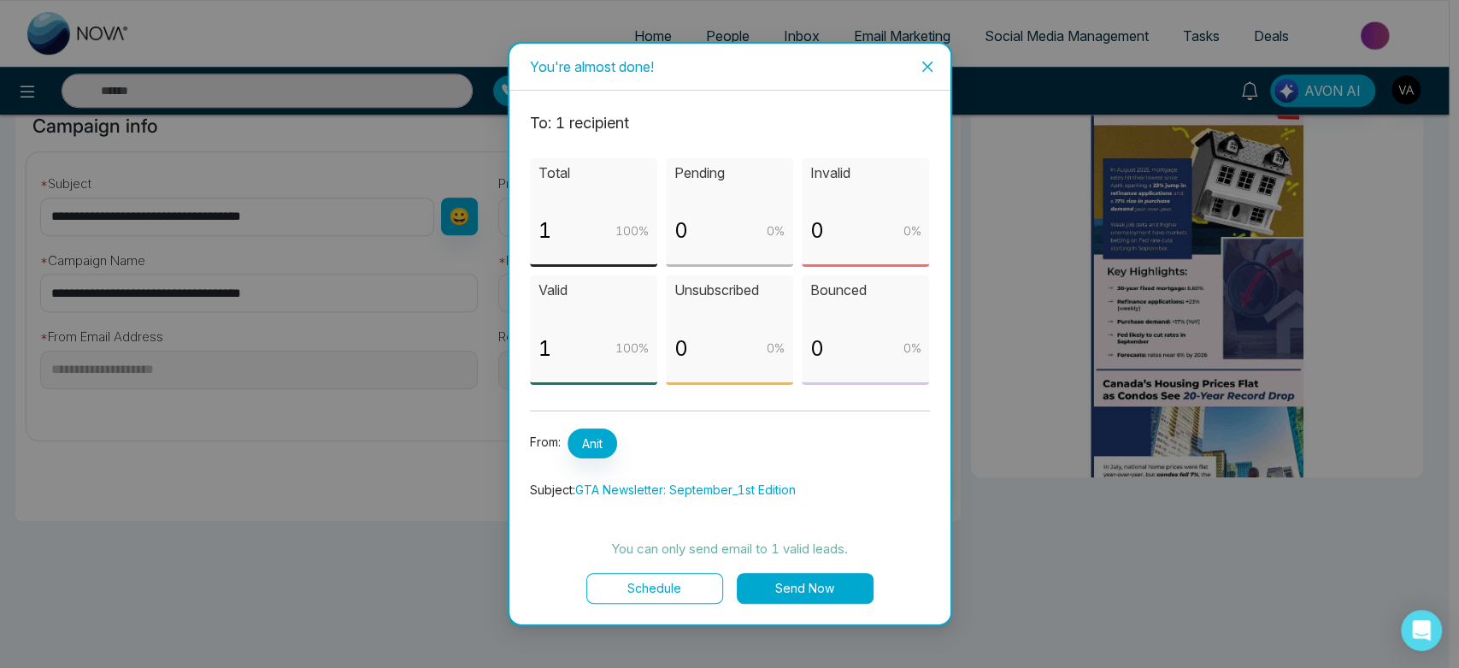
click at [657, 583] on button "Schedule" at bounding box center [654, 588] width 137 height 31
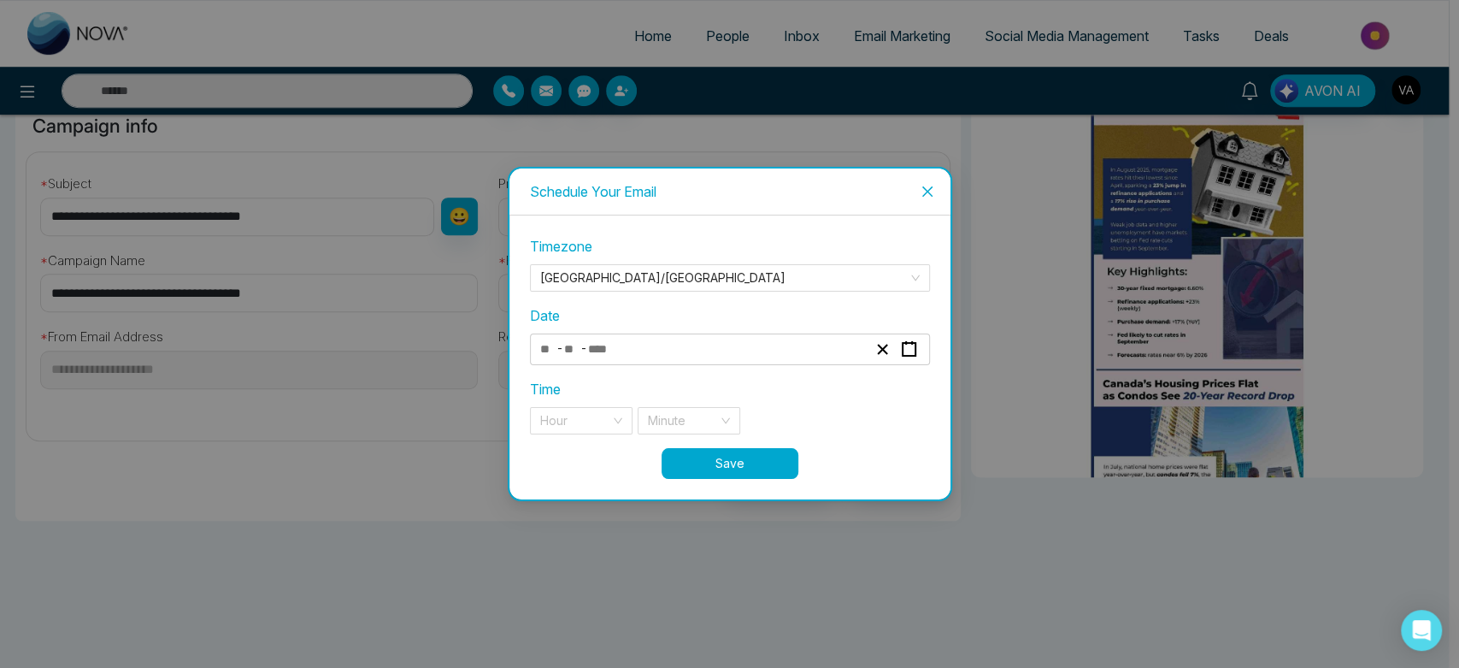
click at [635, 353] on div "- -" at bounding box center [704, 349] width 332 height 23
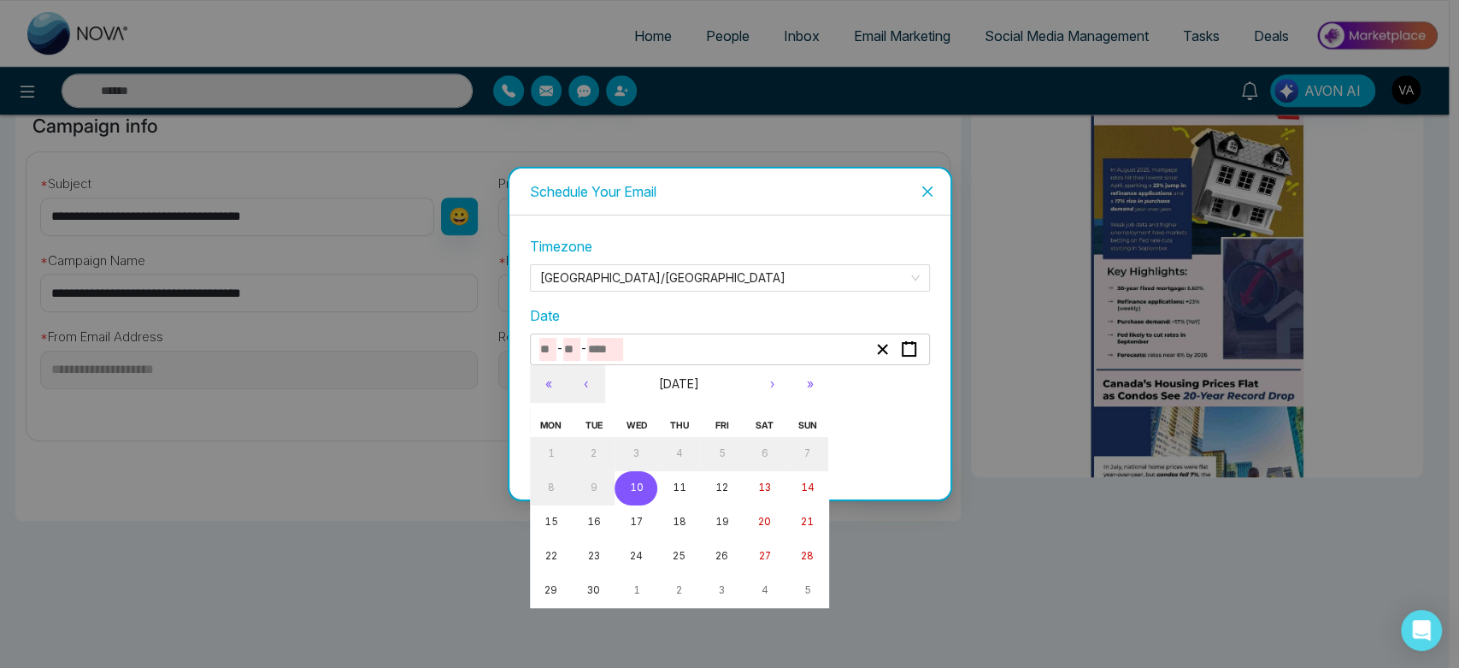
click at [638, 494] on button "10" at bounding box center [636, 488] width 43 height 34
type input "*"
type input "**"
type input "****"
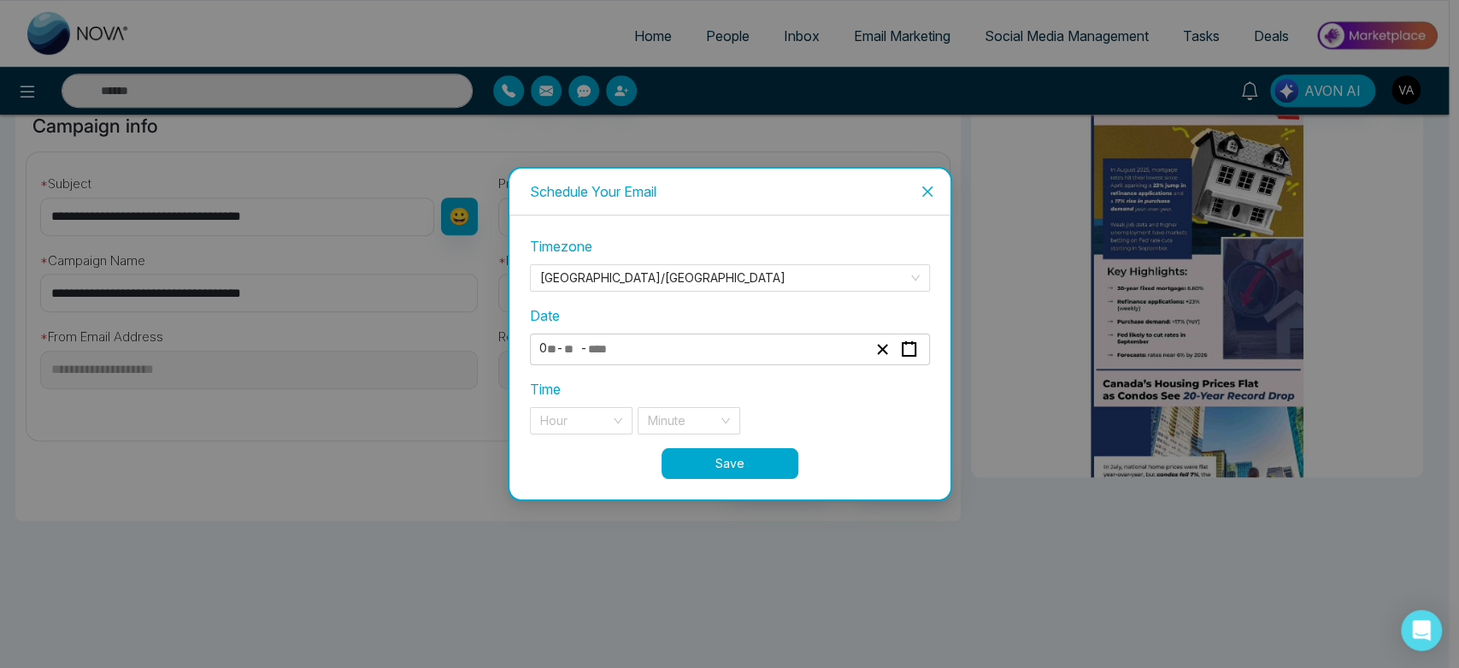
click at [606, 436] on div "**********" at bounding box center [730, 342] width 400 height 212
click at [610, 429] on div "Hour" at bounding box center [581, 420] width 103 height 27
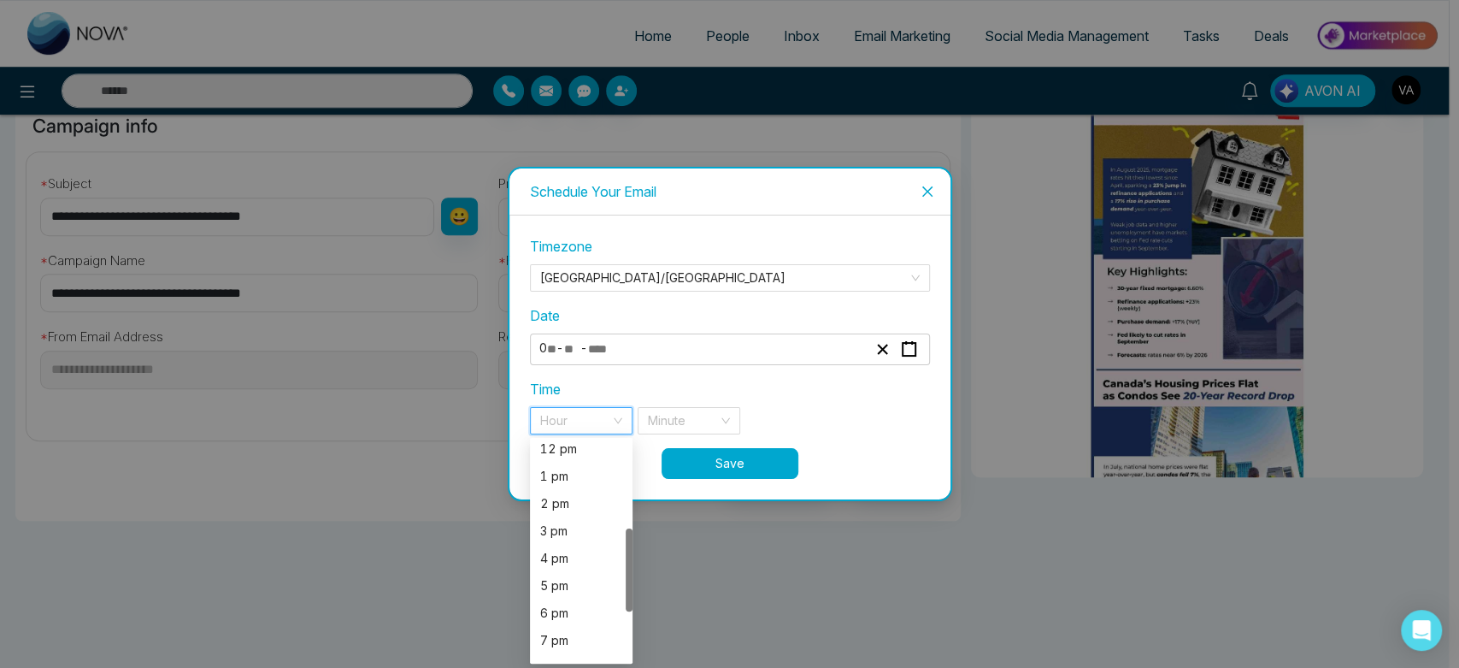
scroll to position [356, 0]
click at [585, 539] on div "7 pm" at bounding box center [581, 536] width 82 height 19
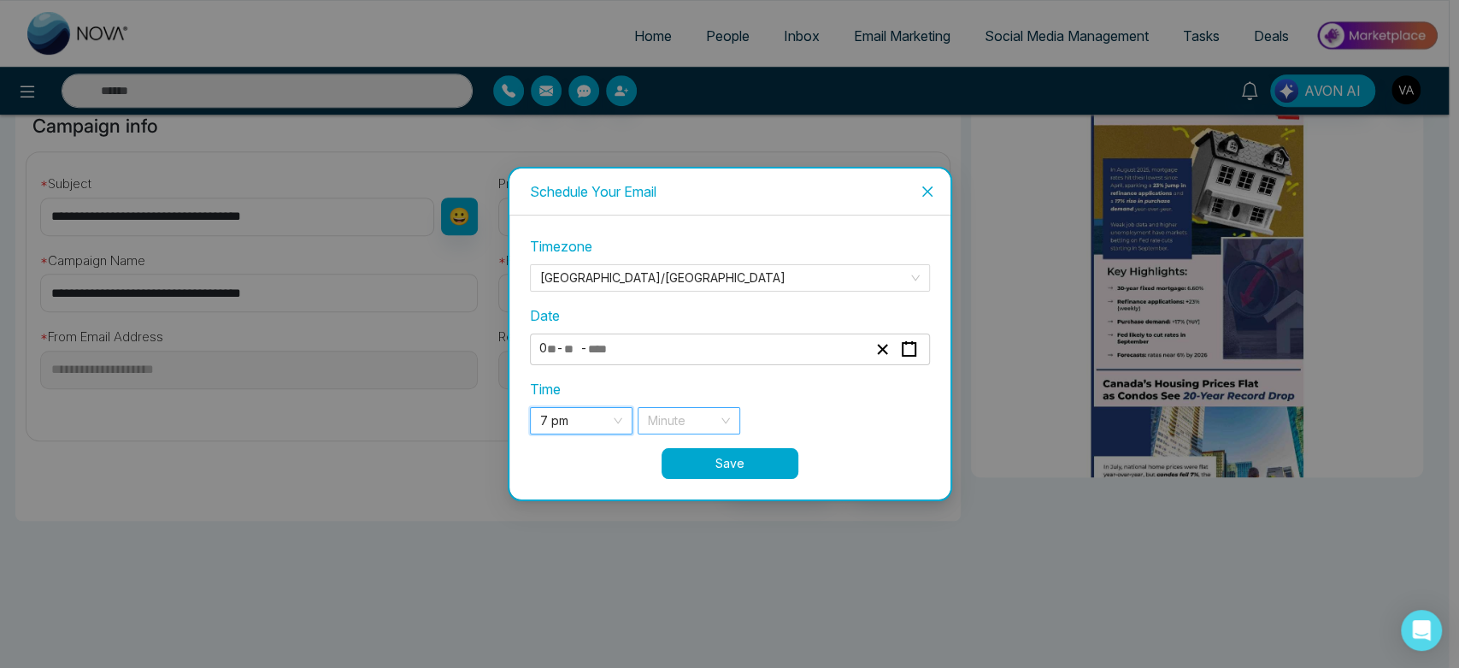
click at [716, 413] on input "search" at bounding box center [683, 421] width 70 height 26
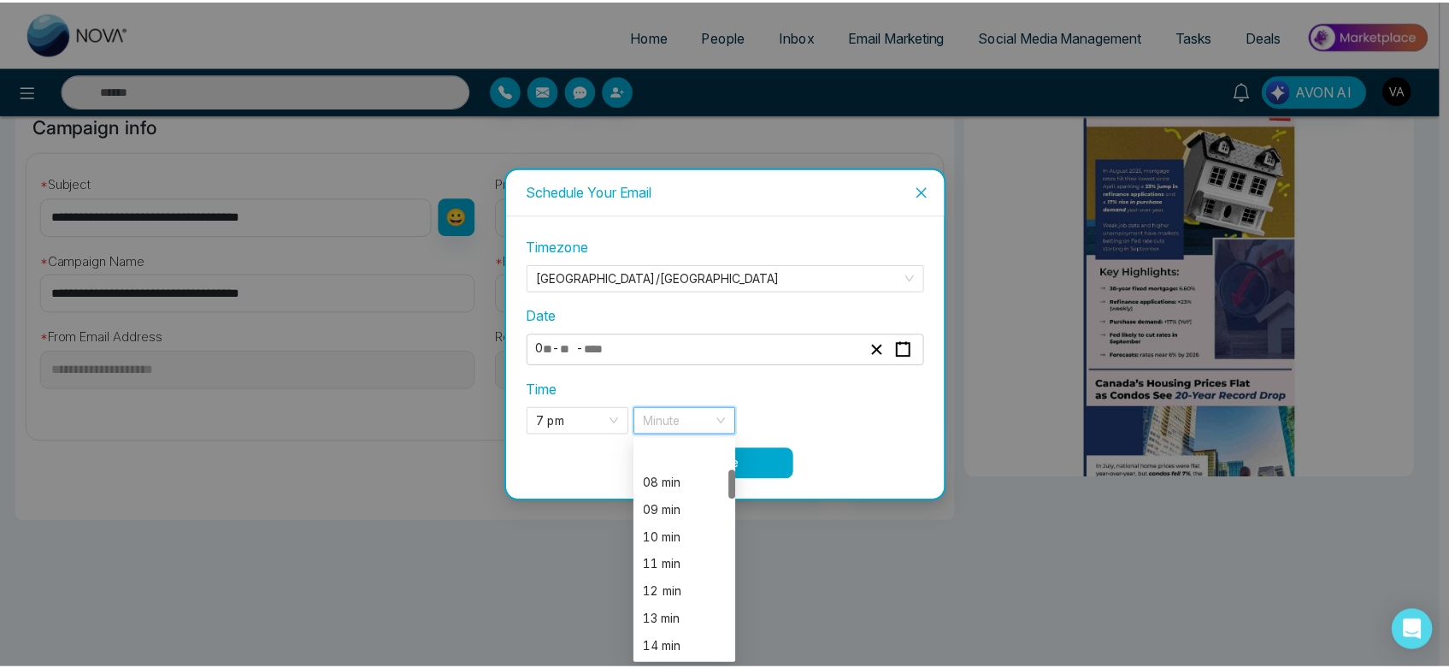
scroll to position [236, 0]
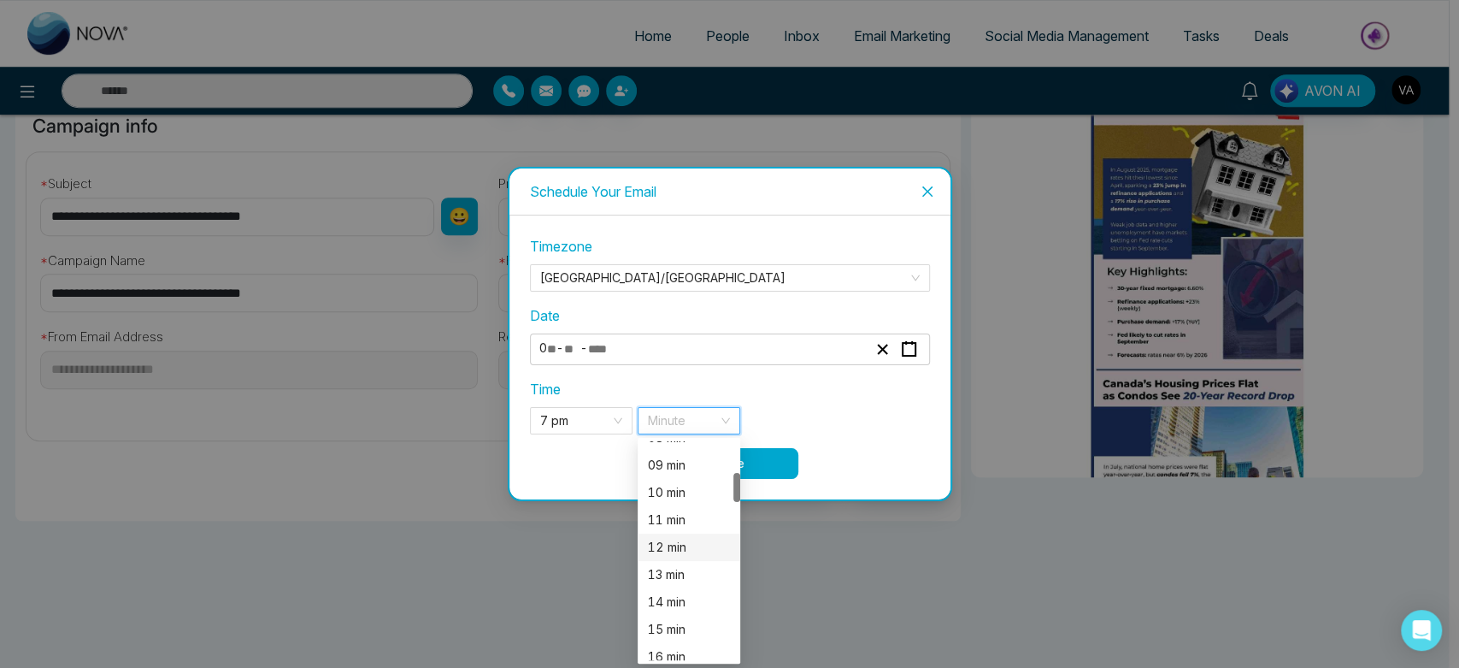
click at [675, 533] on div "12 min" at bounding box center [689, 546] width 103 height 27
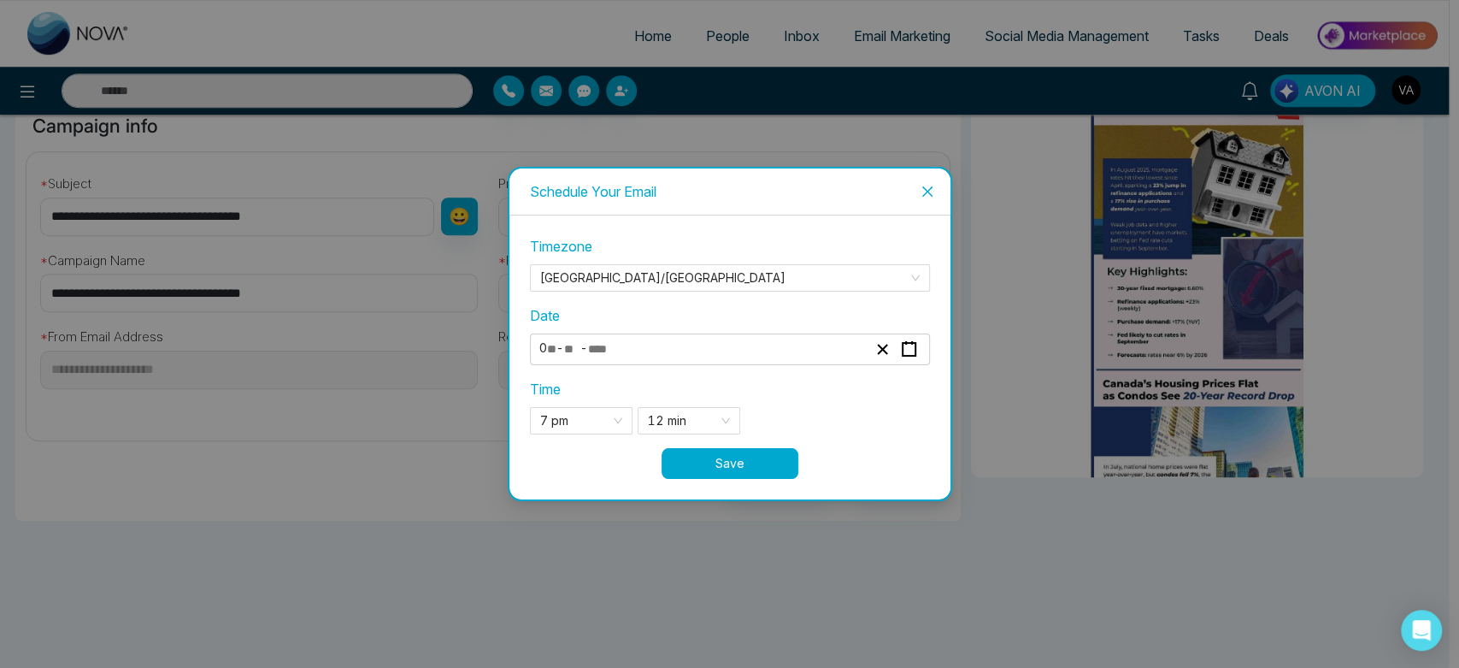
click at [747, 455] on button "Save" at bounding box center [730, 463] width 137 height 31
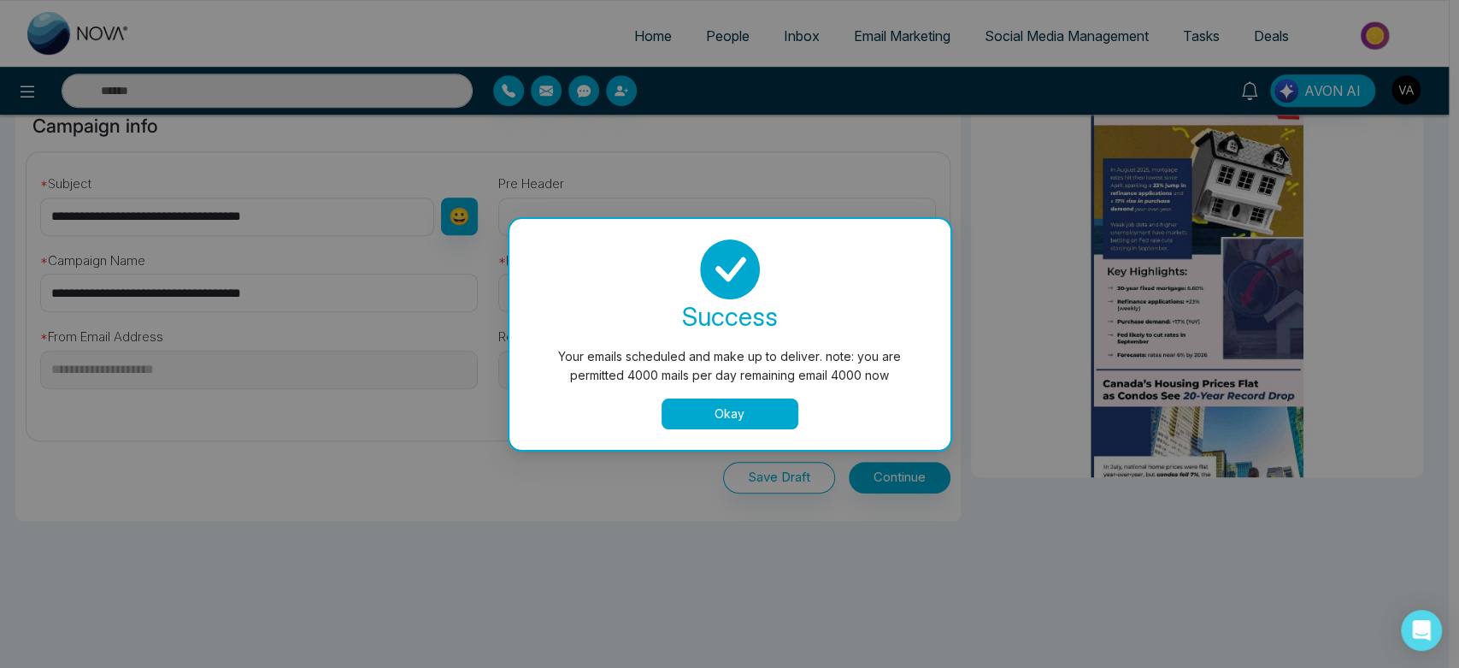
click at [712, 413] on button "Okay" at bounding box center [730, 413] width 137 height 31
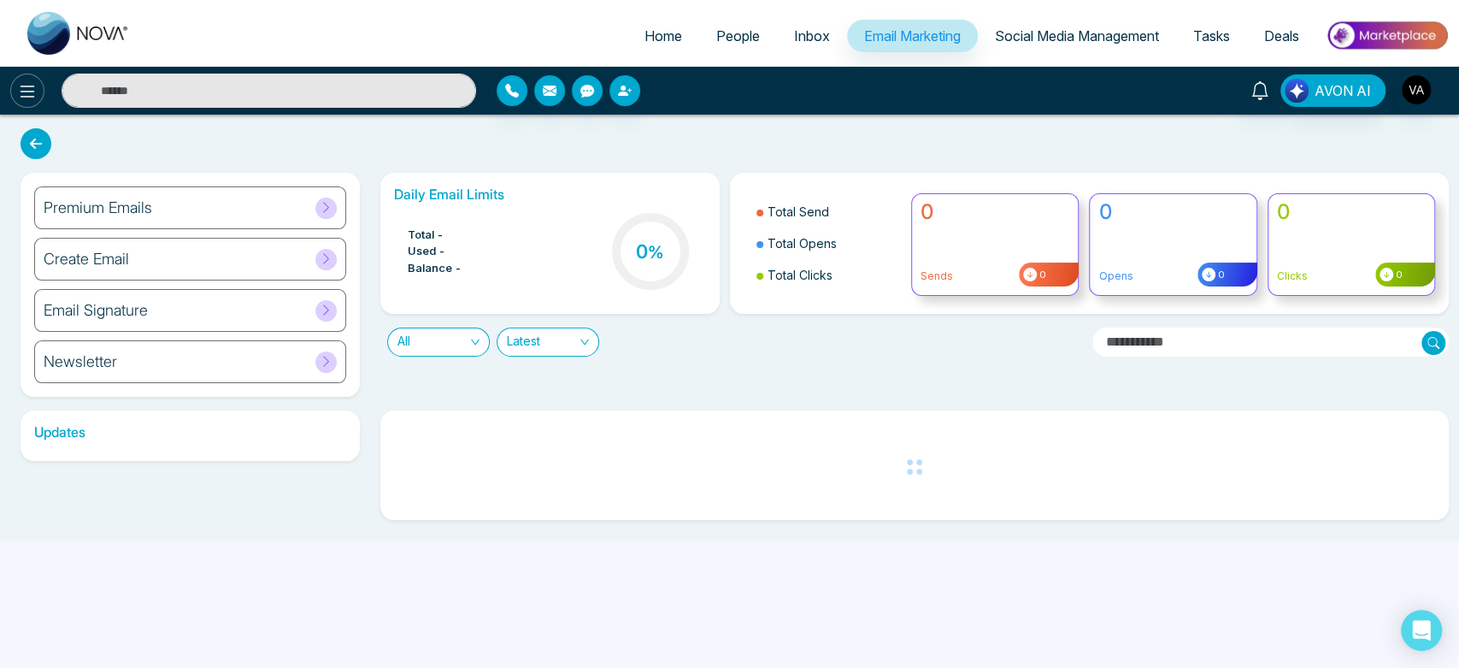
click at [28, 87] on icon at bounding box center [27, 91] width 21 height 21
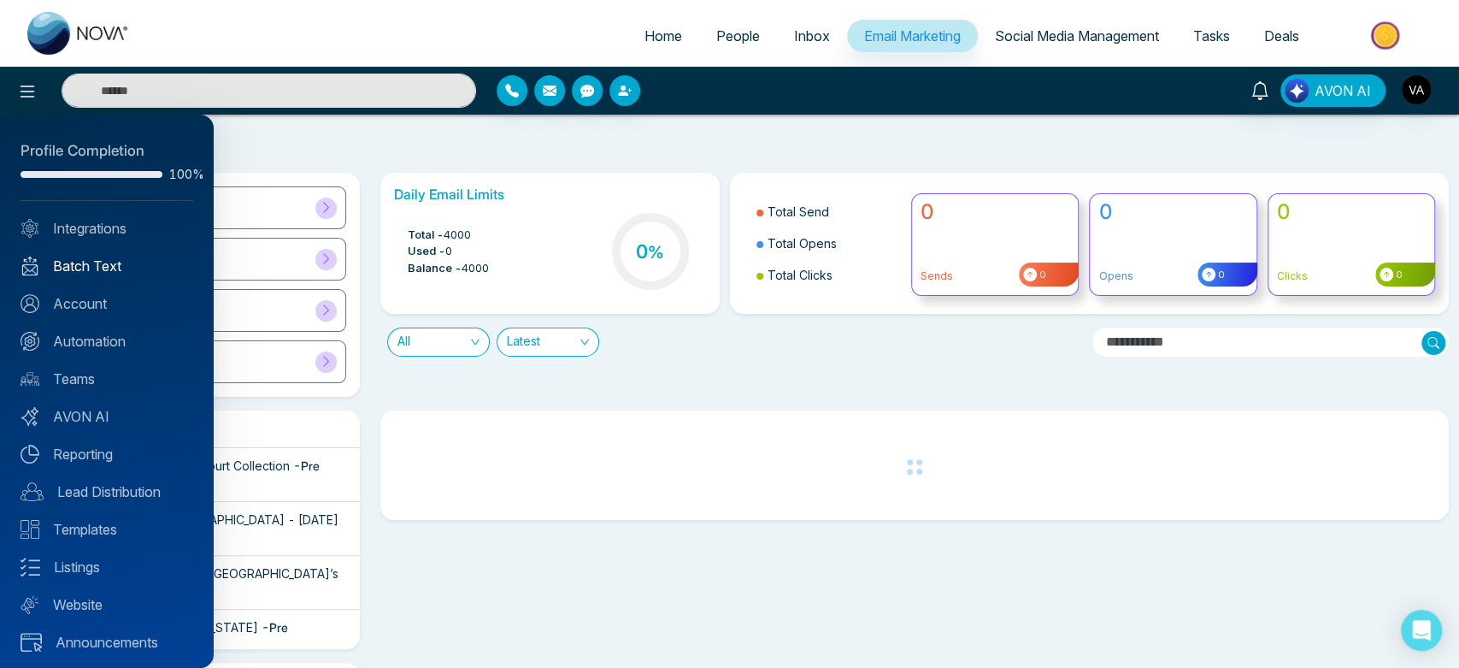
click at [124, 267] on link "Batch Text" at bounding box center [107, 266] width 173 height 21
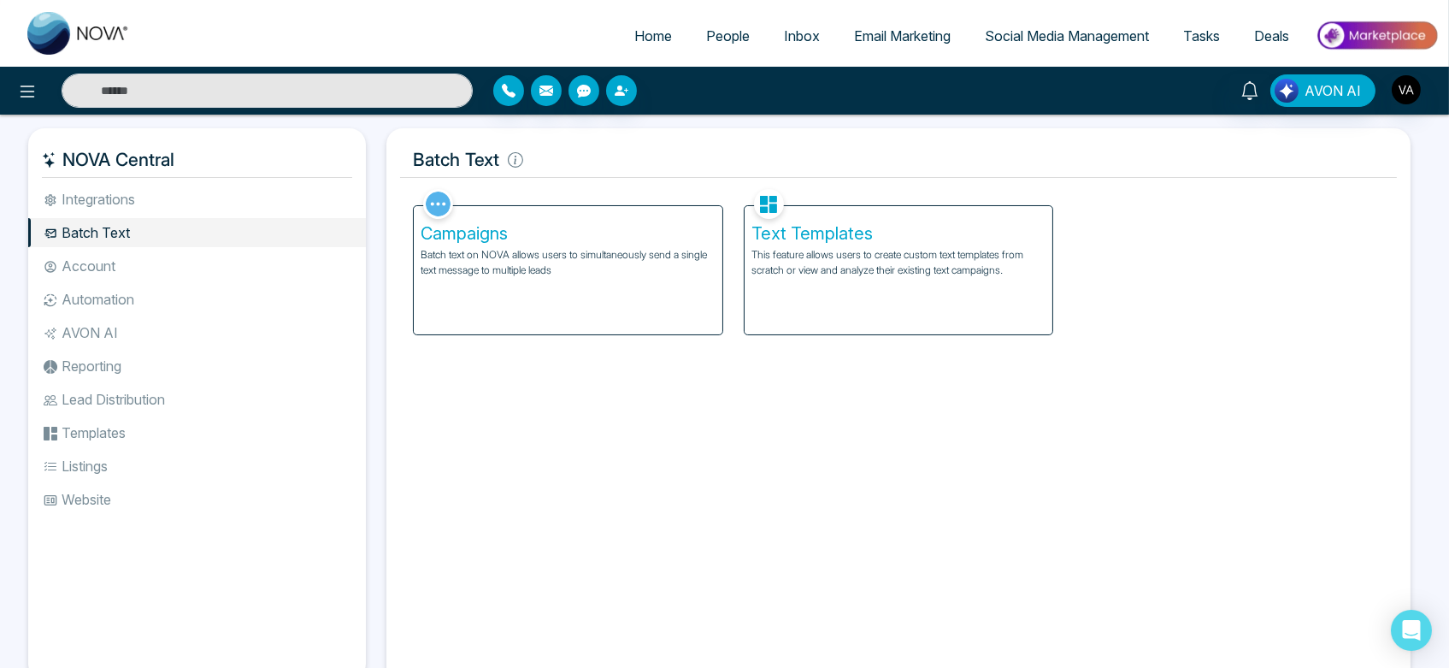
click at [574, 286] on div "Campaigns Batch text on NOVA allows users to simultaneously send a single text …" at bounding box center [568, 270] width 309 height 128
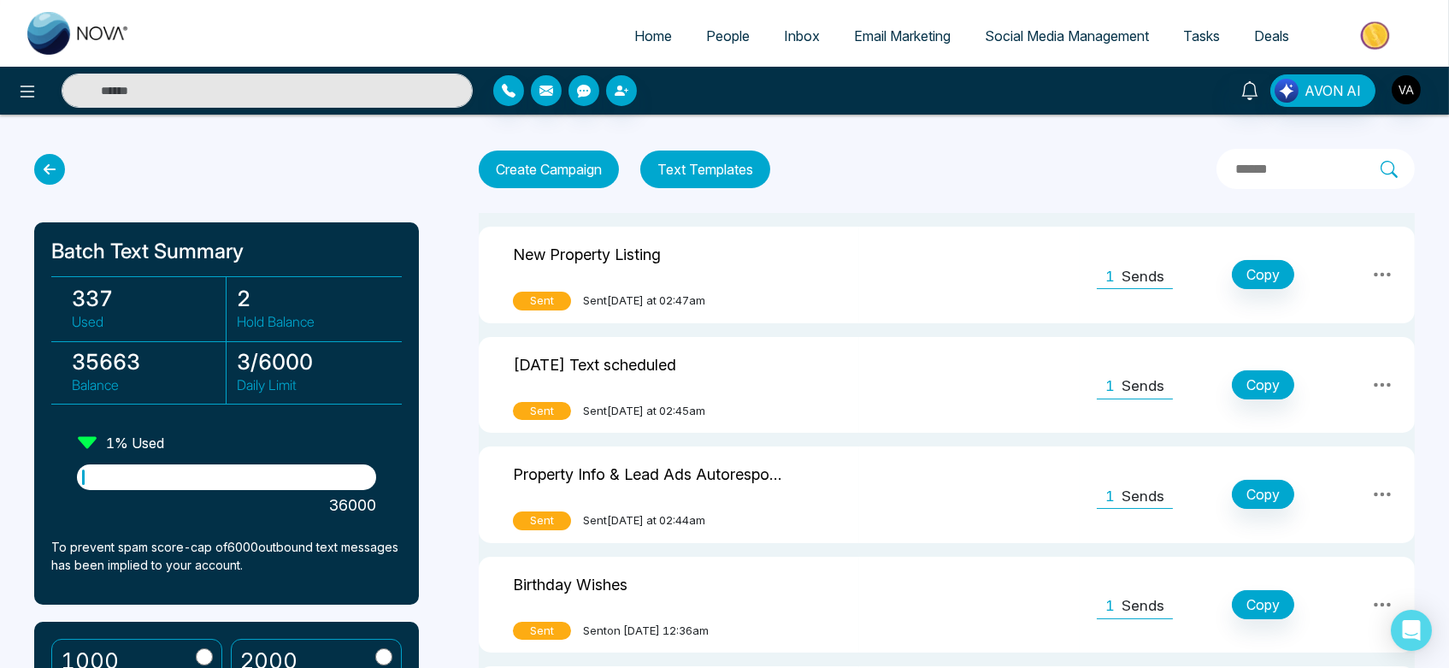
click at [742, 171] on button "Text Templates" at bounding box center [705, 169] width 130 height 38
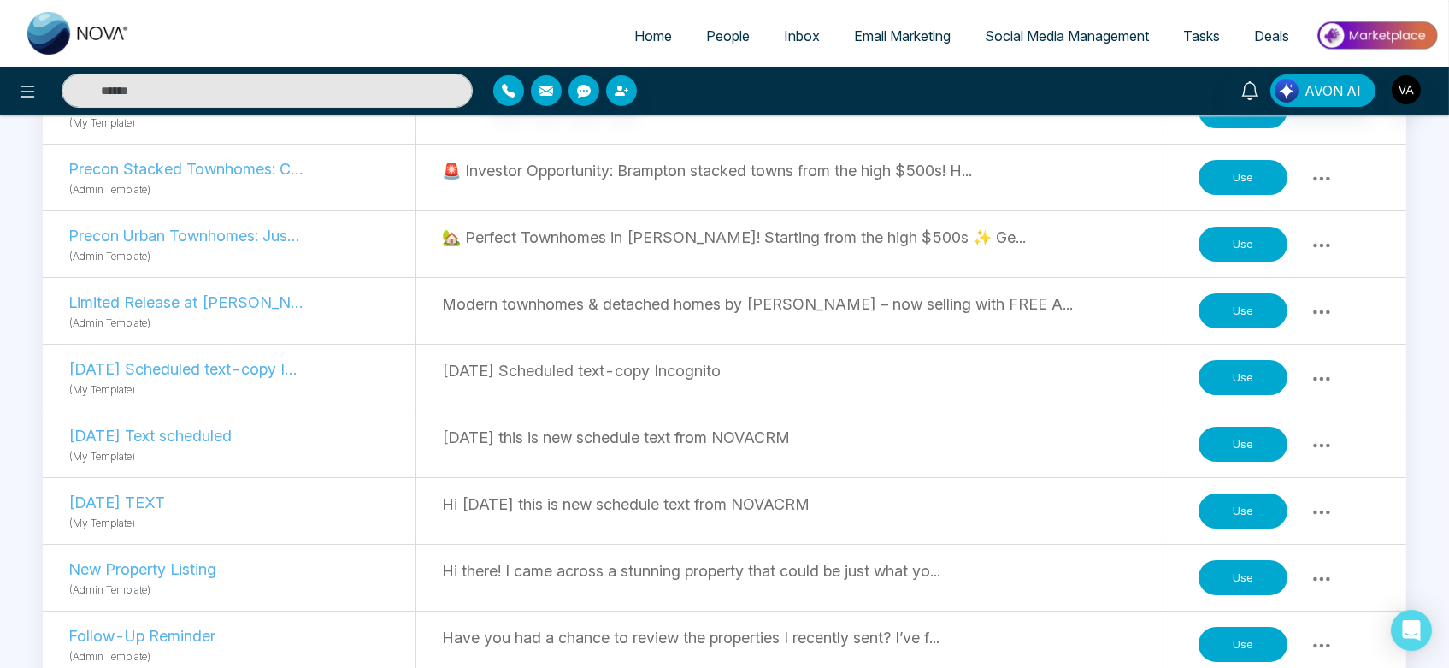
scroll to position [280, 0]
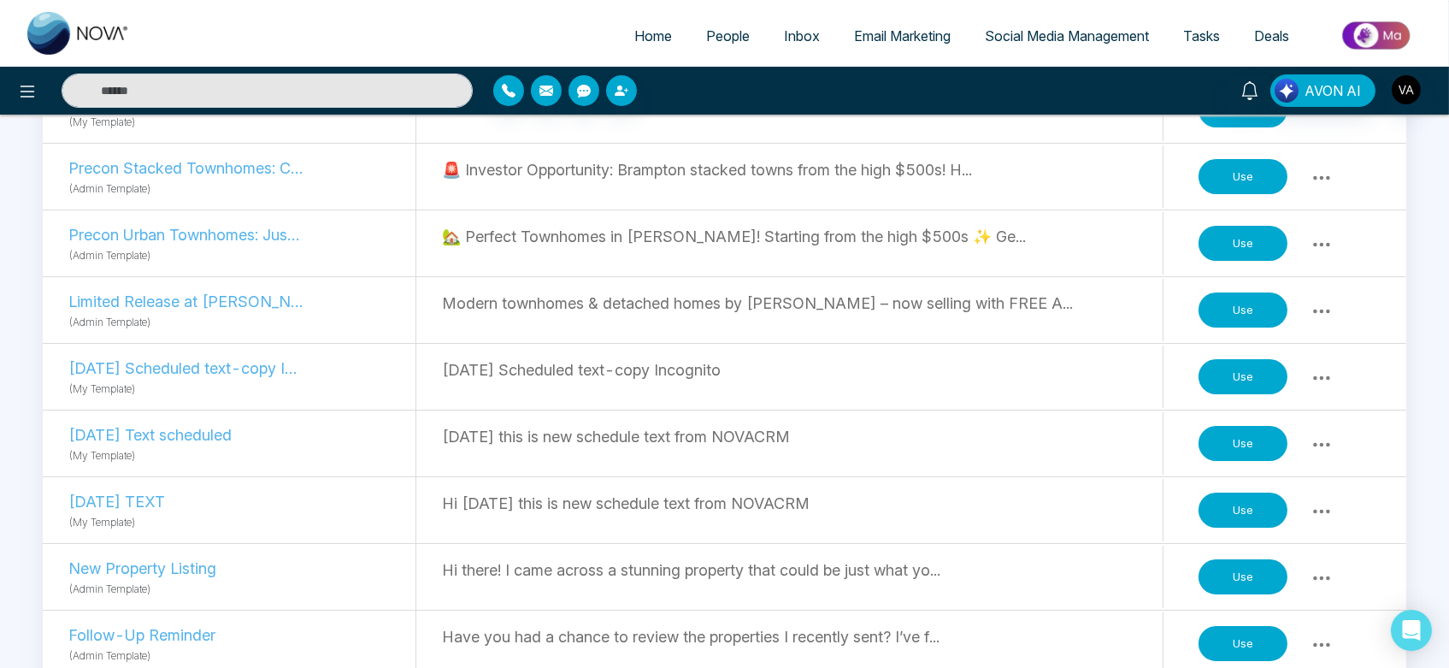
click at [1240, 426] on button "Use" at bounding box center [1243, 444] width 89 height 36
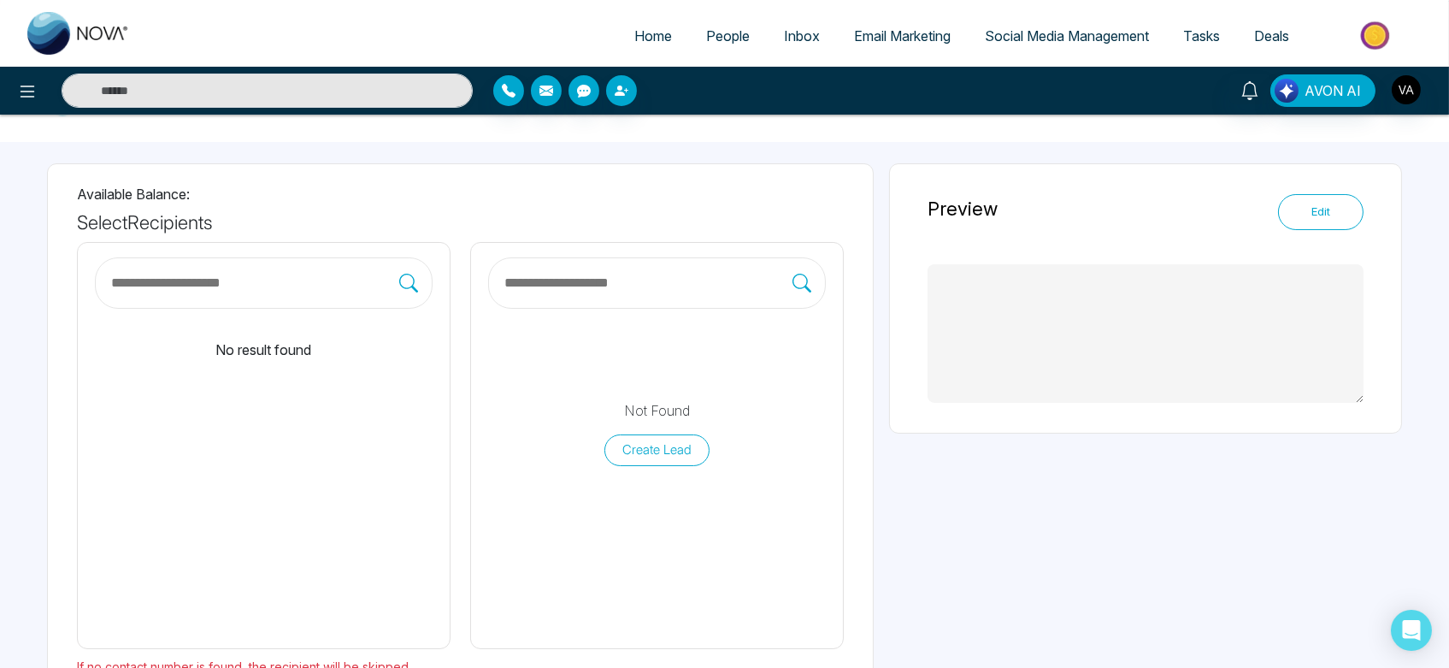
scroll to position [79, 0]
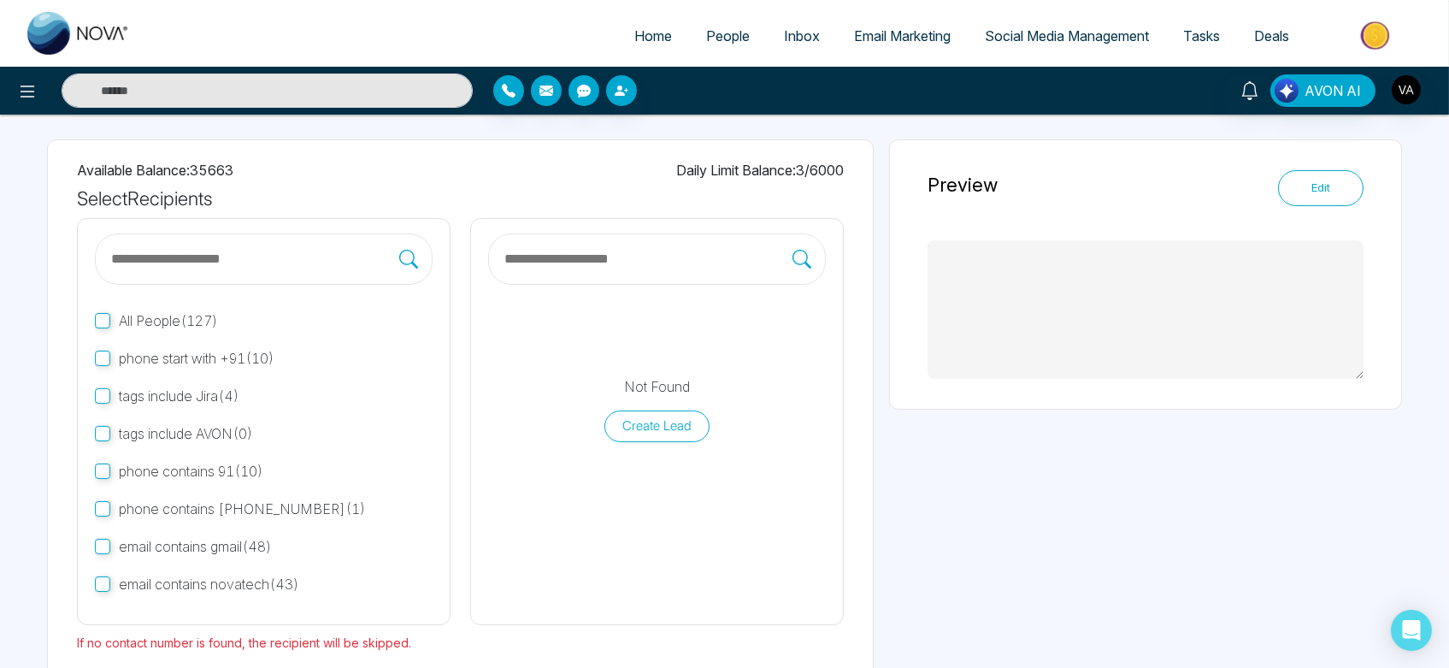
type textarea "**********"
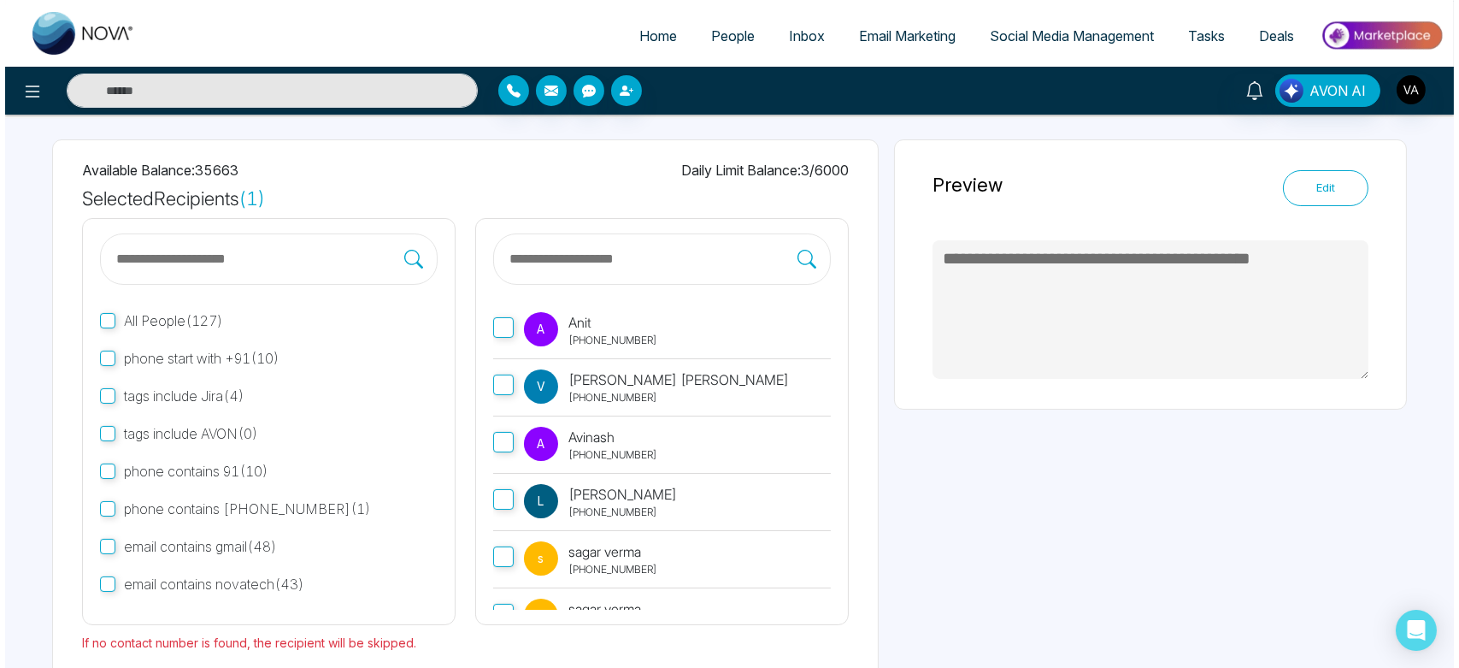
scroll to position [161, 0]
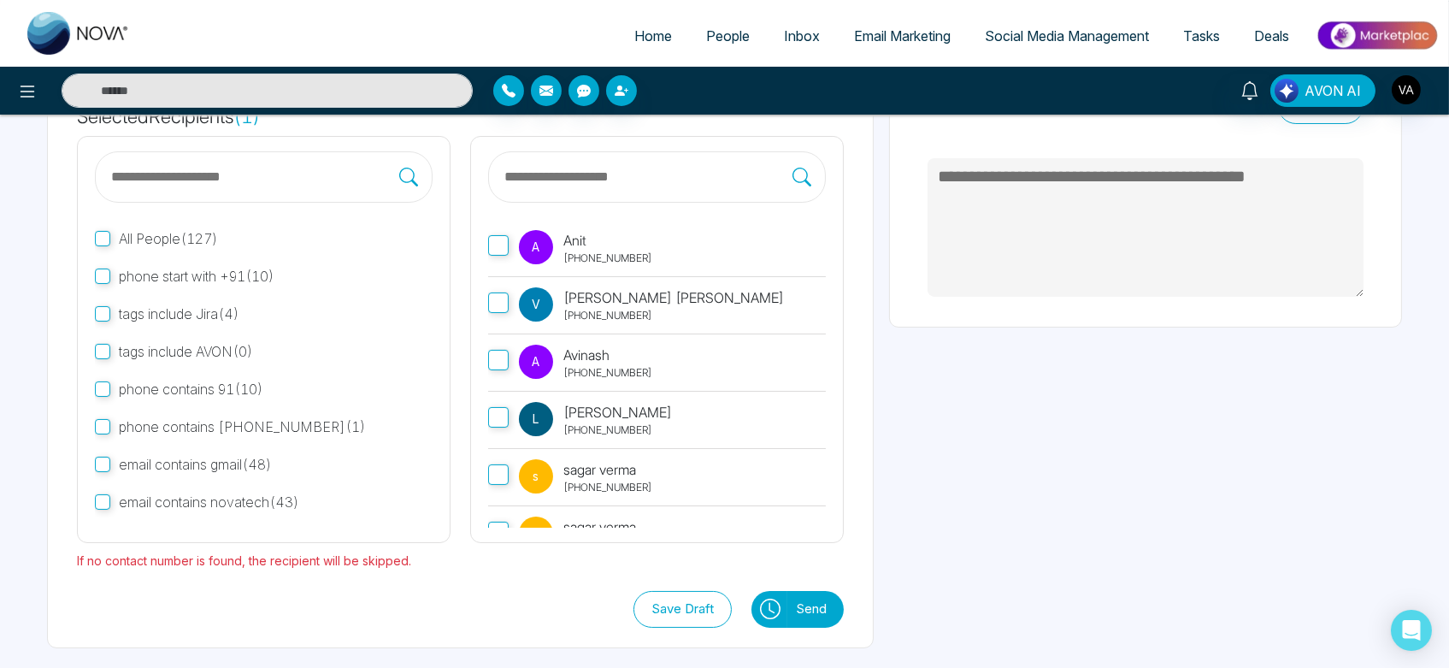
click at [766, 615] on icon at bounding box center [770, 608] width 21 height 21
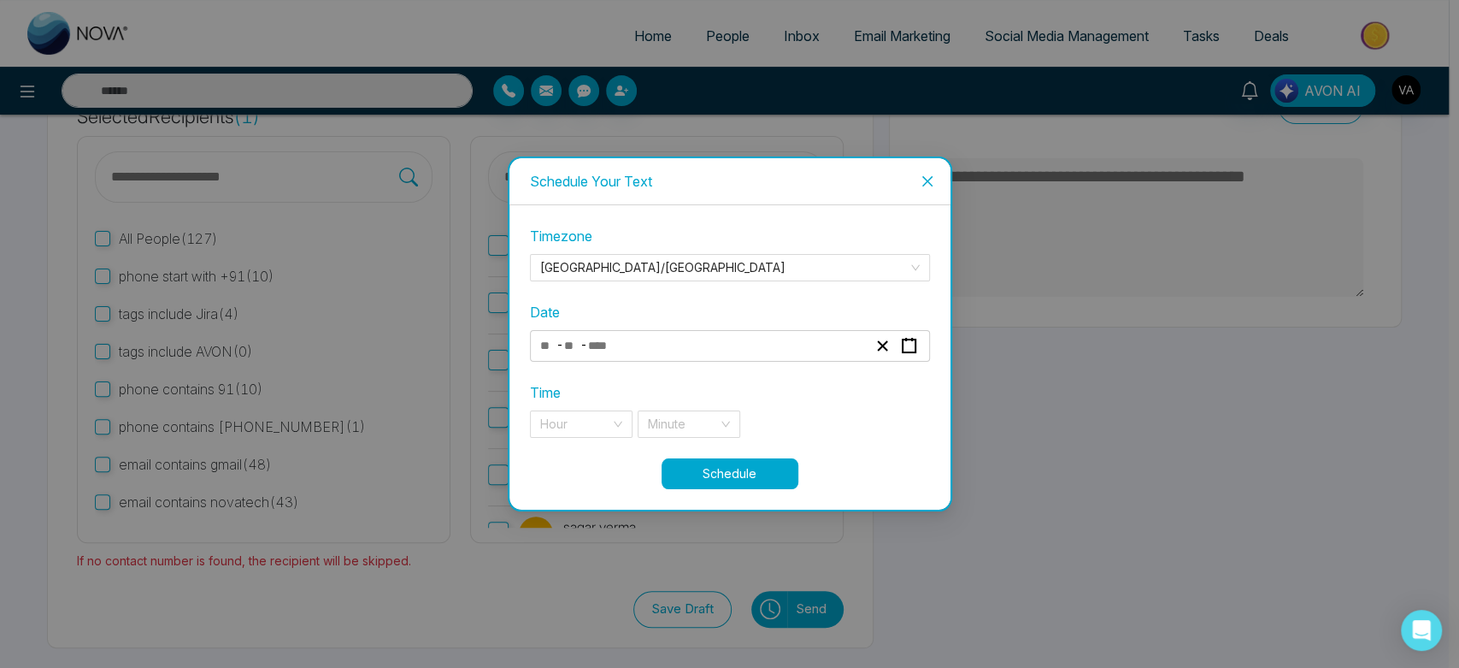
click at [682, 362] on div "Timezone [GEOGRAPHIC_DATA]/[GEOGRAPHIC_DATA] Date - - Time Hour Minute" at bounding box center [730, 342] width 400 height 233
click at [730, 337] on div "- -" at bounding box center [704, 345] width 332 height 23
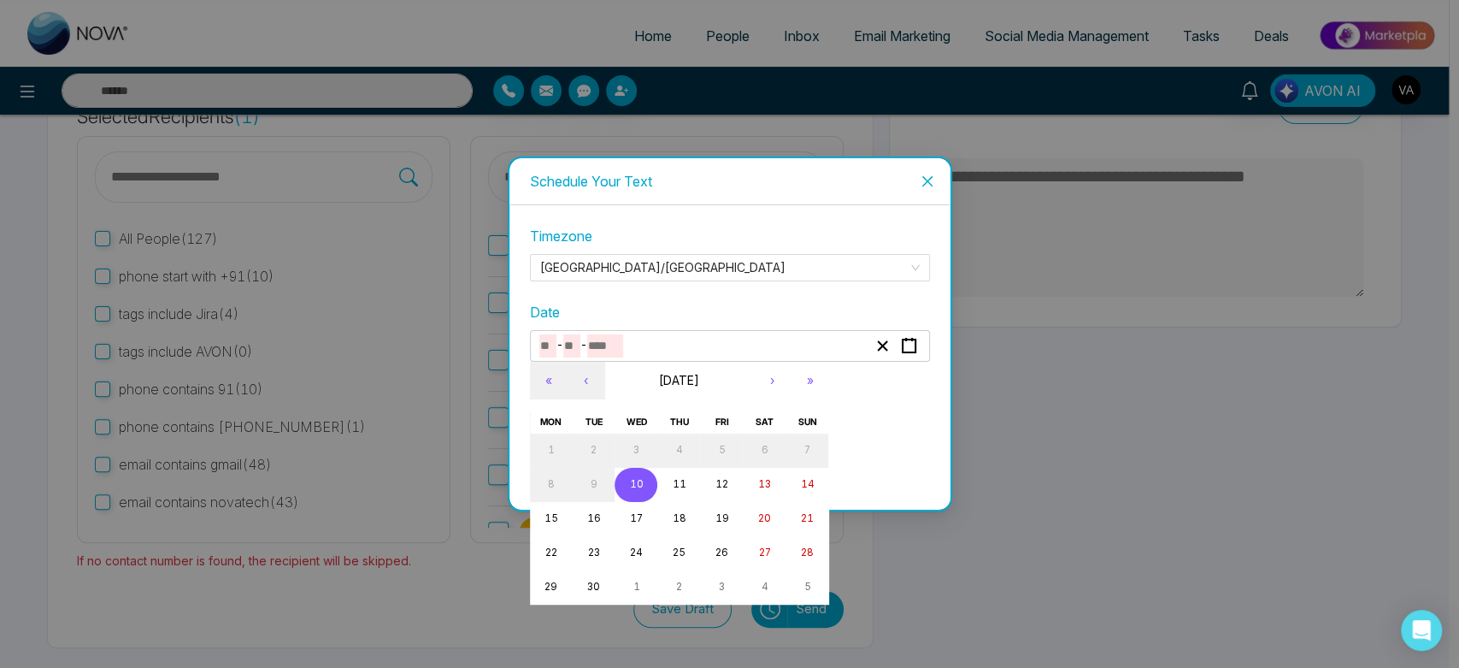
click at [629, 473] on button "10" at bounding box center [636, 485] width 43 height 34
type input "*"
type input "**"
type input "****"
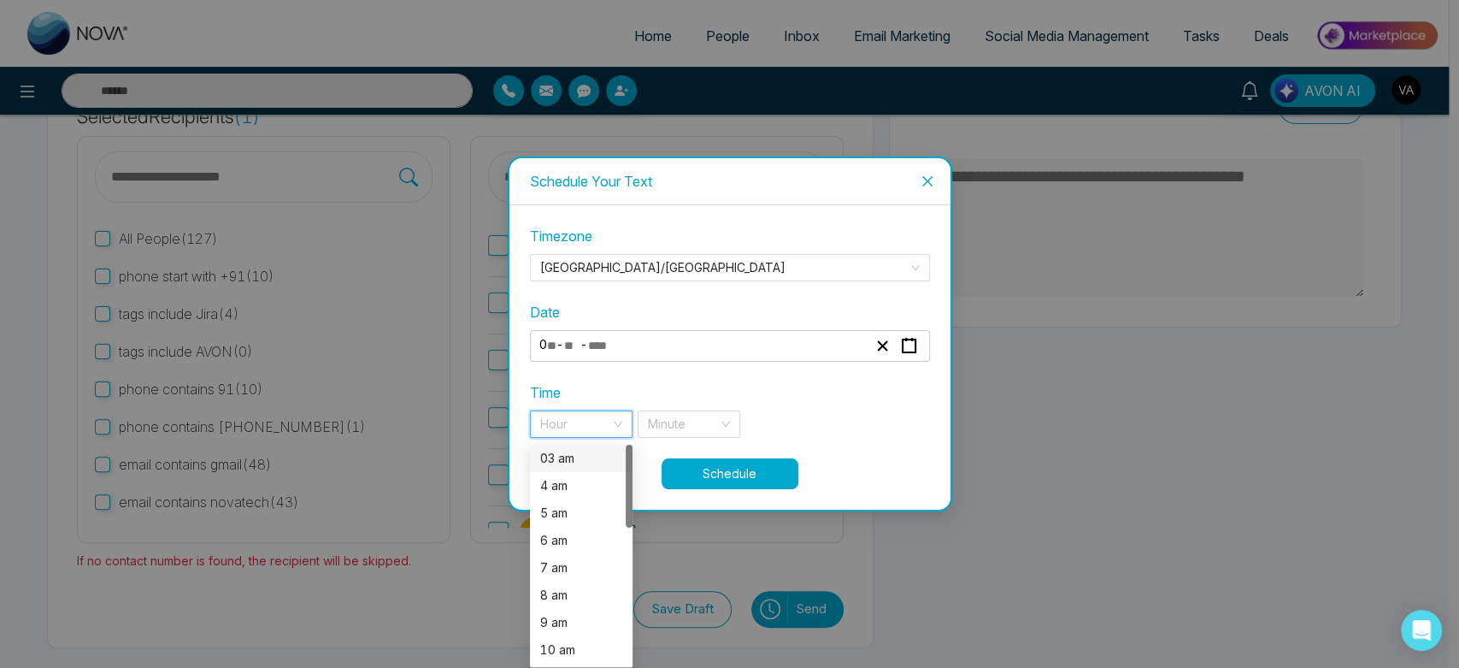
click at [579, 430] on input "search" at bounding box center [575, 424] width 70 height 26
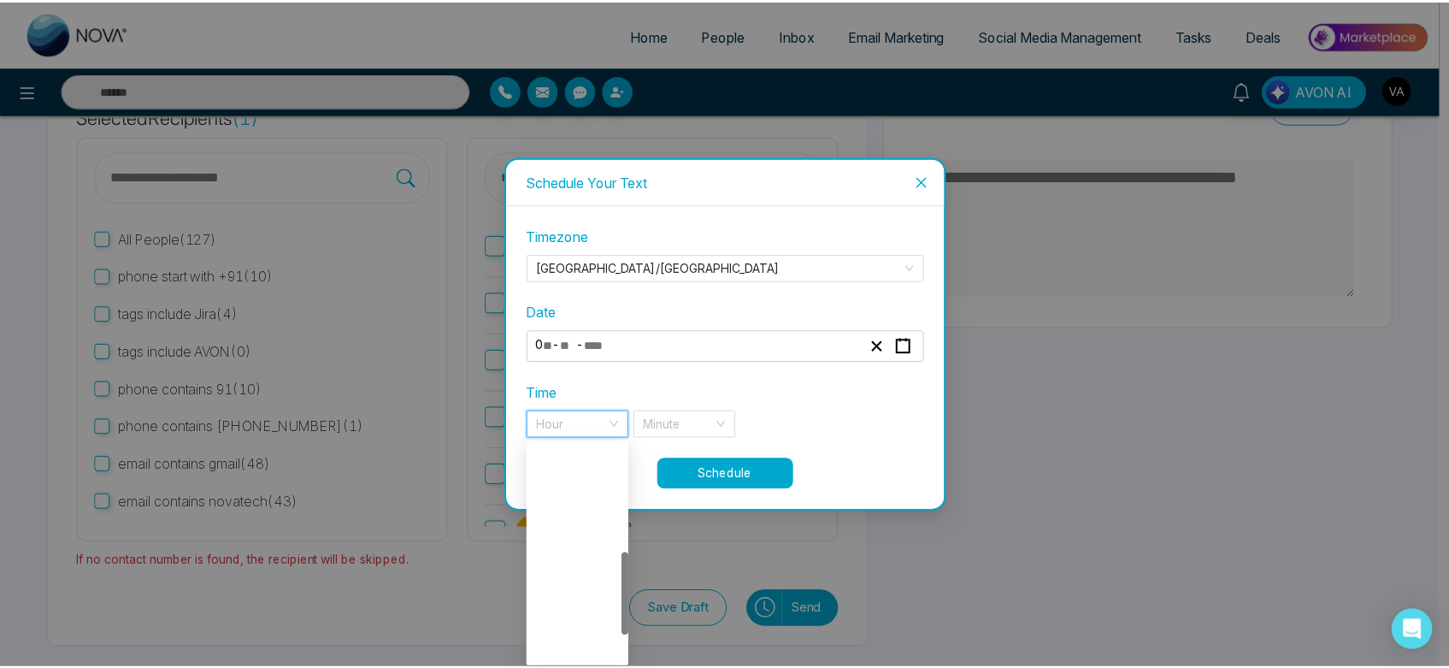
scroll to position [356, 0]
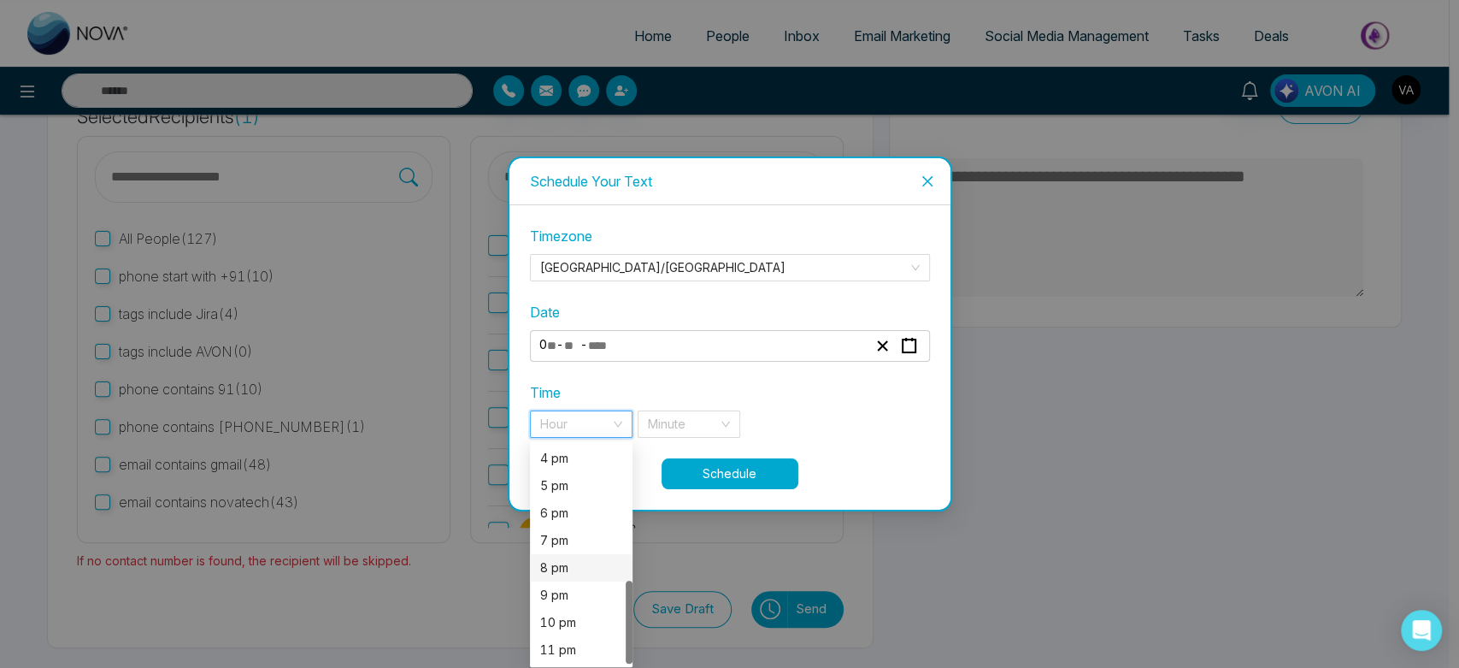
click at [568, 554] on div "8 pm" at bounding box center [581, 567] width 103 height 27
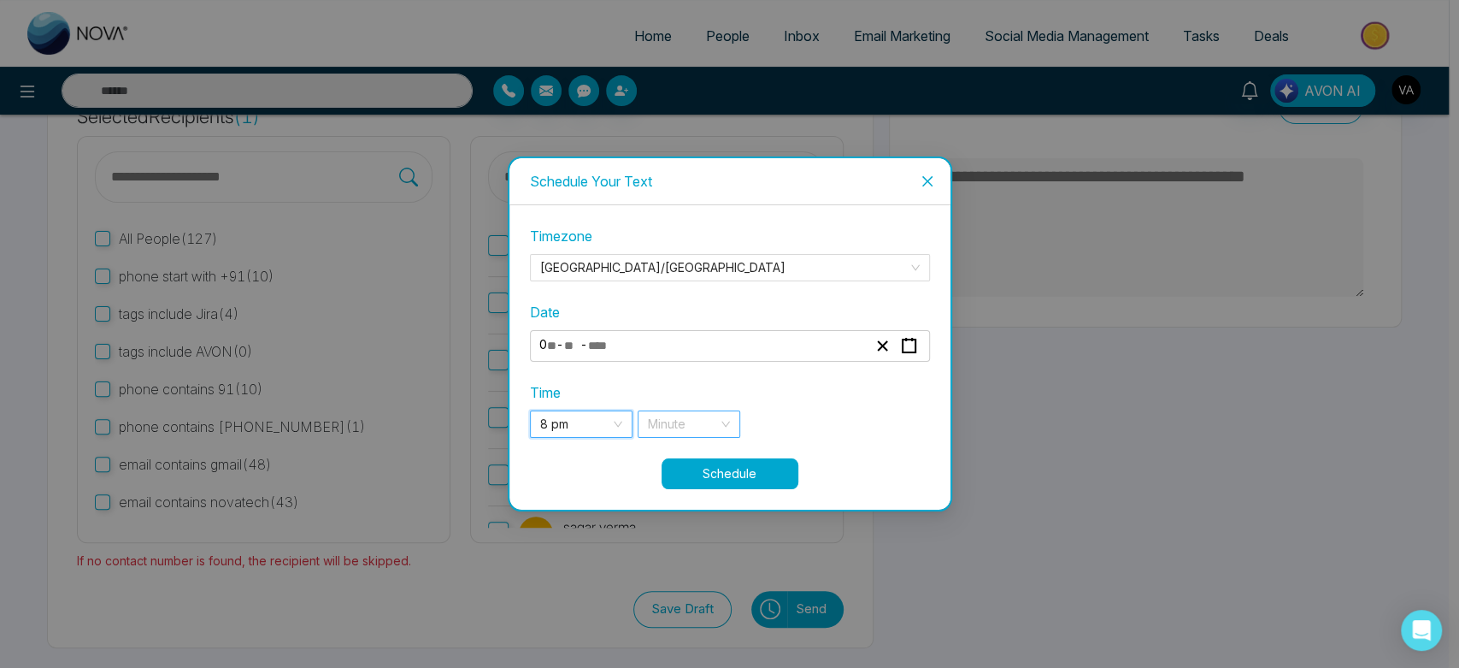
click at [702, 422] on input "search" at bounding box center [683, 424] width 70 height 26
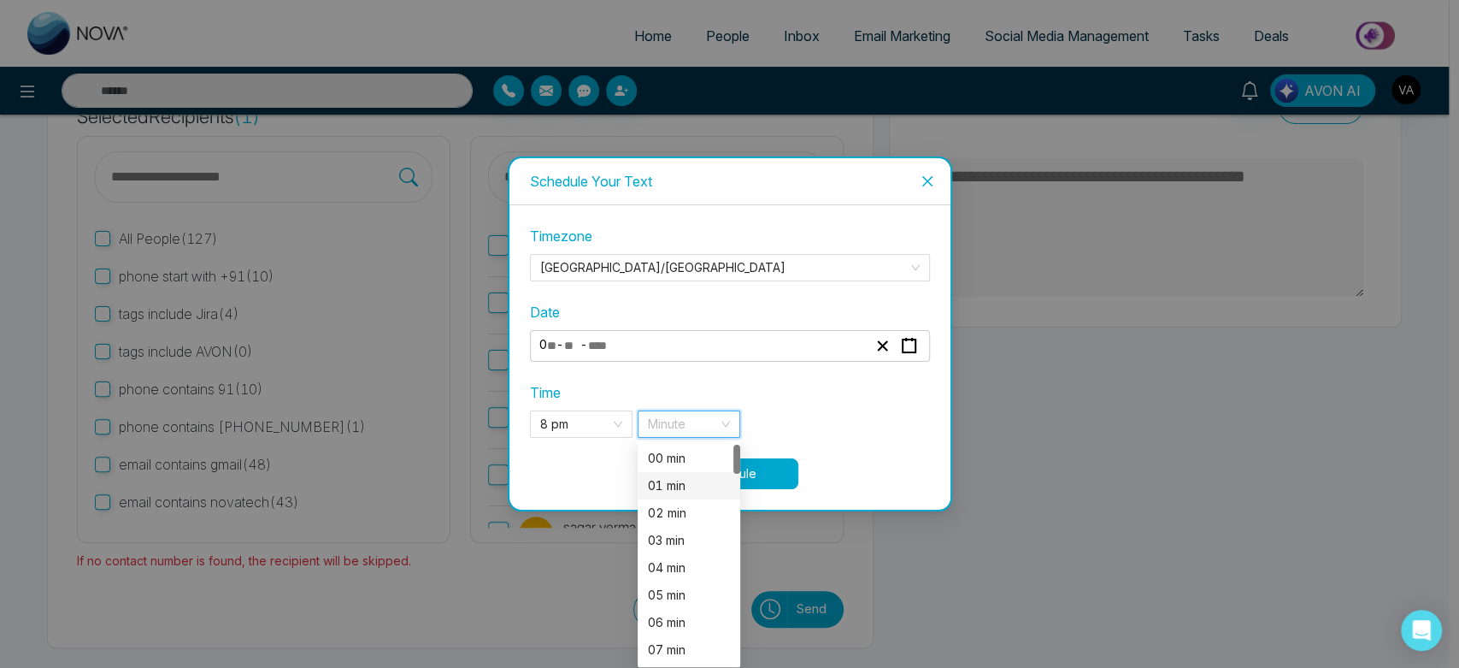
click at [698, 495] on div "01 min" at bounding box center [689, 485] width 103 height 27
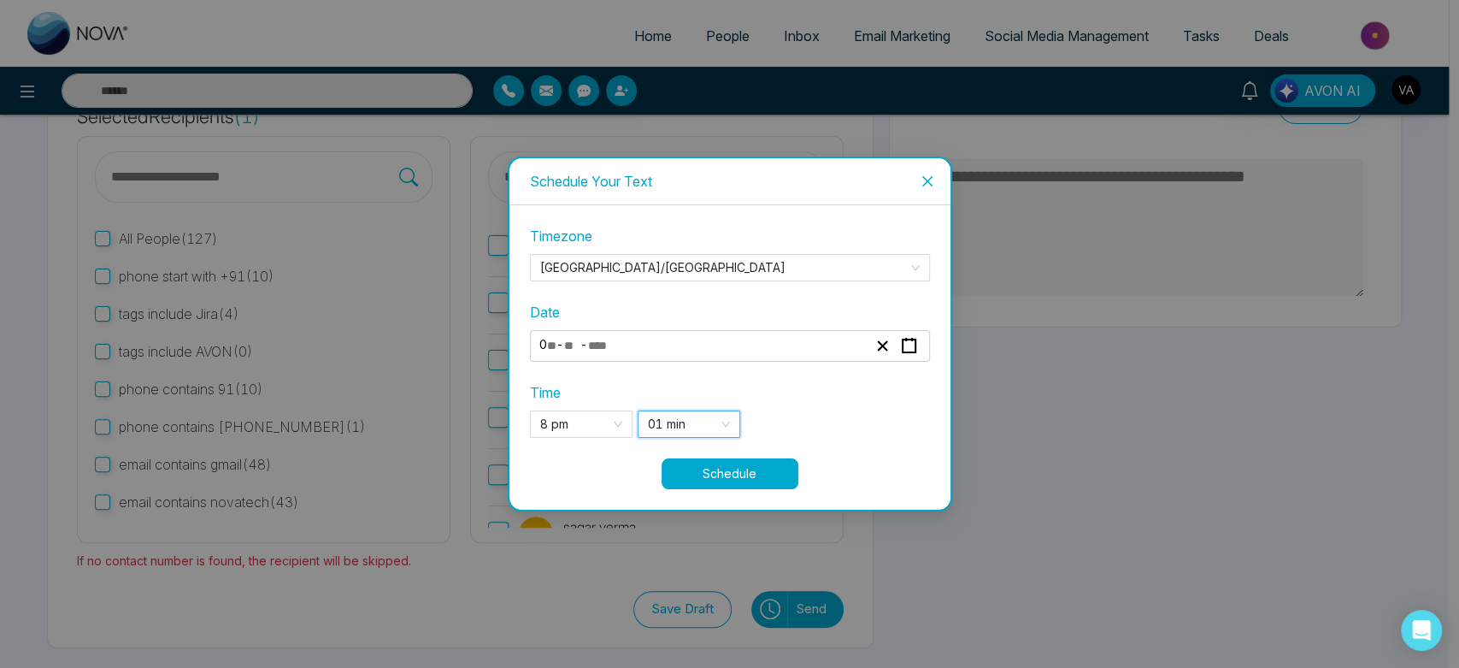
click at [797, 468] on button "Schedule" at bounding box center [730, 473] width 137 height 31
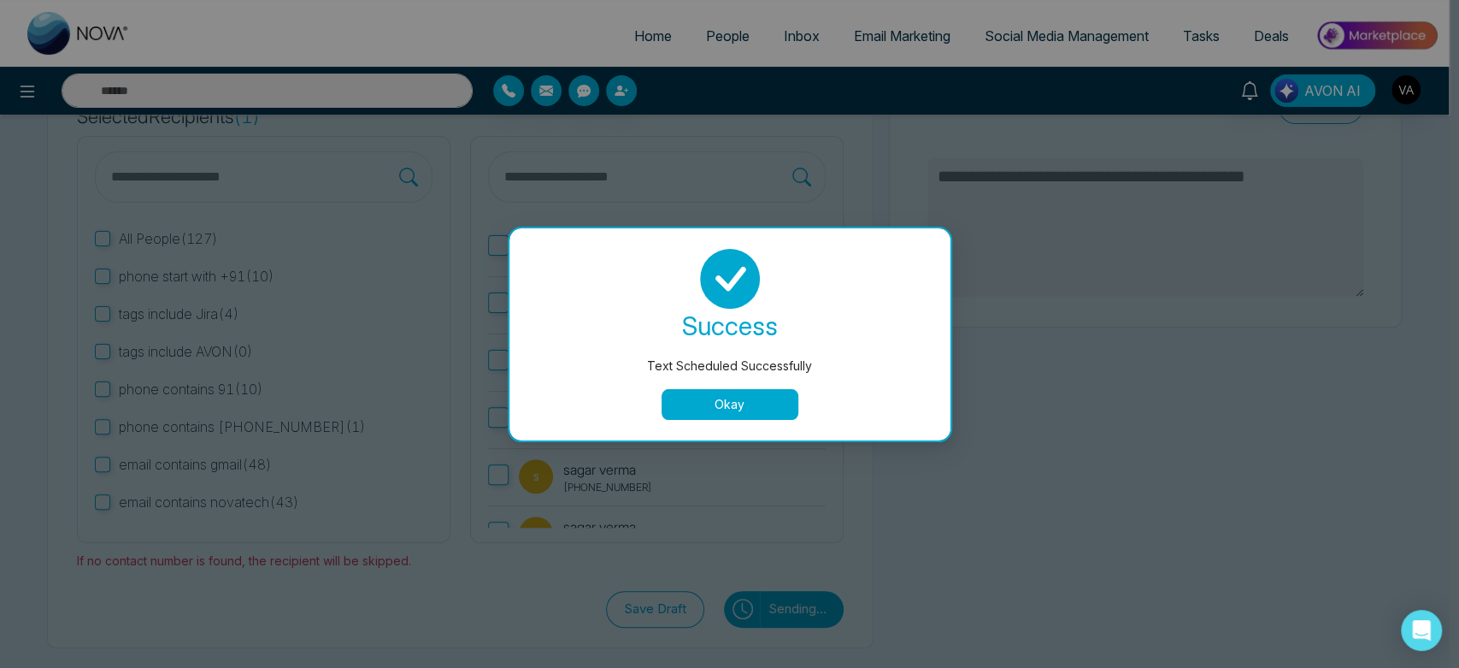
click at [752, 416] on button "Okay" at bounding box center [730, 404] width 137 height 31
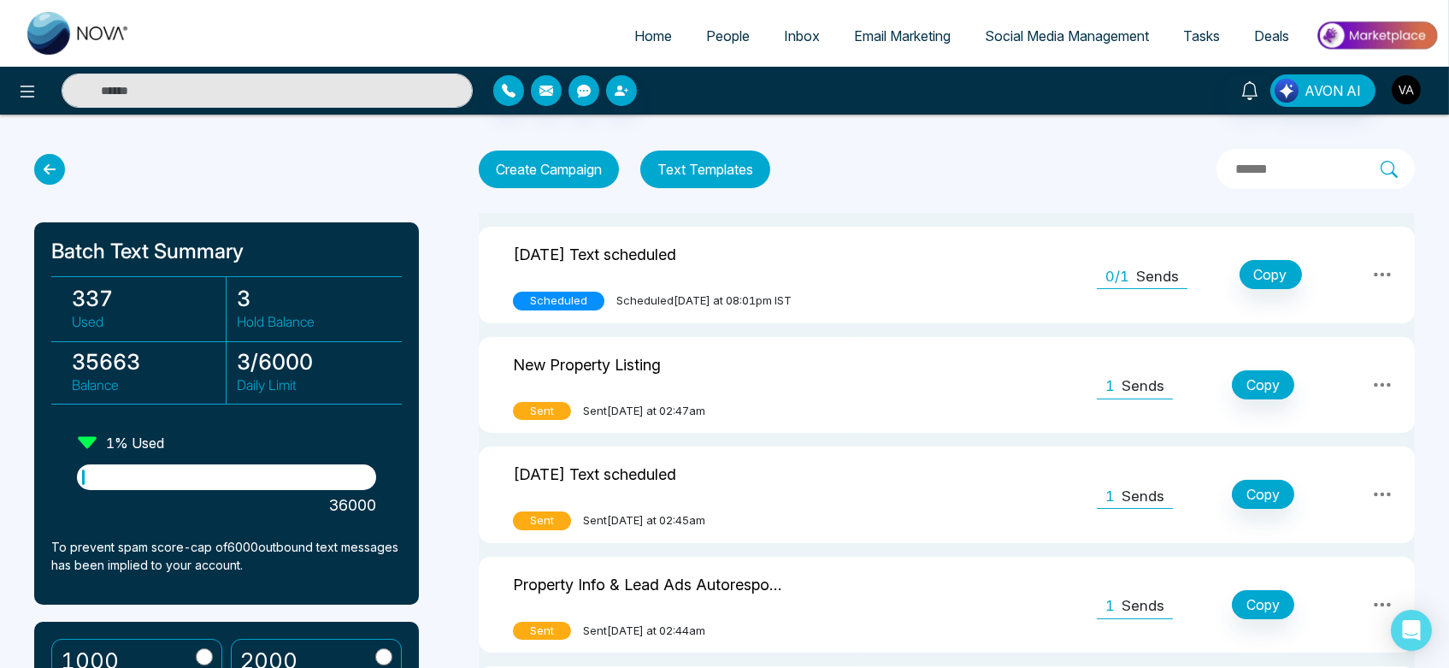
click at [1413, 89] on img "button" at bounding box center [1406, 89] width 29 height 29
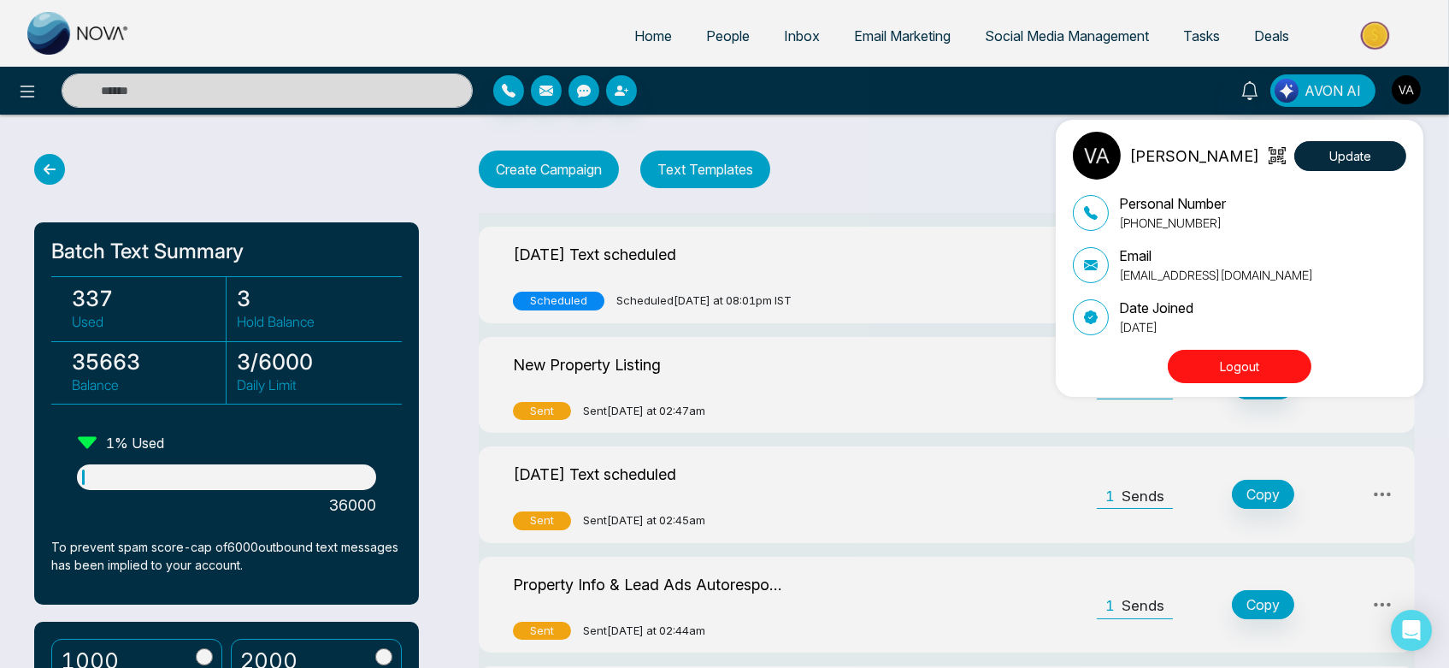
scroll to position [2, 0]
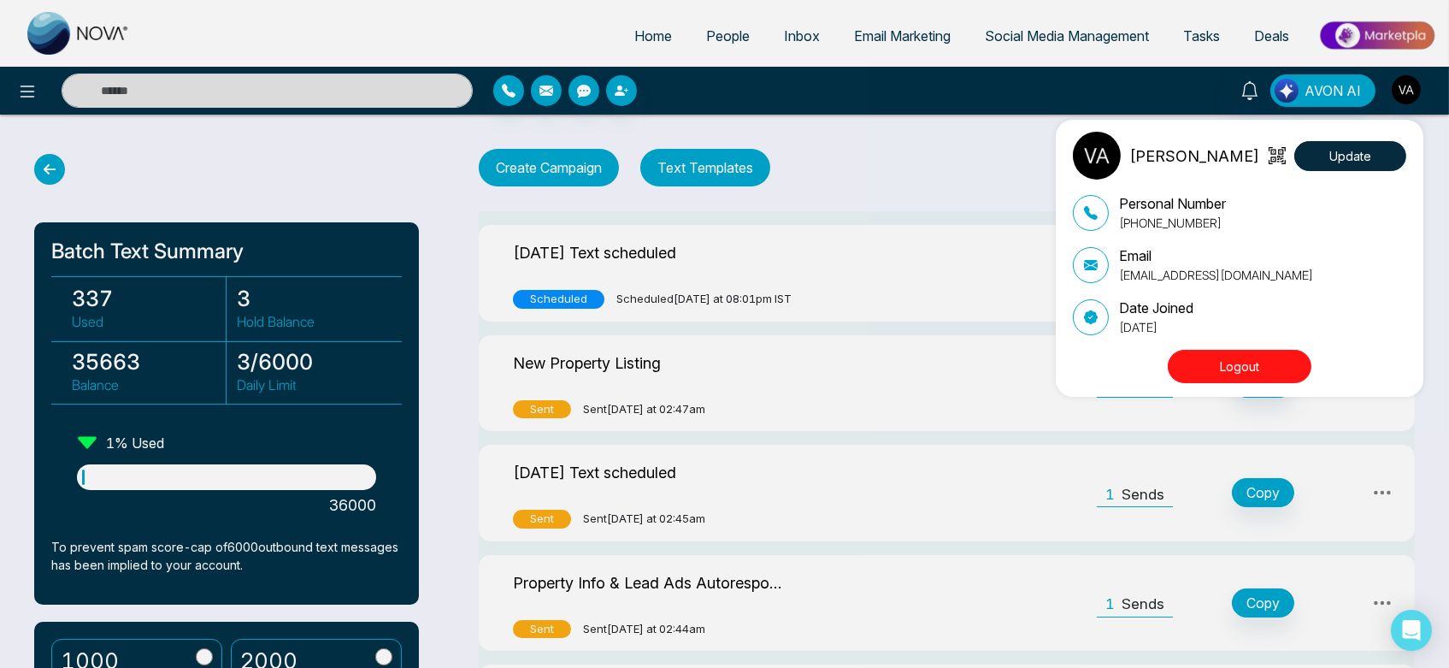
click at [622, 32] on div "Vijay Admin Update Personal Number [PHONE_NUMBER] Email [EMAIL_ADDRESS][DOMAIN_…" at bounding box center [724, 334] width 1449 height 668
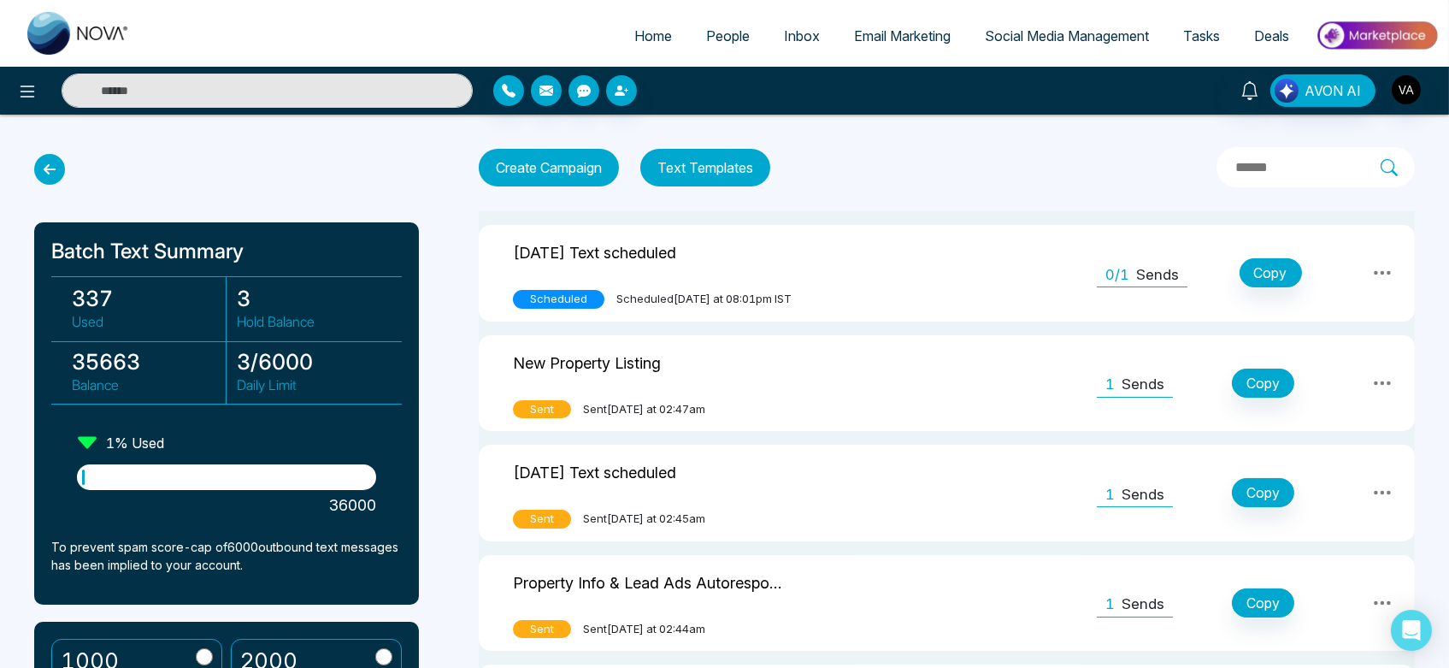
click at [634, 32] on span "Home" at bounding box center [653, 35] width 38 height 17
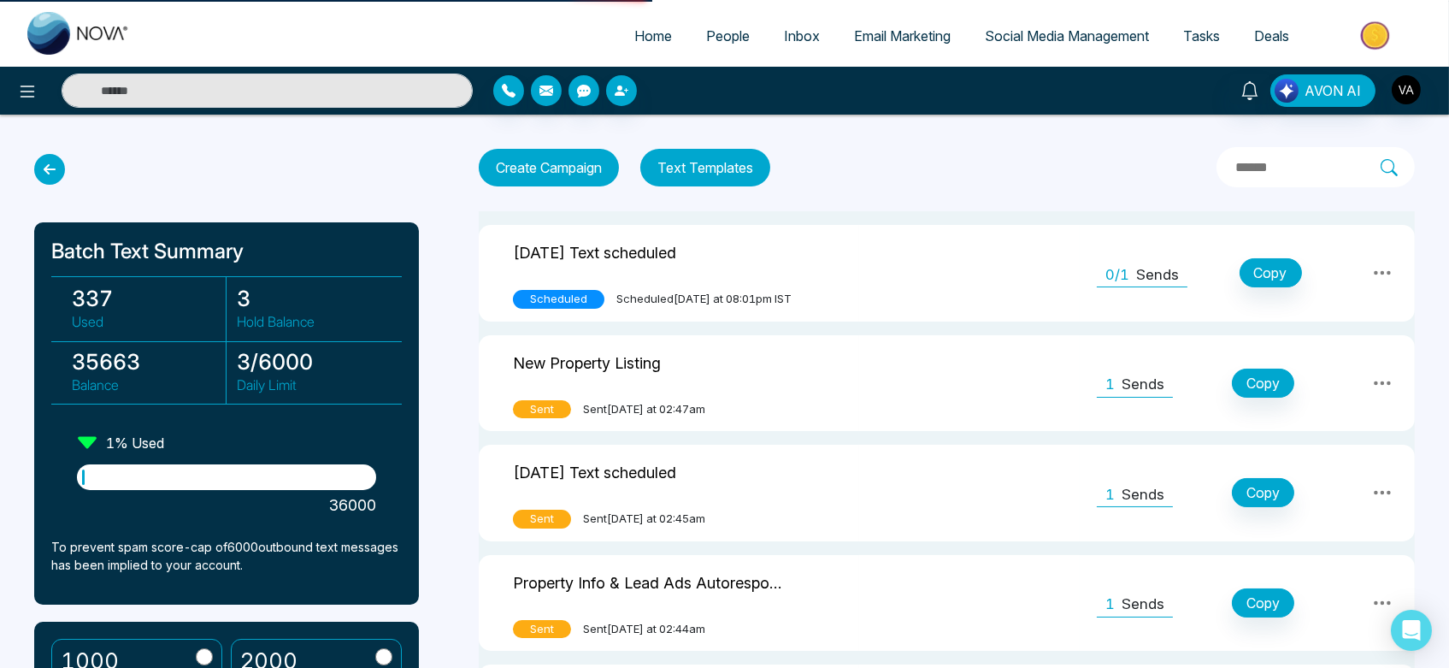
select select "*"
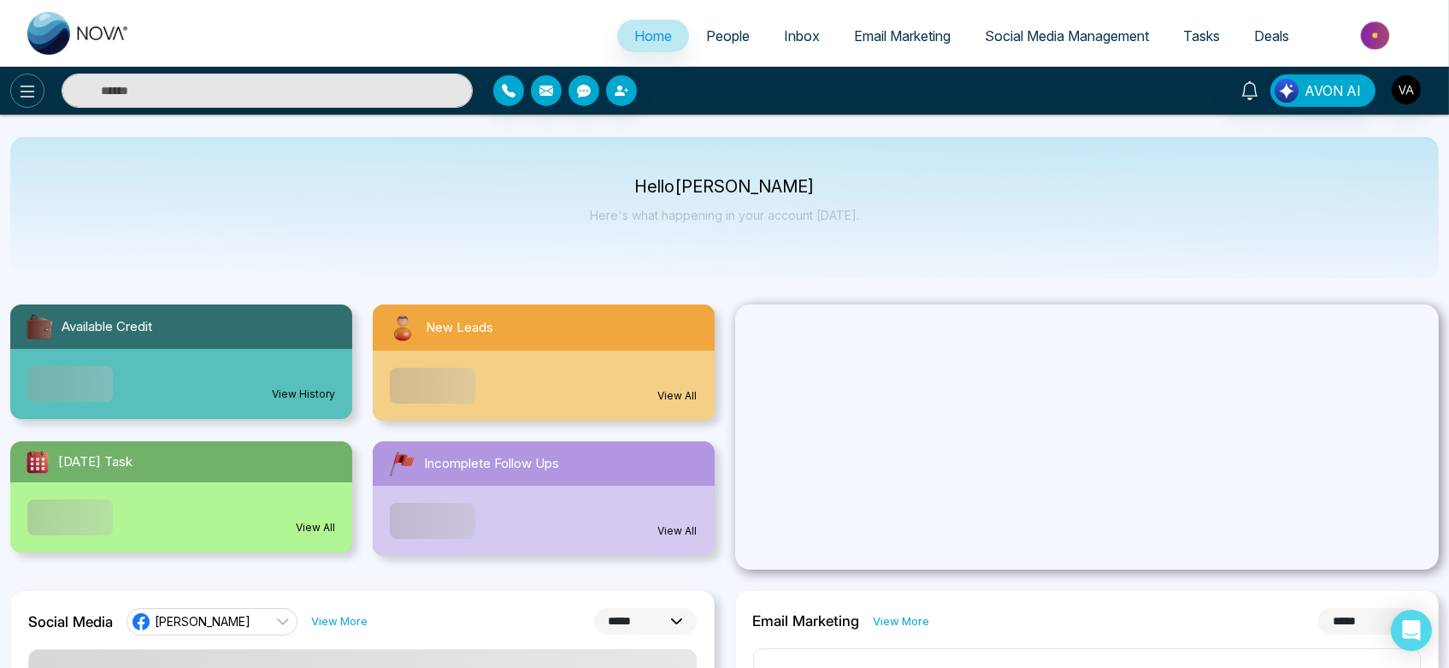
click at [14, 94] on button at bounding box center [27, 91] width 34 height 34
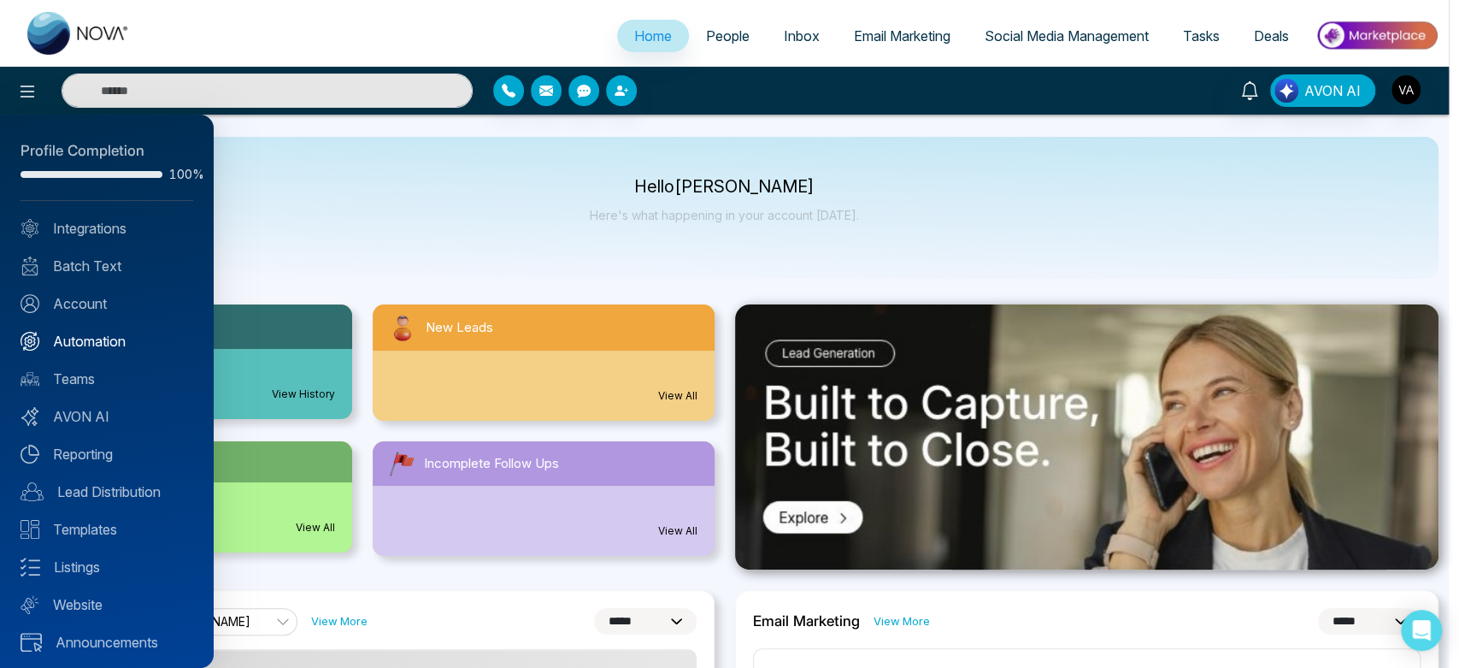
click at [116, 341] on link "Automation" at bounding box center [107, 341] width 173 height 21
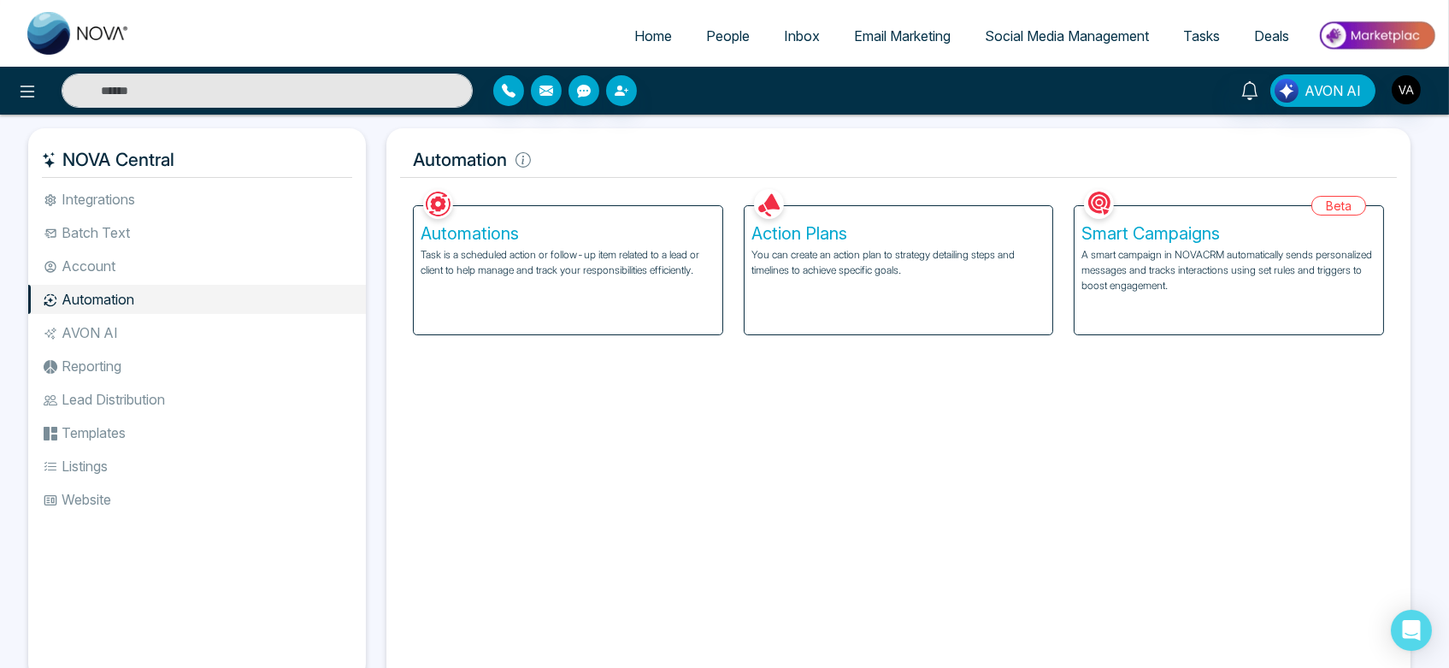
click at [162, 333] on li "AVON AI" at bounding box center [197, 332] width 338 height 29
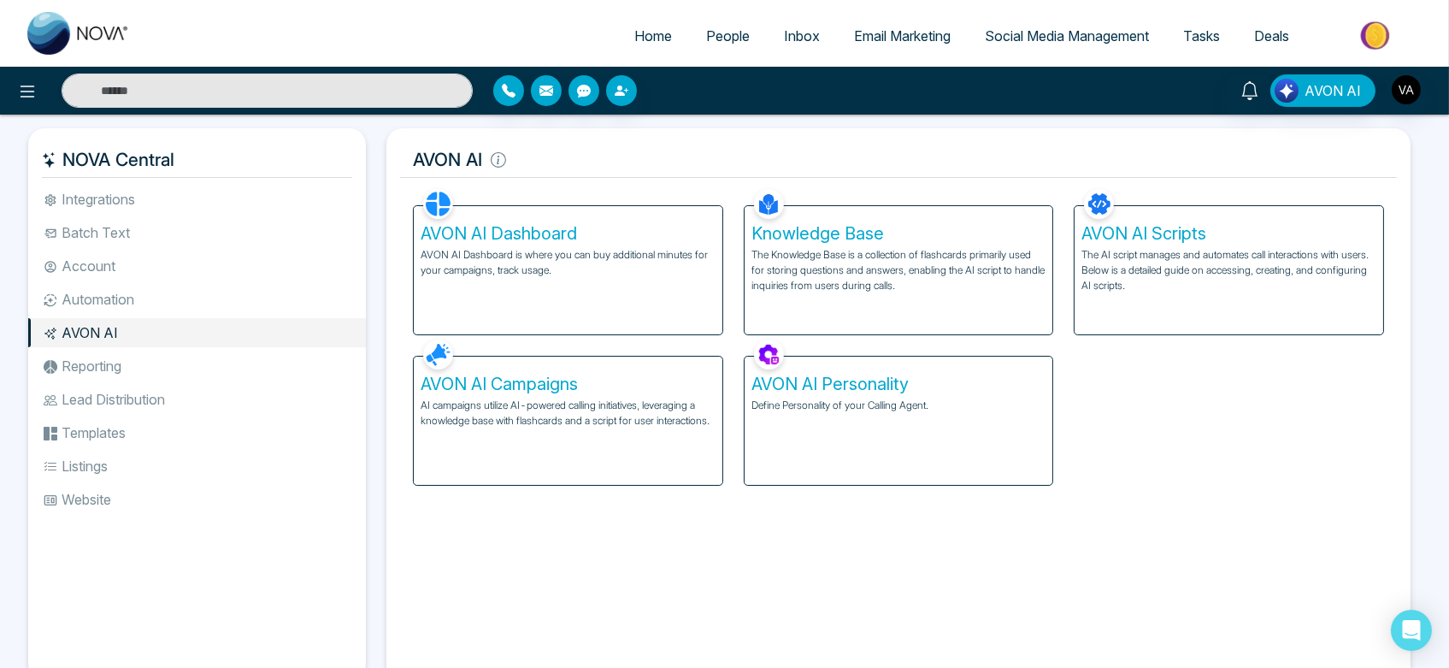
click at [647, 436] on div "AVON AI Campaigns AI campaigns utilize AI-powered calling initiatives, leveragi…" at bounding box center [568, 420] width 309 height 128
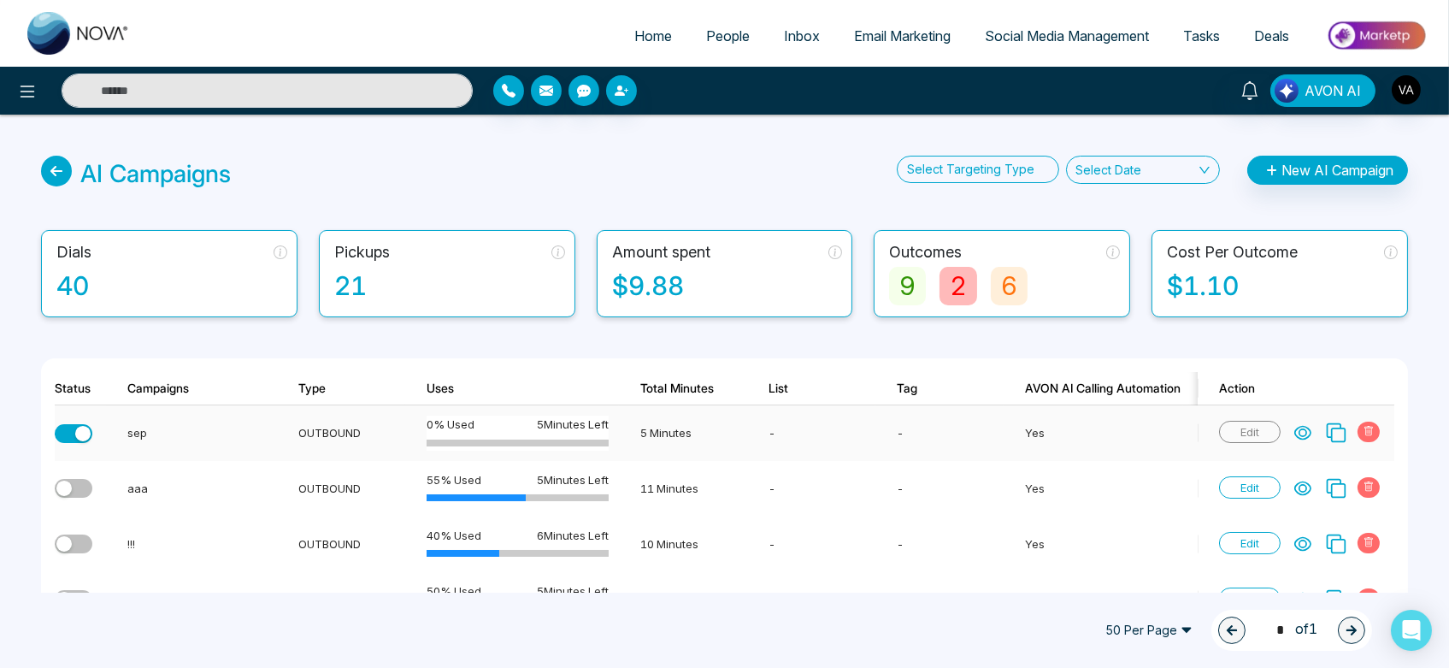
click at [1294, 433] on icon at bounding box center [1302, 432] width 17 height 17
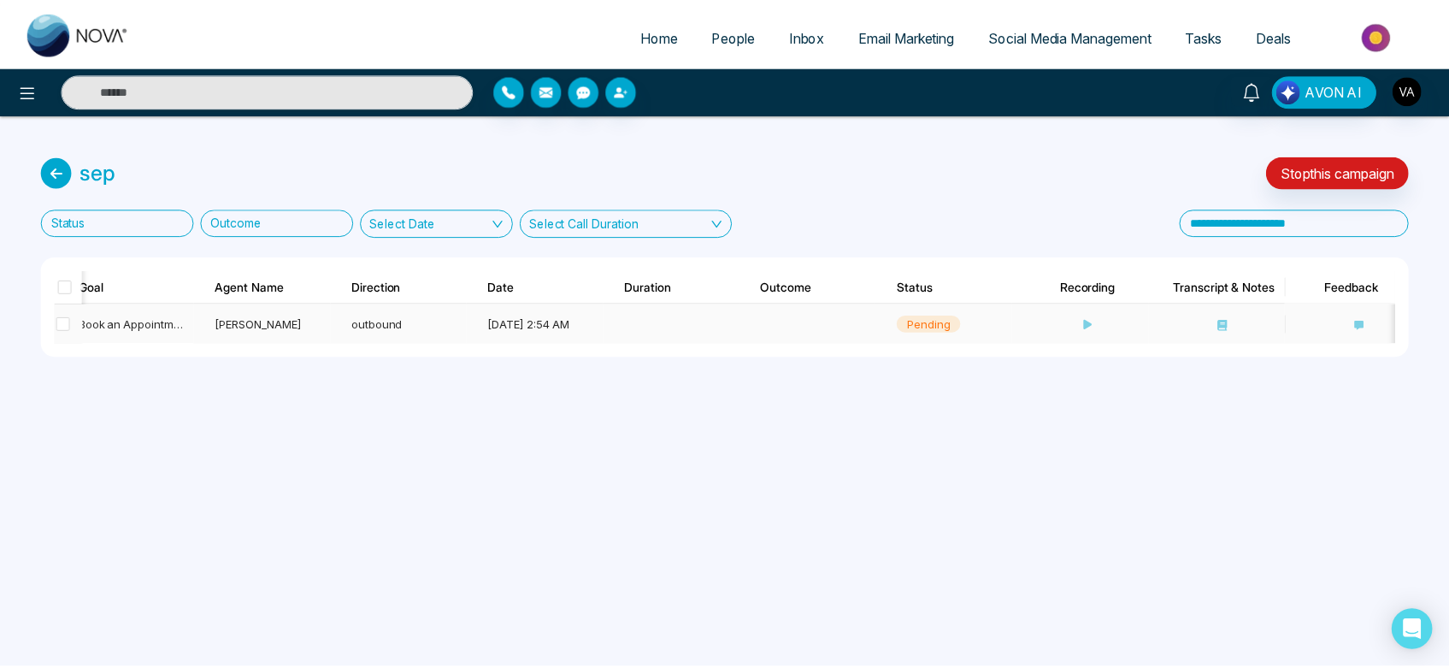
scroll to position [0, 294]
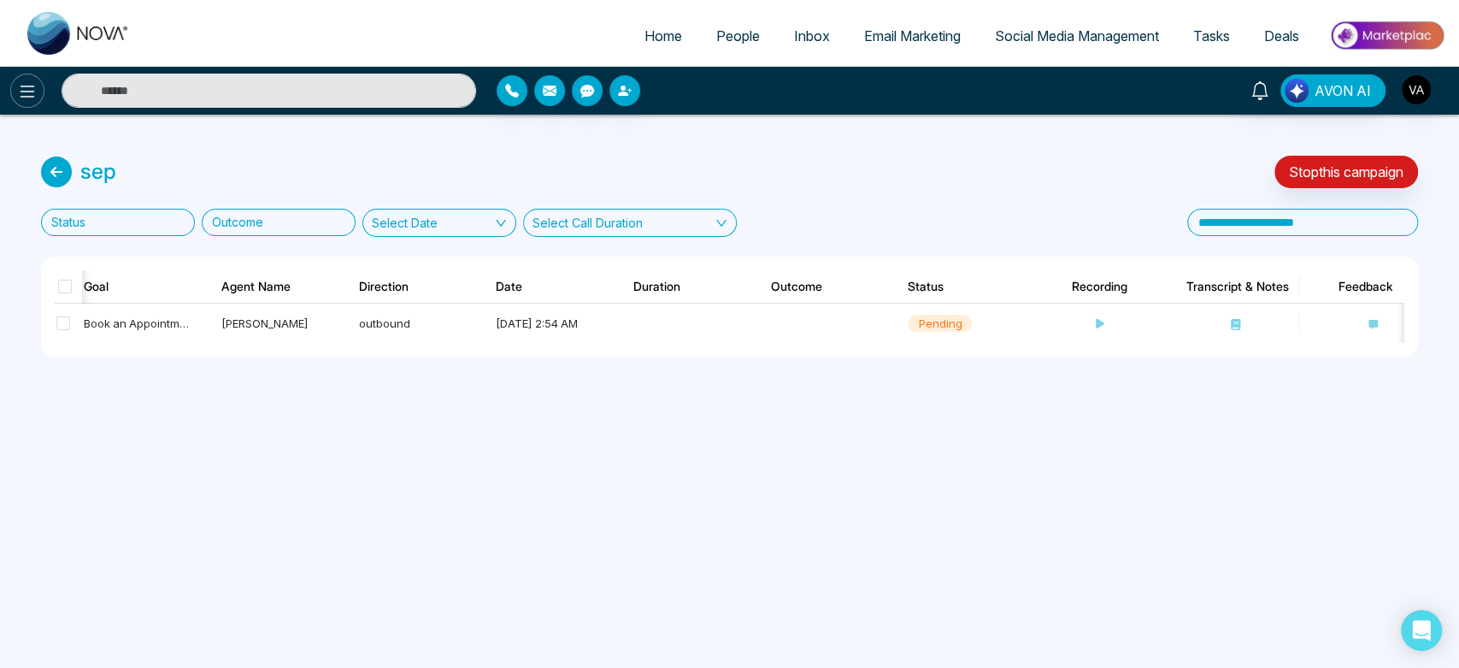
click at [33, 92] on icon at bounding box center [27, 91] width 21 height 21
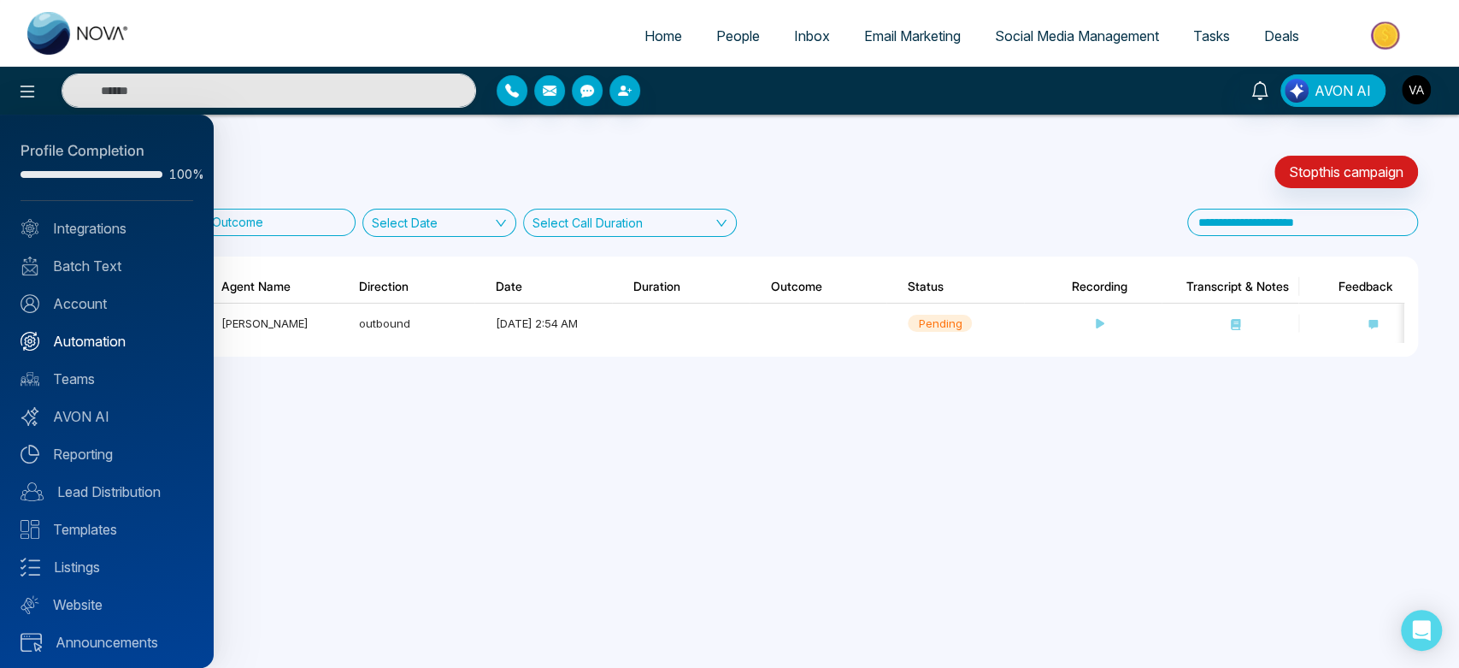
click at [109, 347] on link "Automation" at bounding box center [107, 341] width 173 height 21
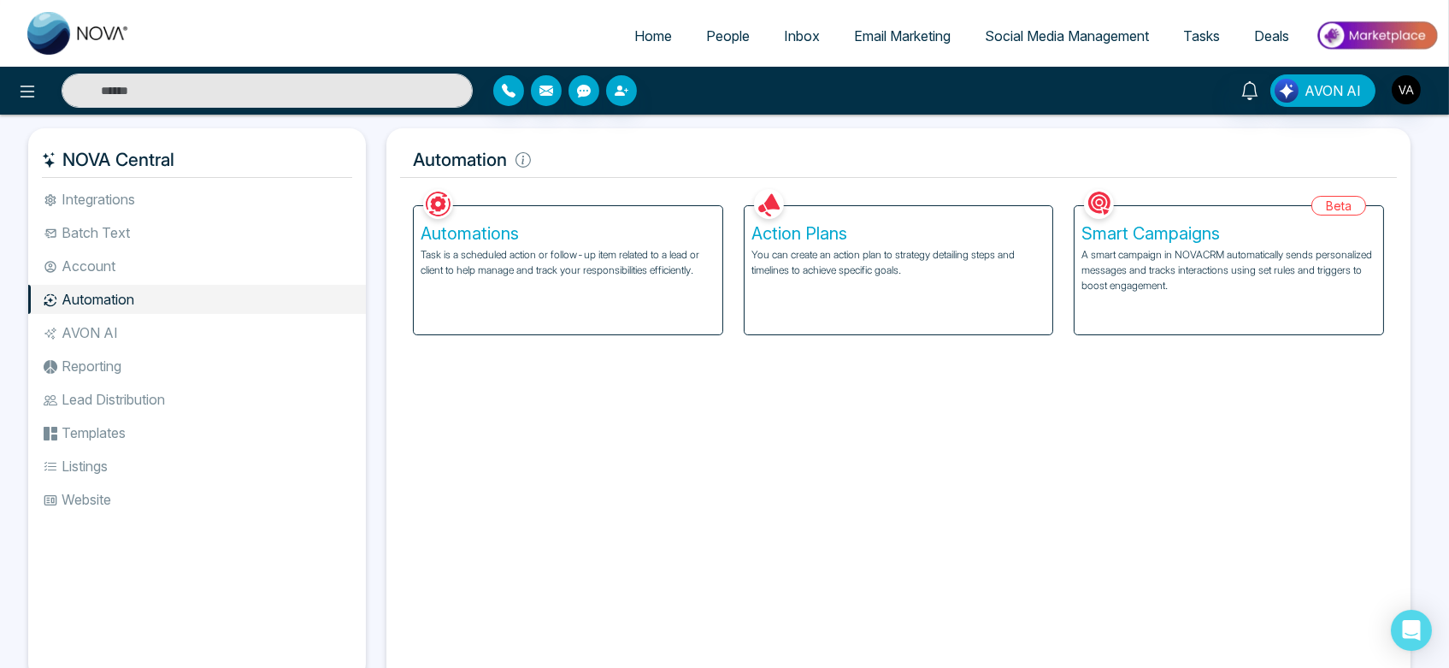
click at [561, 286] on div "Automations Task is a scheduled action or follow-up item related to a lead or c…" at bounding box center [568, 270] width 309 height 128
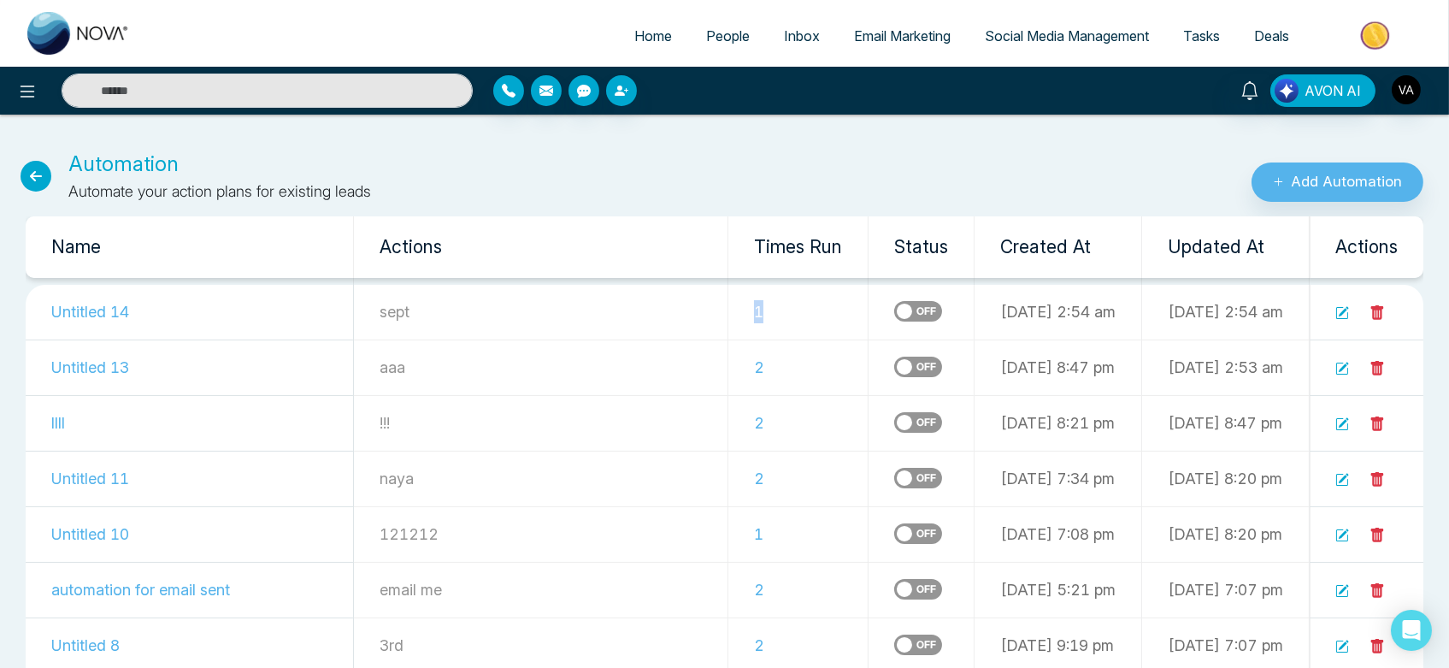
drag, startPoint x: 659, startPoint y: 313, endPoint x: 716, endPoint y: 310, distance: 56.5
click at [728, 310] on td "1" at bounding box center [798, 313] width 140 height 56
click at [27, 183] on icon at bounding box center [36, 176] width 31 height 31
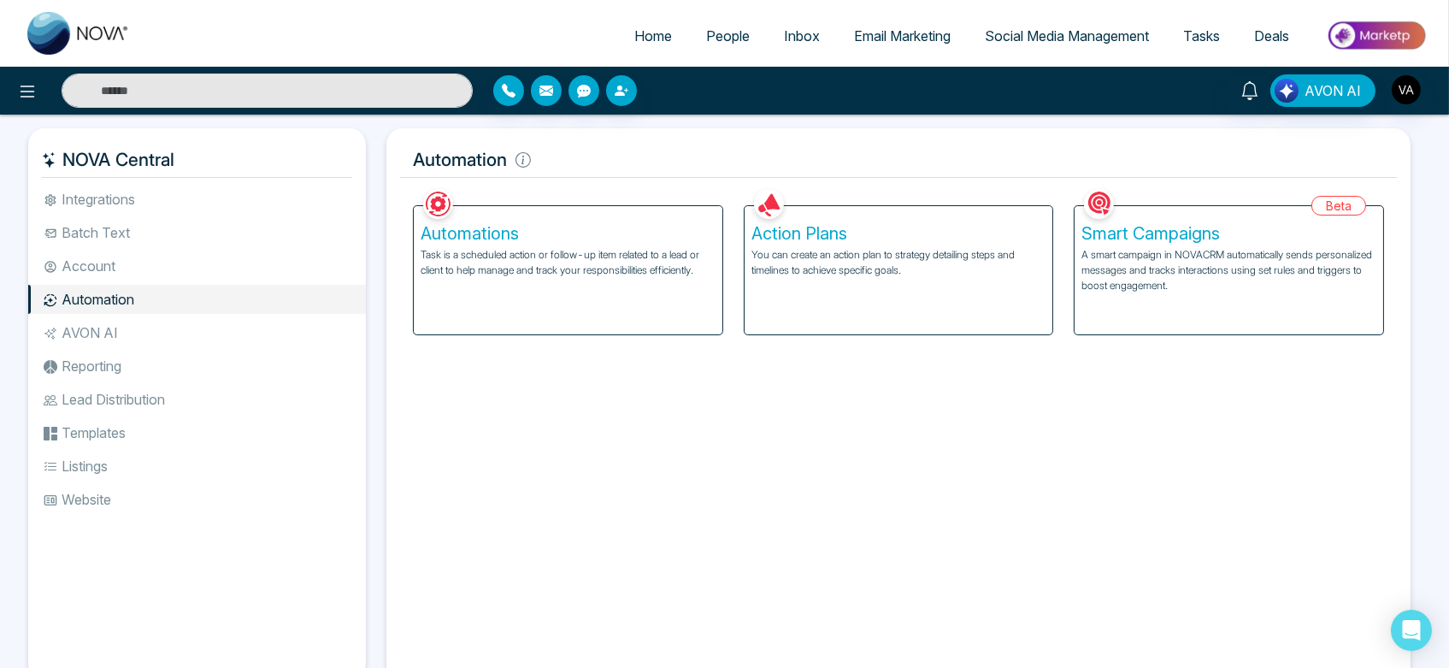
click at [150, 329] on li "AVON AI" at bounding box center [197, 332] width 338 height 29
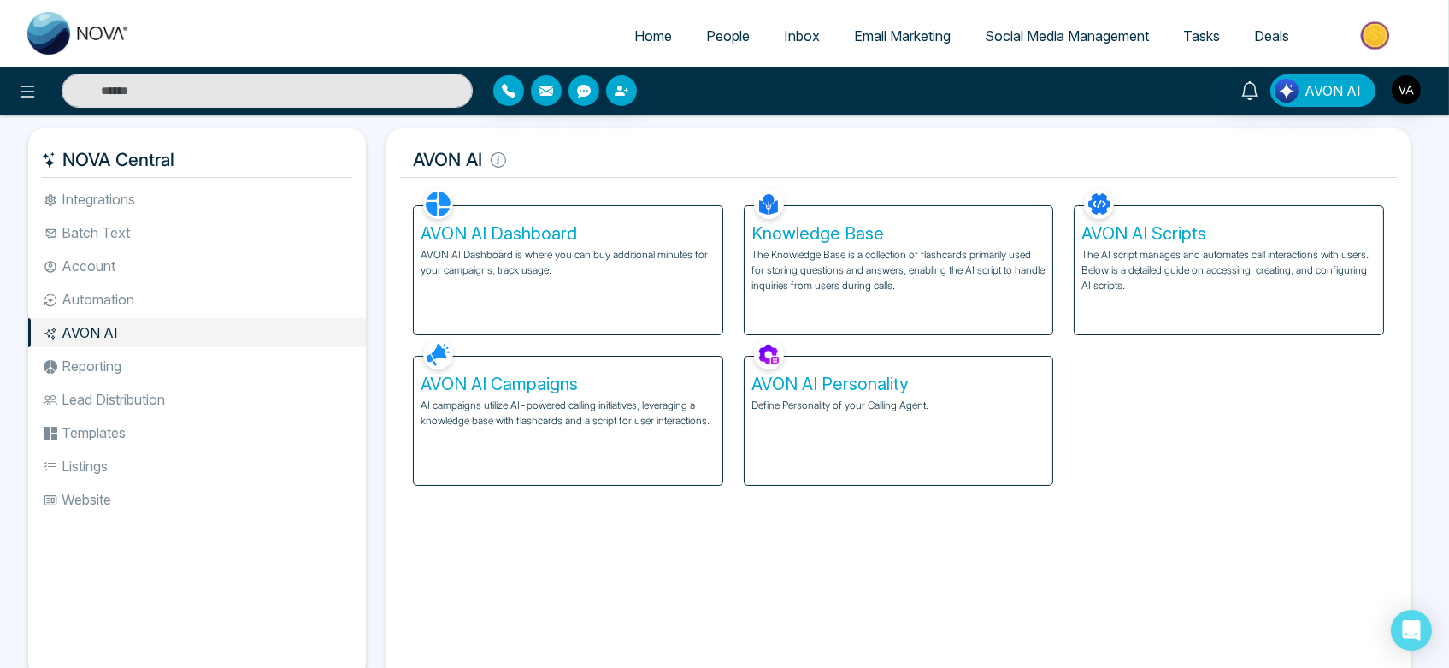
click at [147, 376] on li "Reporting" at bounding box center [197, 365] width 338 height 29
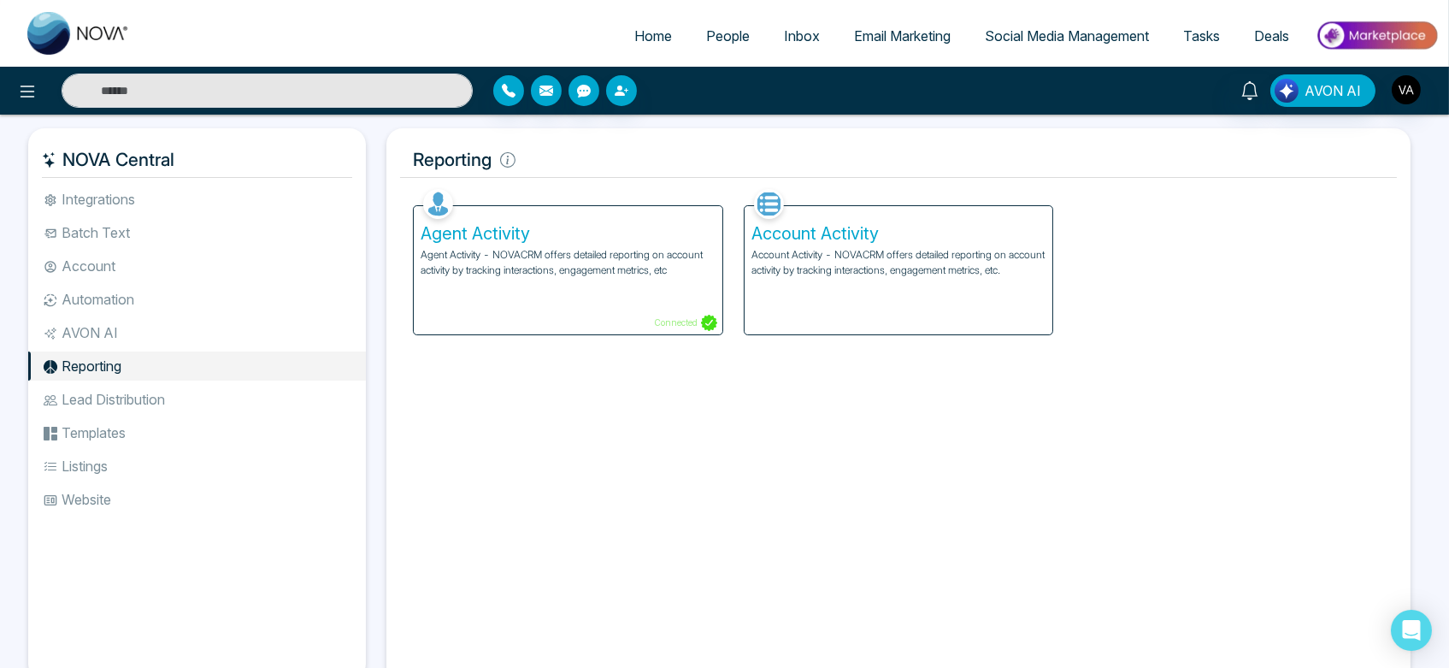
click at [145, 321] on li "AVON AI" at bounding box center [197, 332] width 338 height 29
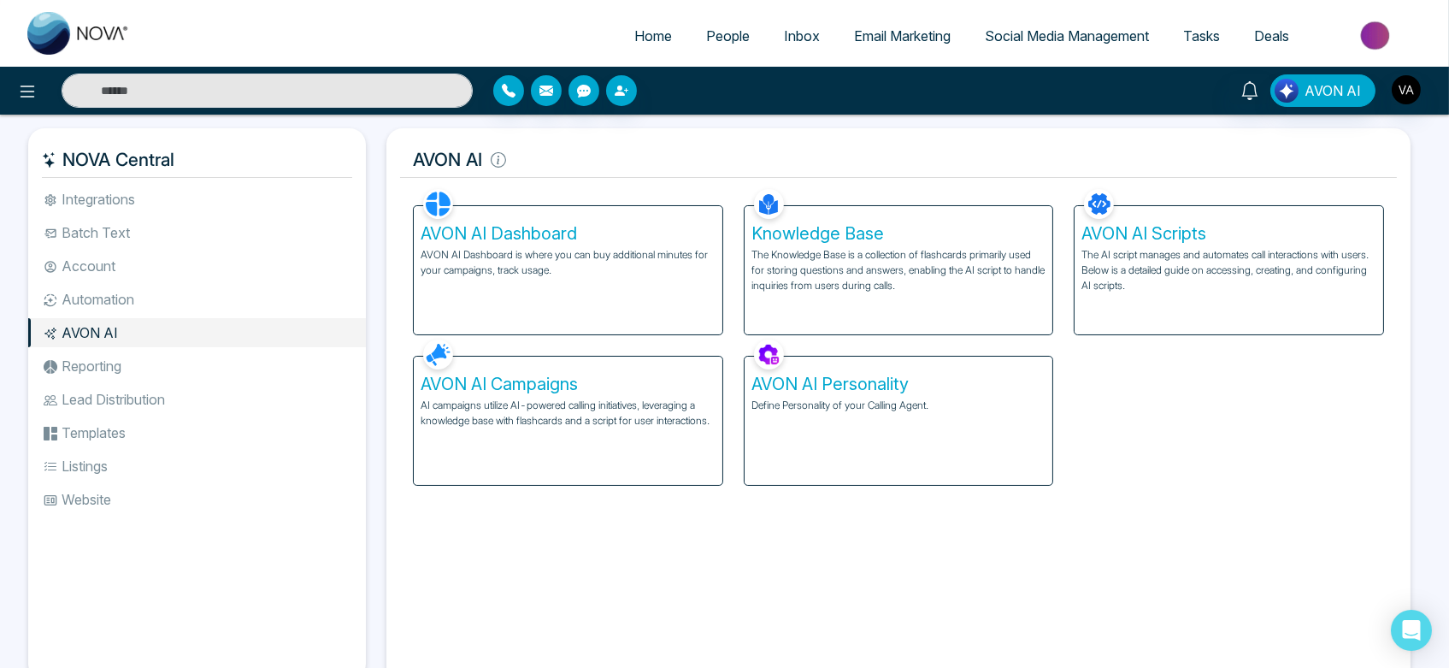
click at [138, 268] on li "Account" at bounding box center [197, 265] width 338 height 29
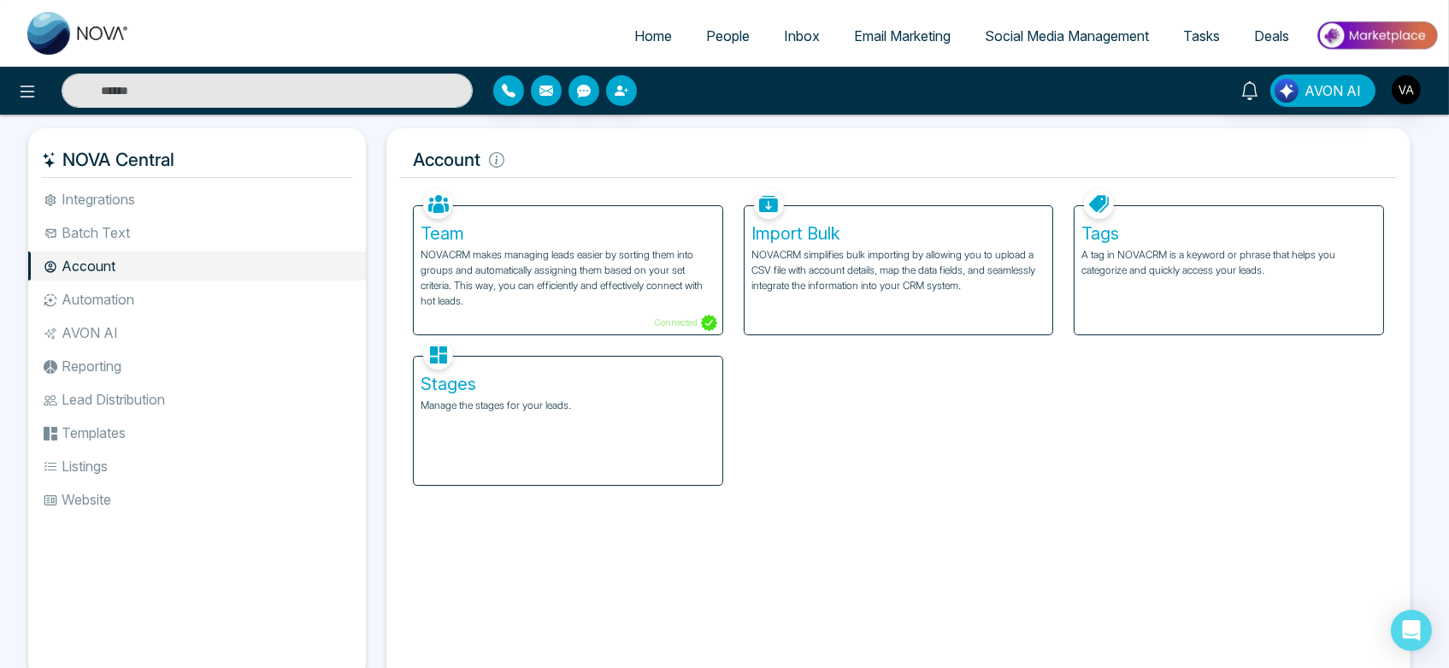
click at [211, 191] on li "Integrations" at bounding box center [197, 199] width 338 height 29
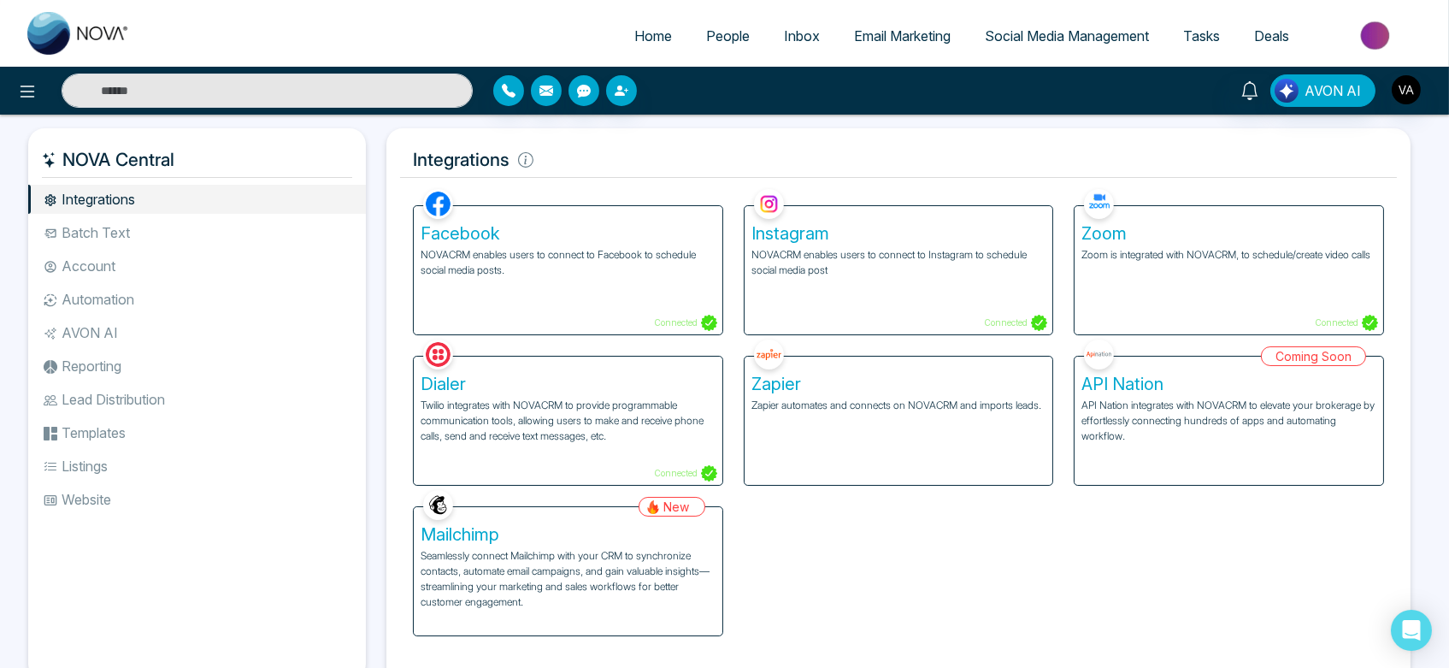
click at [610, 532] on h5 "Mailchimp" at bounding box center [568, 534] width 295 height 21
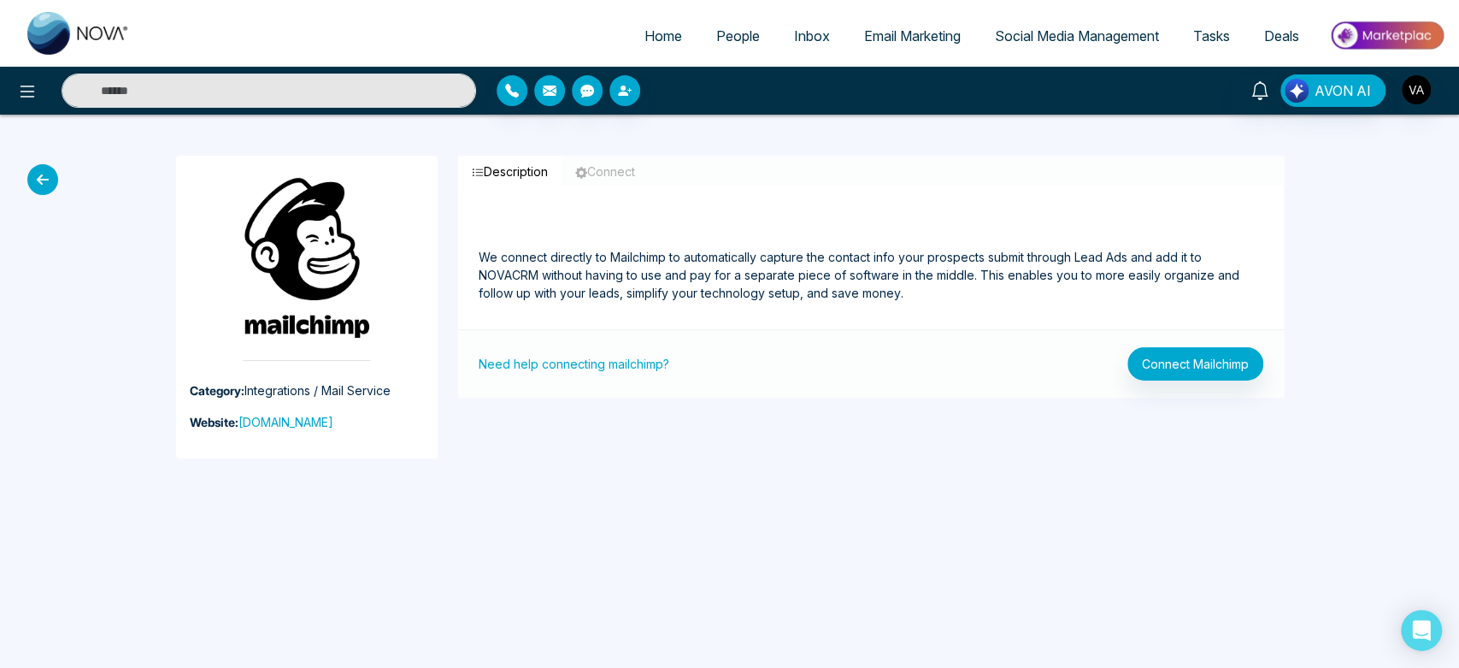
drag, startPoint x: 420, startPoint y: 297, endPoint x: 168, endPoint y: 212, distance: 266.3
click at [168, 212] on div "Category: Integrations / Mail Service Website: [DOMAIN_NAME]" at bounding box center [307, 307] width 282 height 303
click at [476, 477] on div "Category: Integrations / Mail Service Website: [DOMAIN_NAME] Description Connec…" at bounding box center [730, 307] width 1128 height 385
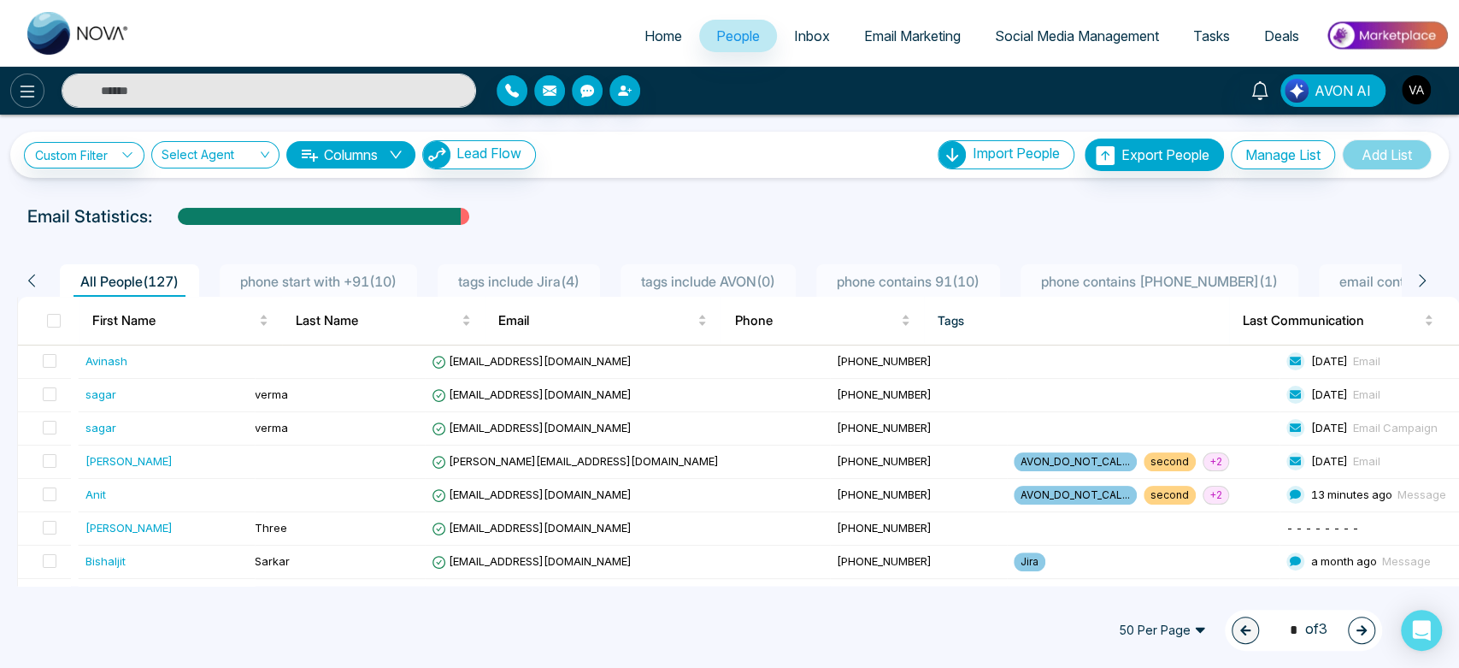
click at [13, 84] on button at bounding box center [27, 91] width 34 height 34
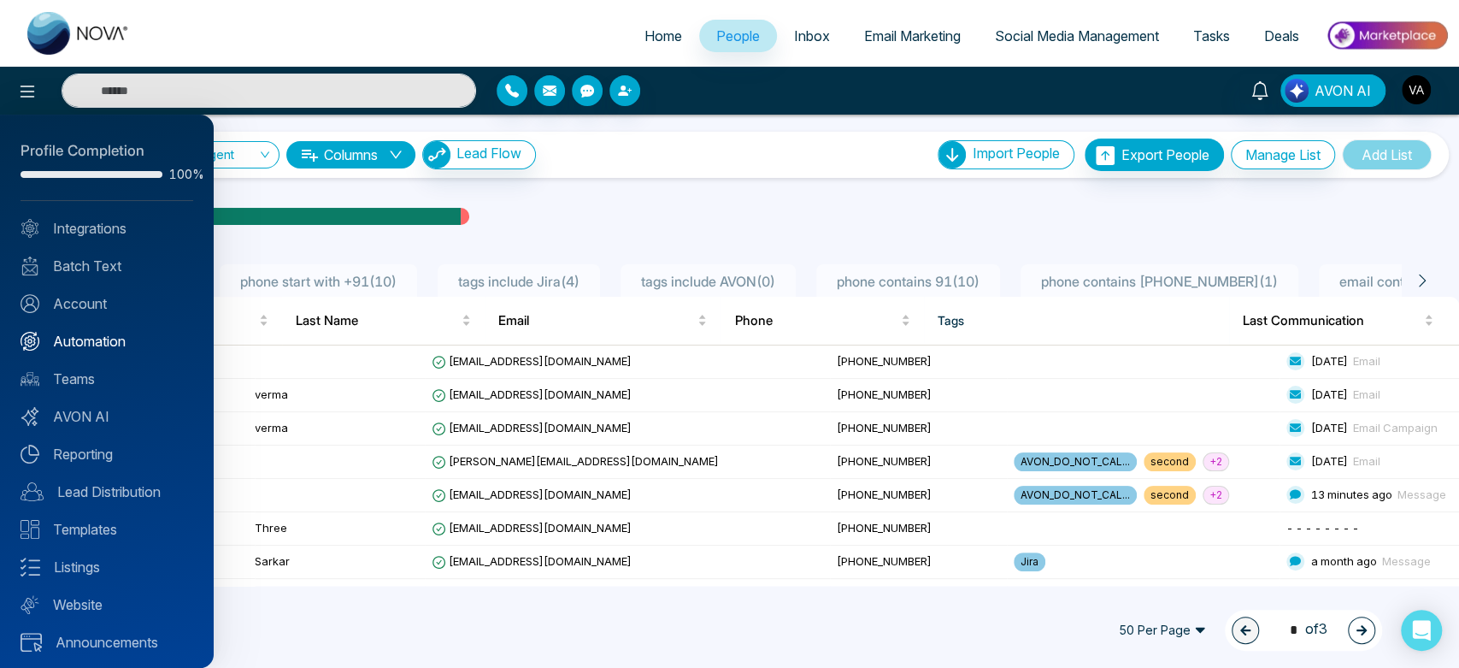
click at [78, 346] on link "Automation" at bounding box center [107, 341] width 173 height 21
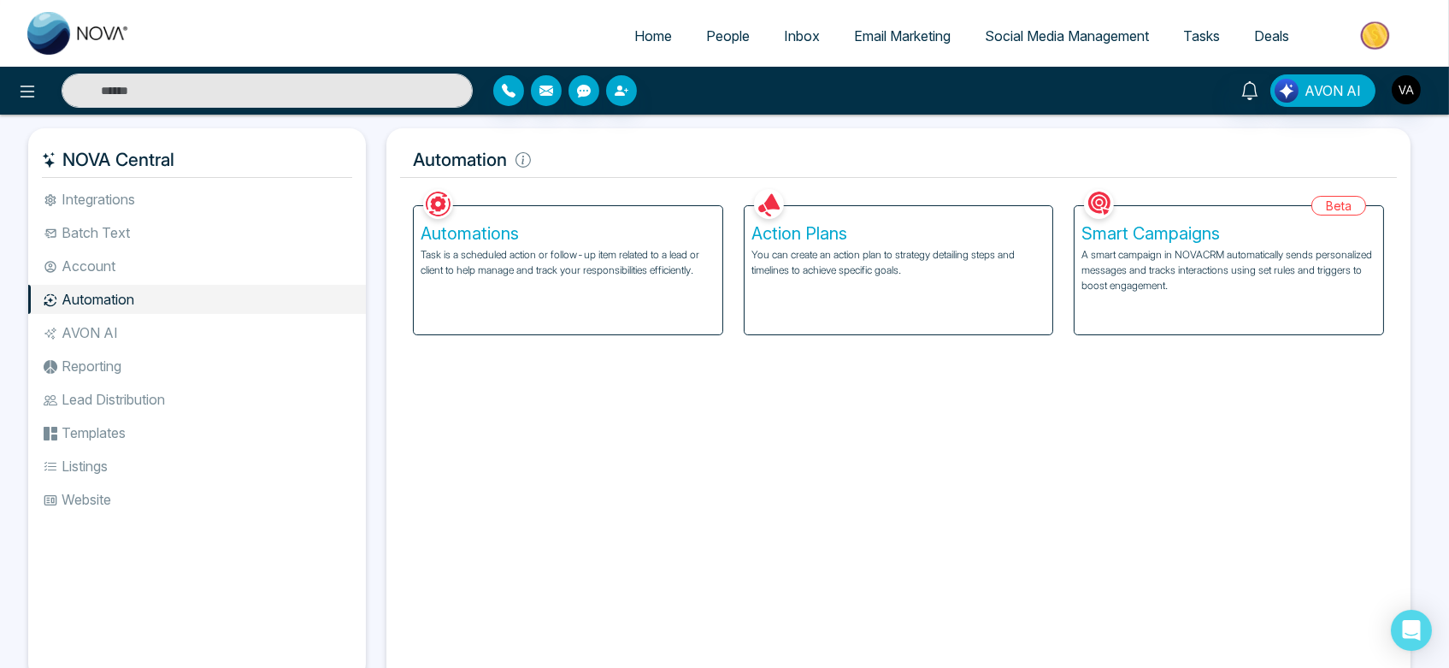
click at [440, 282] on div "Automations Task is a scheduled action or follow-up item related to a lead or c…" at bounding box center [568, 270] width 309 height 128
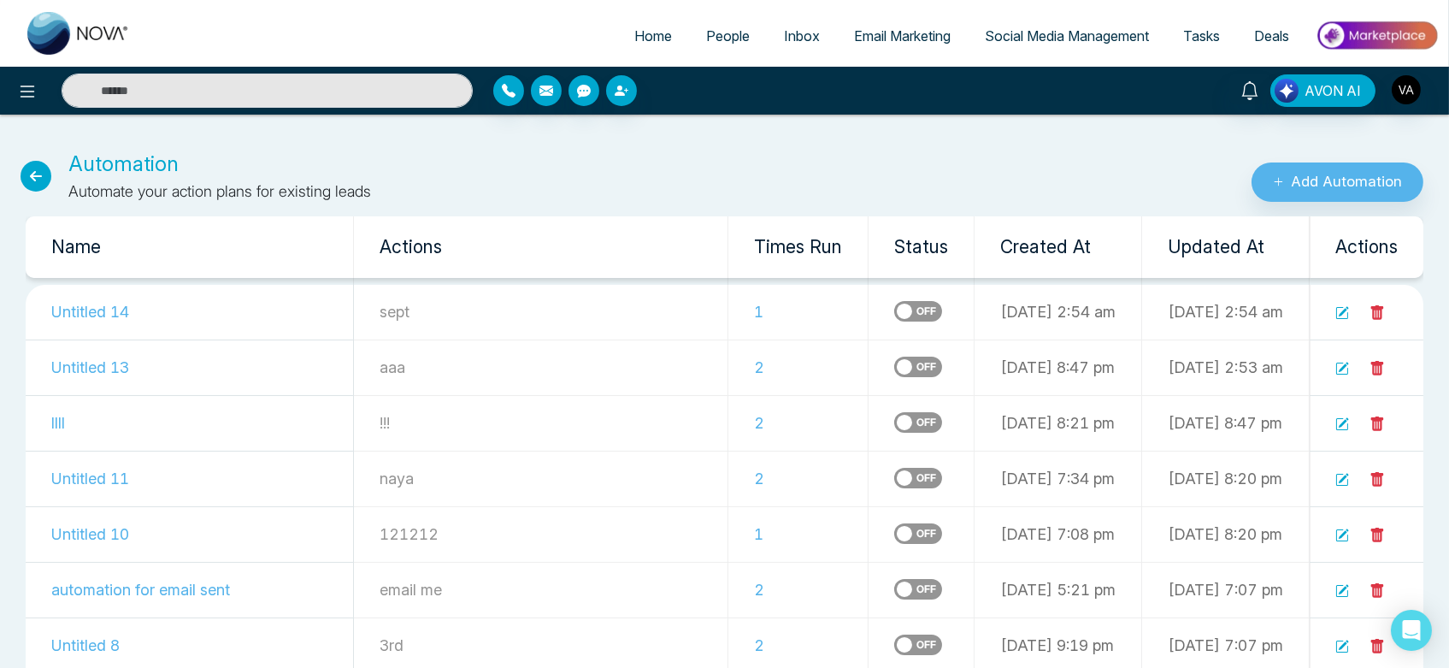
click at [43, 176] on icon at bounding box center [36, 176] width 31 height 31
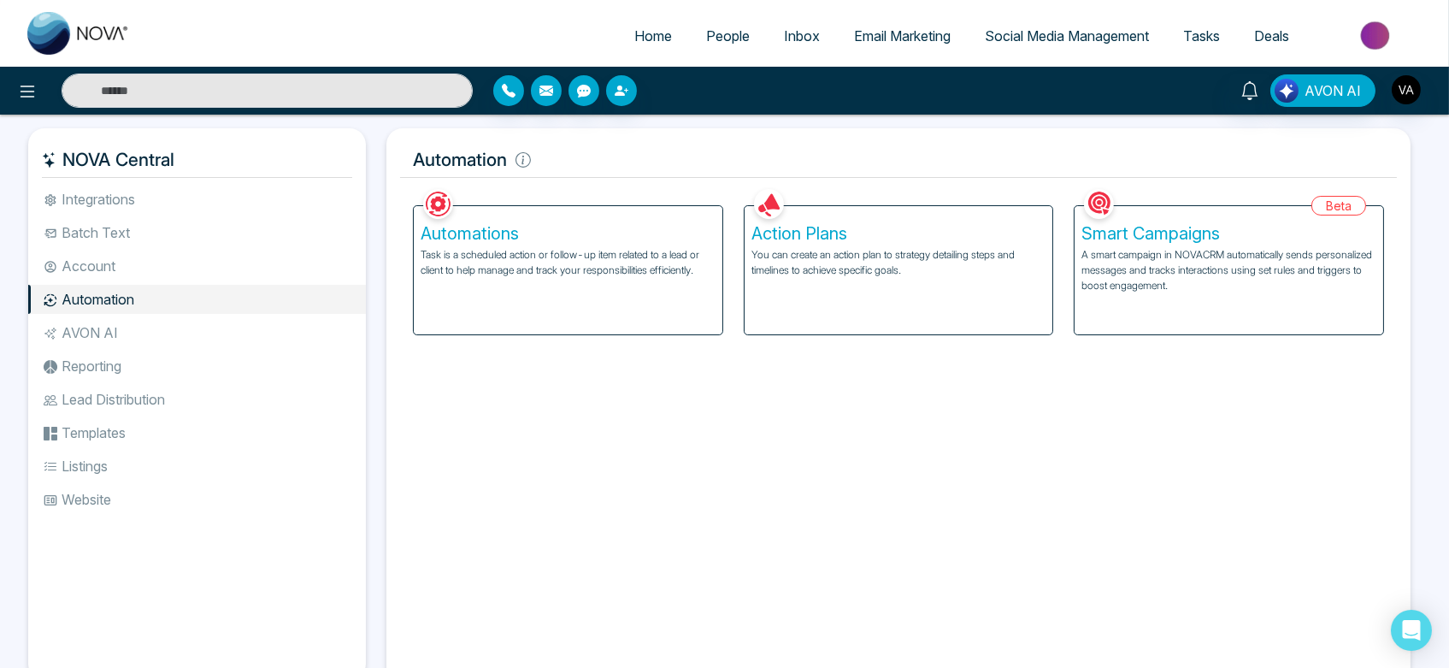
click at [944, 272] on p "You can create an action plan to strategy detailing steps and timelines to achi…" at bounding box center [898, 262] width 295 height 31
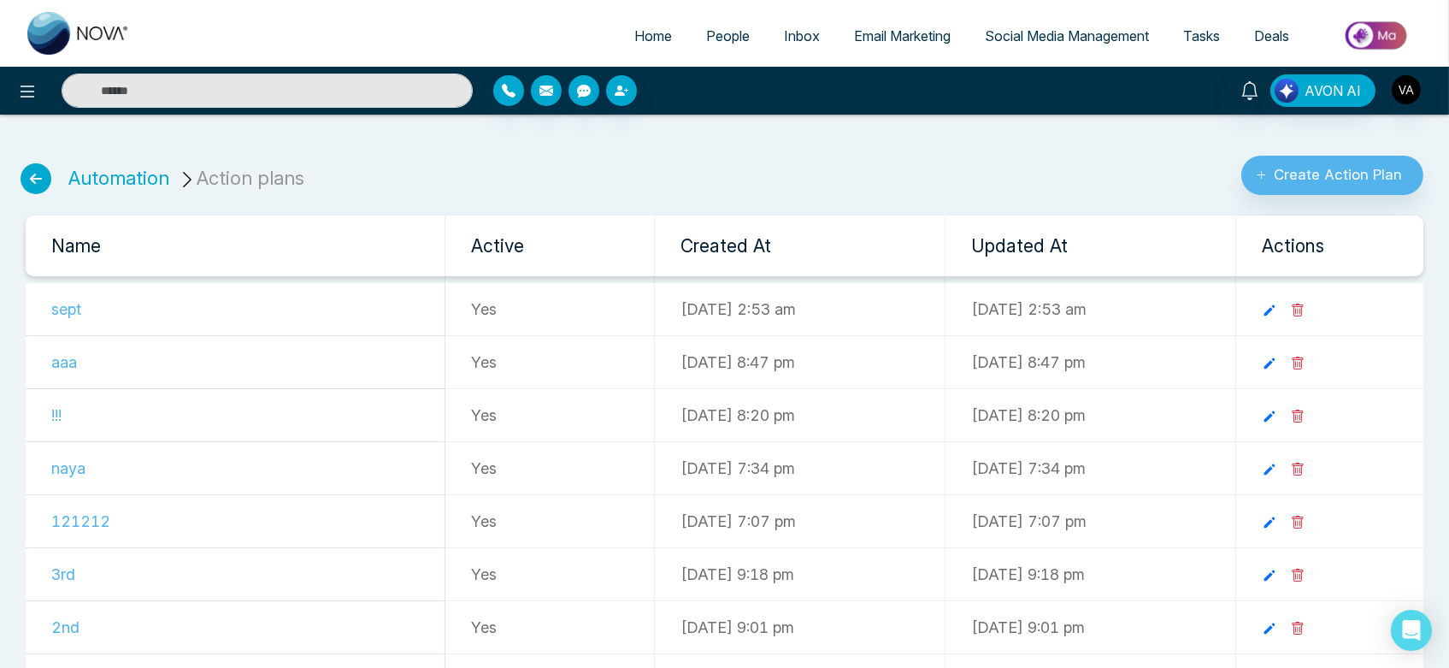
click at [26, 174] on icon at bounding box center [36, 178] width 31 height 31
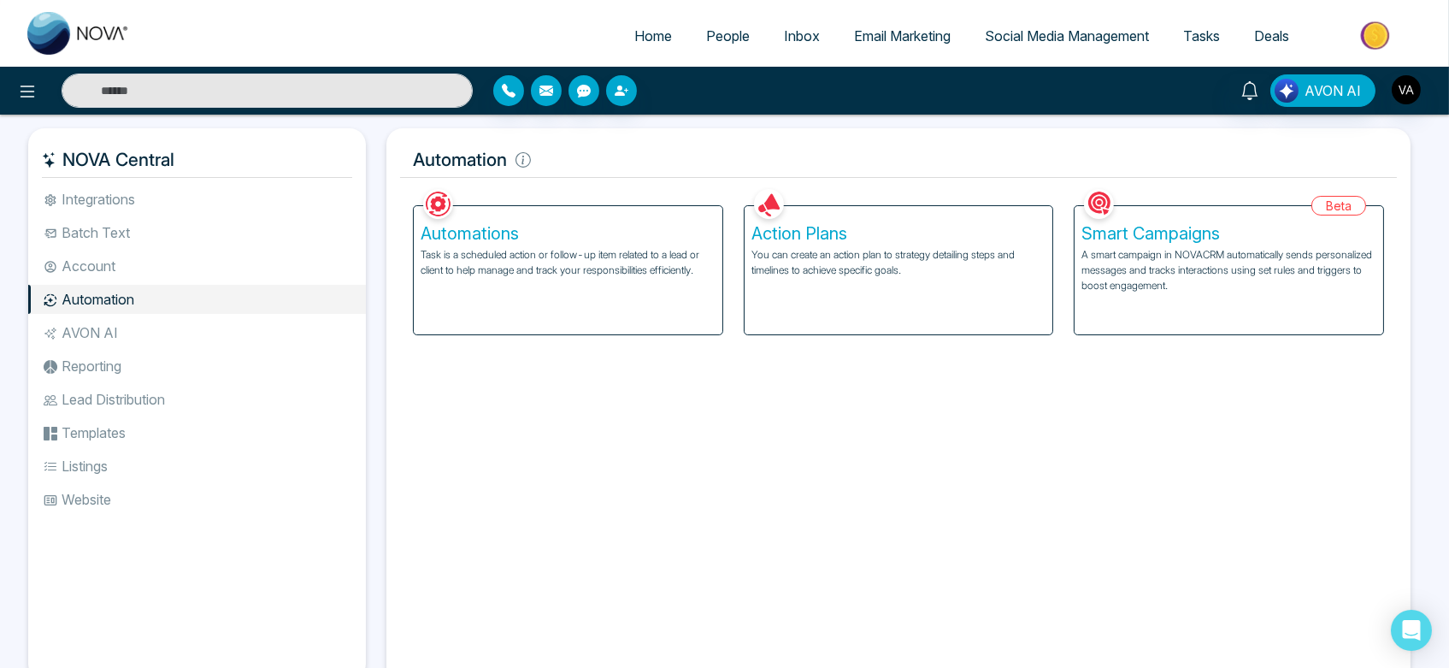
click at [616, 297] on div "Automations Task is a scheduled action or follow-up item related to a lead or c…" at bounding box center [568, 270] width 309 height 128
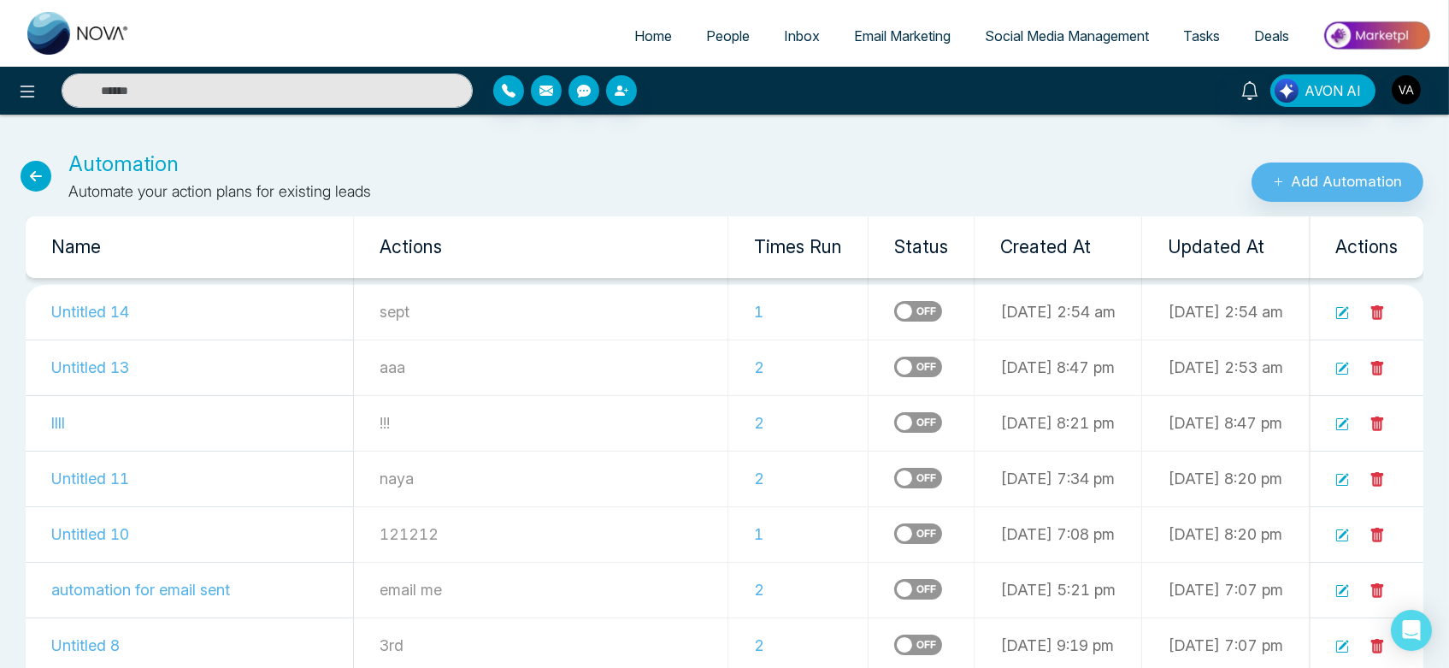
click at [1337, 309] on icon at bounding box center [1342, 313] width 12 height 12
